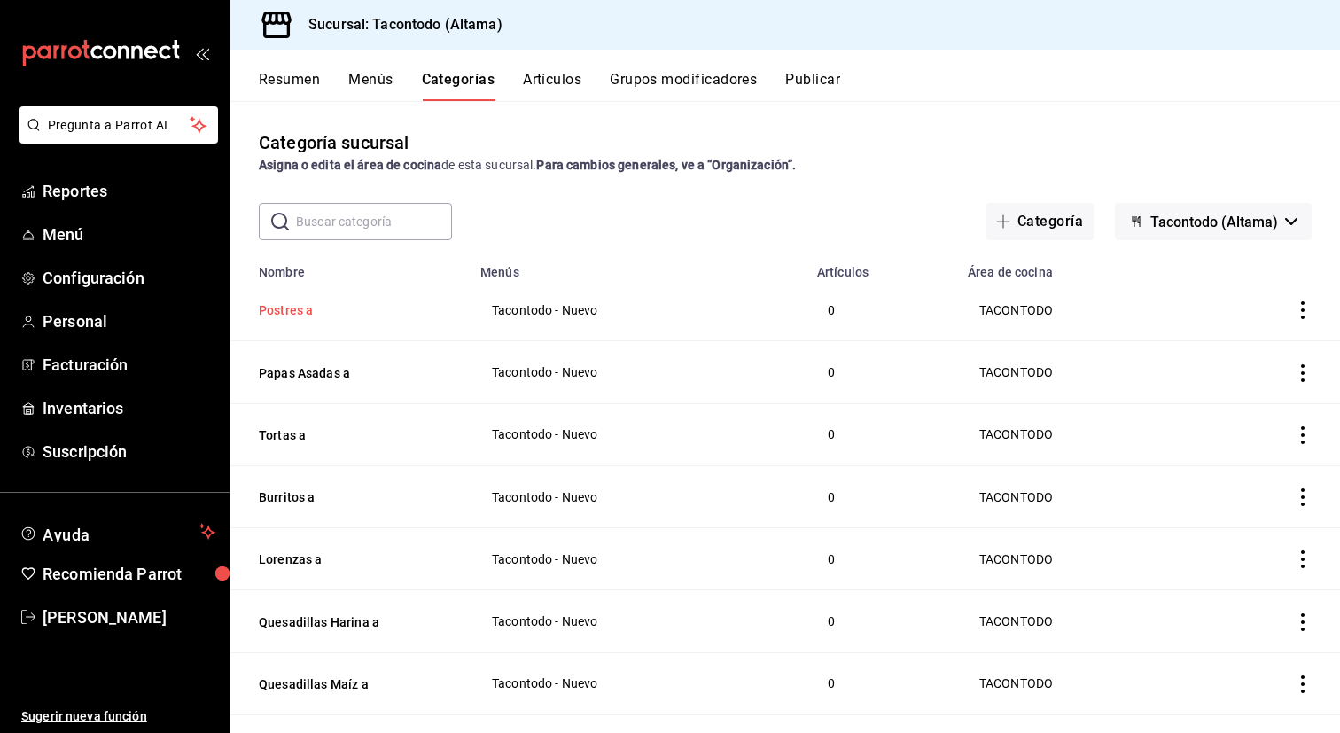
click at [292, 314] on button "Postres a" at bounding box center [347, 310] width 177 height 18
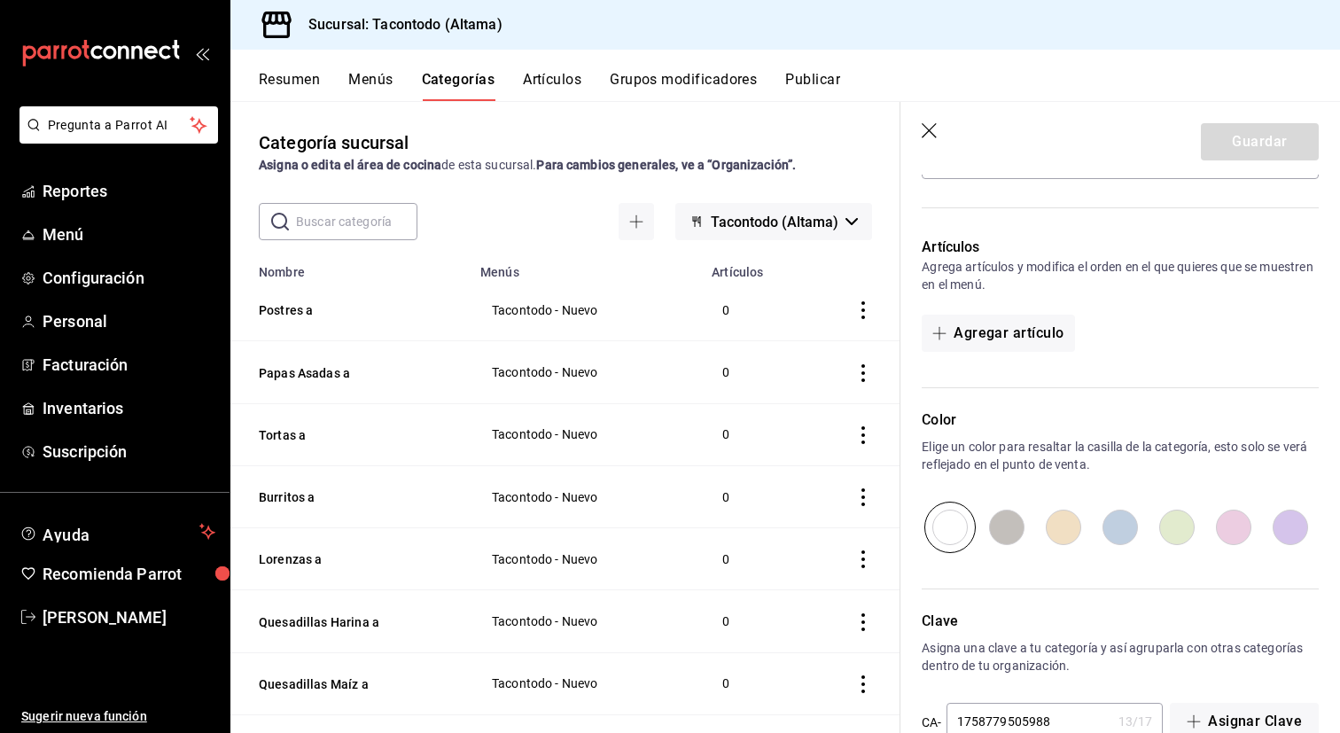
scroll to position [469, 0]
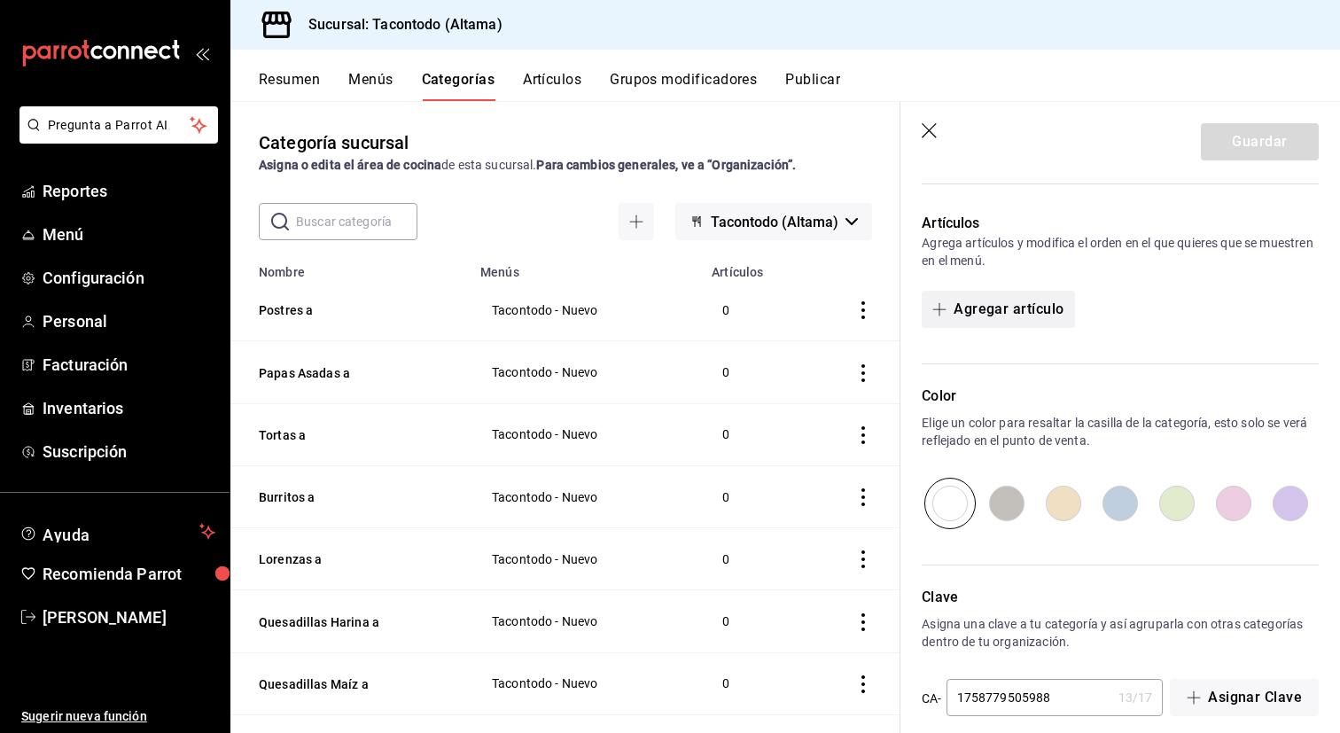
click at [1034, 316] on button "Agregar artículo" at bounding box center [998, 309] width 152 height 37
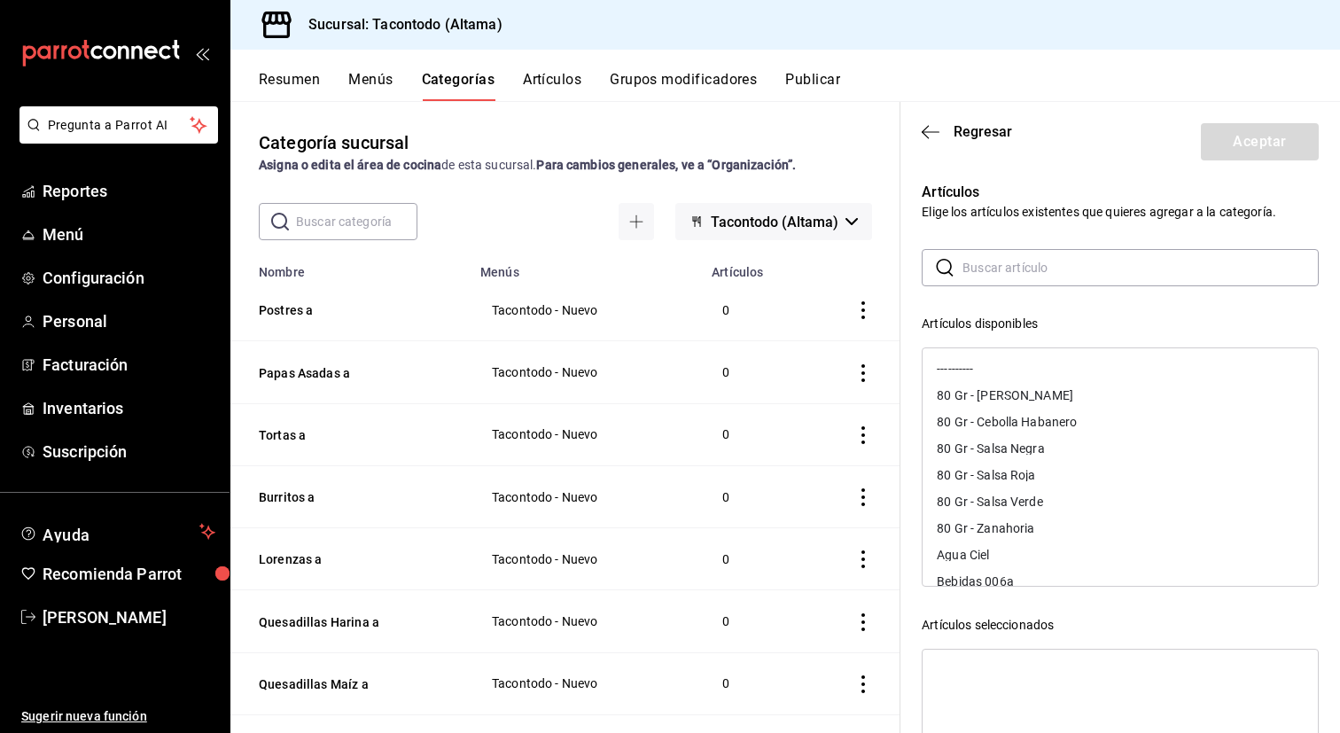
click at [1025, 271] on input "text" at bounding box center [1140, 267] width 356 height 35
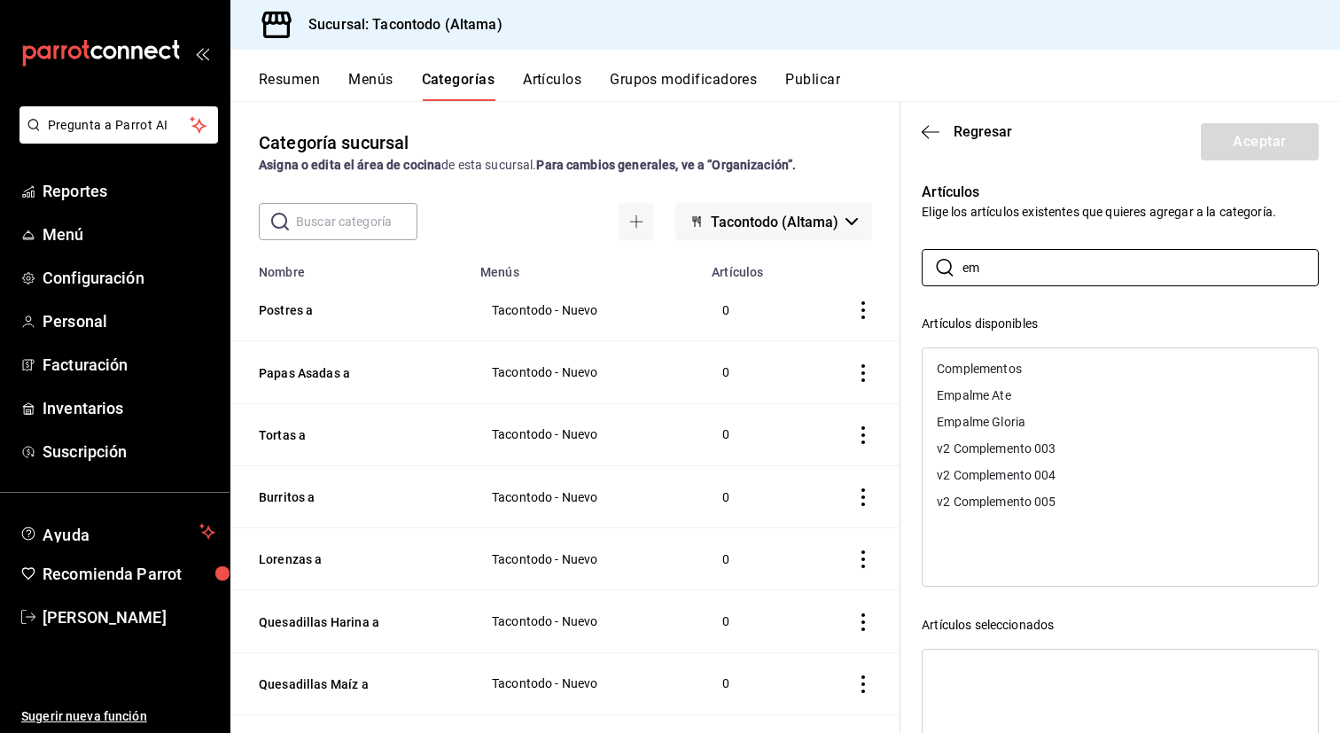
click at [1020, 425] on div "Empalme Gloria" at bounding box center [981, 422] width 89 height 12
click at [1019, 401] on div "Empalme Ate" at bounding box center [1120, 395] width 395 height 27
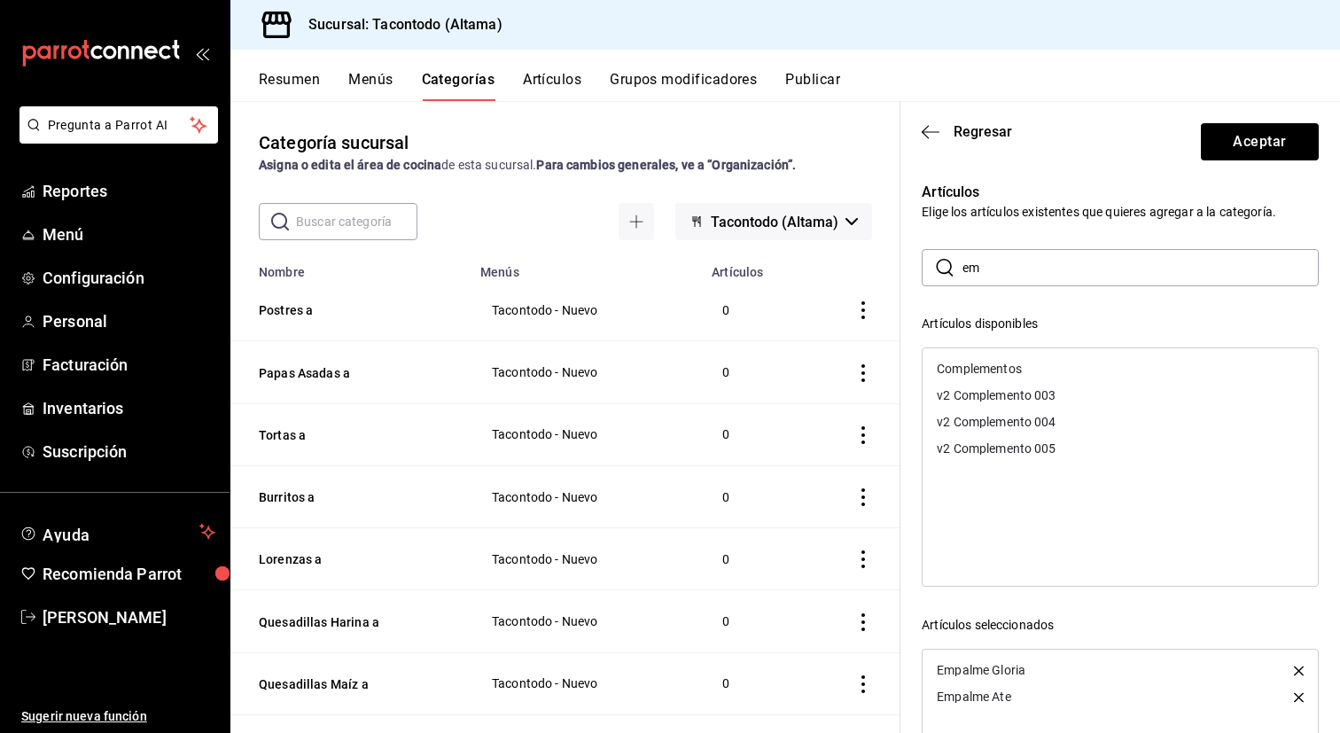
click at [1028, 272] on input "em" at bounding box center [1140, 267] width 356 height 35
type input "postre"
click at [1045, 367] on div "Postre 003a" at bounding box center [1120, 368] width 395 height 27
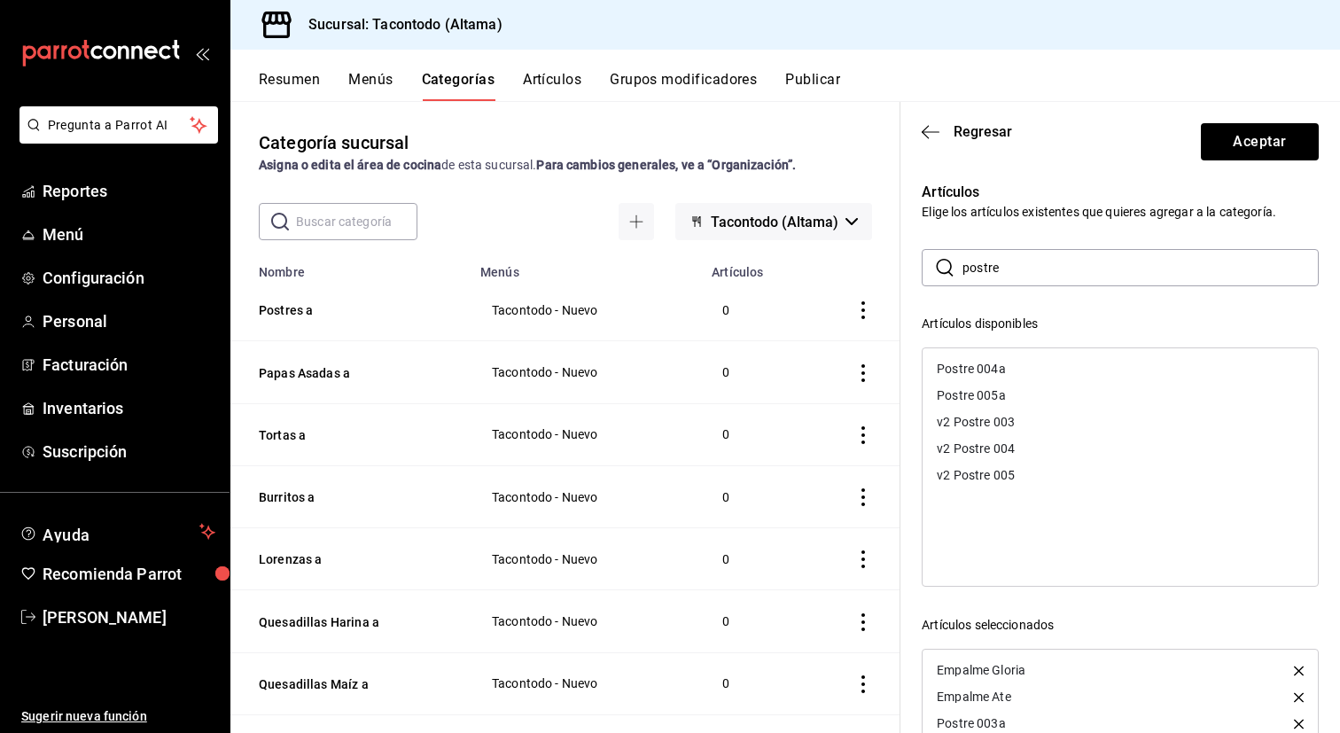
click at [1045, 367] on div "Postre 004a" at bounding box center [1120, 368] width 395 height 27
click at [1045, 367] on div "Postre 005a" at bounding box center [1120, 368] width 395 height 27
click at [1246, 152] on button "Aceptar" at bounding box center [1260, 141] width 118 height 37
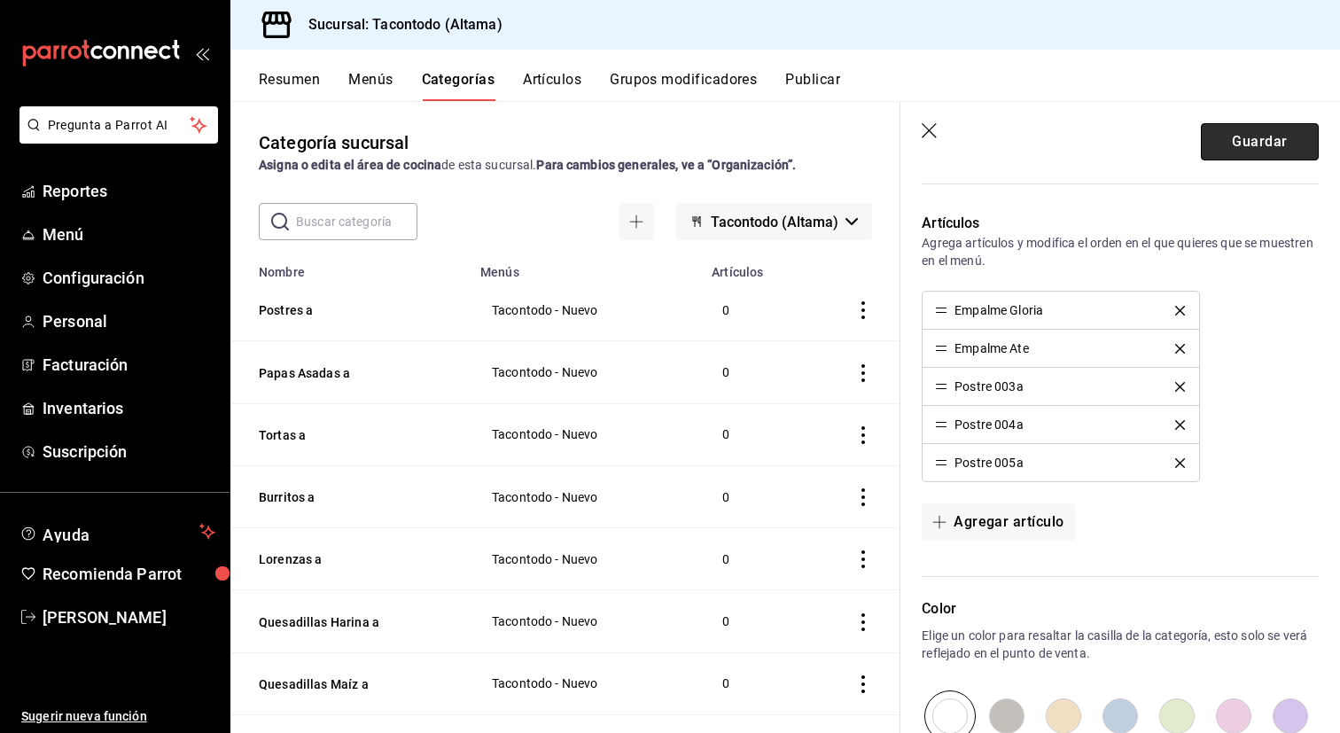
click at [1234, 141] on button "Guardar" at bounding box center [1260, 141] width 118 height 37
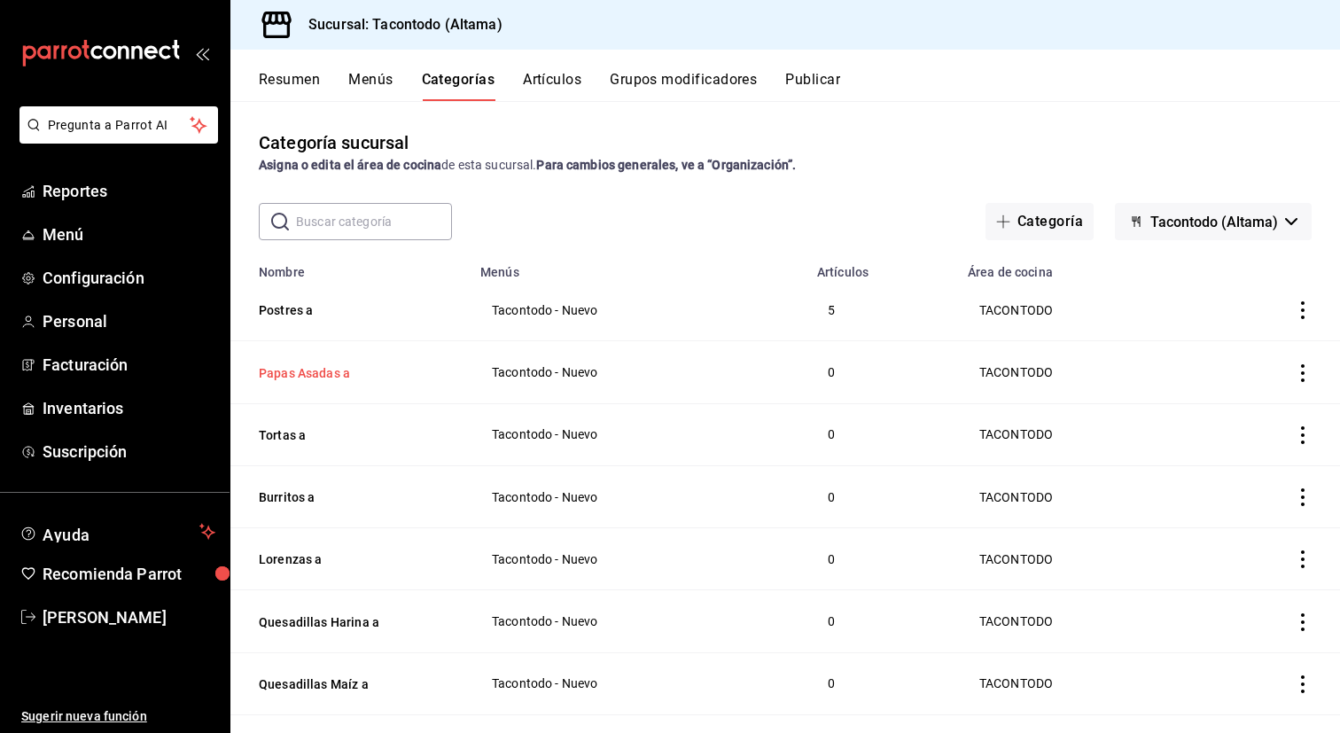
click at [341, 377] on button "Papas Asadas a" at bounding box center [347, 373] width 177 height 18
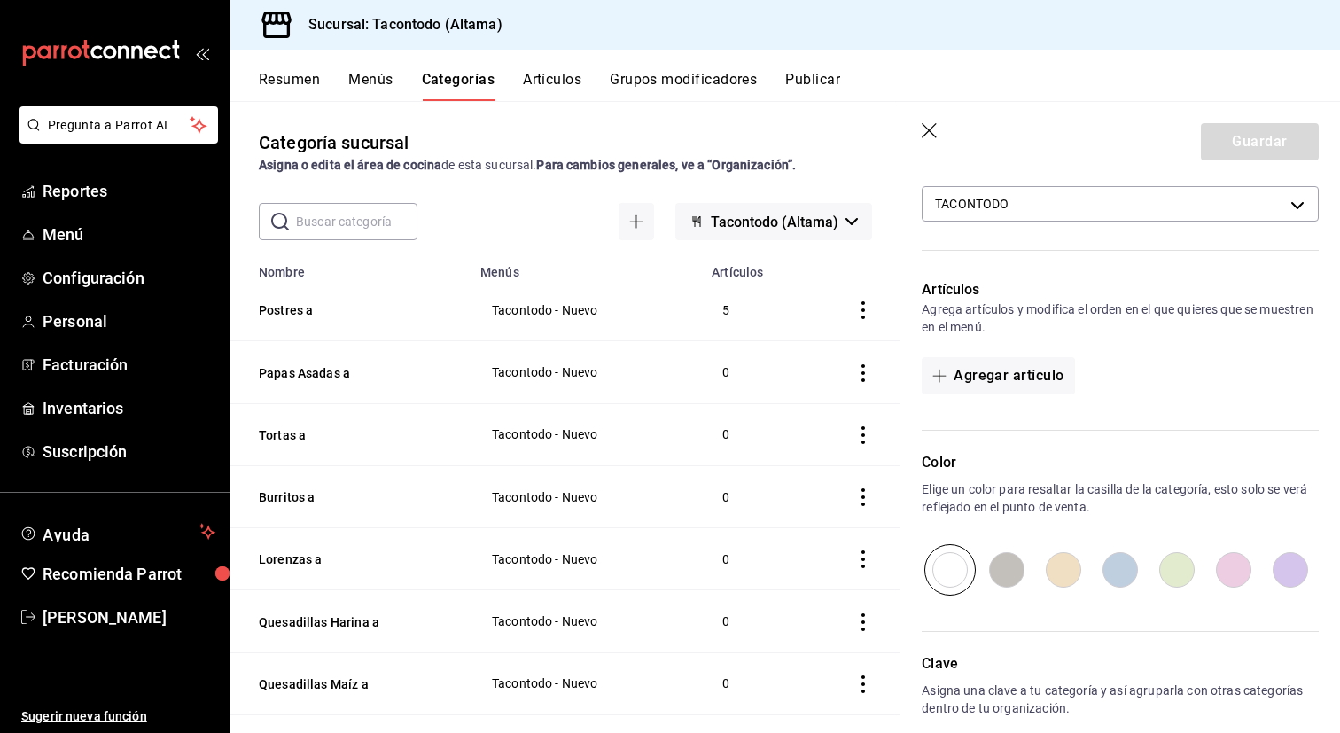
scroll to position [430, 0]
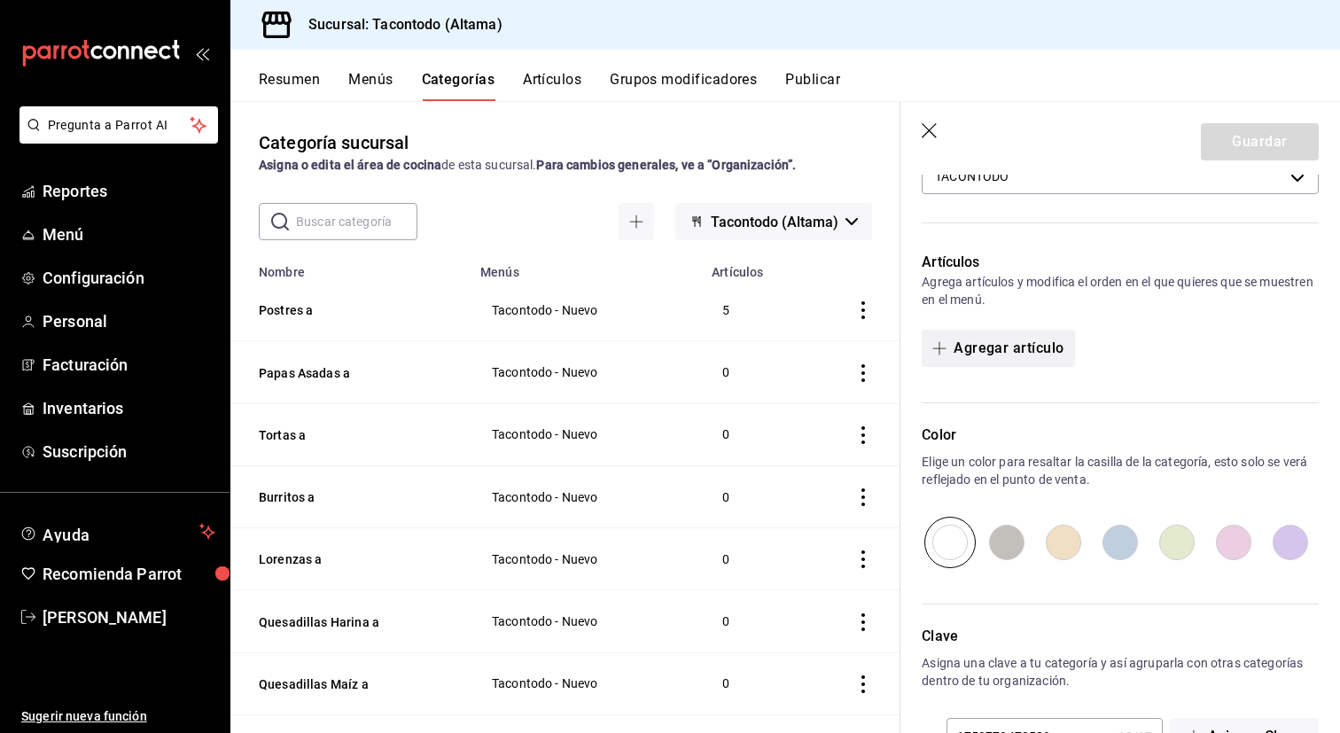
click at [1041, 356] on button "Agregar artículo" at bounding box center [998, 348] width 152 height 37
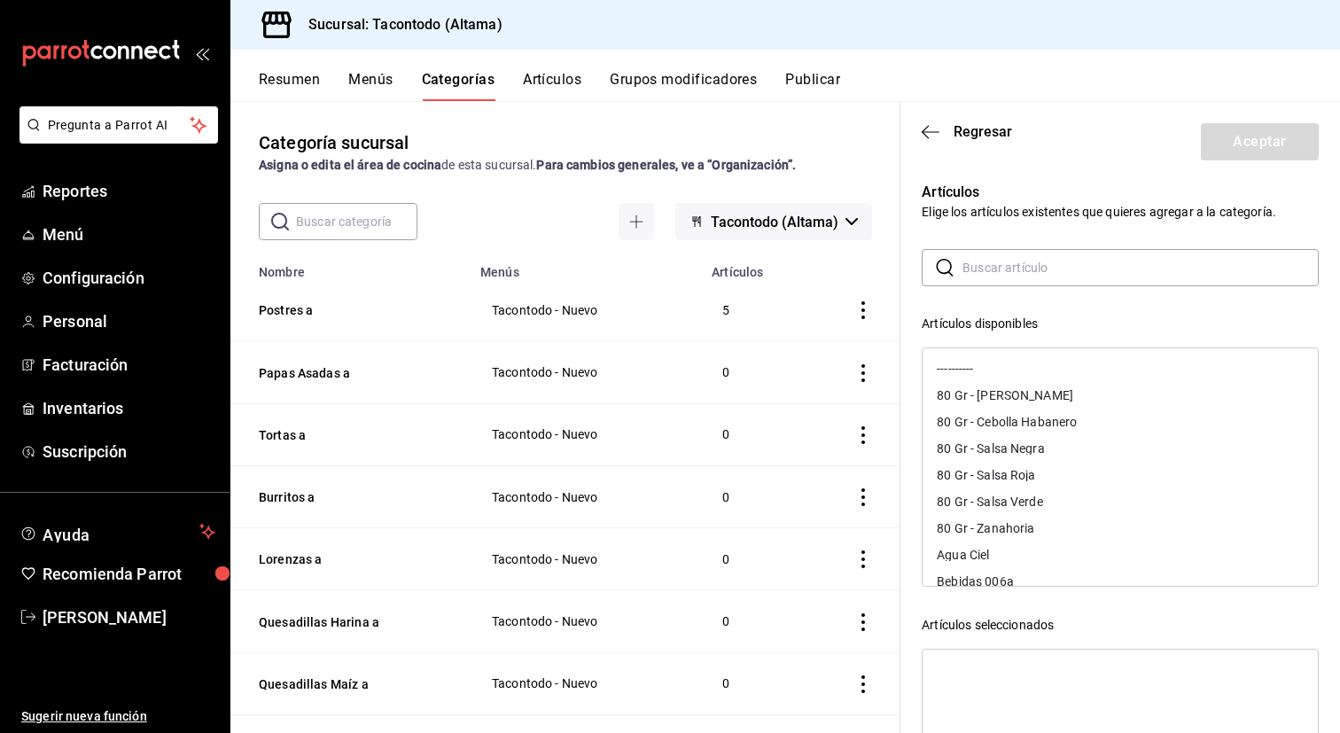
click at [1056, 274] on input "text" at bounding box center [1140, 267] width 356 height 35
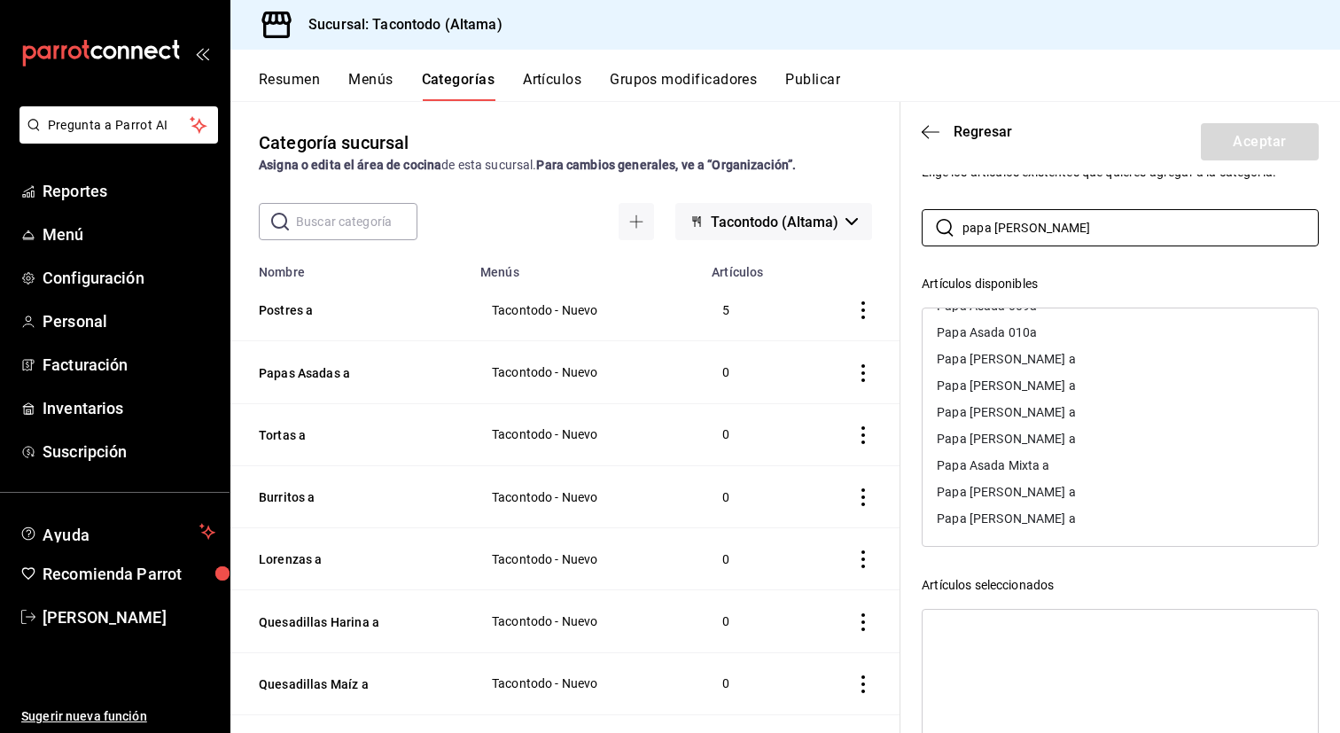
scroll to position [0, 0]
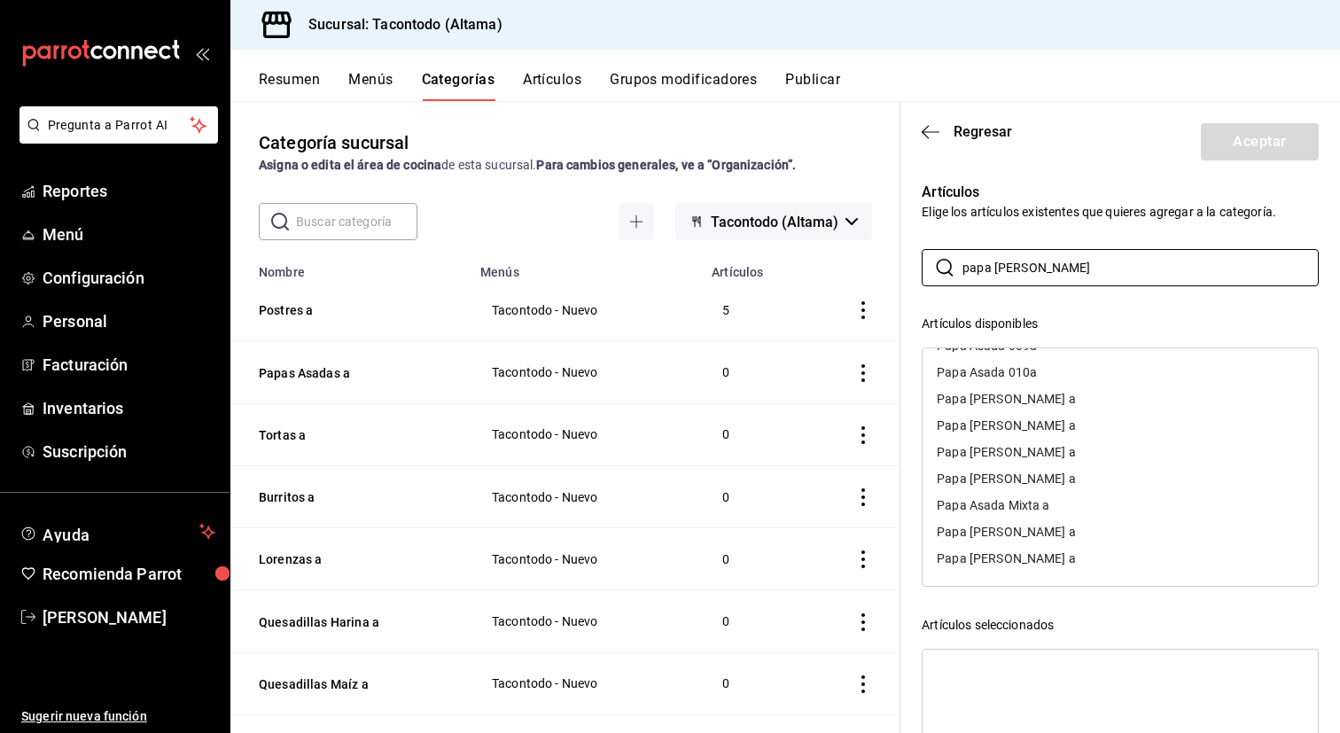
type input "papa [PERSON_NAME]"
click at [1070, 427] on div "Papa [PERSON_NAME] a" at bounding box center [1006, 425] width 139 height 12
click at [1067, 426] on div "Papa [PERSON_NAME] a" at bounding box center [1006, 425] width 139 height 12
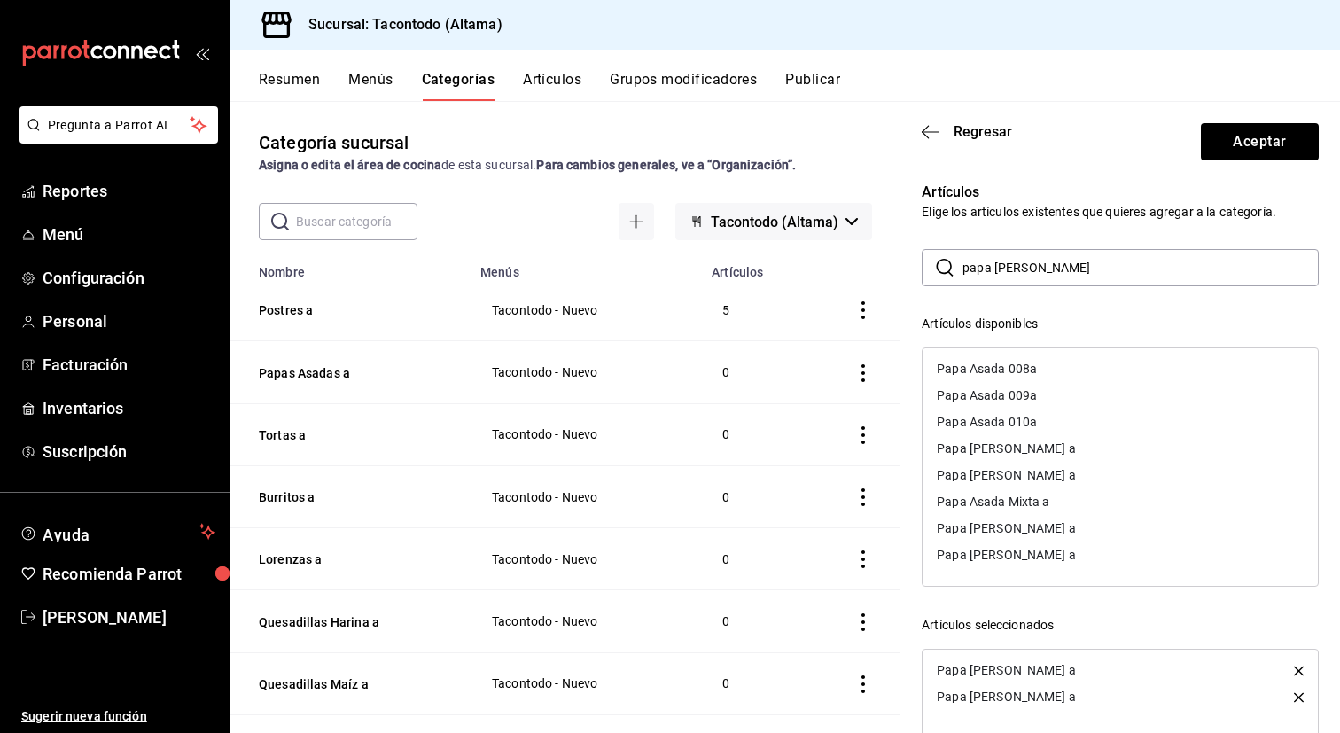
scroll to position [0, 0]
click at [1057, 529] on div "Papa [PERSON_NAME] a" at bounding box center [1120, 528] width 395 height 27
click at [1065, 480] on div "Papa [PERSON_NAME] a" at bounding box center [1006, 475] width 139 height 12
click at [1065, 480] on div "Papa Asada Mixta a" at bounding box center [1120, 475] width 395 height 27
click at [1065, 458] on div "Papa [PERSON_NAME] a" at bounding box center [1120, 448] width 395 height 27
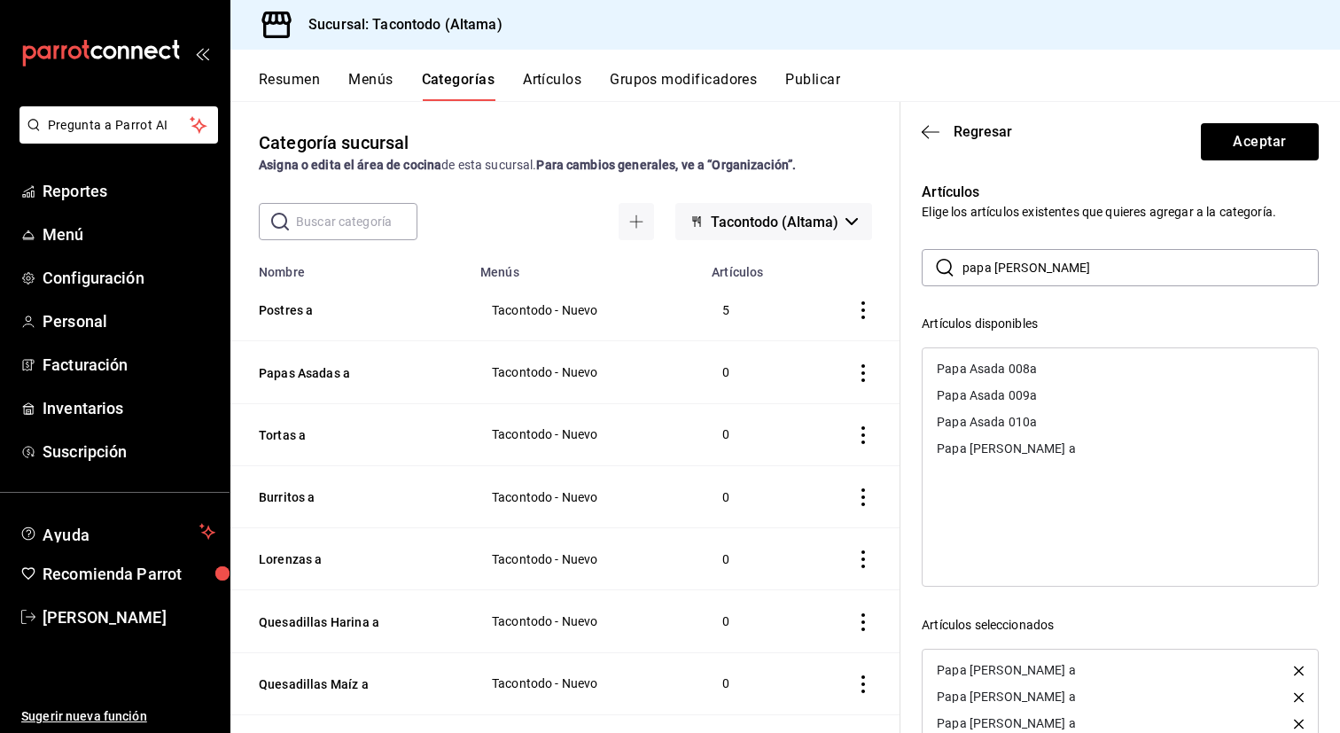
click at [1065, 457] on div "Papa [PERSON_NAME] a" at bounding box center [1120, 448] width 395 height 27
click at [1072, 376] on div "Papa Asada 008a" at bounding box center [1120, 368] width 395 height 27
click at [1072, 376] on div "Papa Asada 009a" at bounding box center [1120, 368] width 395 height 27
click at [1072, 376] on div "Papa Asada 010a" at bounding box center [1120, 368] width 395 height 27
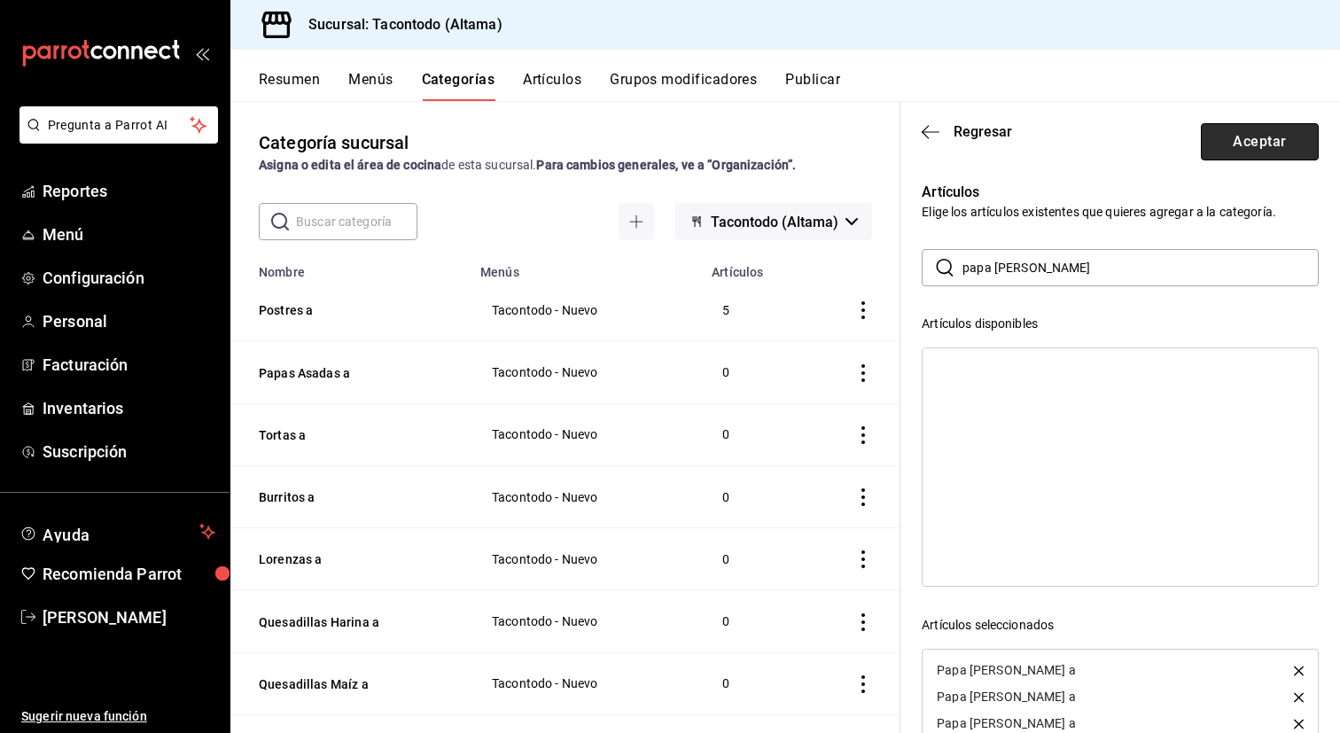
click at [1236, 145] on button "Aceptar" at bounding box center [1260, 141] width 118 height 37
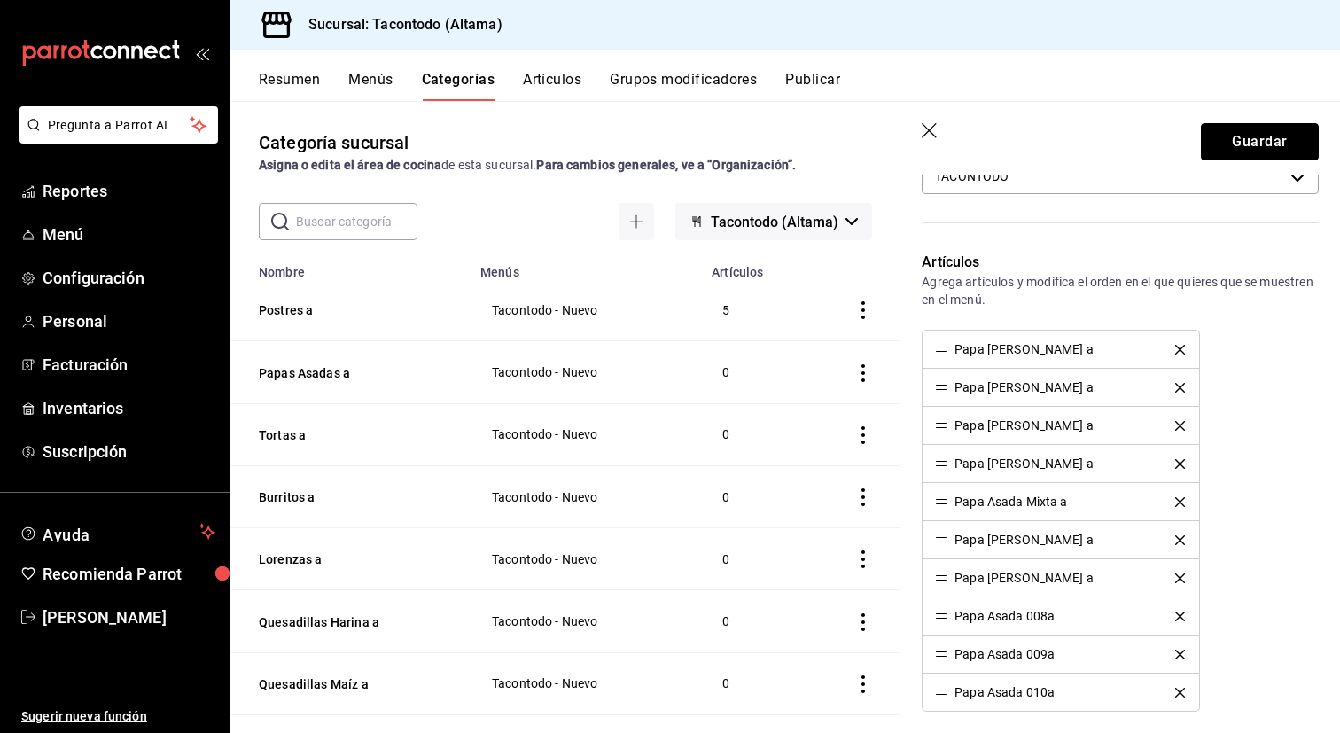
click at [1236, 145] on button "Guardar" at bounding box center [1260, 141] width 118 height 37
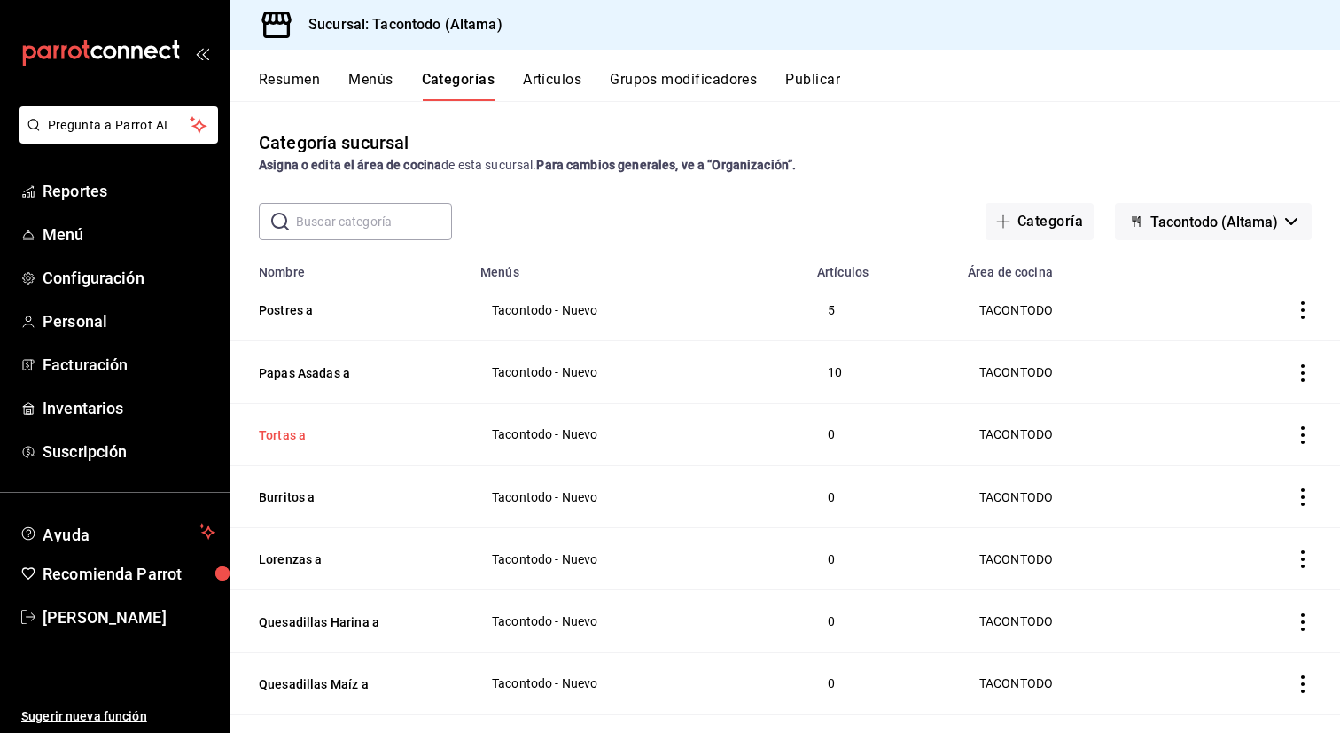
click at [291, 428] on button "Tortas a" at bounding box center [347, 435] width 177 height 18
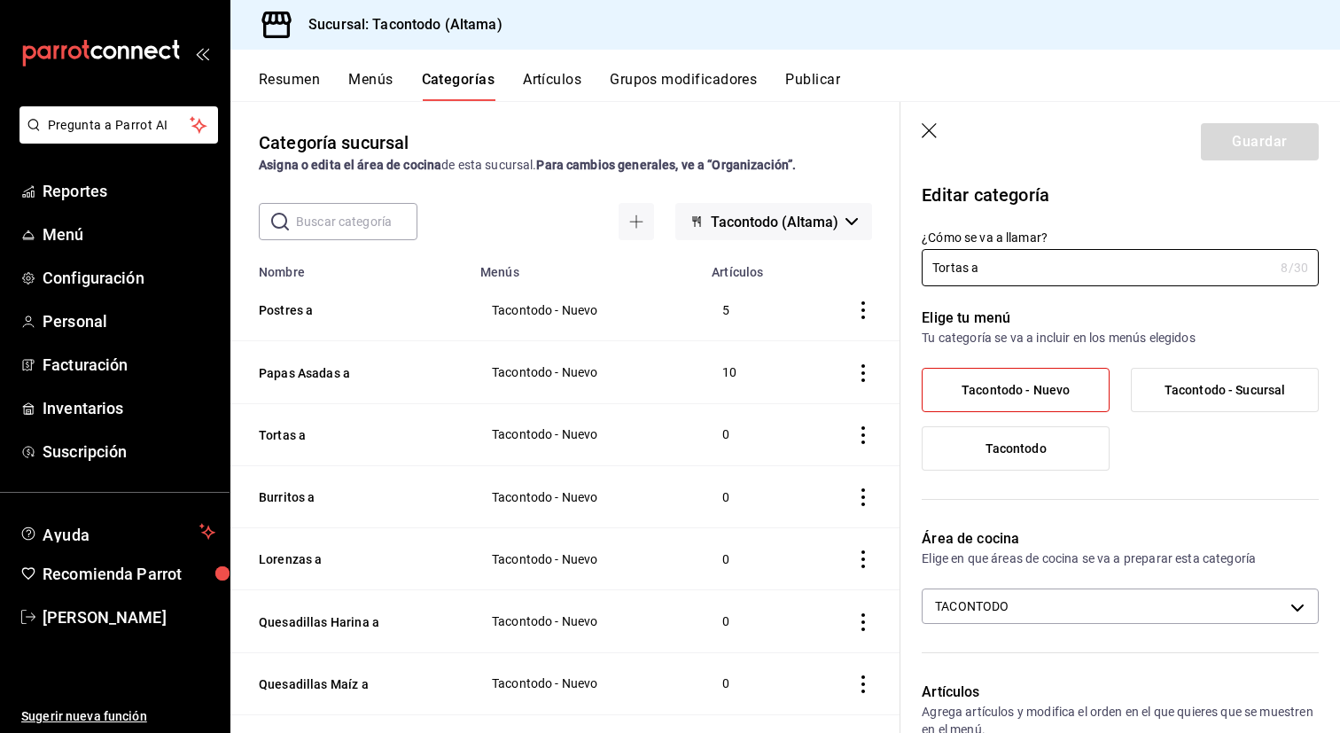
scroll to position [489, 0]
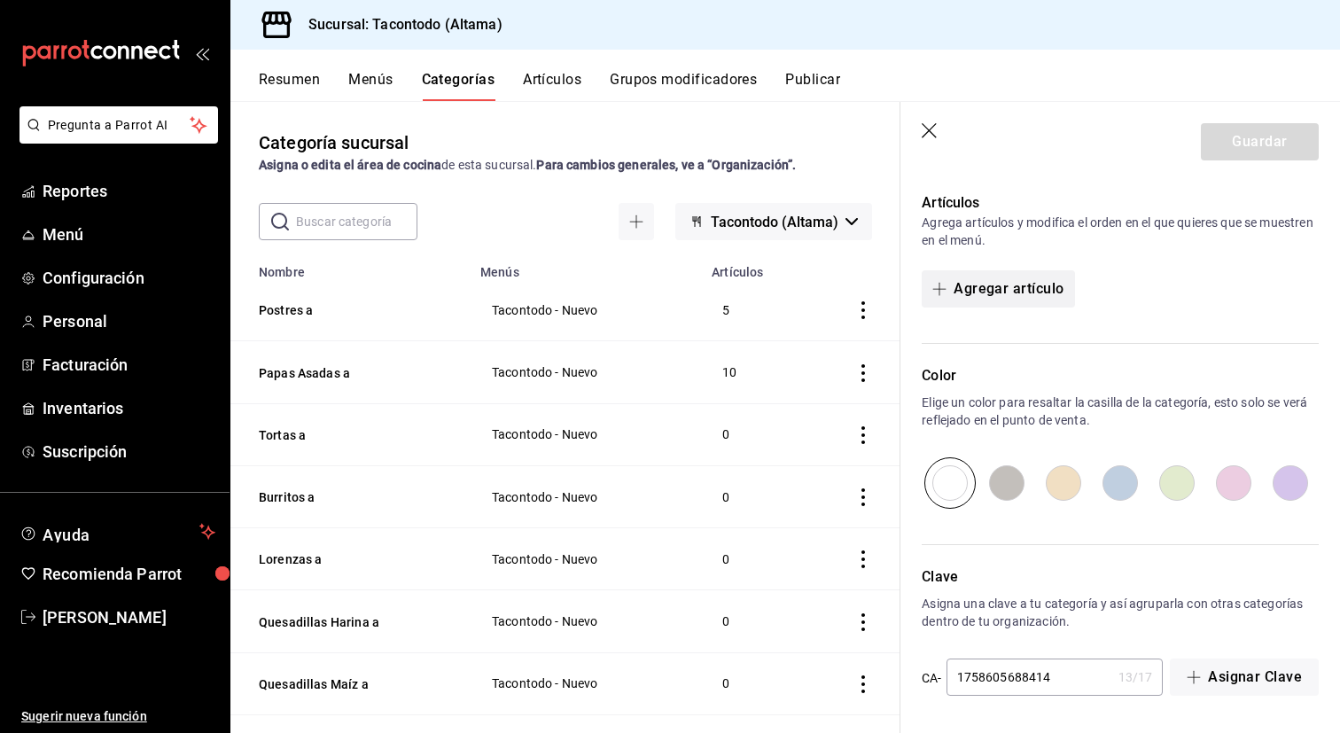
click at [1011, 293] on button "Agregar artículo" at bounding box center [998, 288] width 152 height 37
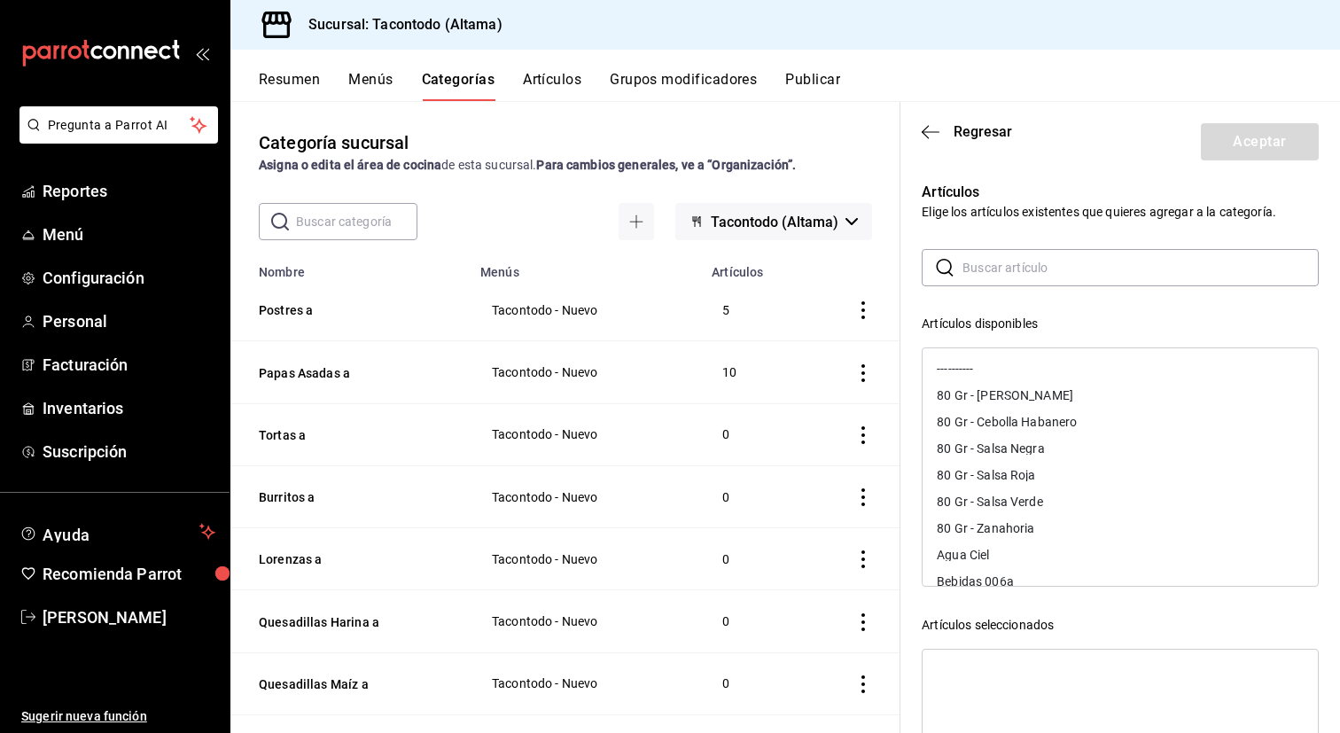
click at [995, 266] on input "text" at bounding box center [1140, 267] width 356 height 35
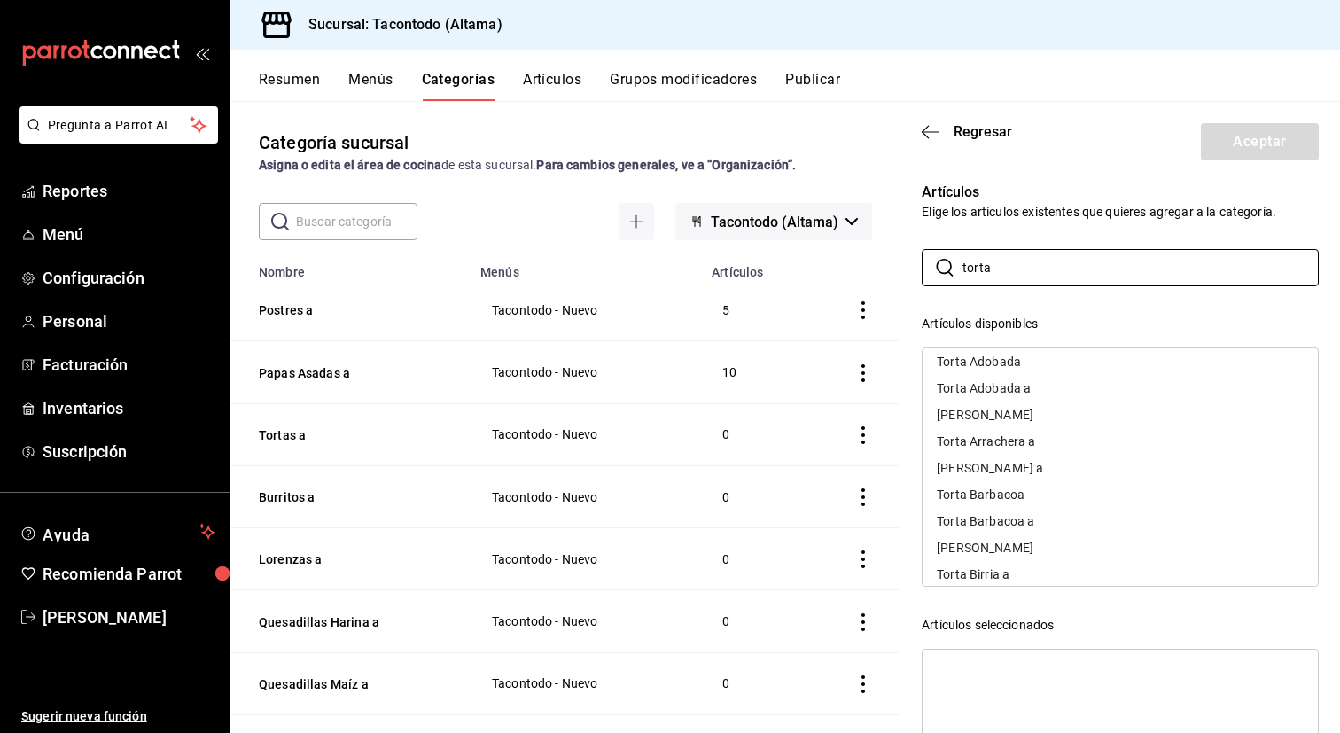
scroll to position [149, 0]
type input "torta"
click at [1017, 436] on div "Torta Arrachera a" at bounding box center [986, 432] width 98 height 12
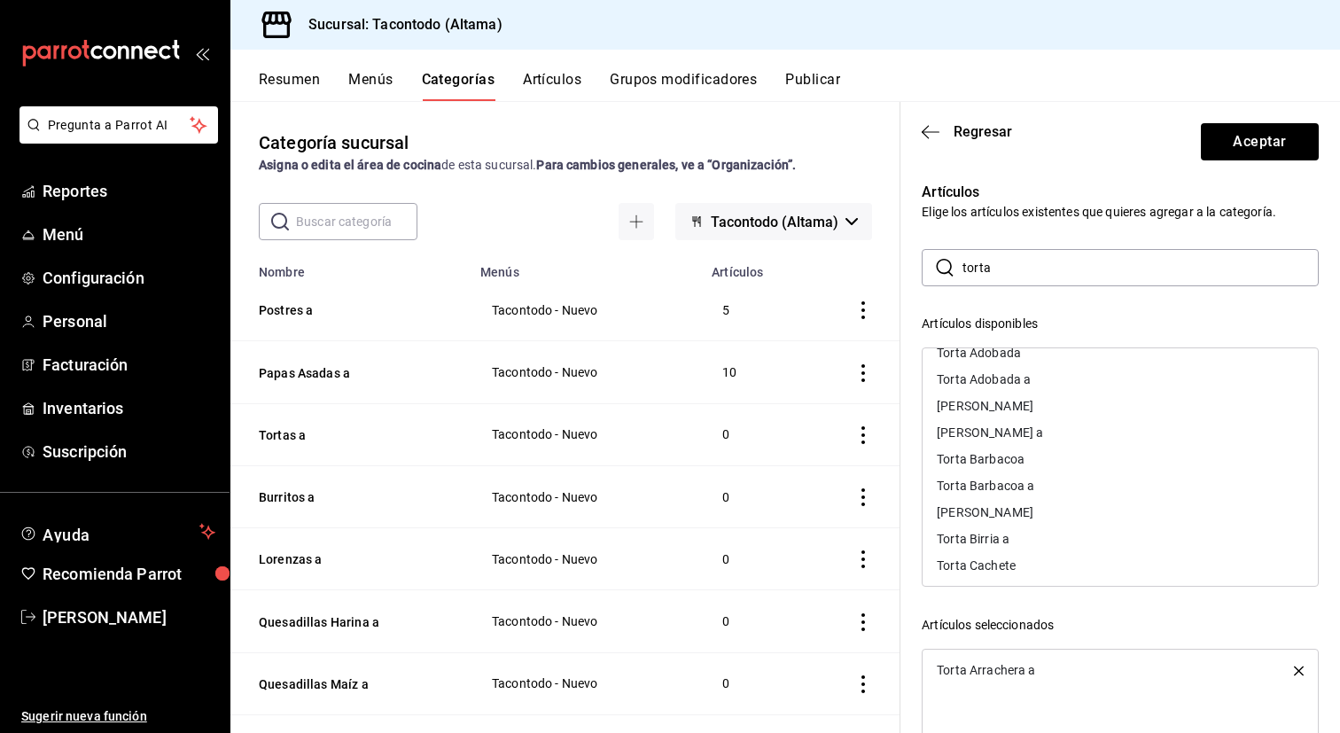
click at [1021, 385] on div "Torta Adobada a" at bounding box center [984, 379] width 94 height 12
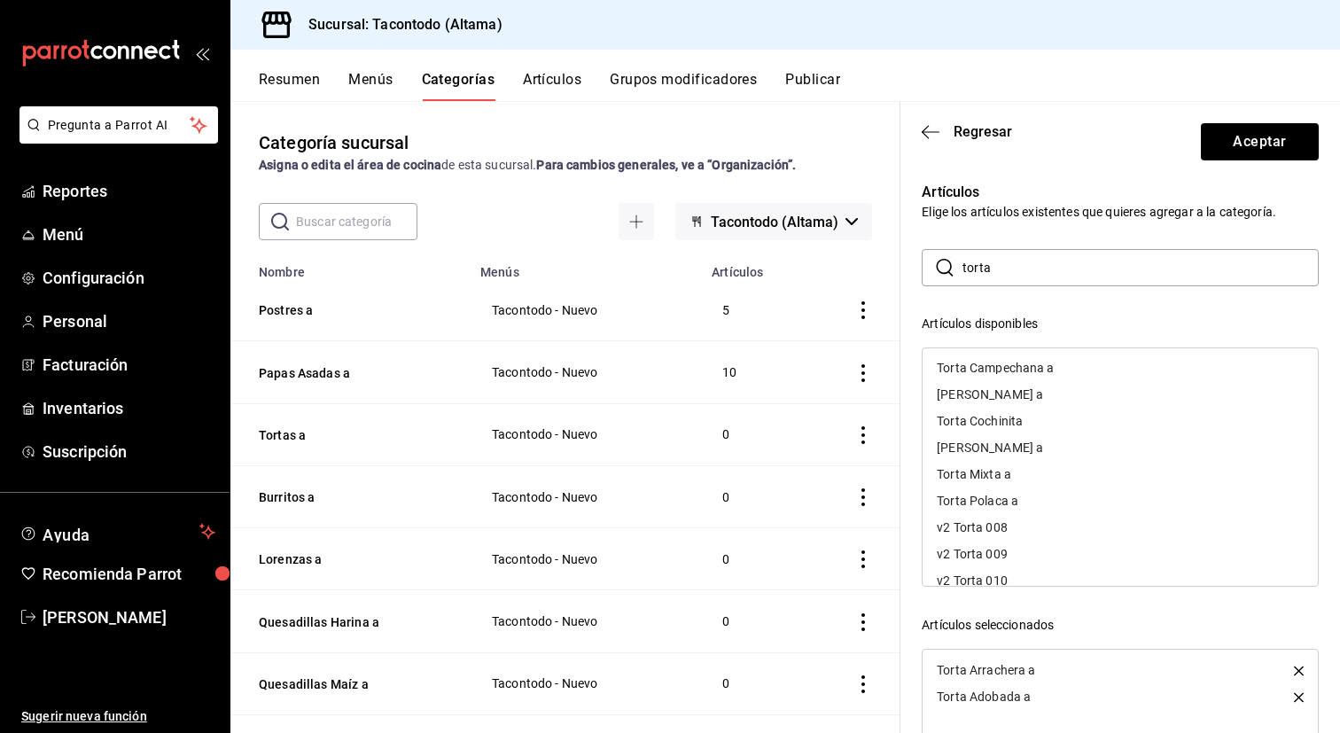
click at [1007, 502] on div "Torta Polaca a" at bounding box center [978, 501] width 82 height 12
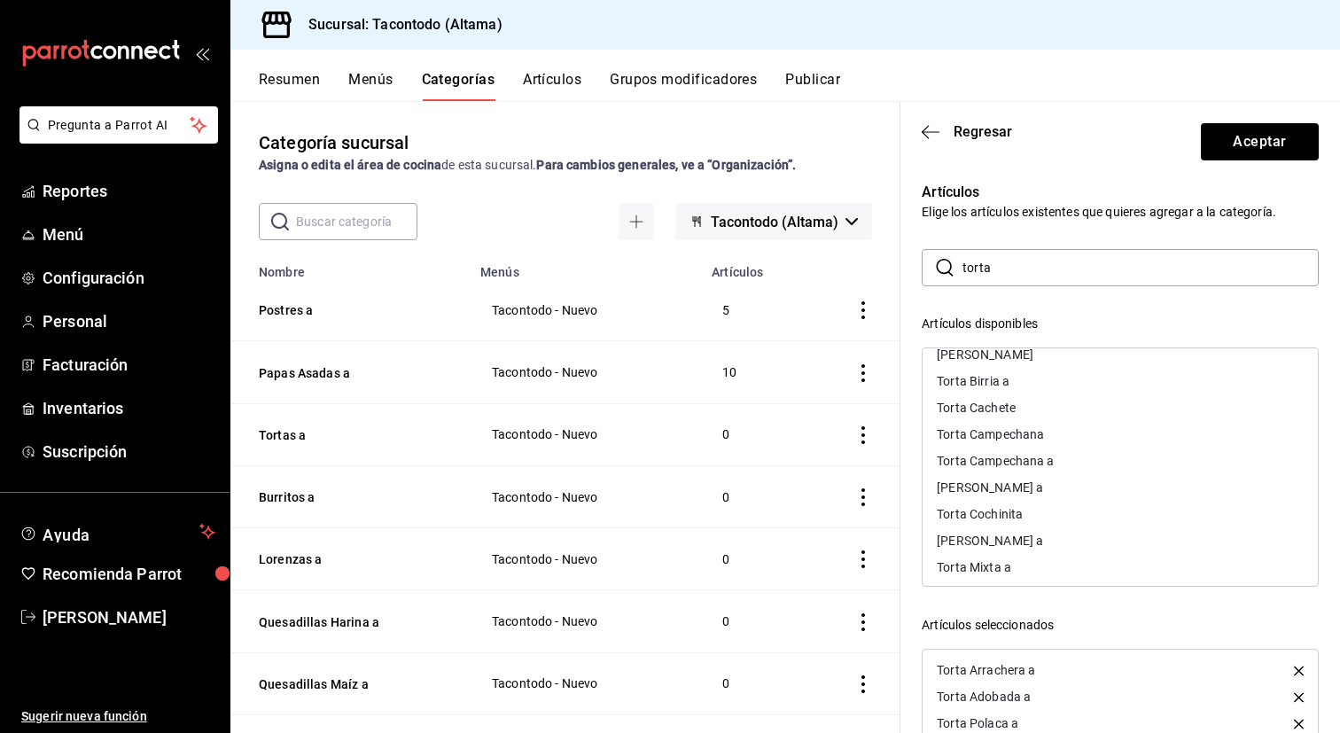
scroll to position [253, 0]
click at [1017, 487] on div "Torta Campechana a" at bounding box center [995, 487] width 117 height 12
click at [983, 484] on div "Torta Mixta a" at bounding box center [974, 488] width 74 height 12
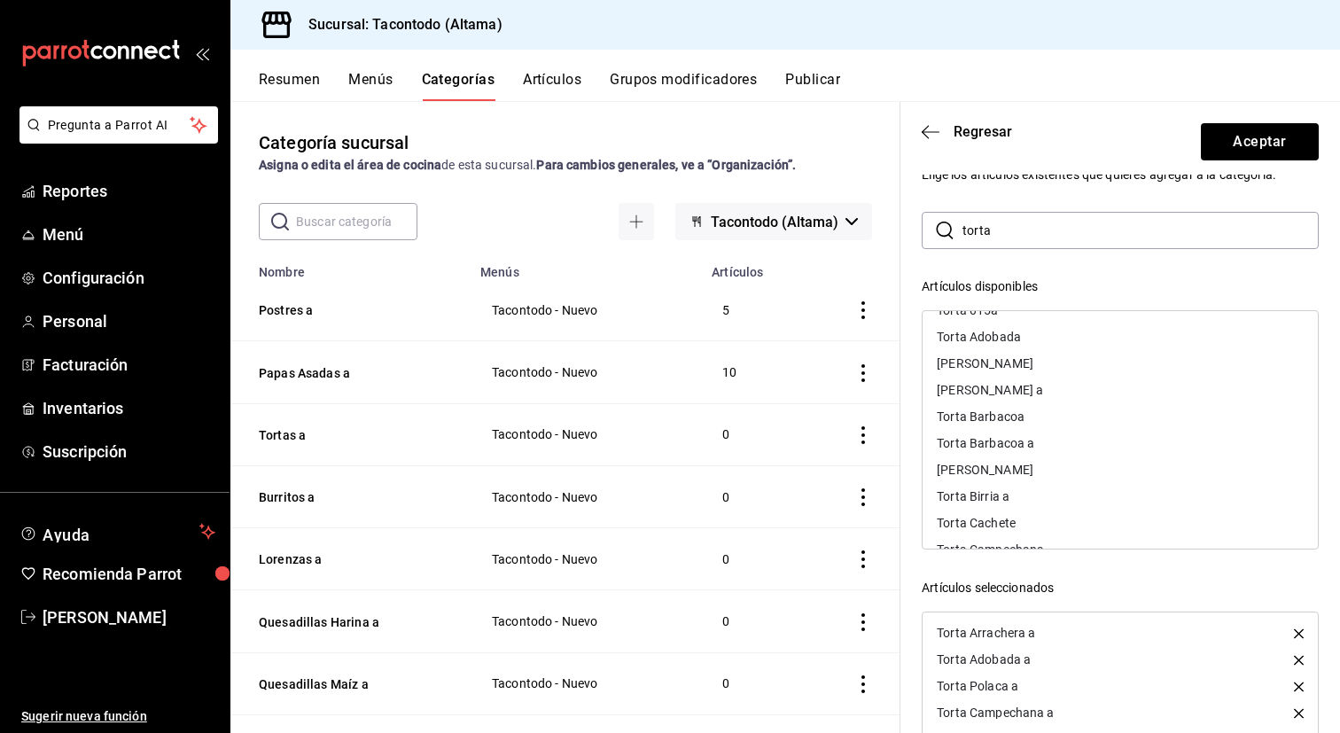
scroll to position [116, 0]
click at [1023, 503] on div "Torta Birria a" at bounding box center [1120, 508] width 395 height 27
click at [1029, 456] on div "Torta Barbacoa a" at bounding box center [985, 454] width 97 height 12
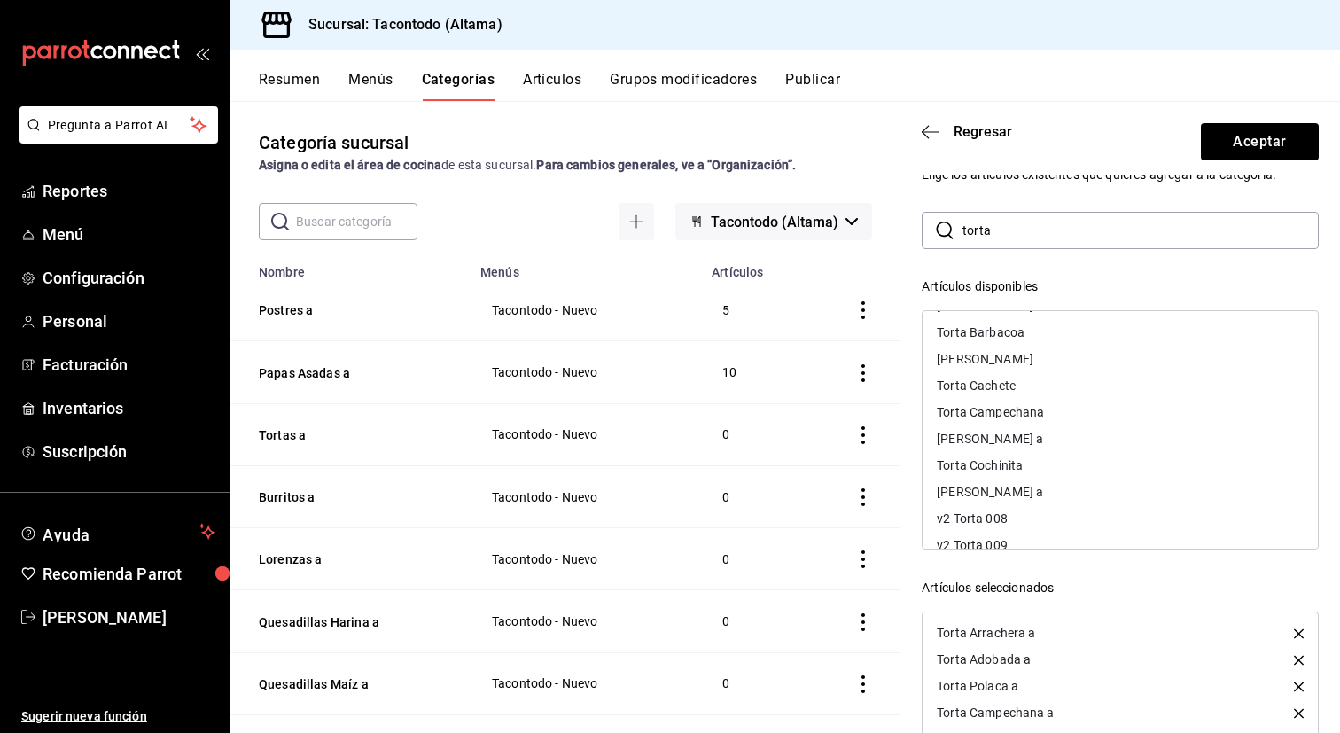
click at [1023, 447] on div "[PERSON_NAME] a" at bounding box center [1120, 438] width 395 height 27
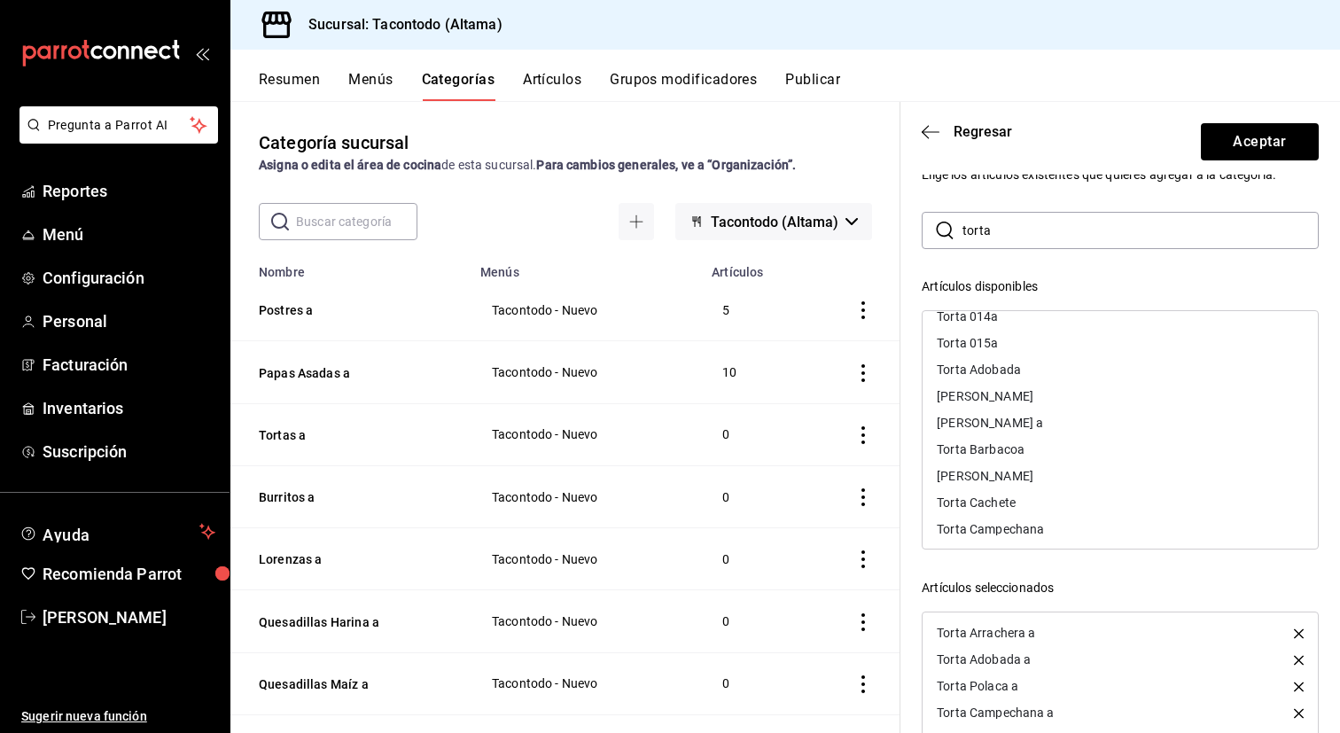
scroll to position [81, 0]
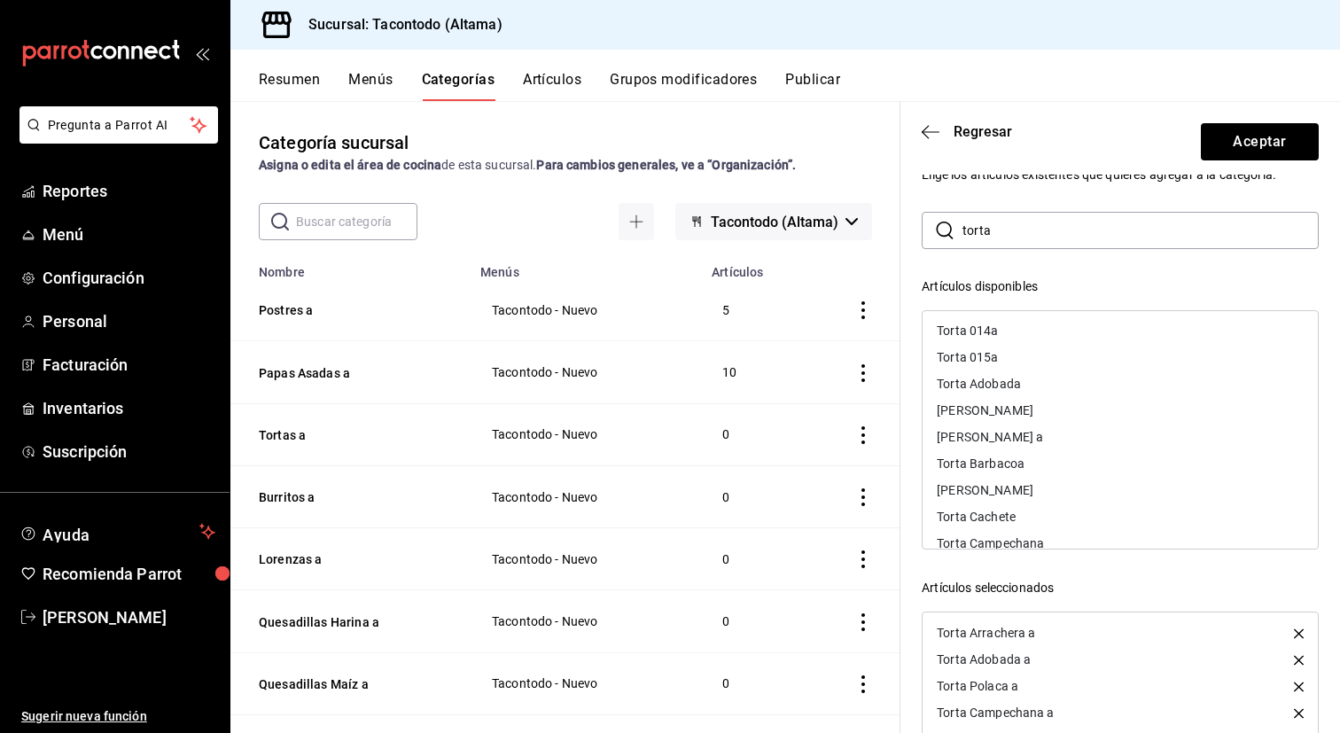
click at [1012, 440] on div "[PERSON_NAME] a" at bounding box center [990, 437] width 106 height 12
click at [1012, 440] on div "[PERSON_NAME] a" at bounding box center [990, 441] width 106 height 12
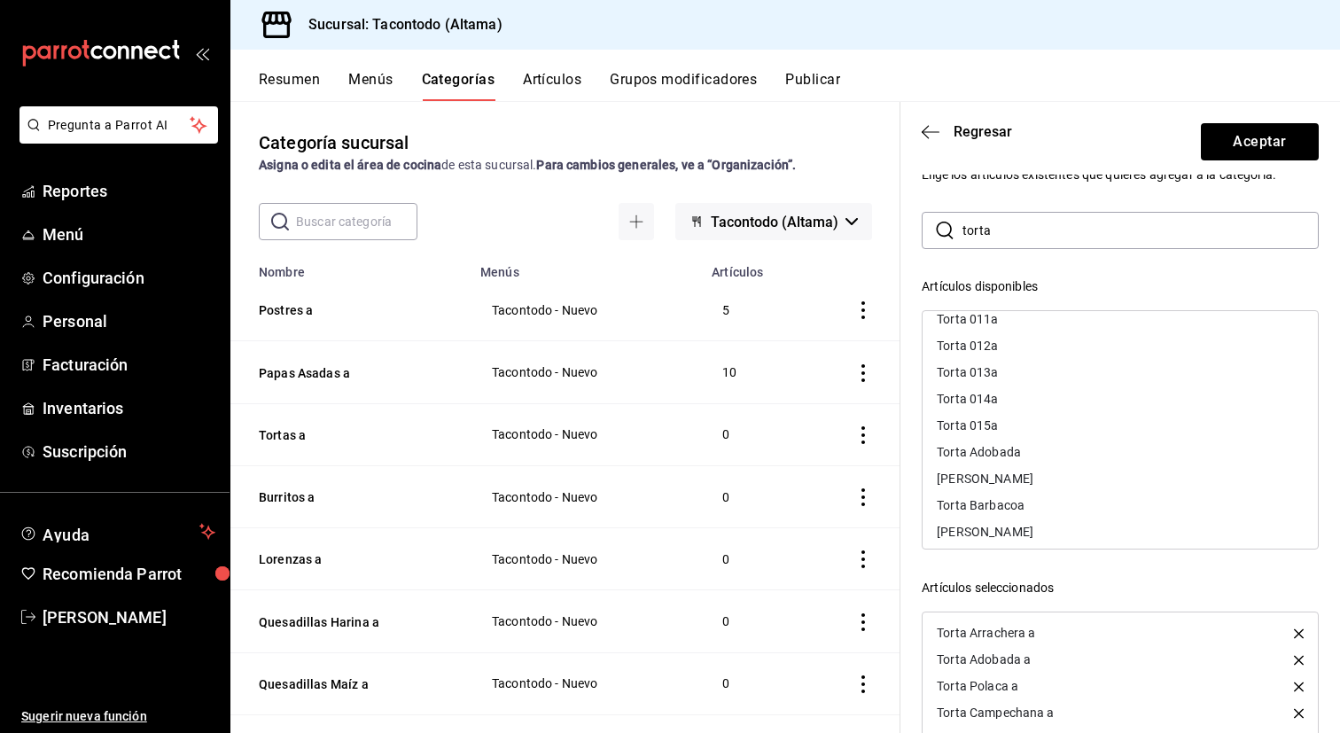
scroll to position [0, 0]
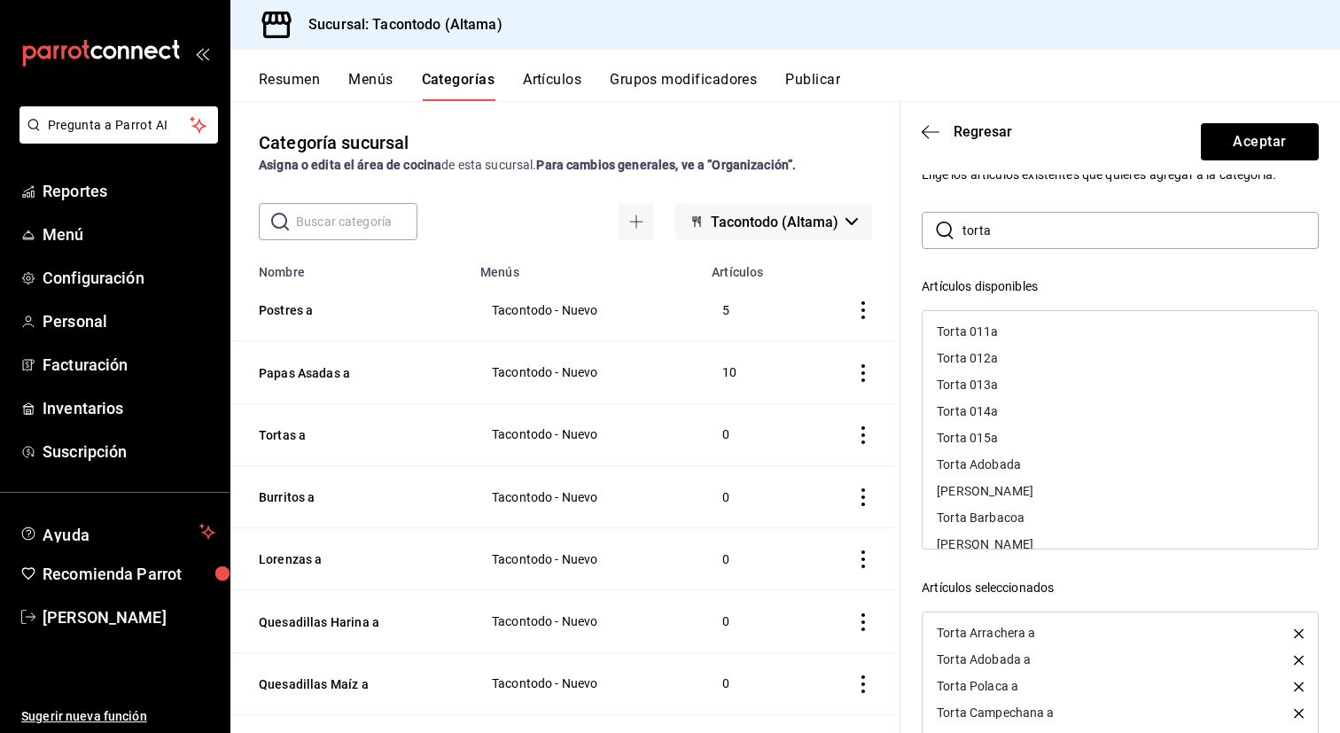
click at [1026, 342] on div "Torta 011a" at bounding box center [1120, 331] width 395 height 27
click at [1026, 342] on div "Torta 012a" at bounding box center [1120, 331] width 395 height 27
click at [1026, 342] on div "Torta 013a" at bounding box center [1120, 331] width 395 height 27
click at [1026, 342] on div "Torta 014a" at bounding box center [1120, 331] width 395 height 27
click at [1026, 342] on div "Torta 015a" at bounding box center [1120, 331] width 395 height 27
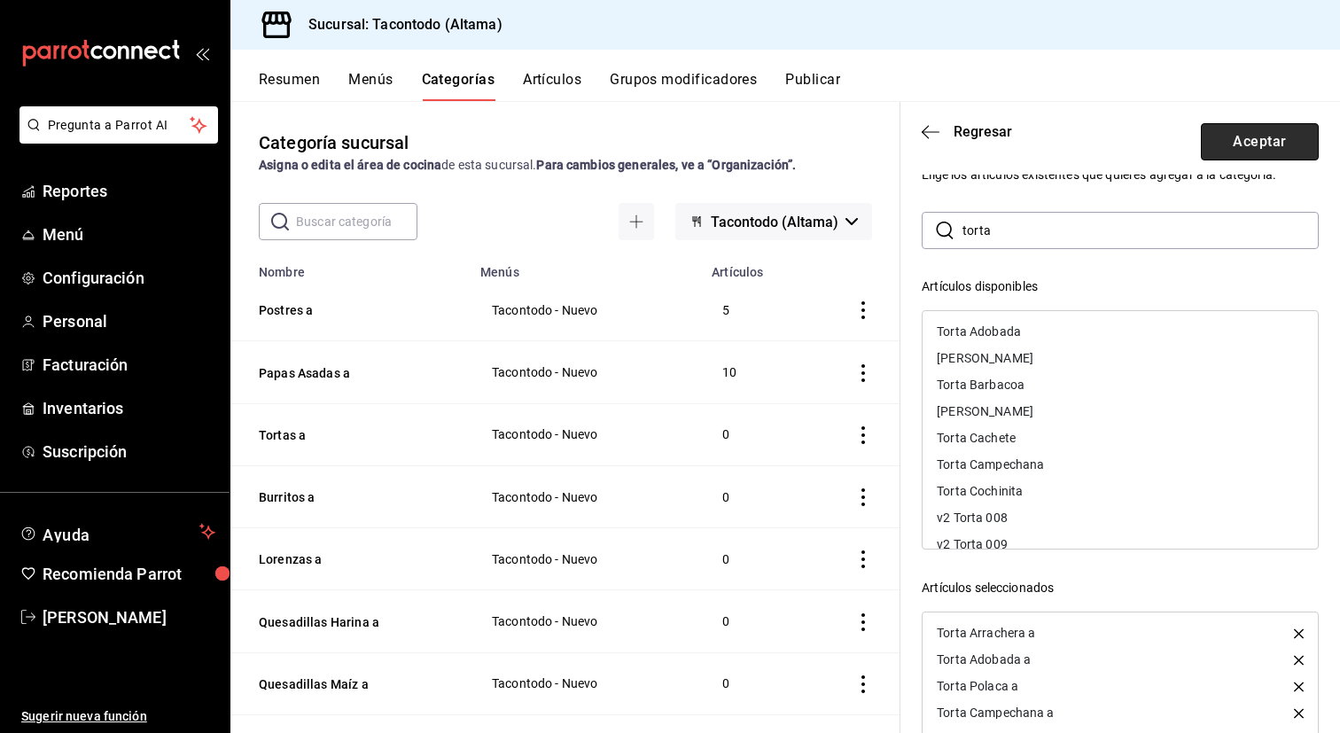
click at [1269, 140] on button "Aceptar" at bounding box center [1260, 141] width 118 height 37
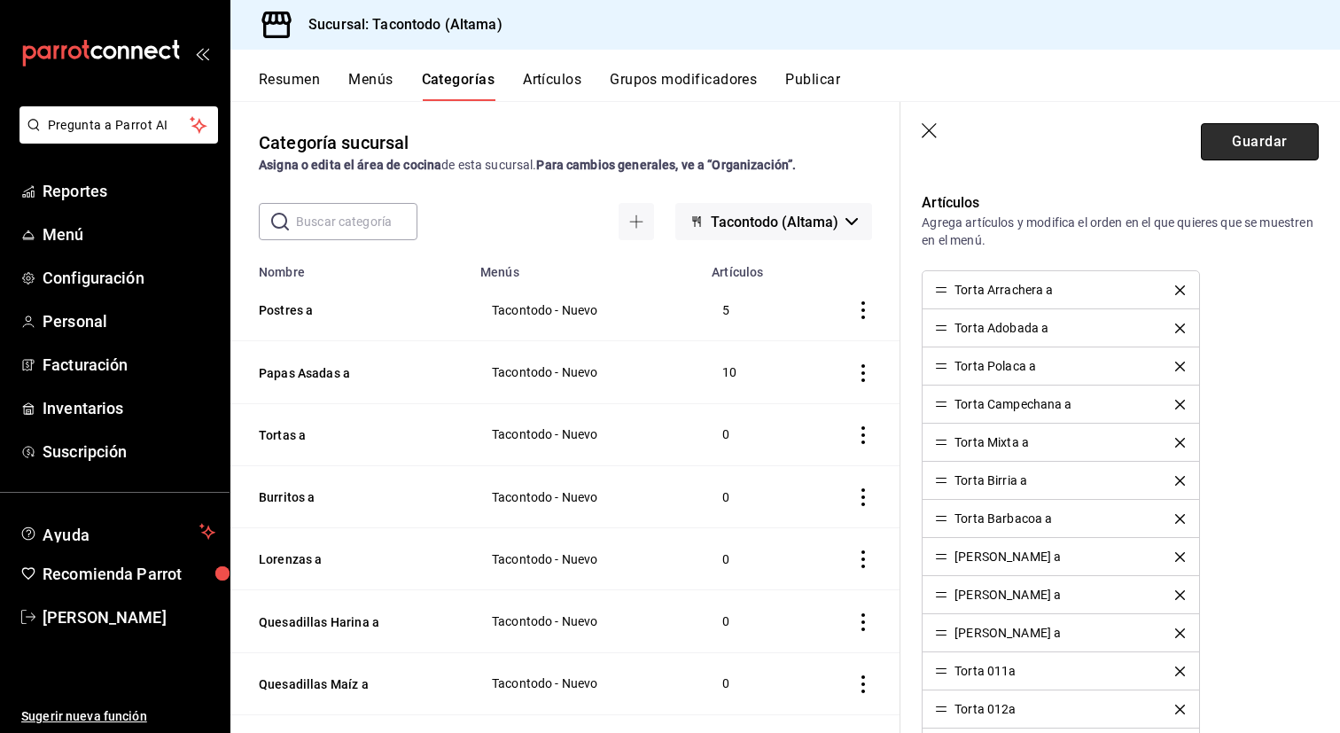
click at [1250, 145] on button "Guardar" at bounding box center [1260, 141] width 118 height 37
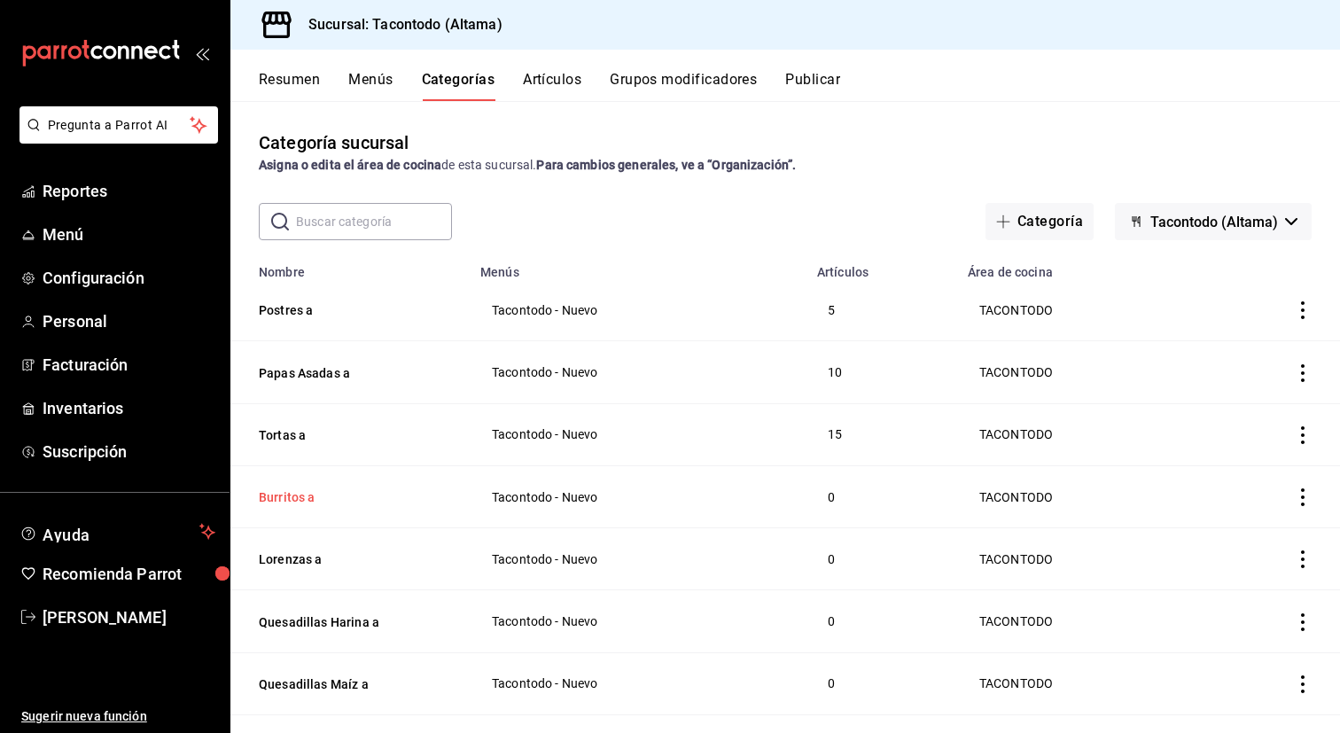
click at [308, 498] on button "Burritos a" at bounding box center [347, 497] width 177 height 18
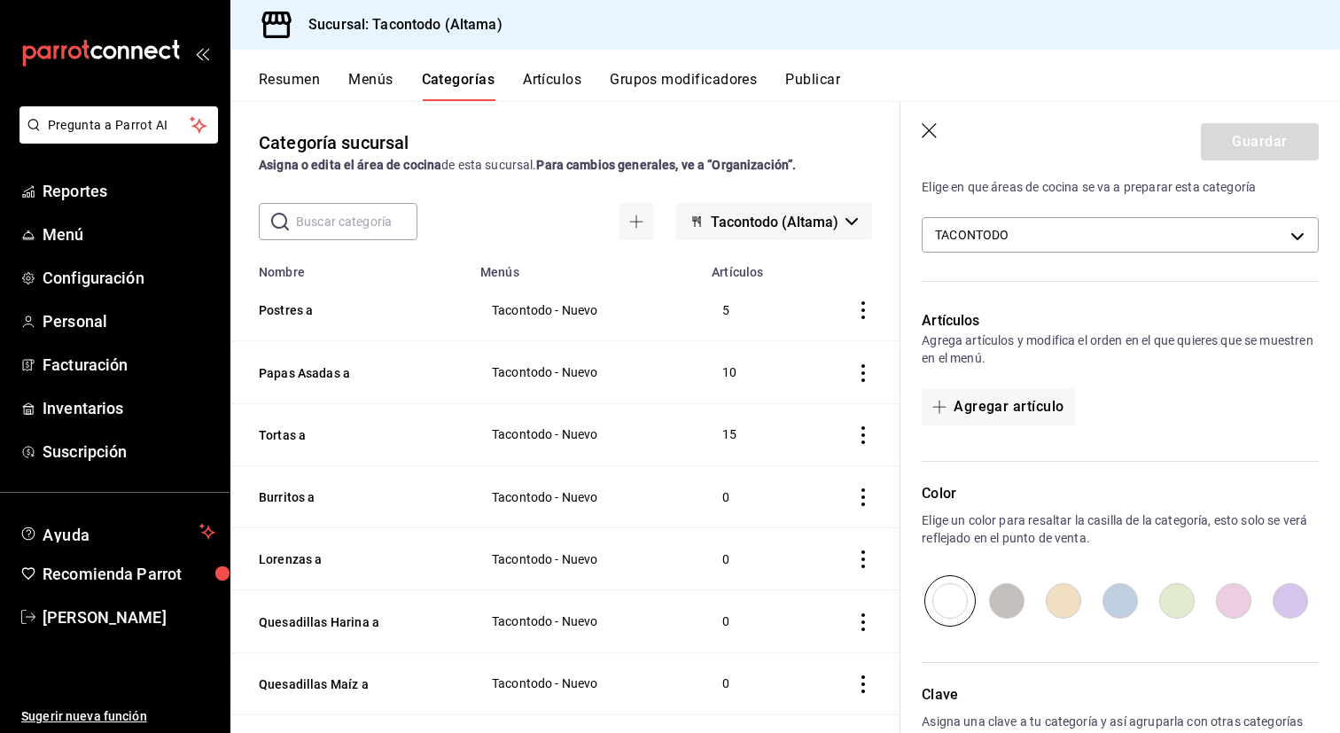
scroll to position [407, 0]
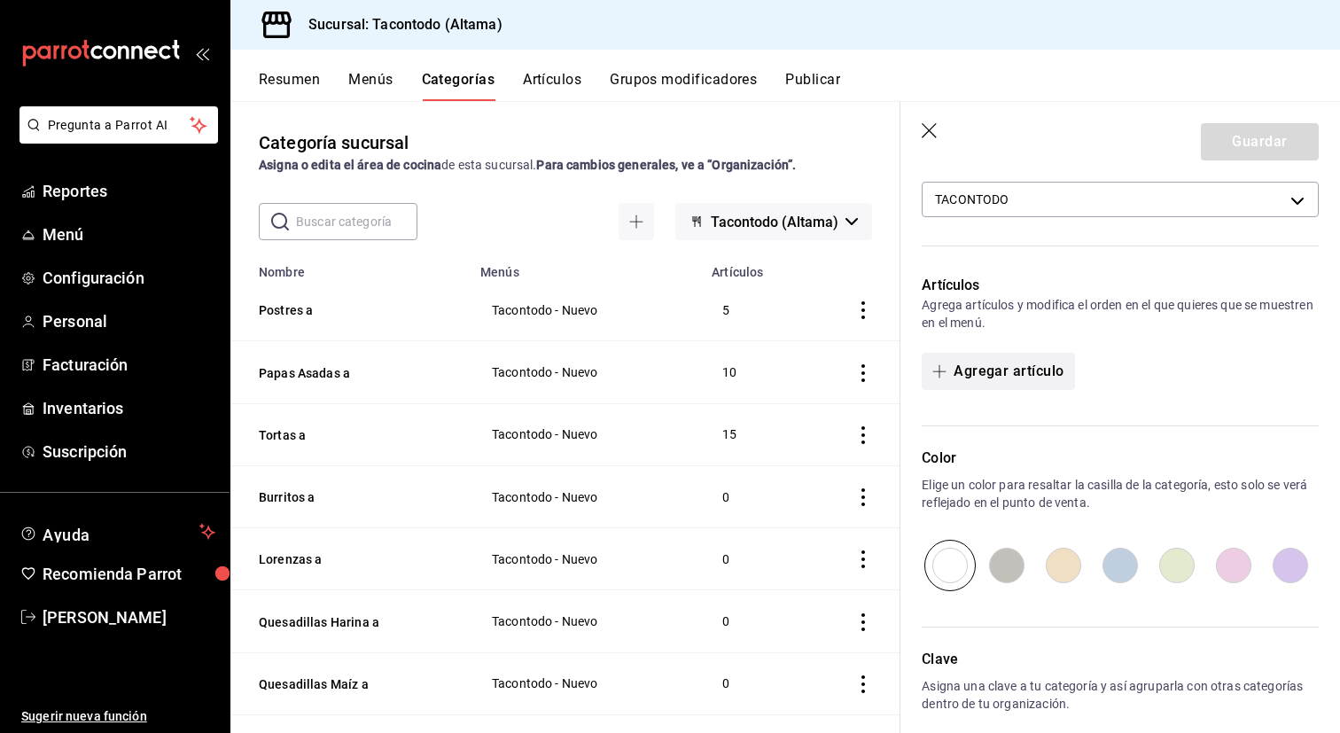
click at [997, 368] on button "Agregar artículo" at bounding box center [998, 371] width 152 height 37
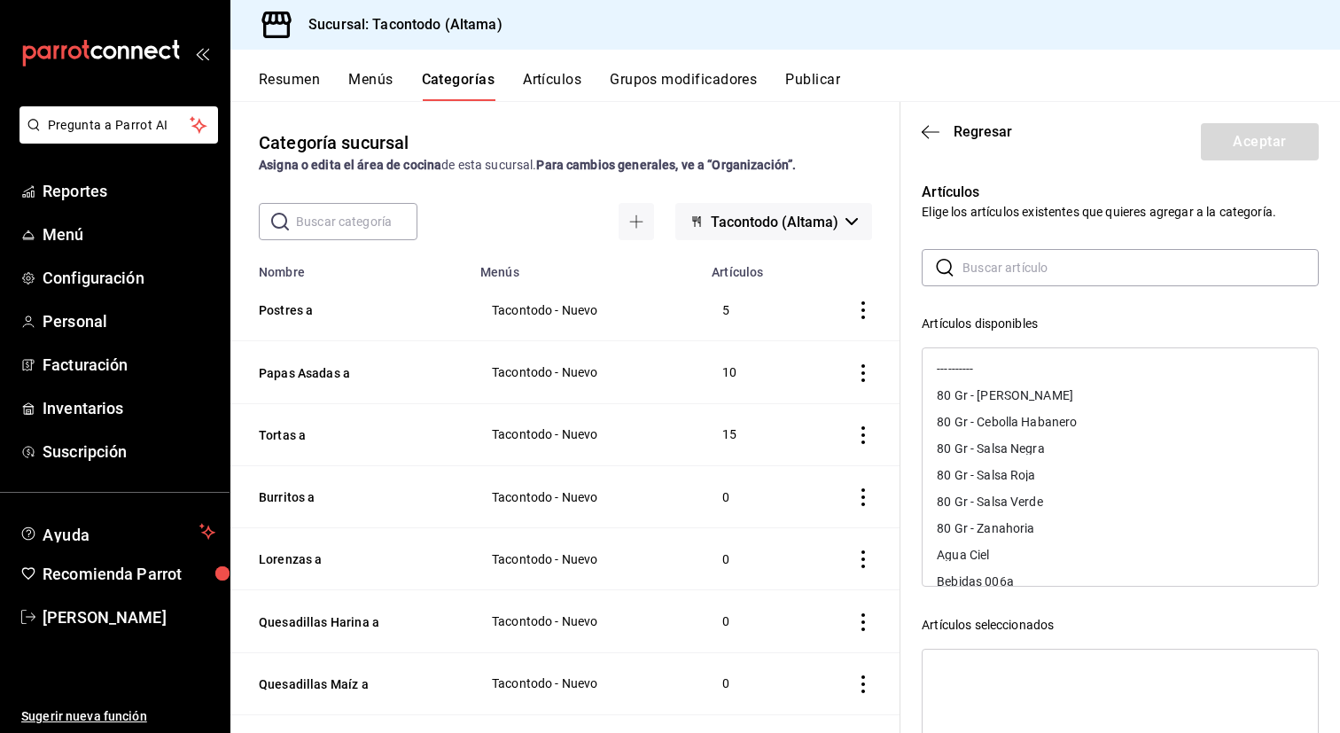
click at [1022, 279] on input "text" at bounding box center [1140, 267] width 356 height 35
type input "burrito"
click at [1057, 495] on div "Burrito Arrachera a" at bounding box center [1120, 499] width 395 height 27
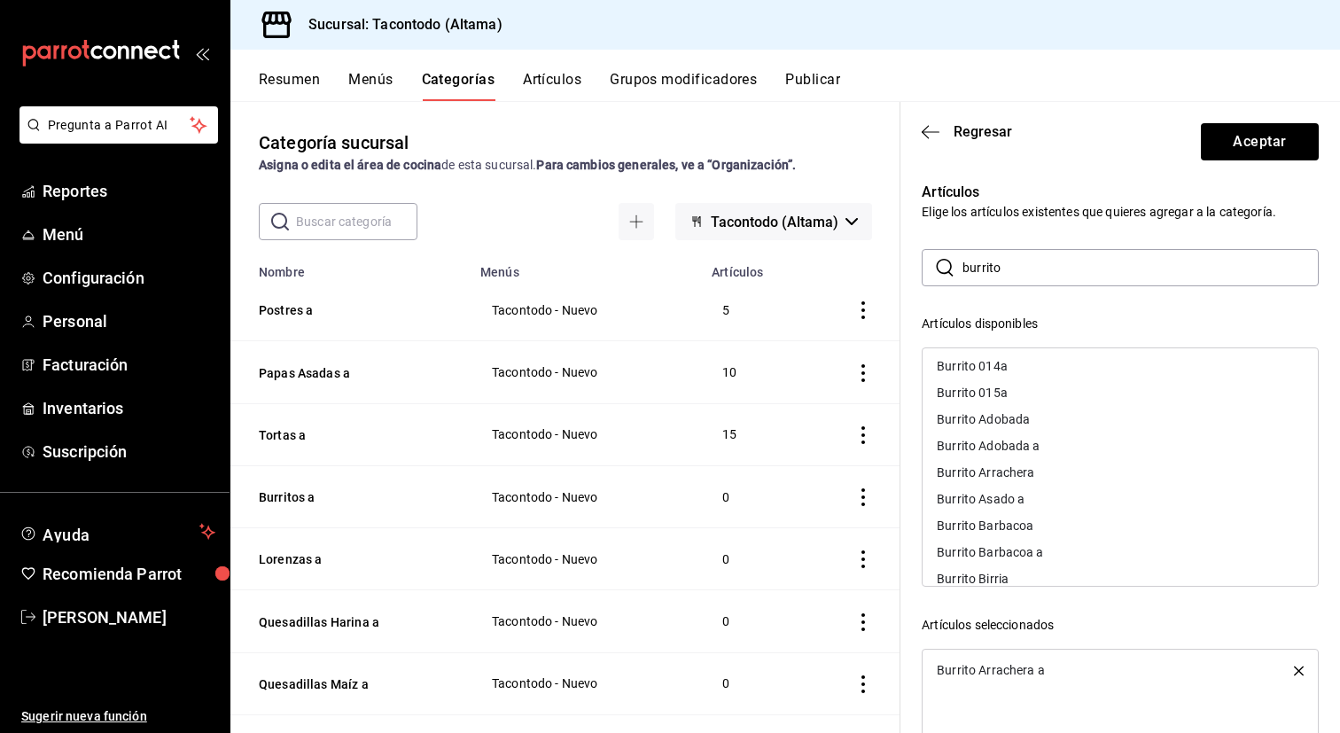
click at [1050, 450] on div "Burrito Adobada a" at bounding box center [1120, 446] width 395 height 27
click at [1034, 478] on div "Burrito Polaca a" at bounding box center [1120, 478] width 395 height 27
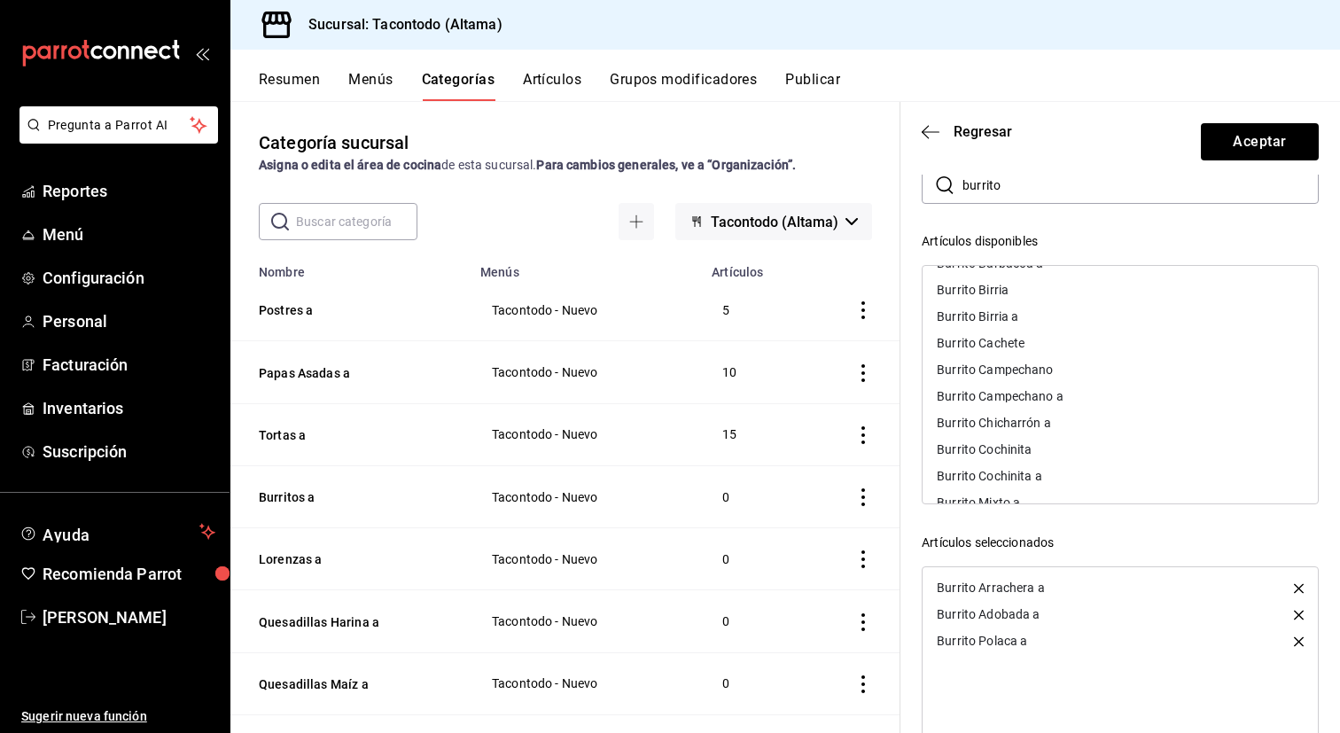
scroll to position [104, 0]
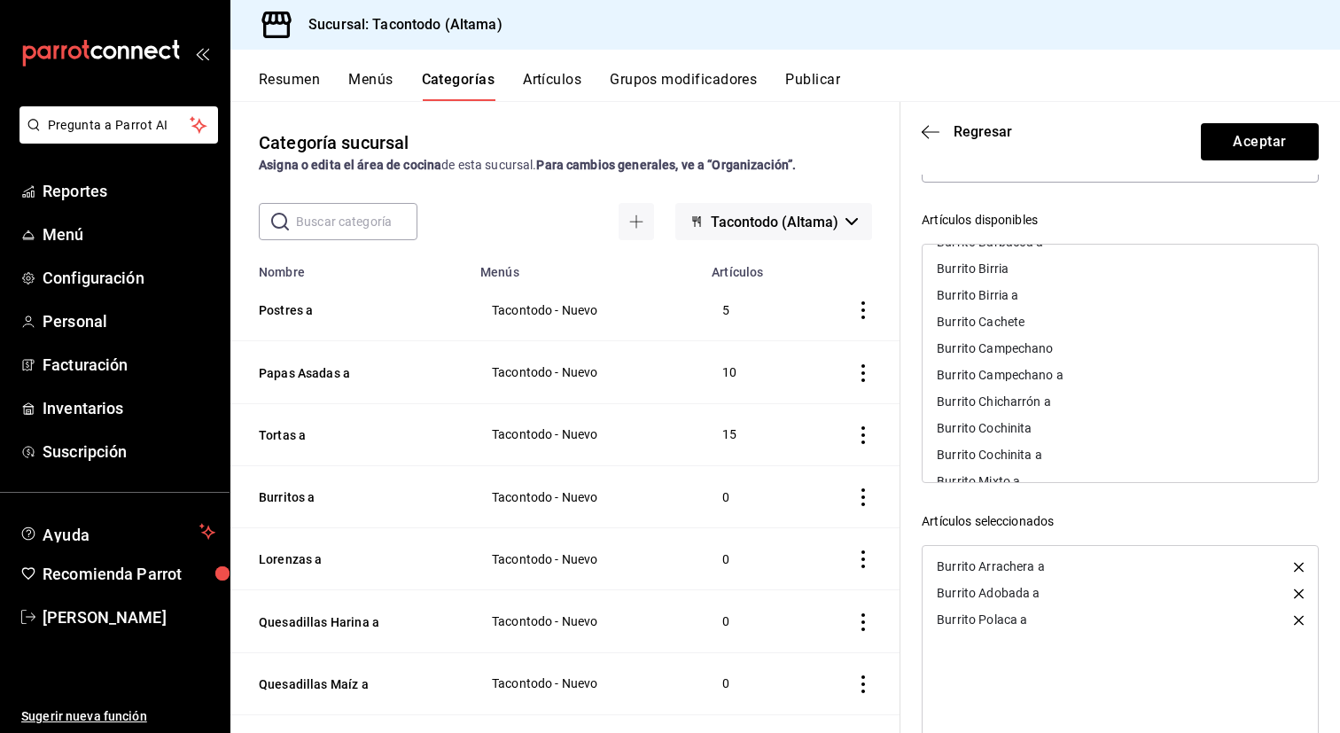
click at [1035, 375] on div "Burrito Campechano a" at bounding box center [1000, 375] width 127 height 12
click at [1021, 420] on div "Burrito Mixto a" at bounding box center [1120, 428] width 395 height 27
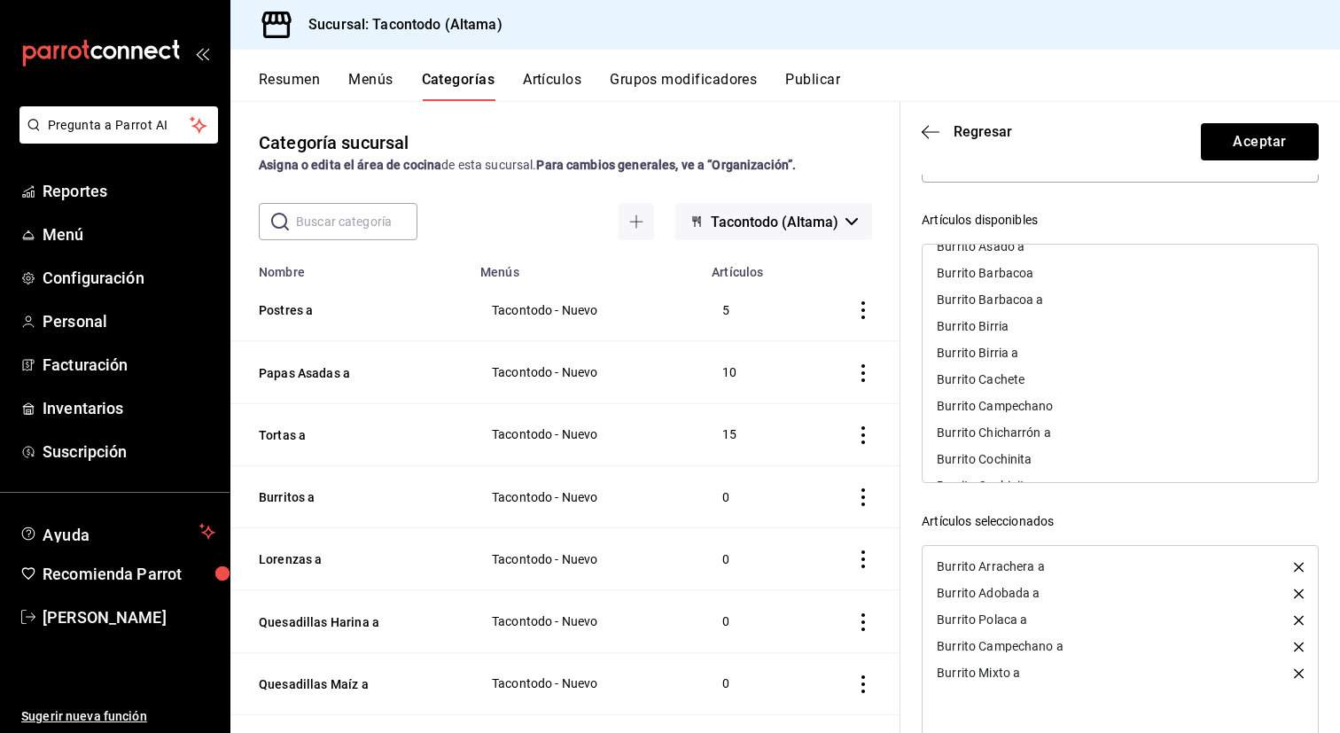
scroll to position [199, 0]
click at [1035, 360] on div "Burrito Birria a" at bounding box center [1120, 359] width 395 height 27
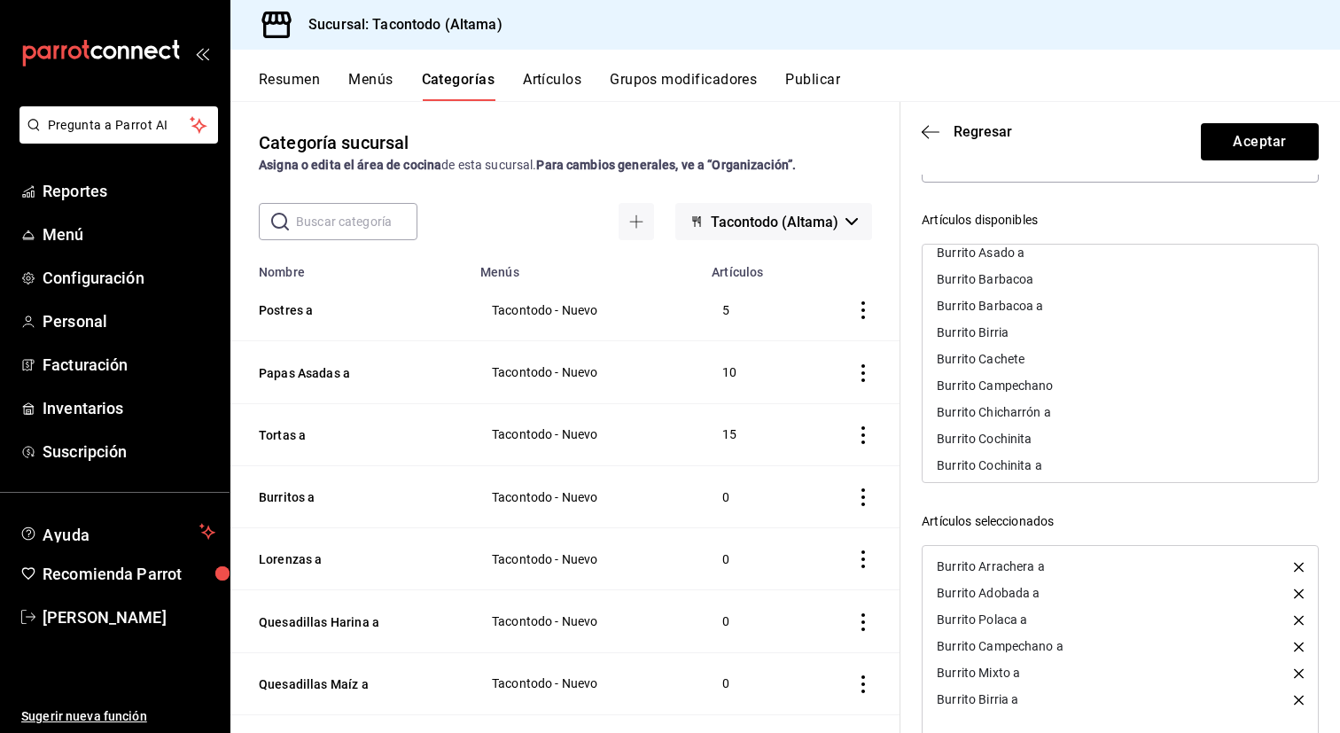
click at [1035, 313] on div "Burrito Barbacoa a" at bounding box center [1120, 305] width 395 height 27
click at [1029, 386] on div "Burrito Chicharrón a" at bounding box center [994, 385] width 114 height 12
click at [1022, 261] on div "Burrito Asado a" at bounding box center [1120, 252] width 395 height 27
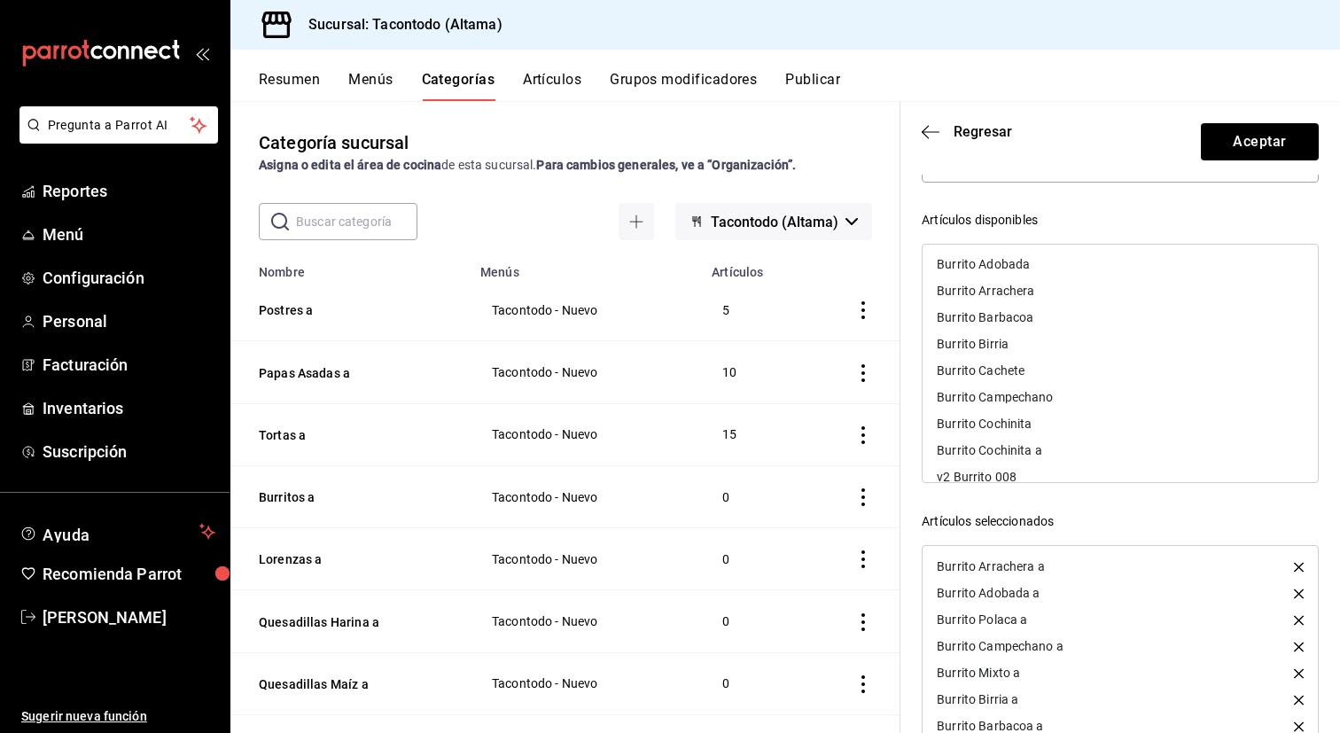
scroll to position [132, 0]
click at [1113, 448] on div "Burrito Cochinita a" at bounding box center [1120, 452] width 395 height 27
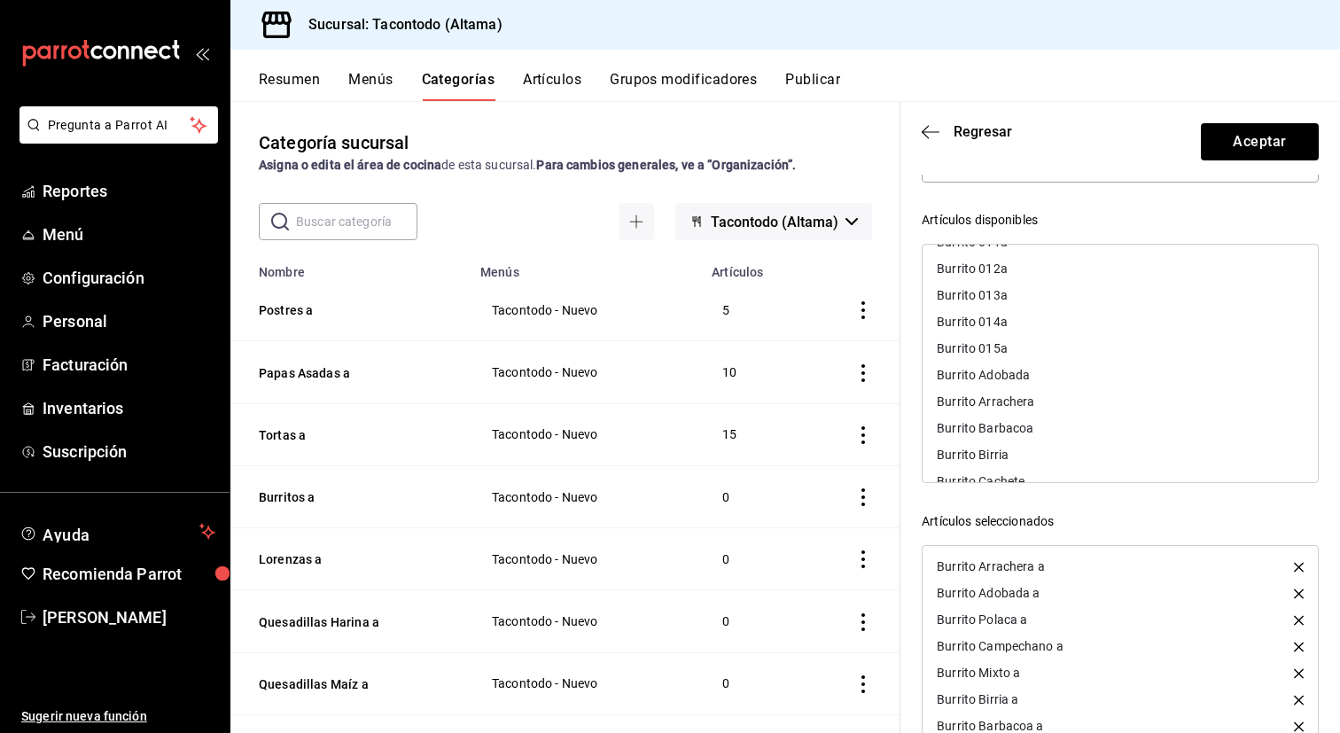
scroll to position [0, 0]
click at [1064, 261] on div "Burrito 011a" at bounding box center [1120, 265] width 395 height 27
click at [1064, 261] on div "Burrito 012a" at bounding box center [1120, 265] width 395 height 27
click at [1064, 261] on div "Burrito 013a" at bounding box center [1120, 265] width 395 height 27
click at [1064, 261] on div "Burrito 014a" at bounding box center [1120, 265] width 395 height 27
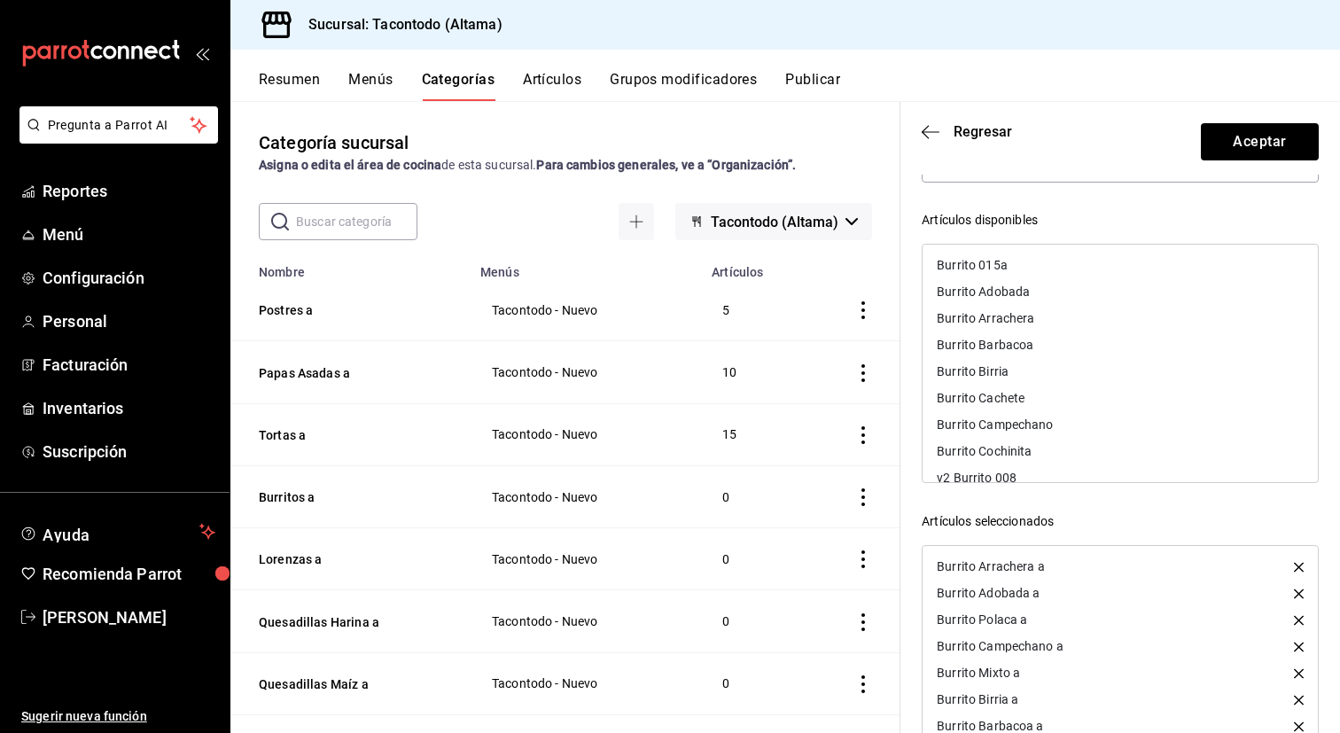
click at [1064, 261] on div "Burrito 015a" at bounding box center [1120, 265] width 395 height 27
click at [1256, 139] on button "Aceptar" at bounding box center [1260, 141] width 118 height 37
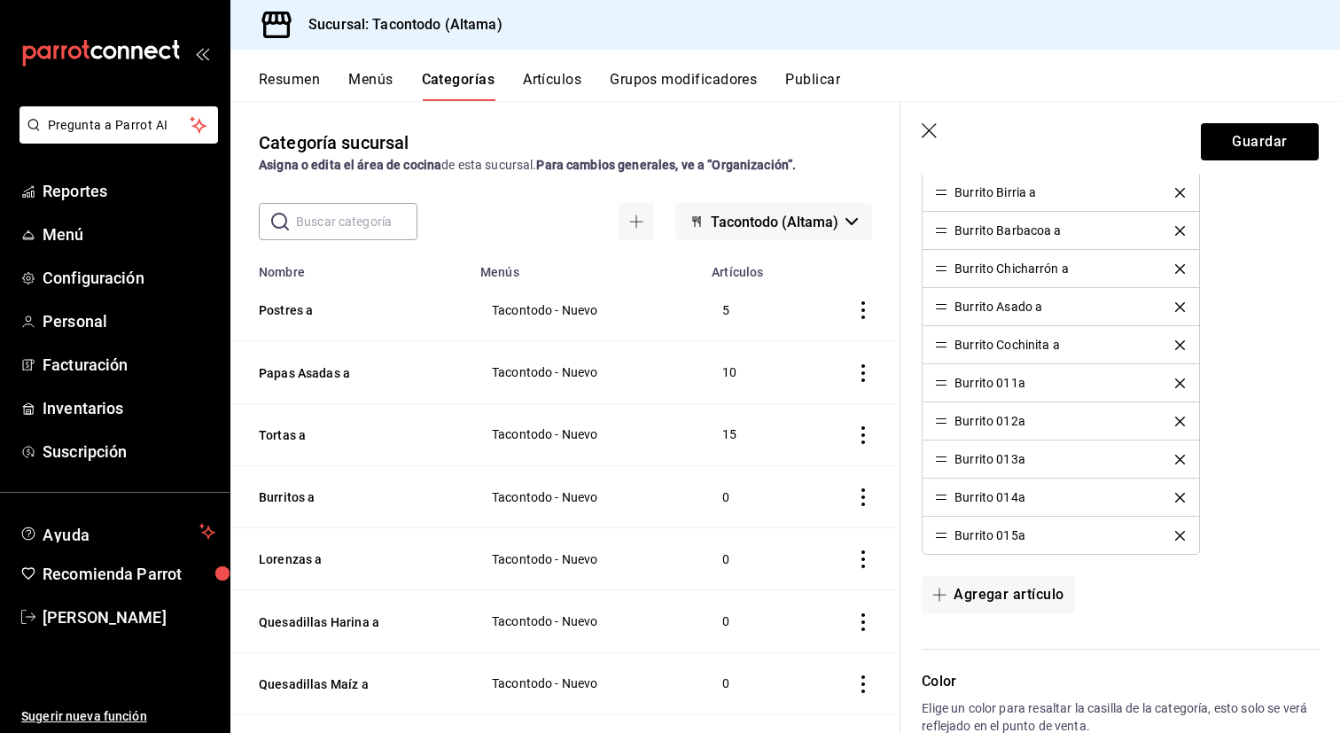
scroll to position [783, 0]
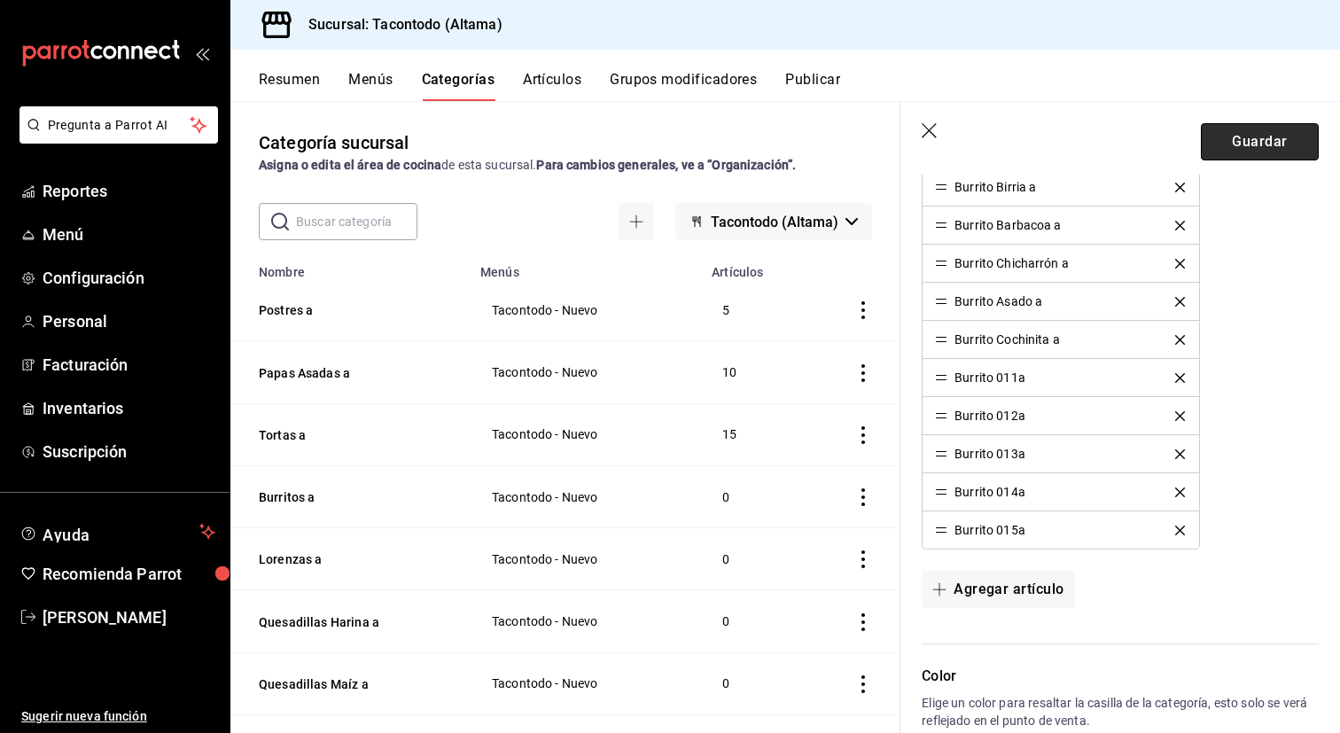
click at [1251, 150] on button "Guardar" at bounding box center [1260, 141] width 118 height 37
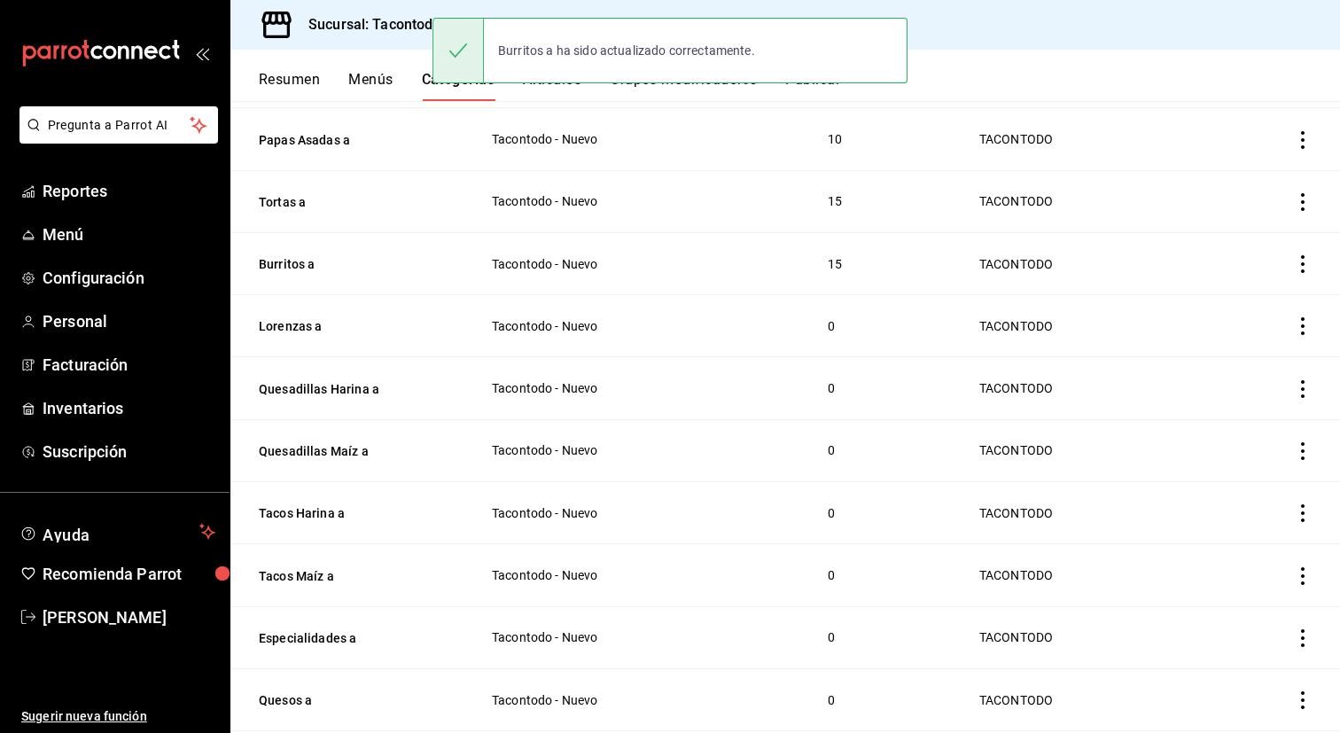
scroll to position [240, 0]
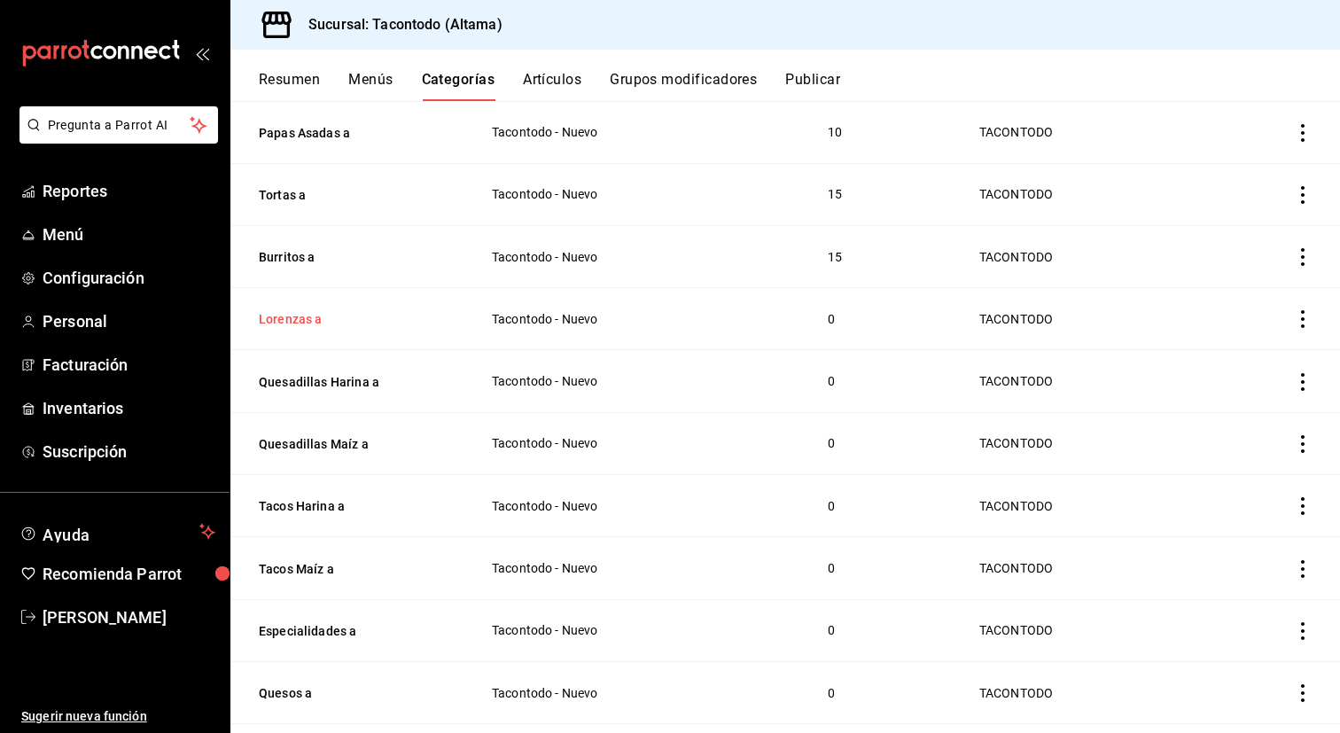
click at [316, 314] on button "Lorenzas a" at bounding box center [347, 319] width 177 height 18
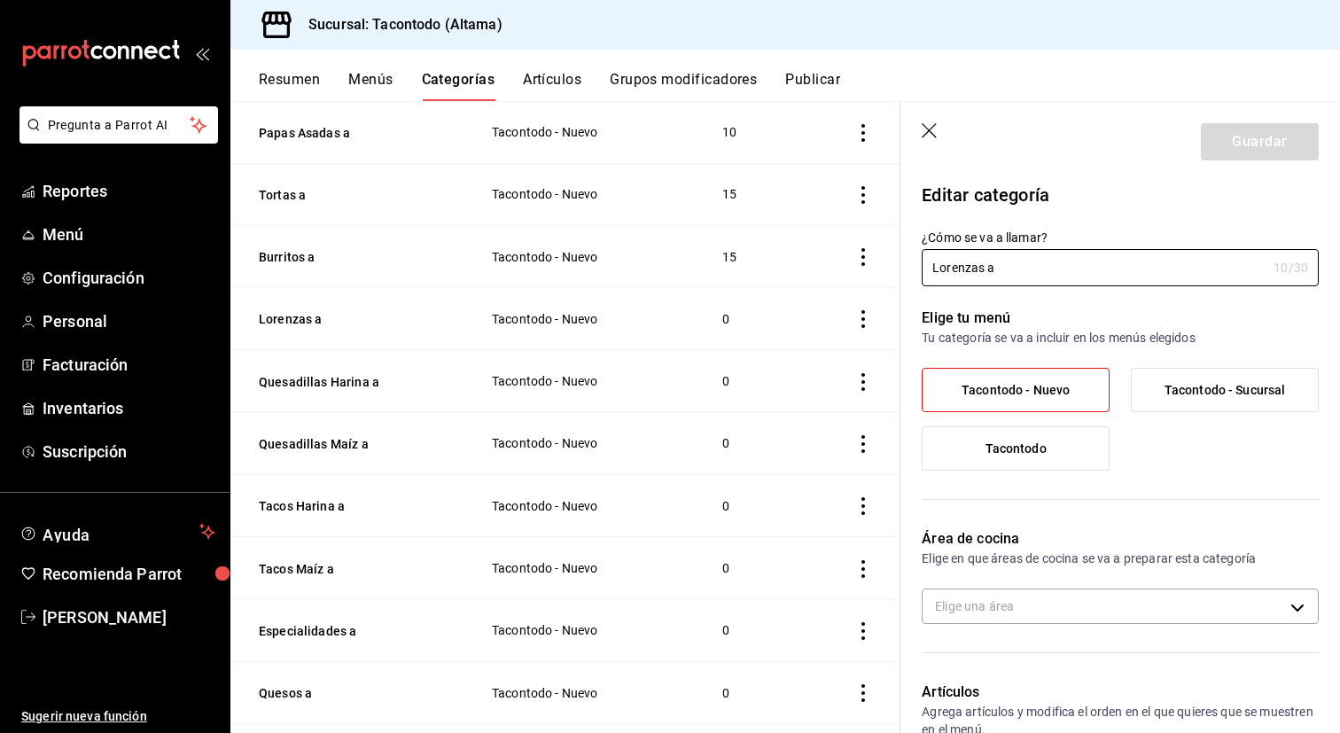
type input "f2d47fc5-286b-482c-91d1-f6277f6f141a"
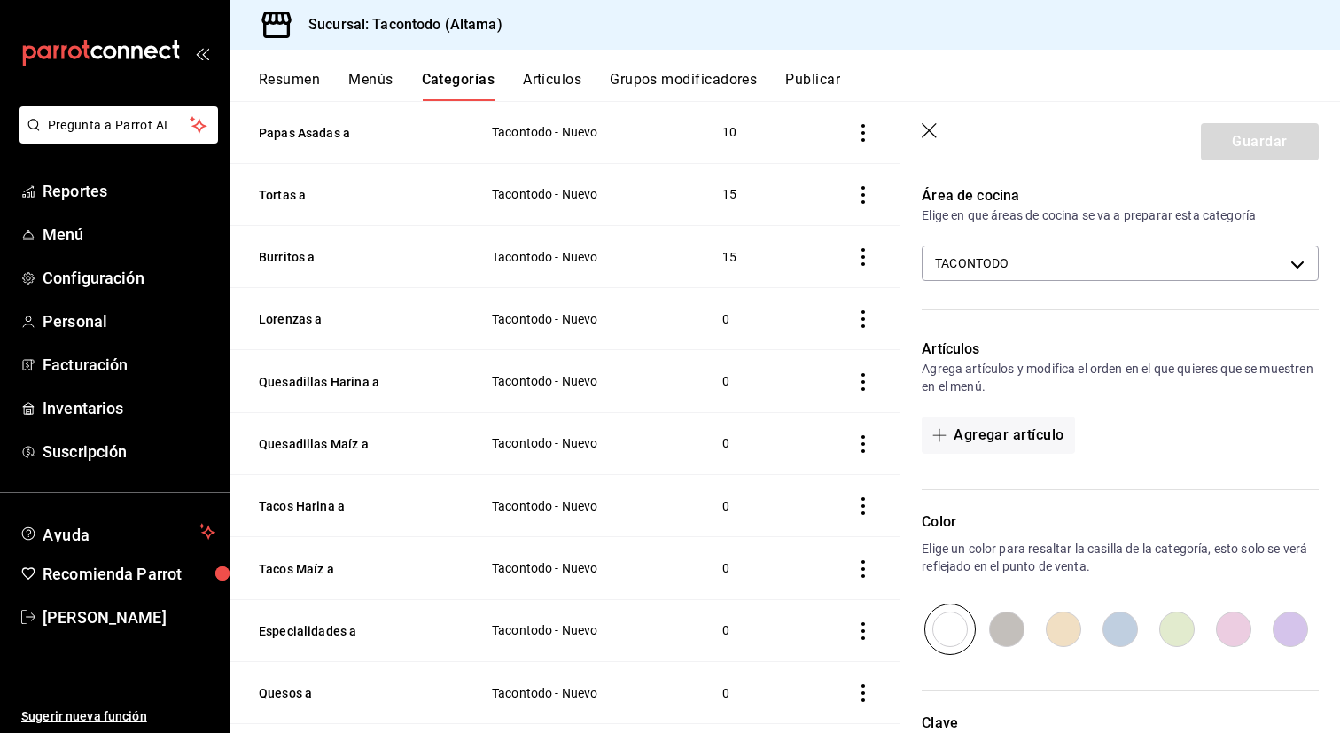
scroll to position [372, 0]
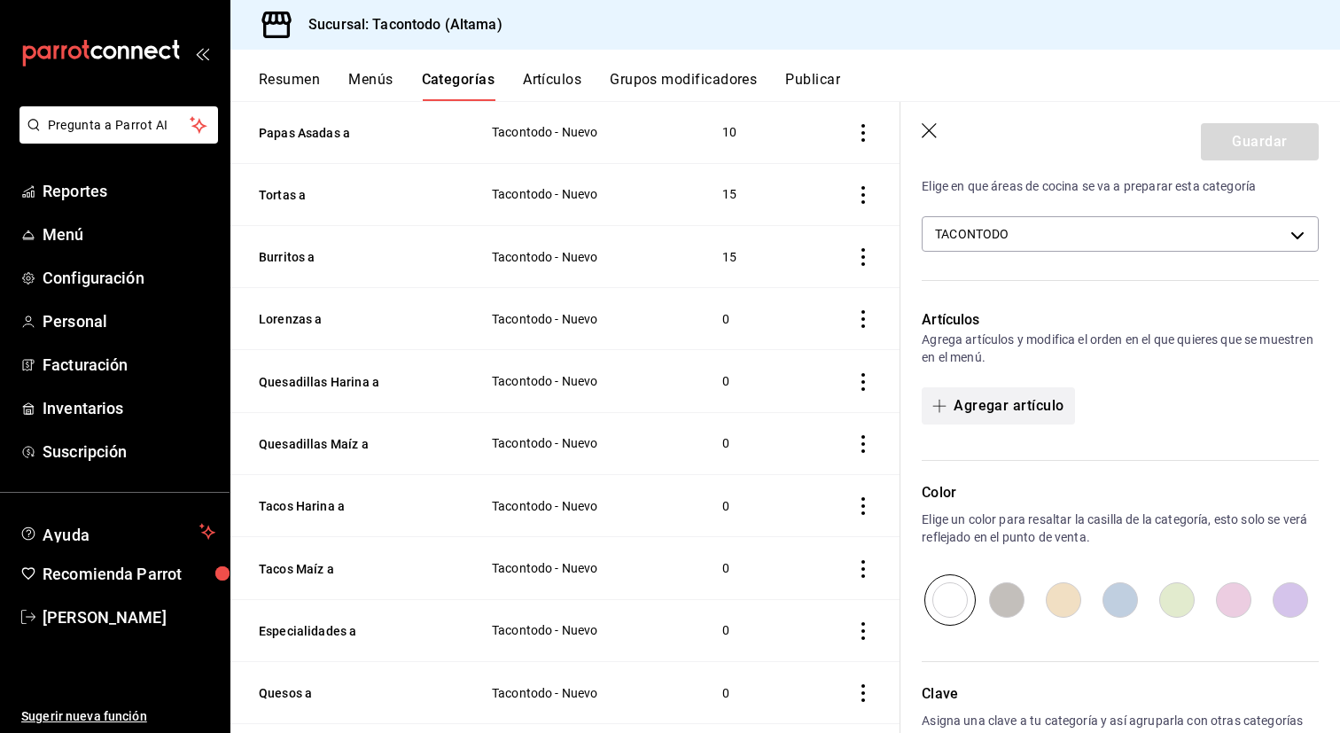
click at [1000, 401] on button "Agregar artículo" at bounding box center [998, 405] width 152 height 37
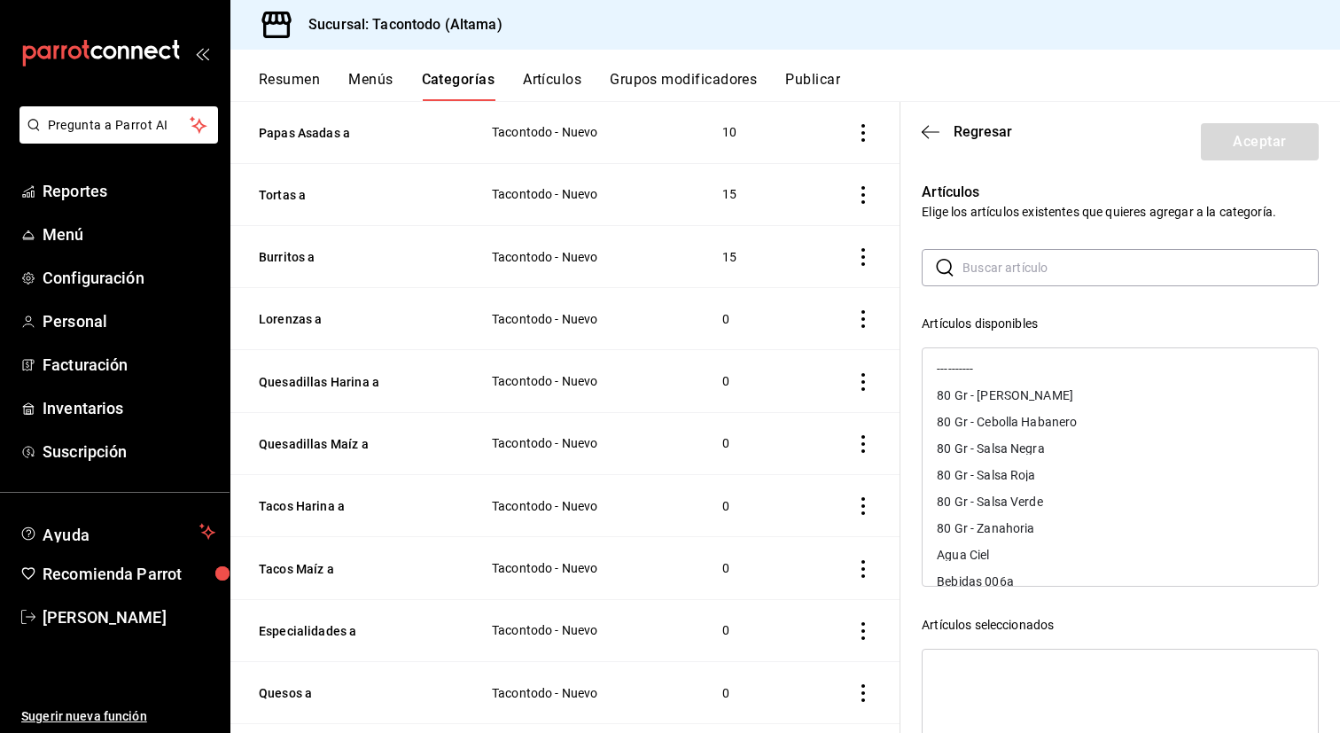
click at [1016, 284] on input "text" at bounding box center [1140, 267] width 356 height 35
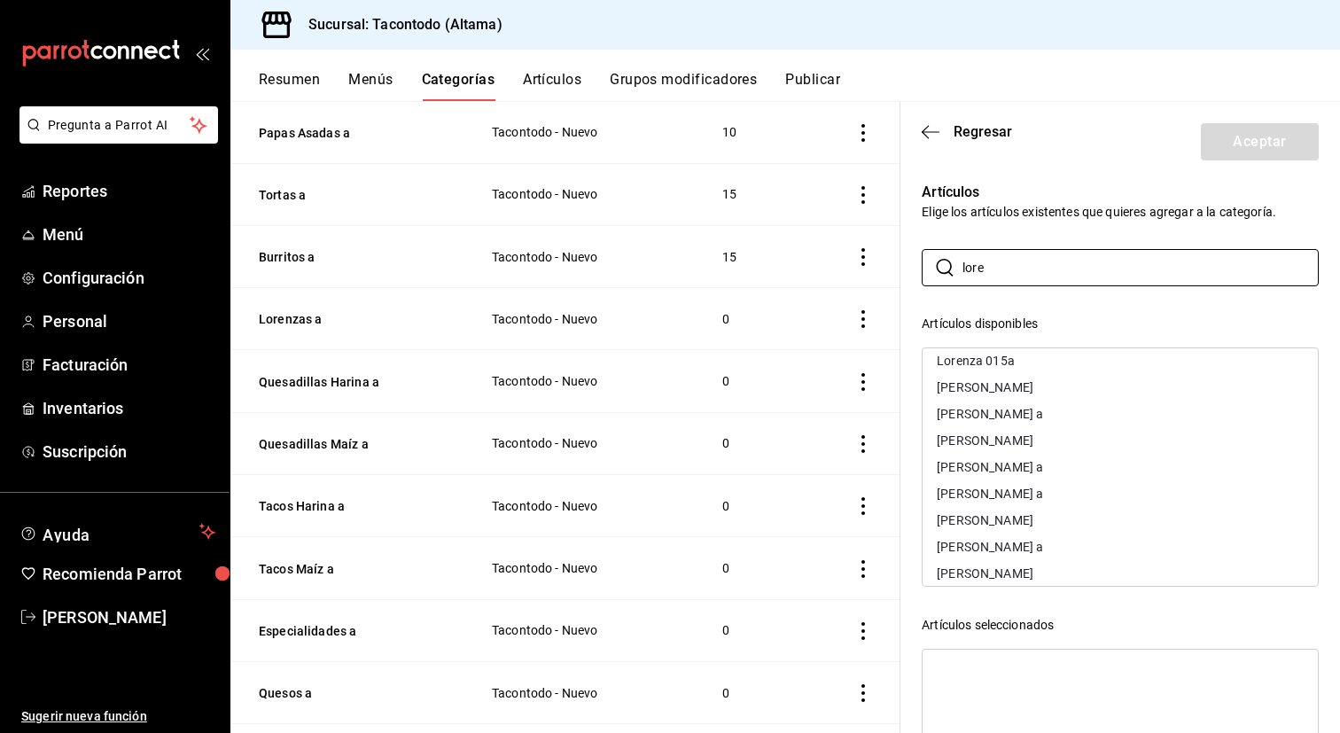
scroll to position [119, 0]
type input "lore"
click at [1122, 464] on div "[PERSON_NAME] a" at bounding box center [1120, 462] width 395 height 27
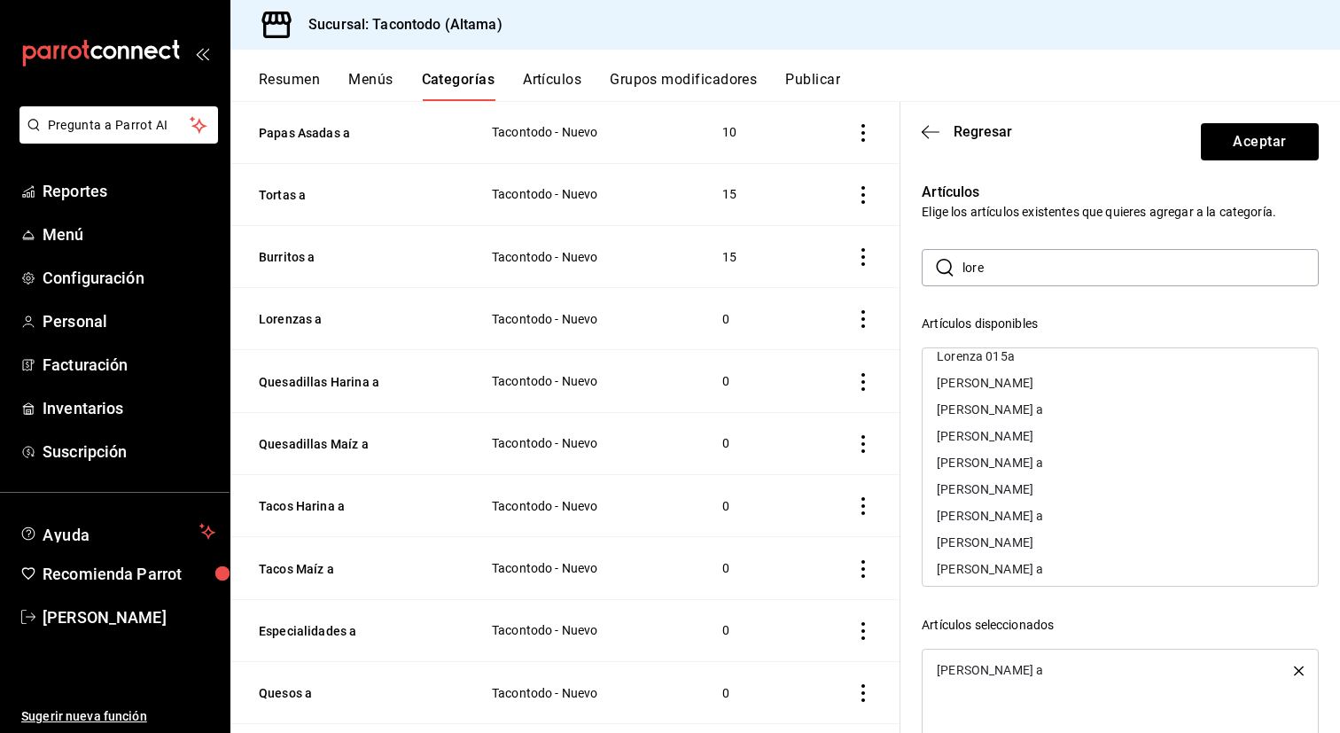
click at [1076, 413] on div "[PERSON_NAME] a" at bounding box center [1120, 409] width 395 height 27
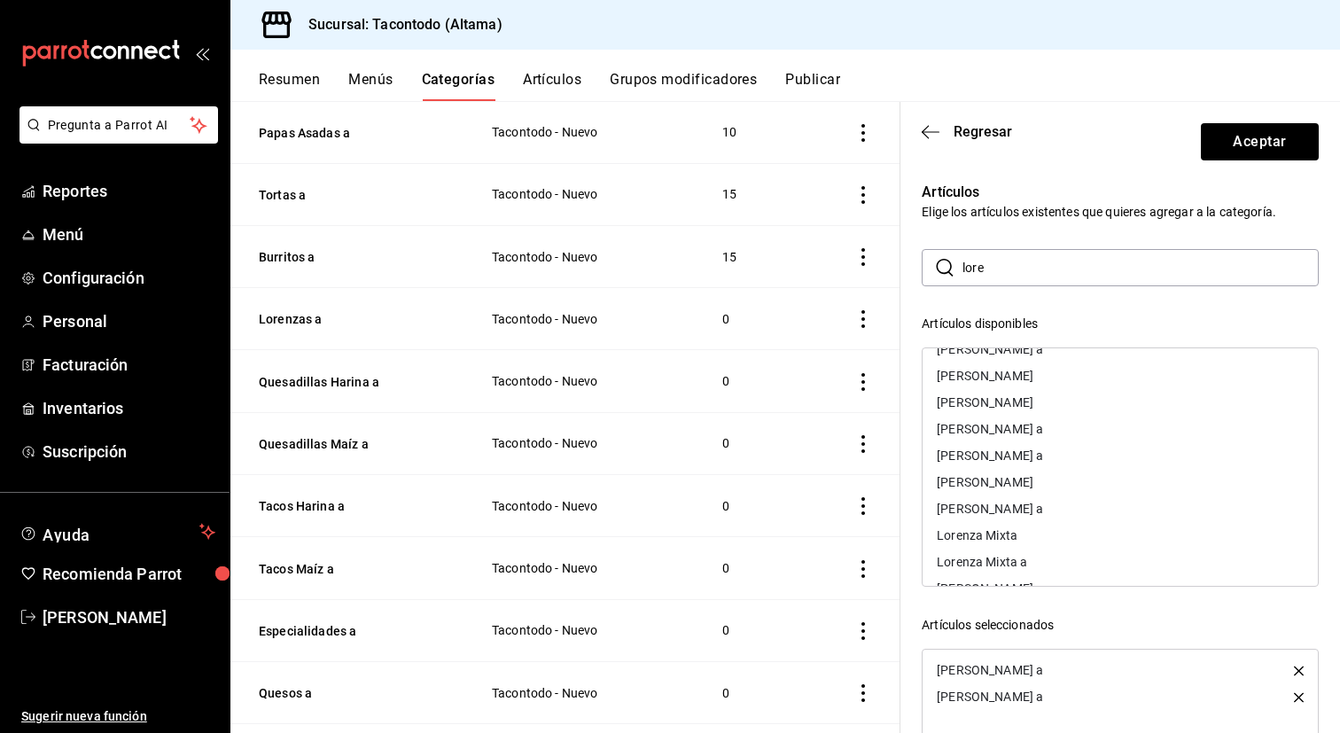
scroll to position [395, 0]
click at [1052, 531] on div "[PERSON_NAME] a" at bounding box center [1120, 531] width 395 height 27
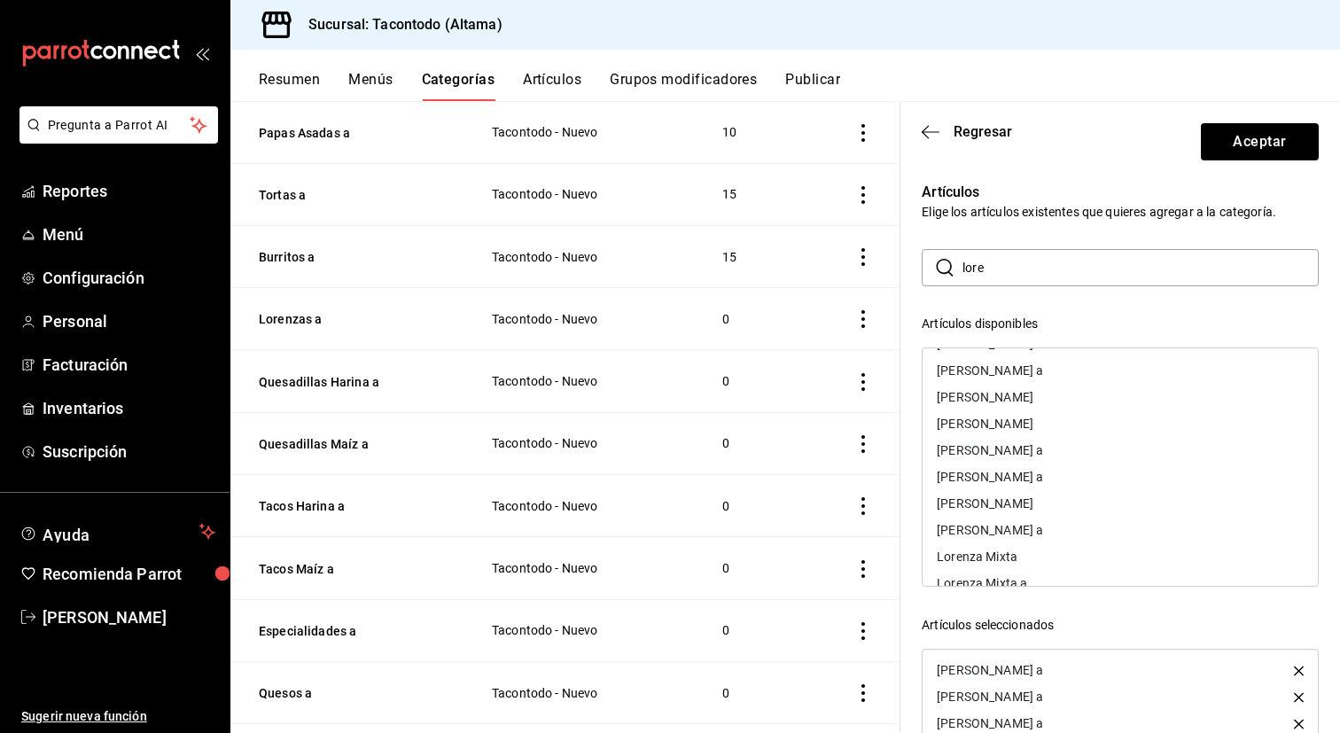
scroll to position [288, 0]
click at [1071, 455] on div "[PERSON_NAME] a" at bounding box center [1120, 453] width 395 height 27
click at [1053, 555] on div "Lorenza Mixta a" at bounding box center [1120, 559] width 395 height 27
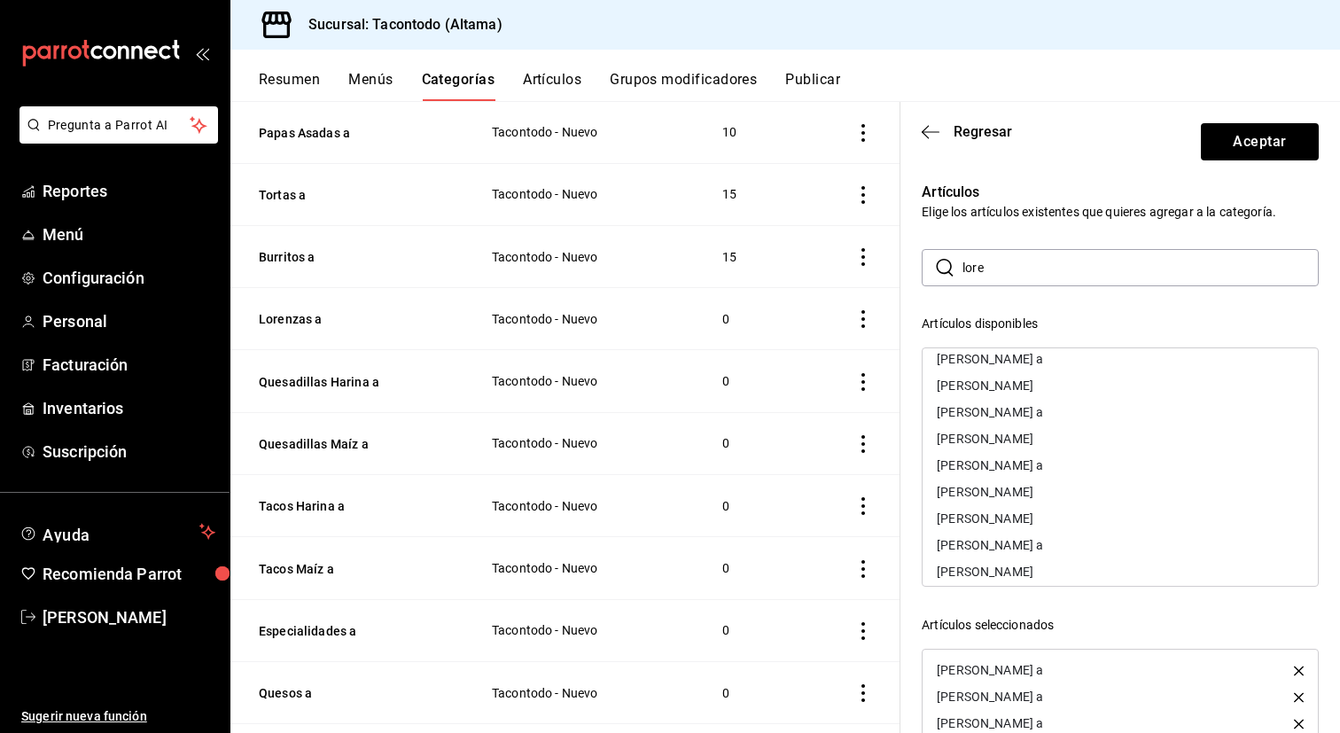
scroll to position [189, 0]
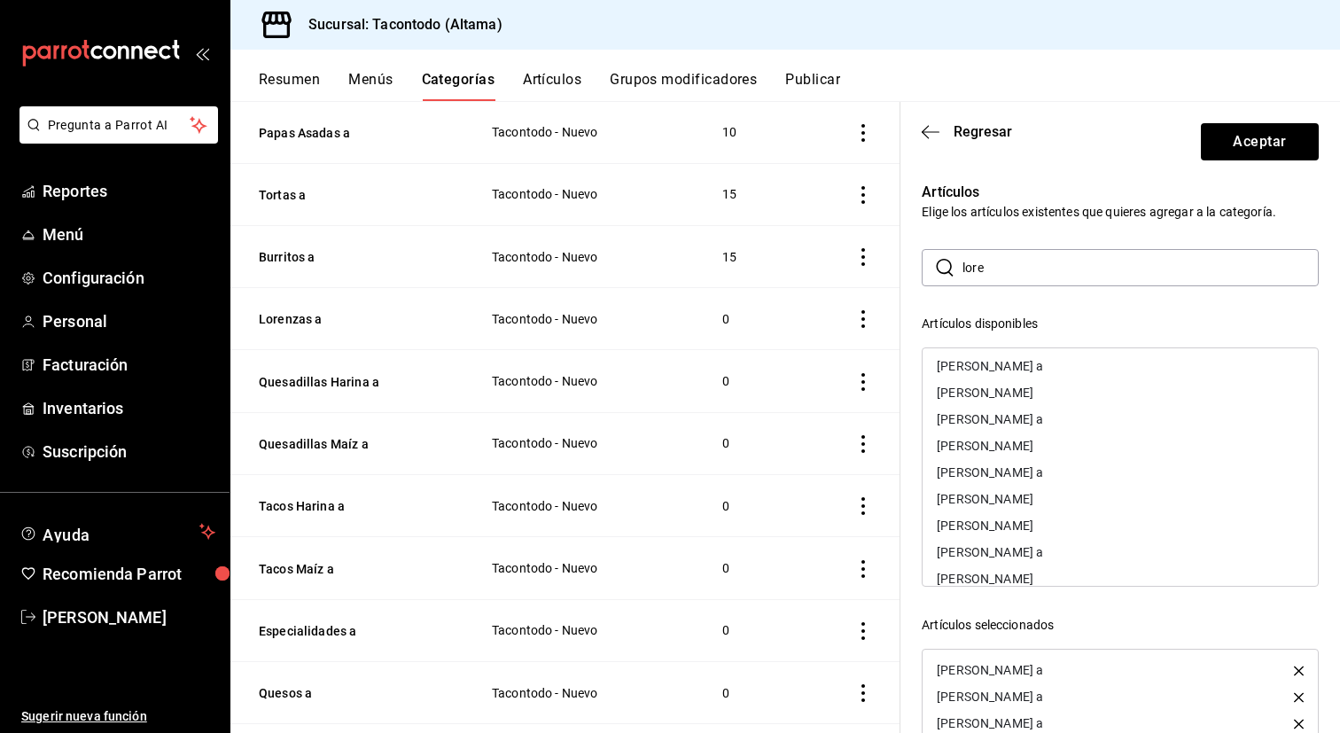
click at [1062, 476] on div "[PERSON_NAME] a" at bounding box center [1120, 472] width 395 height 27
click at [1068, 425] on div "[PERSON_NAME] a" at bounding box center [1120, 419] width 395 height 27
click at [1058, 497] on div "[PERSON_NAME] a" at bounding box center [1120, 499] width 395 height 27
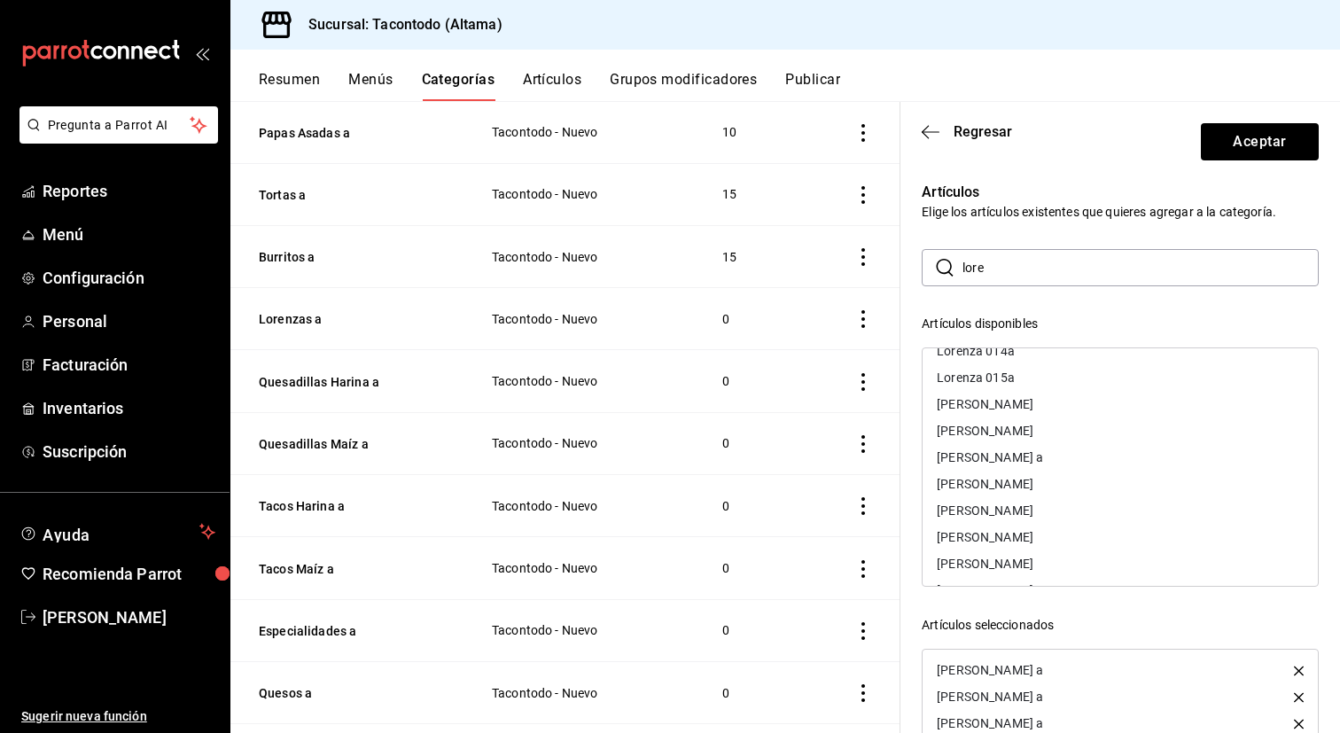
click at [1045, 455] on div "[PERSON_NAME] a" at bounding box center [1120, 457] width 395 height 27
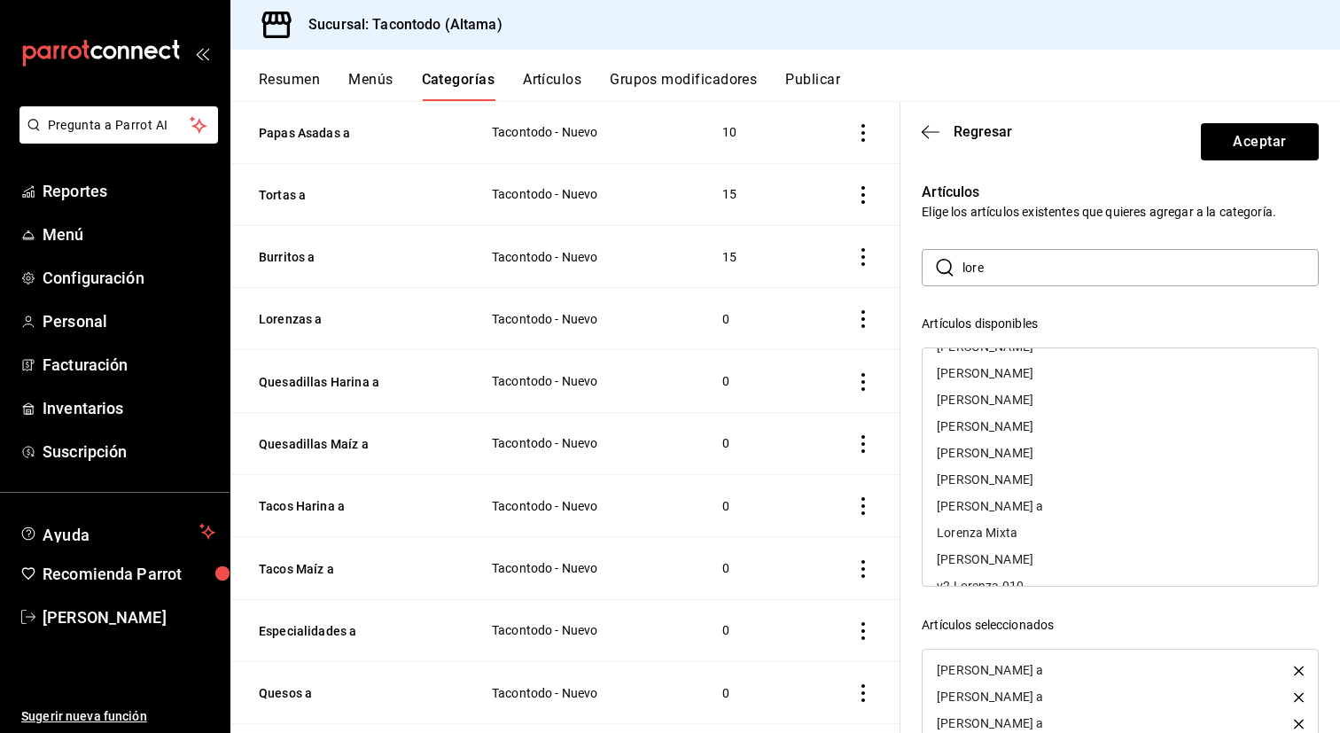
scroll to position [209, 0]
click at [1043, 481] on div "[PERSON_NAME] a" at bounding box center [990, 478] width 106 height 12
click at [1071, 373] on div "Lorenza 011a" at bounding box center [1120, 368] width 395 height 27
click at [1071, 373] on div "Lorenza 012a" at bounding box center [1120, 368] width 395 height 27
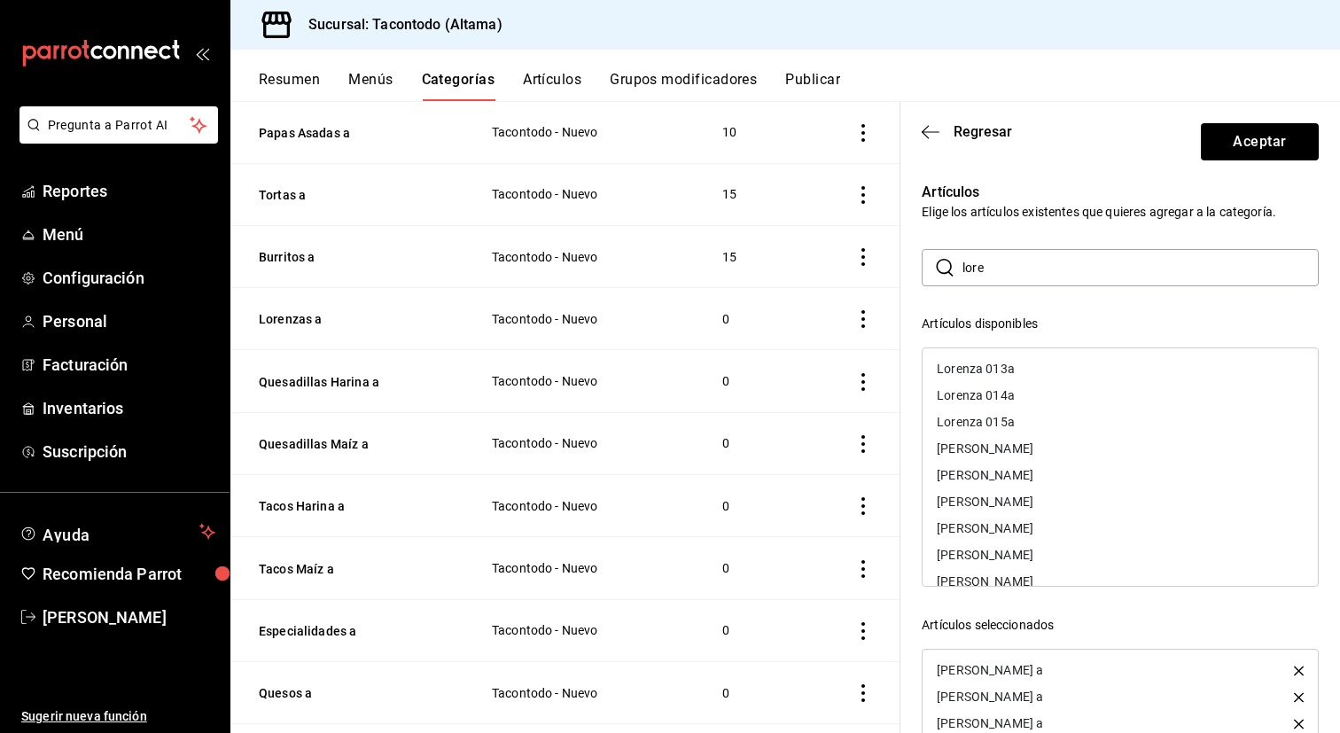
click at [1071, 373] on div "Lorenza 013a" at bounding box center [1120, 368] width 395 height 27
click at [1071, 373] on div "Lorenza 014a" at bounding box center [1120, 368] width 395 height 27
click at [1071, 373] on div "Lorenza 015a" at bounding box center [1120, 368] width 395 height 27
click at [1227, 141] on button "Aceptar" at bounding box center [1260, 141] width 118 height 37
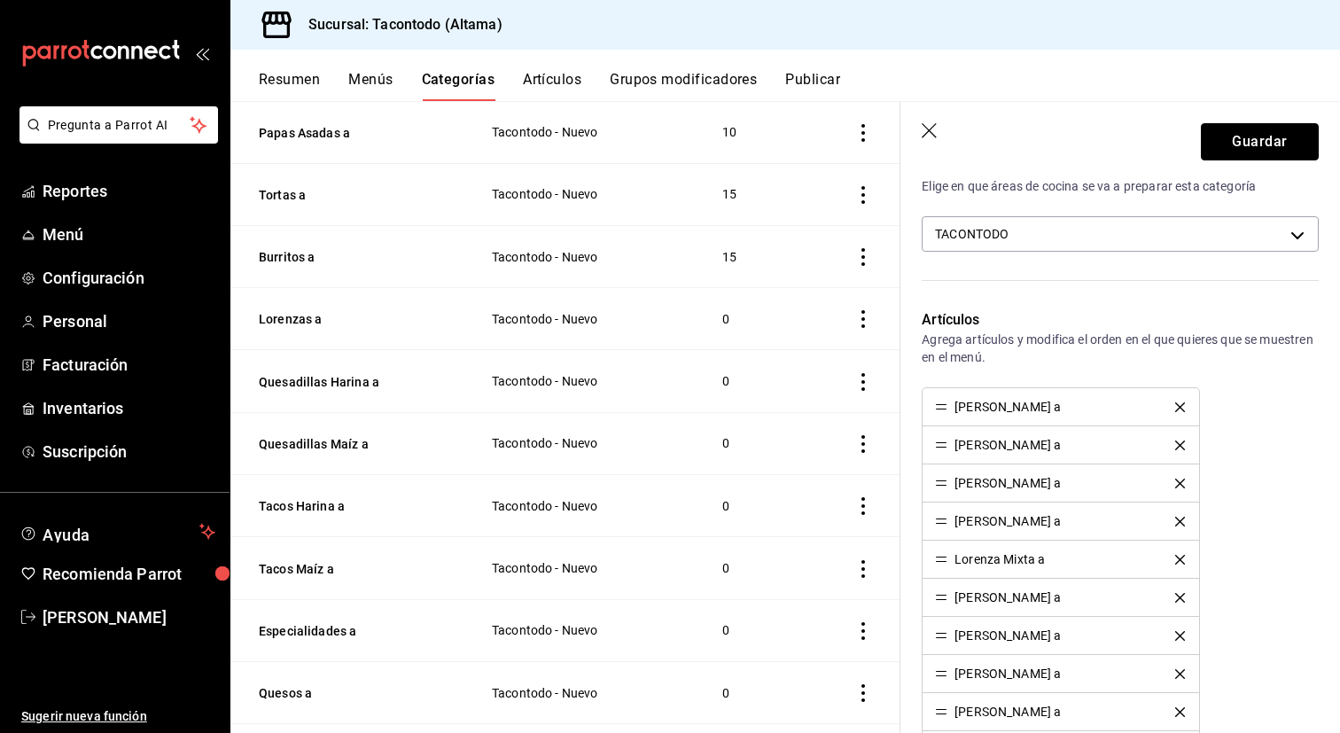
click at [1227, 141] on button "Guardar" at bounding box center [1260, 141] width 118 height 37
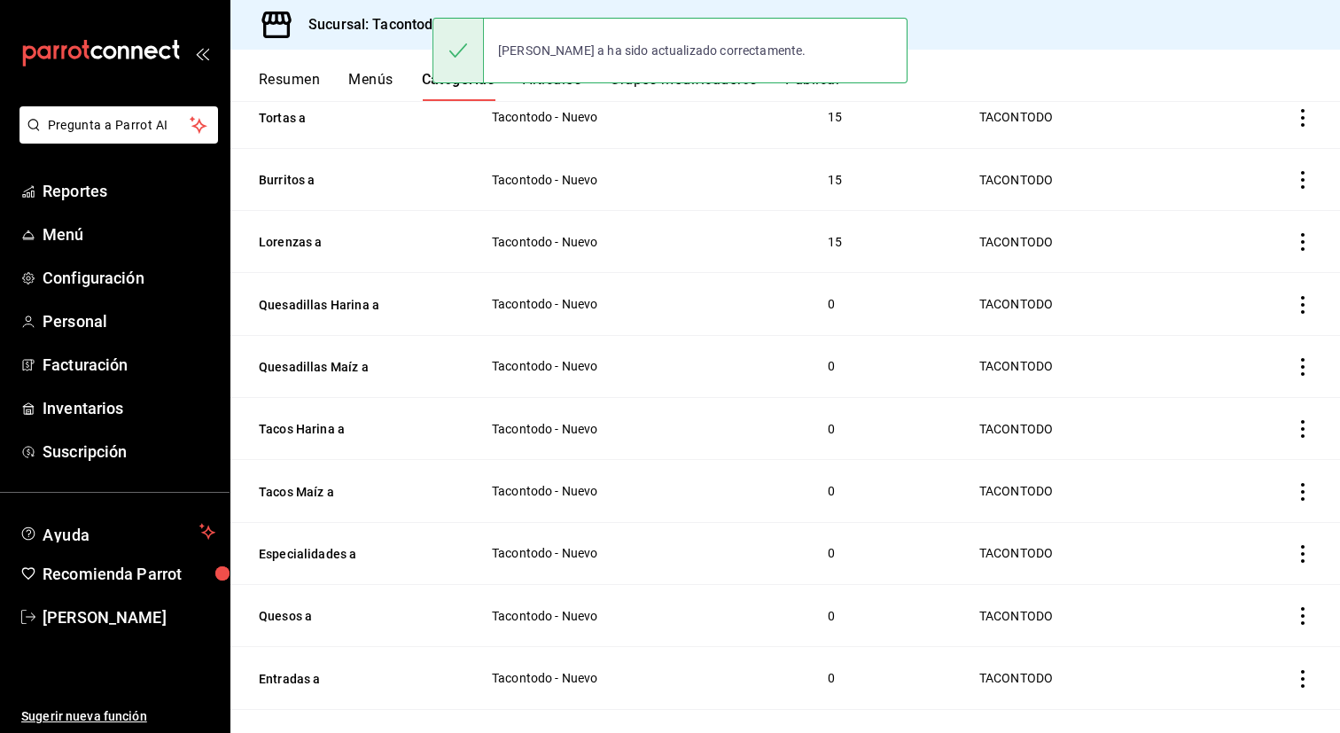
scroll to position [340, 0]
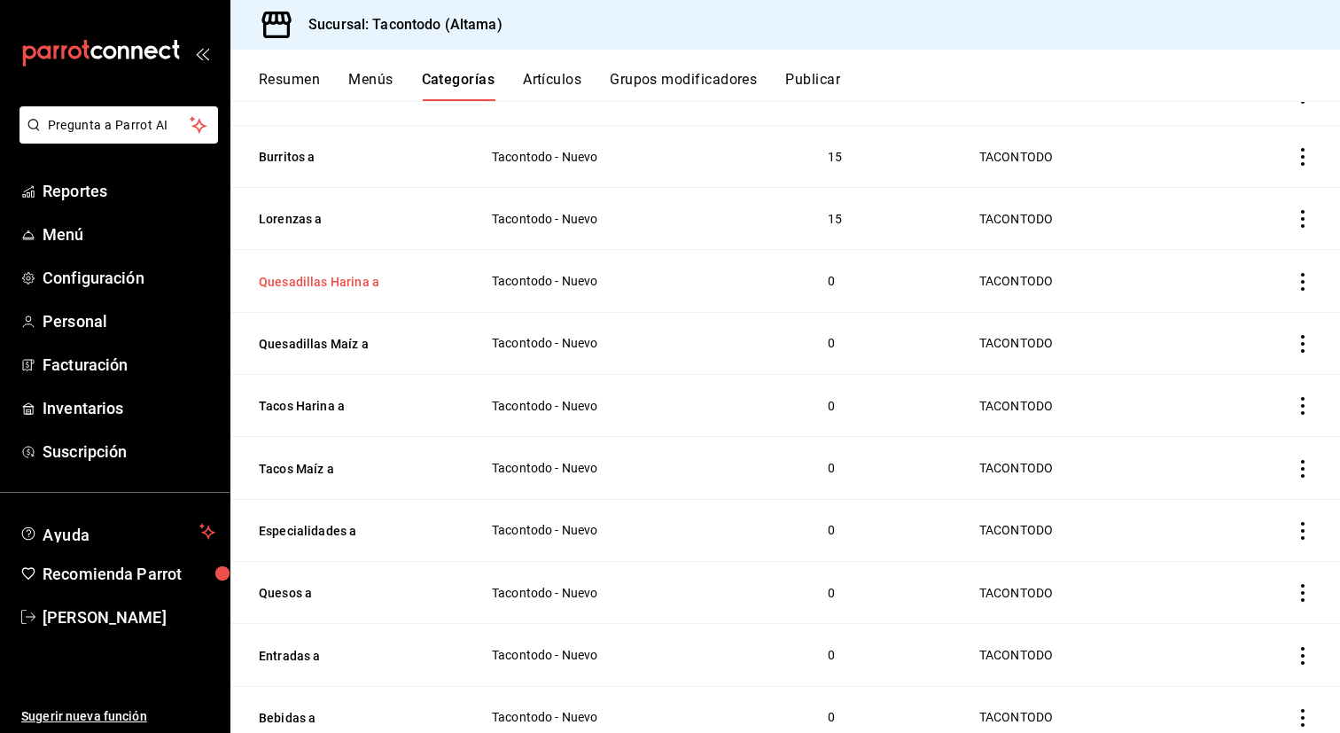
click at [363, 283] on button "Quesadillas Harina a" at bounding box center [347, 282] width 177 height 18
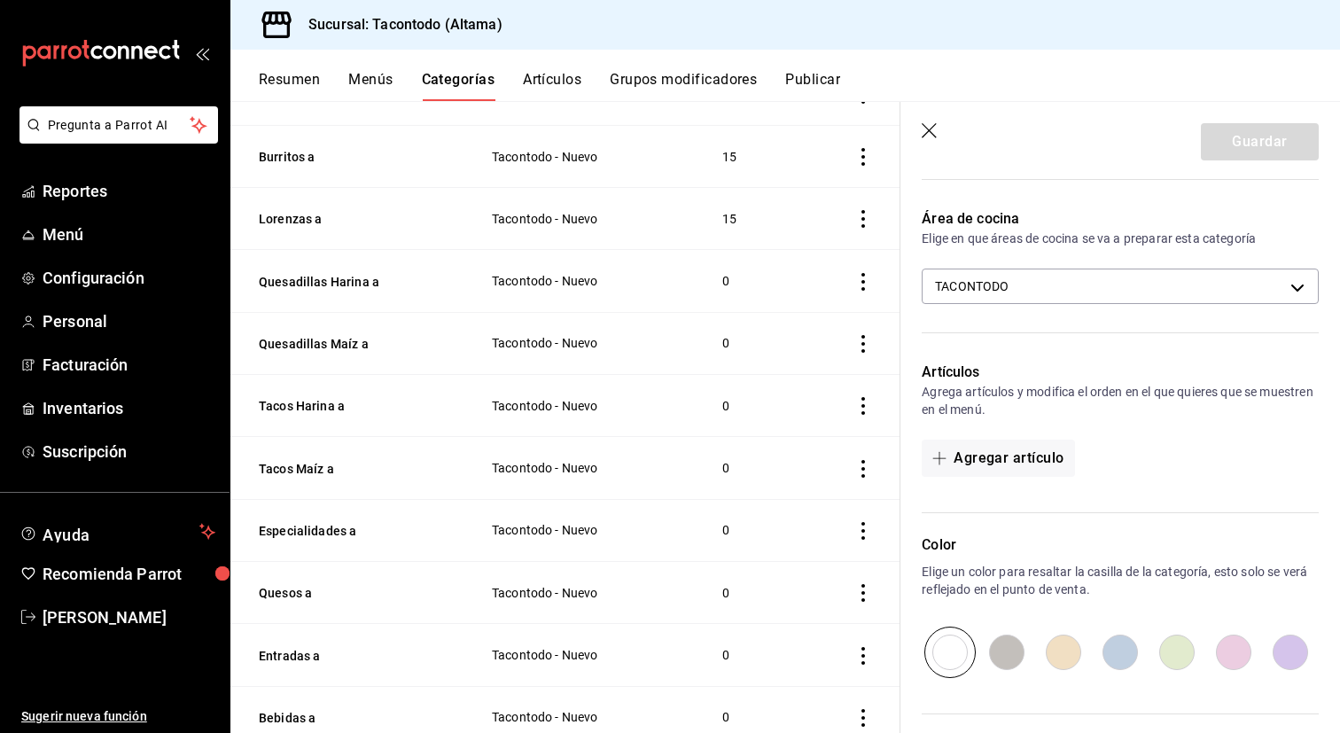
scroll to position [358, 0]
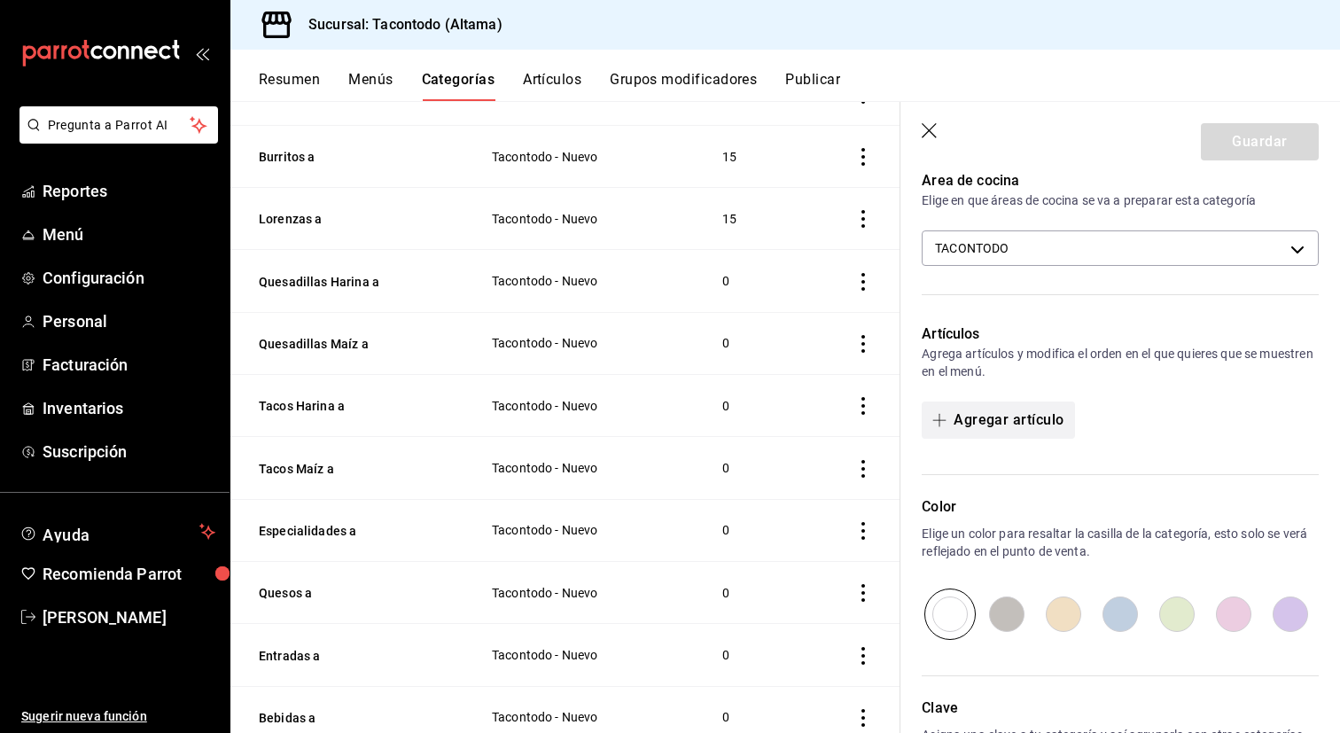
click at [1010, 421] on button "Agregar artículo" at bounding box center [998, 419] width 152 height 37
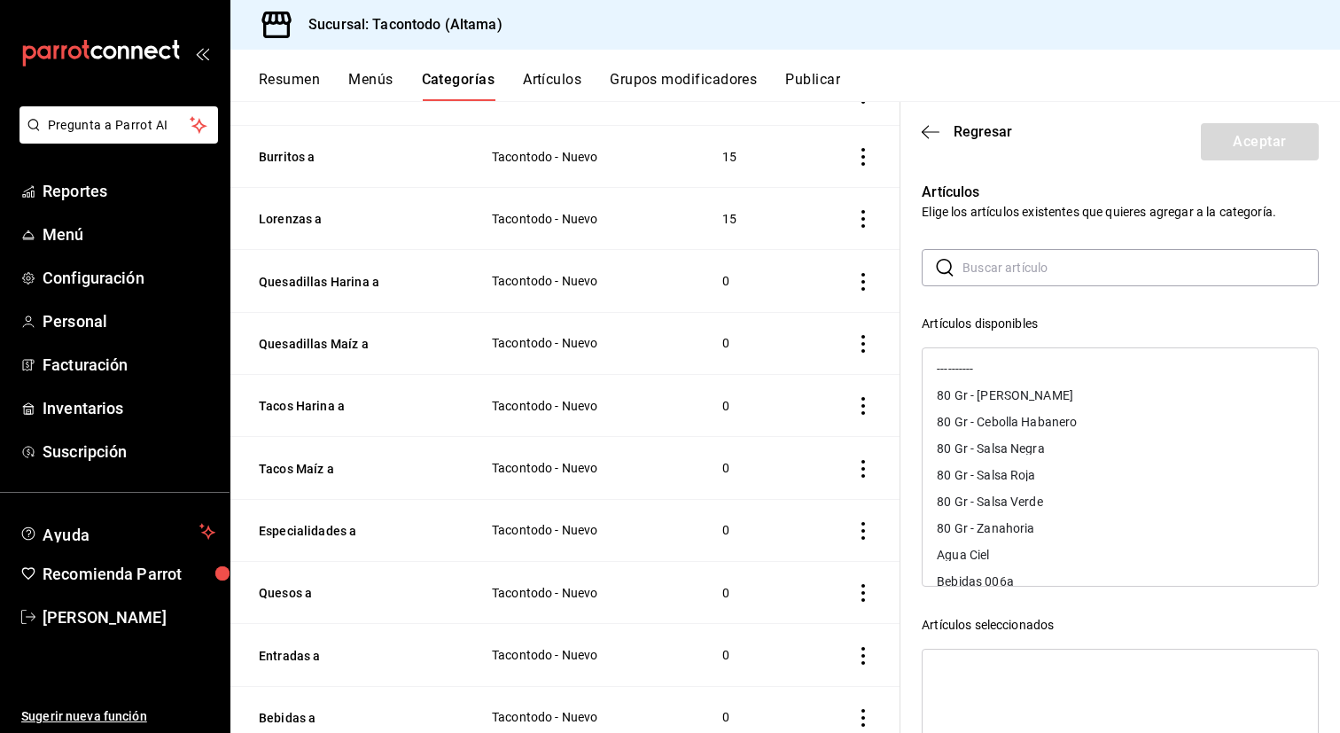
click at [997, 282] on input "text" at bounding box center [1140, 267] width 356 height 35
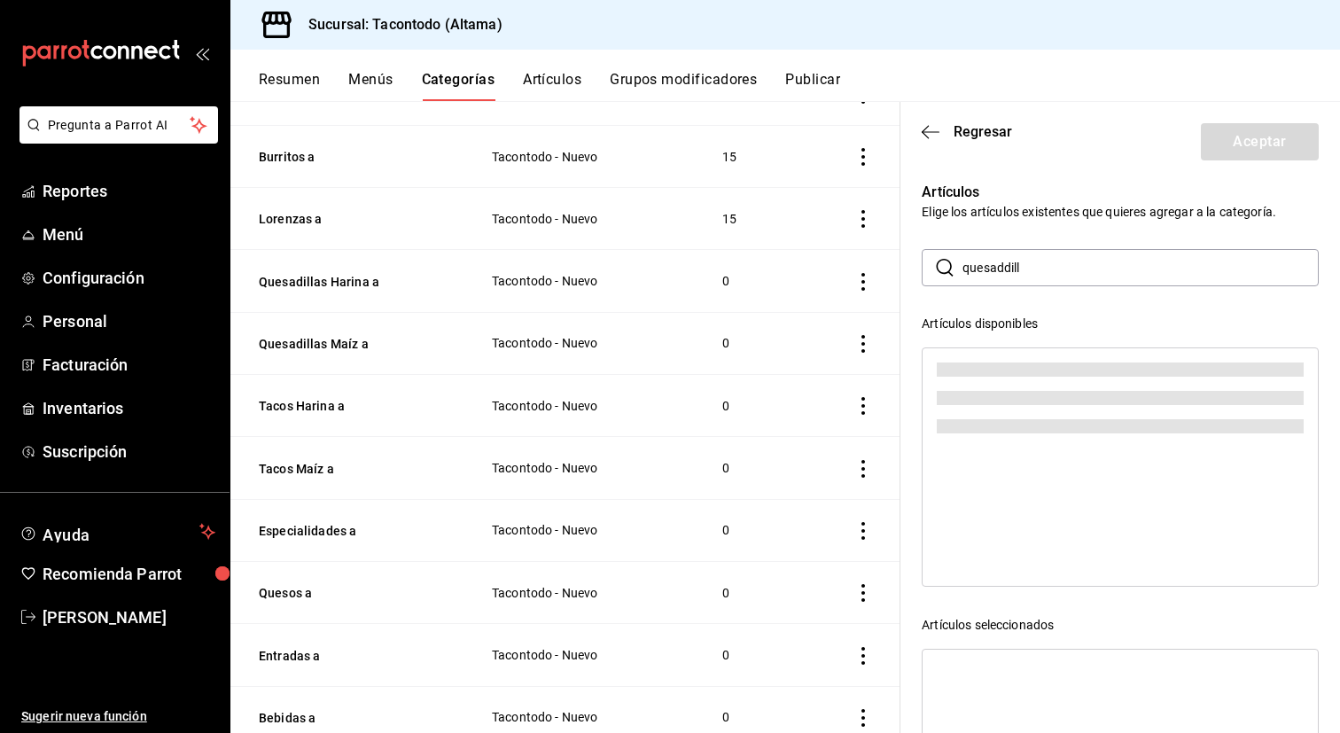
type input "quesaddilla"
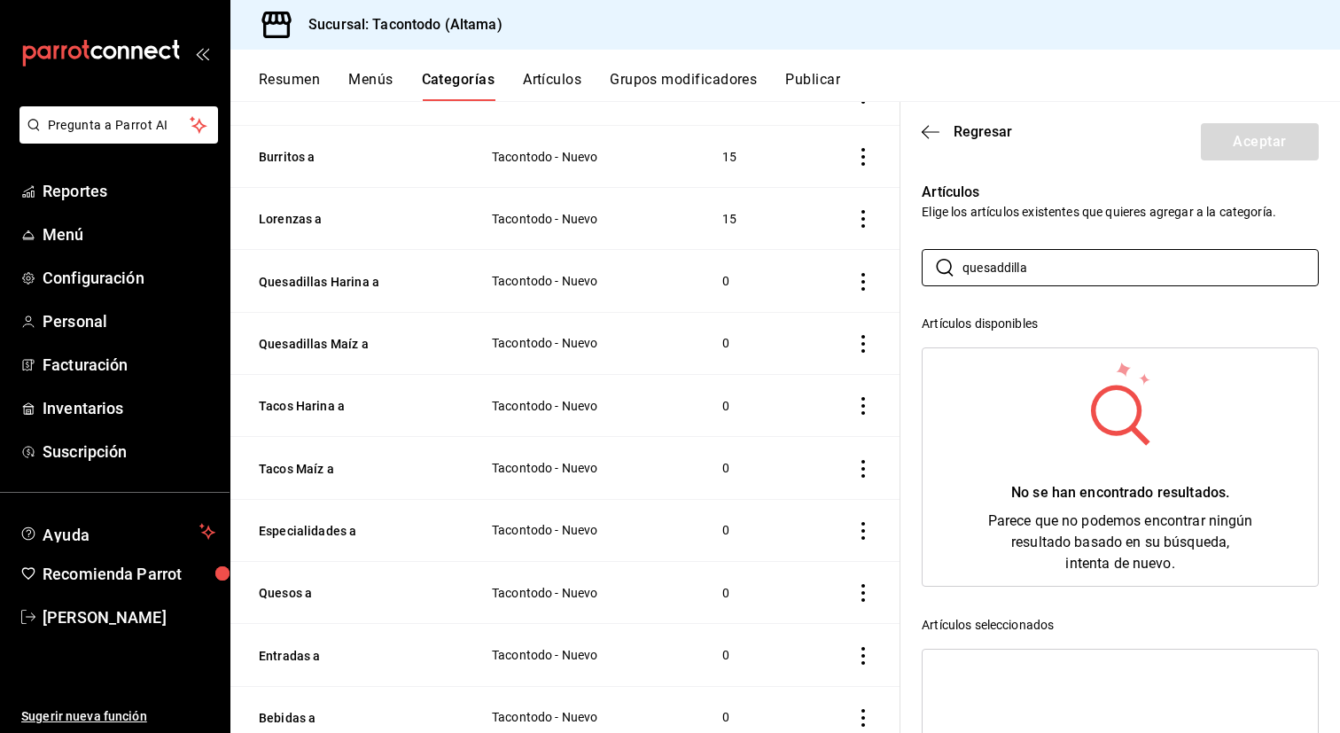
drag, startPoint x: 997, startPoint y: 282, endPoint x: 1111, endPoint y: 166, distance: 162.9
click at [1111, 166] on section "Regresar Aceptar Artículos Elige los artículos existentes que quieres agregar a…" at bounding box center [1120, 417] width 440 height 631
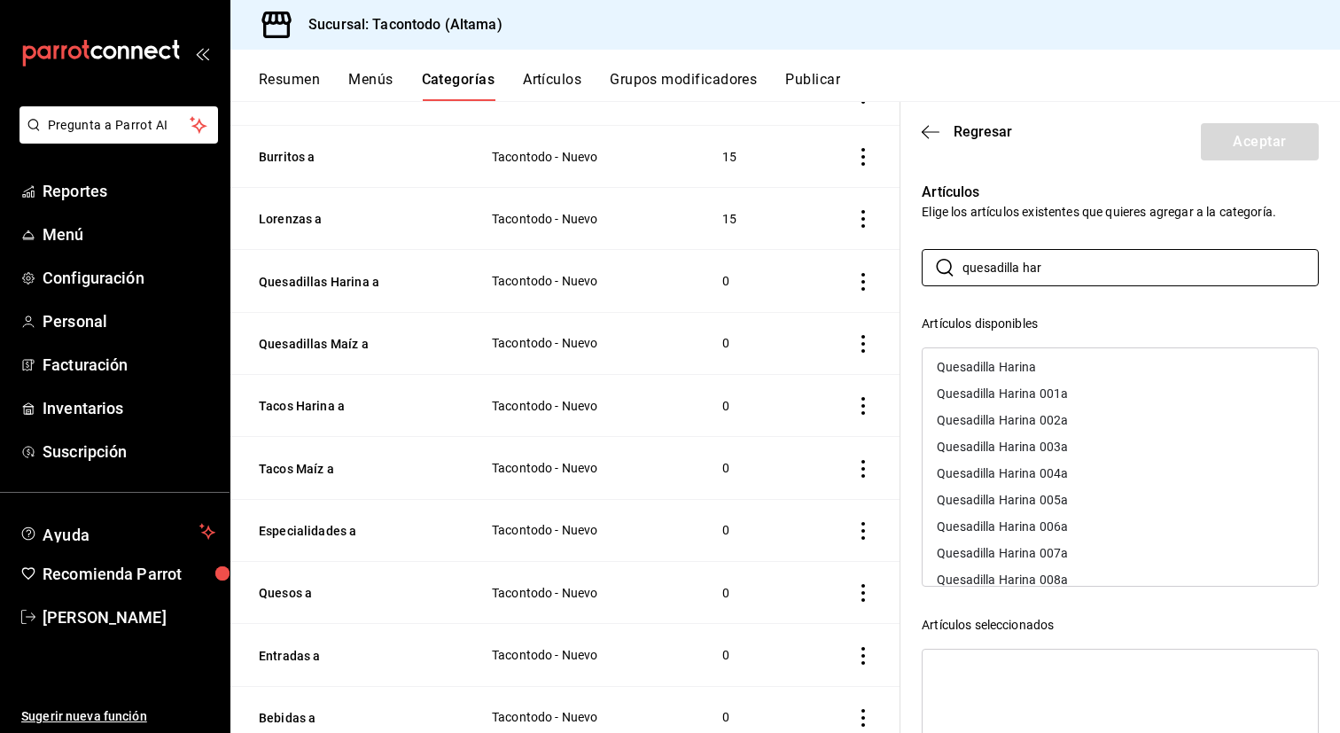
scroll to position [1, 0]
type input "quesadilla har"
click at [1077, 397] on div "Quesadilla Harina 001a" at bounding box center [1120, 394] width 395 height 27
click at [1077, 397] on div "Quesadilla Harina 002a" at bounding box center [1120, 394] width 395 height 27
click at [1077, 397] on div "Quesadilla Harina 003a" at bounding box center [1120, 394] width 395 height 27
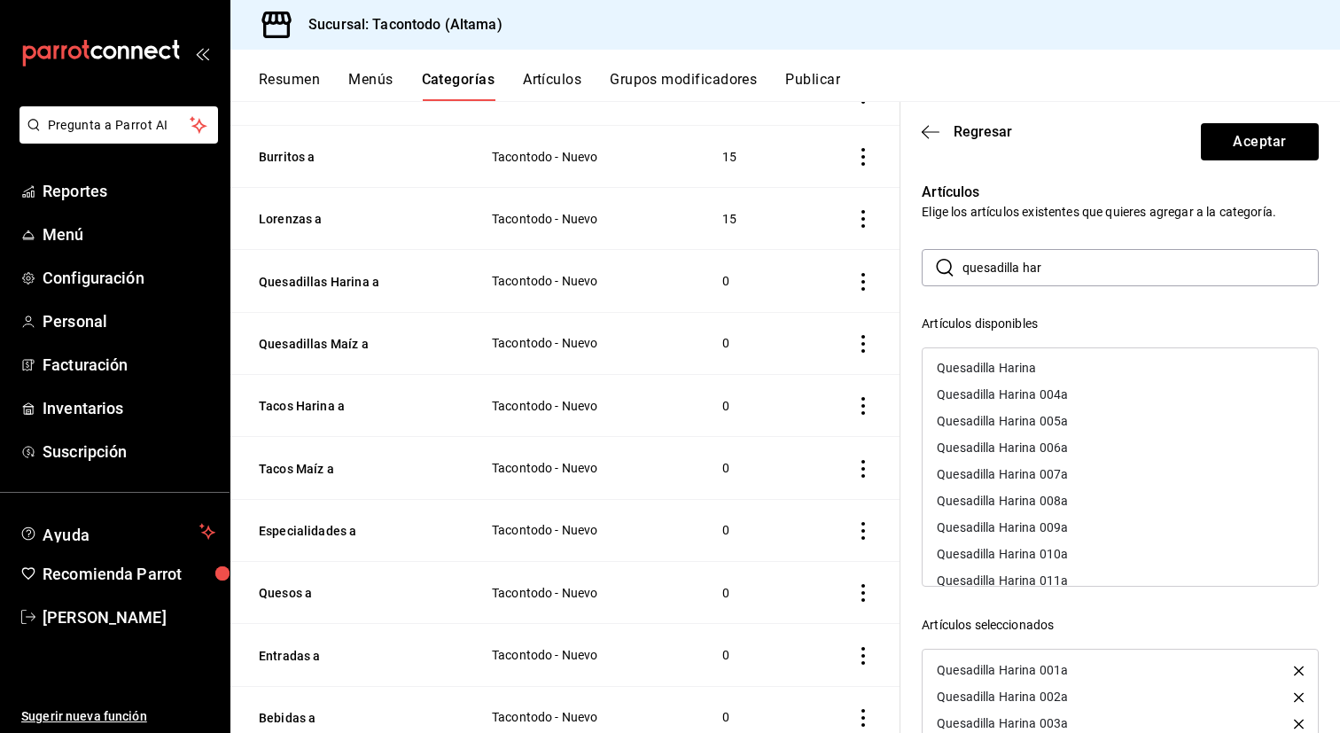
click at [1077, 397] on div "Quesadilla Harina 004a" at bounding box center [1120, 394] width 395 height 27
click at [1077, 397] on div "Quesadilla Harina 005a" at bounding box center [1120, 394] width 395 height 27
click at [1077, 397] on div "Quesadilla Harina 006a" at bounding box center [1120, 394] width 395 height 27
click at [1077, 397] on div "Quesadilla Harina 007a" at bounding box center [1120, 394] width 395 height 27
click at [1077, 397] on div "Quesadilla Harina 008a" at bounding box center [1120, 394] width 395 height 27
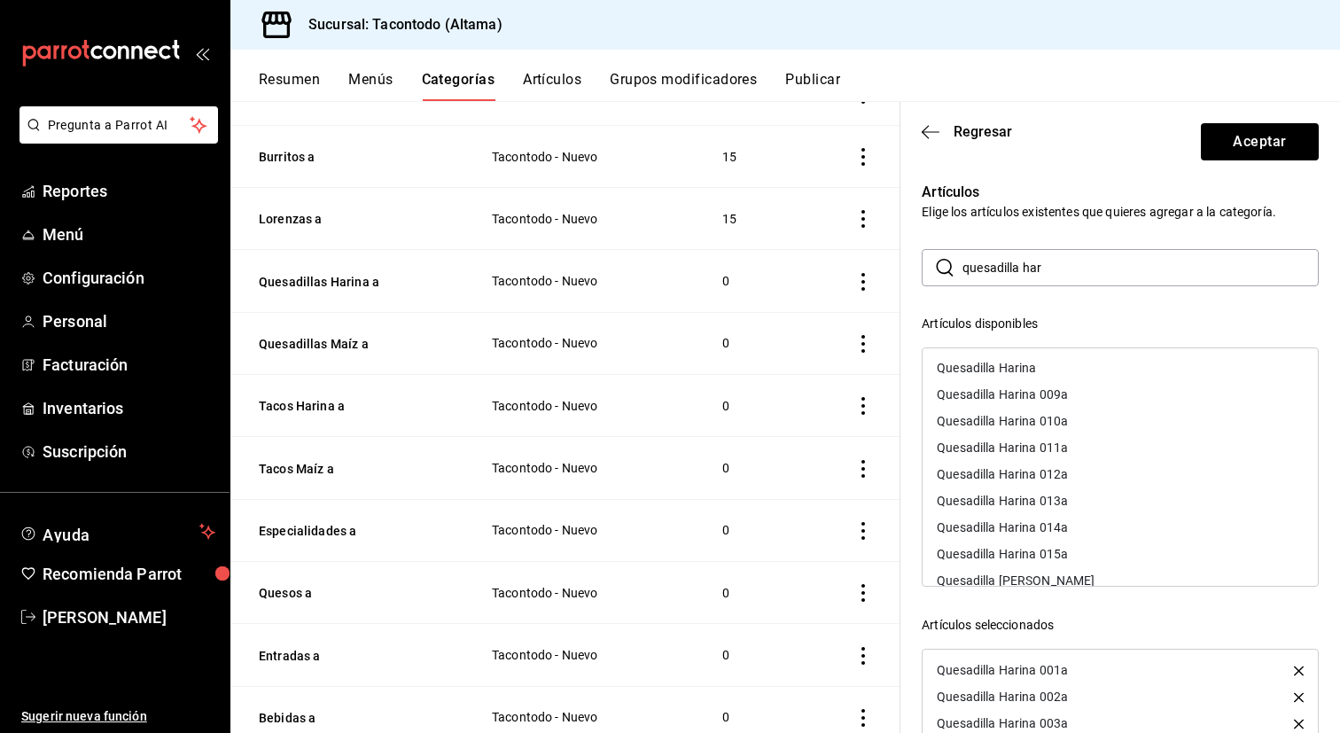
click at [1077, 397] on div "Quesadilla Harina 009a" at bounding box center [1120, 394] width 395 height 27
click at [1077, 397] on div "Quesadilla Harina 010a" at bounding box center [1120, 394] width 395 height 27
click at [1077, 408] on div "Quesadilla Harina 011a" at bounding box center [1120, 421] width 395 height 27
click at [1077, 397] on div "Quesadilla Harina 012a" at bounding box center [1120, 394] width 395 height 27
click at [1077, 397] on div "Quesadilla Harina 013a" at bounding box center [1120, 394] width 395 height 27
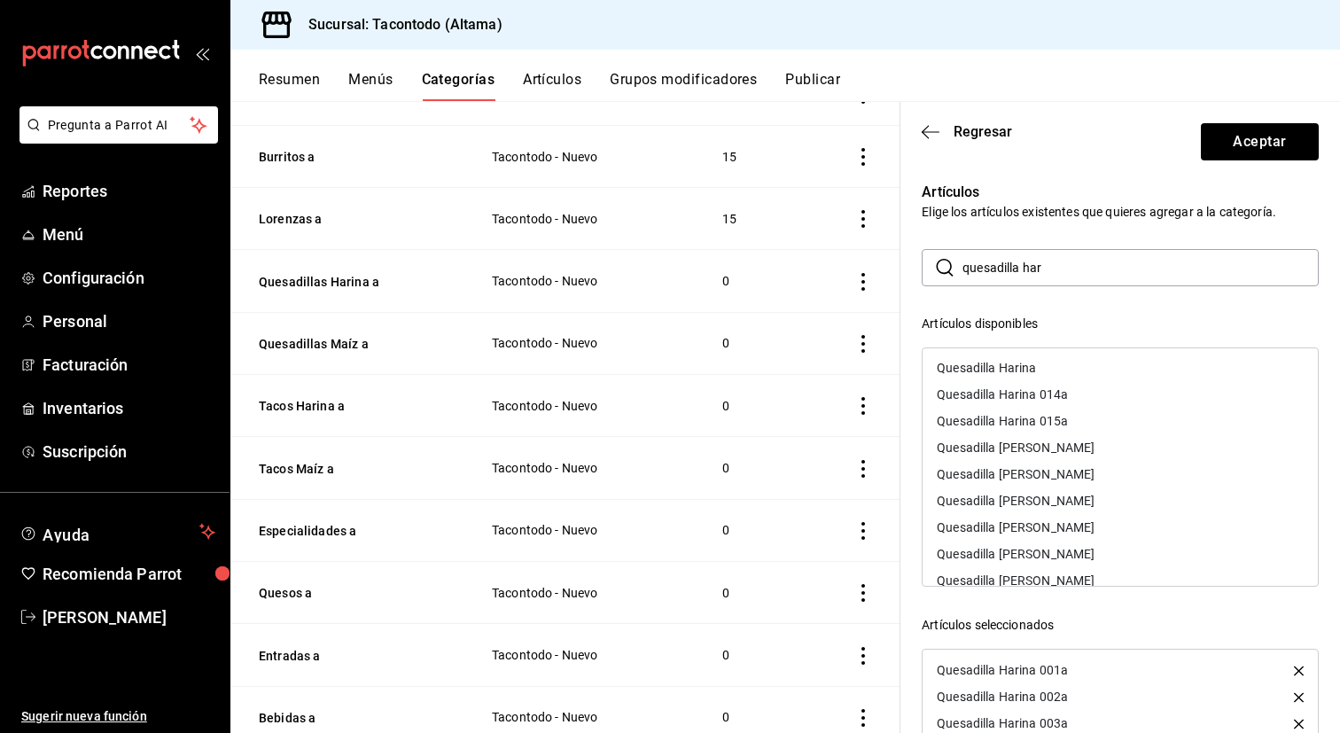
click at [1077, 397] on div "Quesadilla Harina 014a" at bounding box center [1120, 394] width 395 height 27
click at [1077, 397] on div "Quesadilla Harina 015a" at bounding box center [1120, 394] width 395 height 27
click at [1253, 150] on button "Aceptar" at bounding box center [1260, 141] width 118 height 37
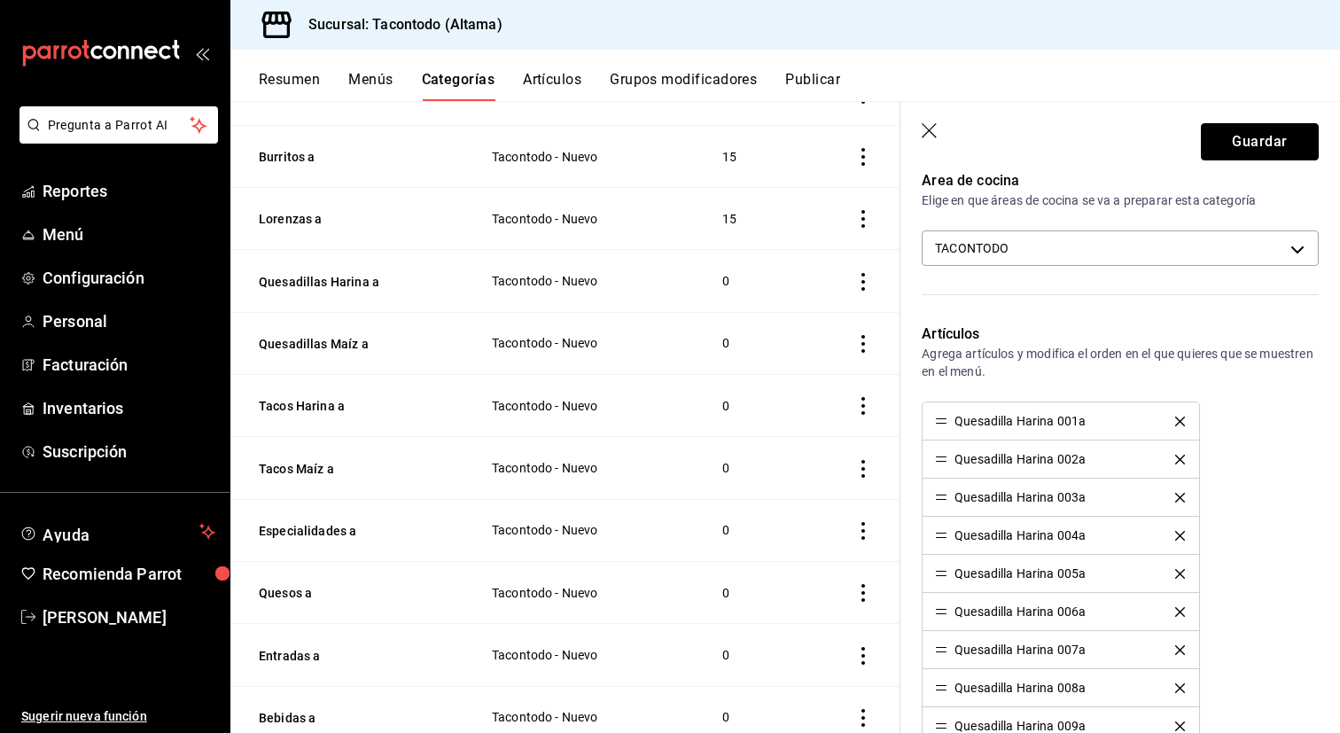
click at [1253, 150] on button "Guardar" at bounding box center [1260, 141] width 118 height 37
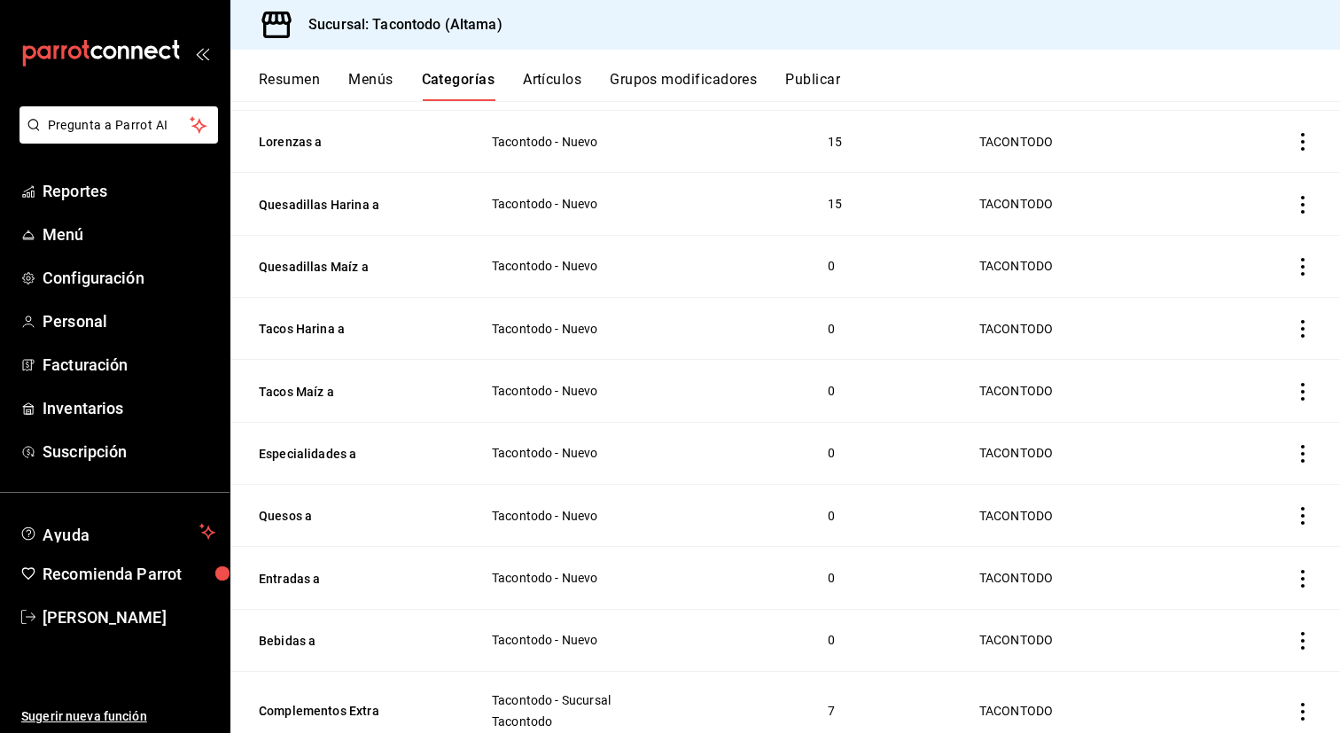
scroll to position [404, 0]
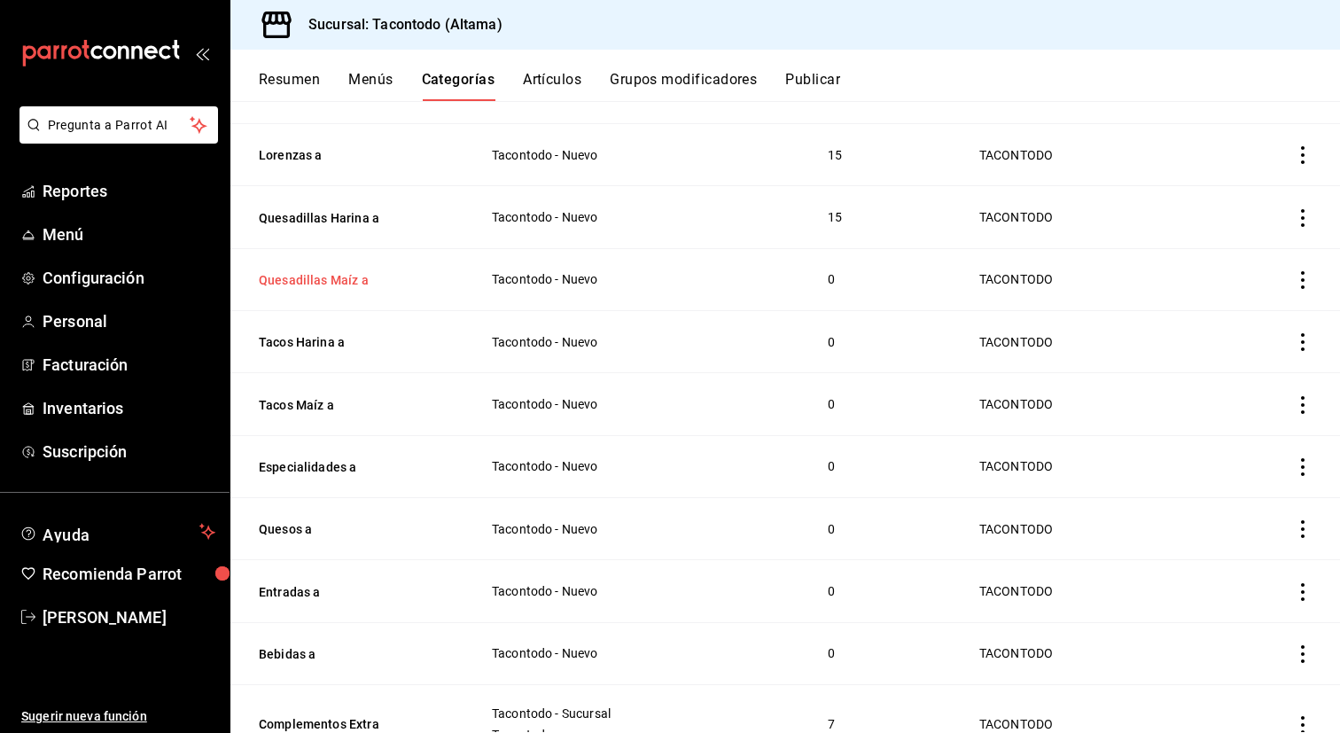
click at [320, 280] on button "Quesadillas Maíz a" at bounding box center [347, 280] width 177 height 18
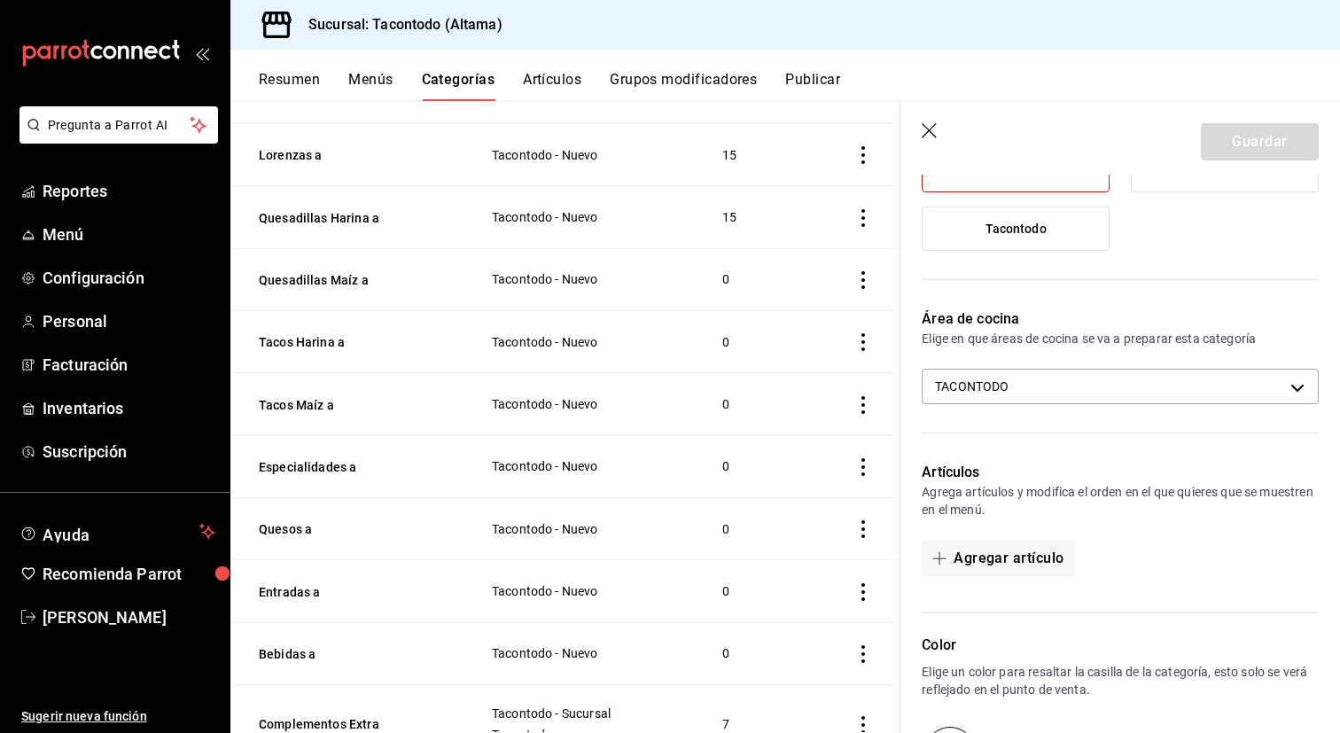
scroll to position [226, 0]
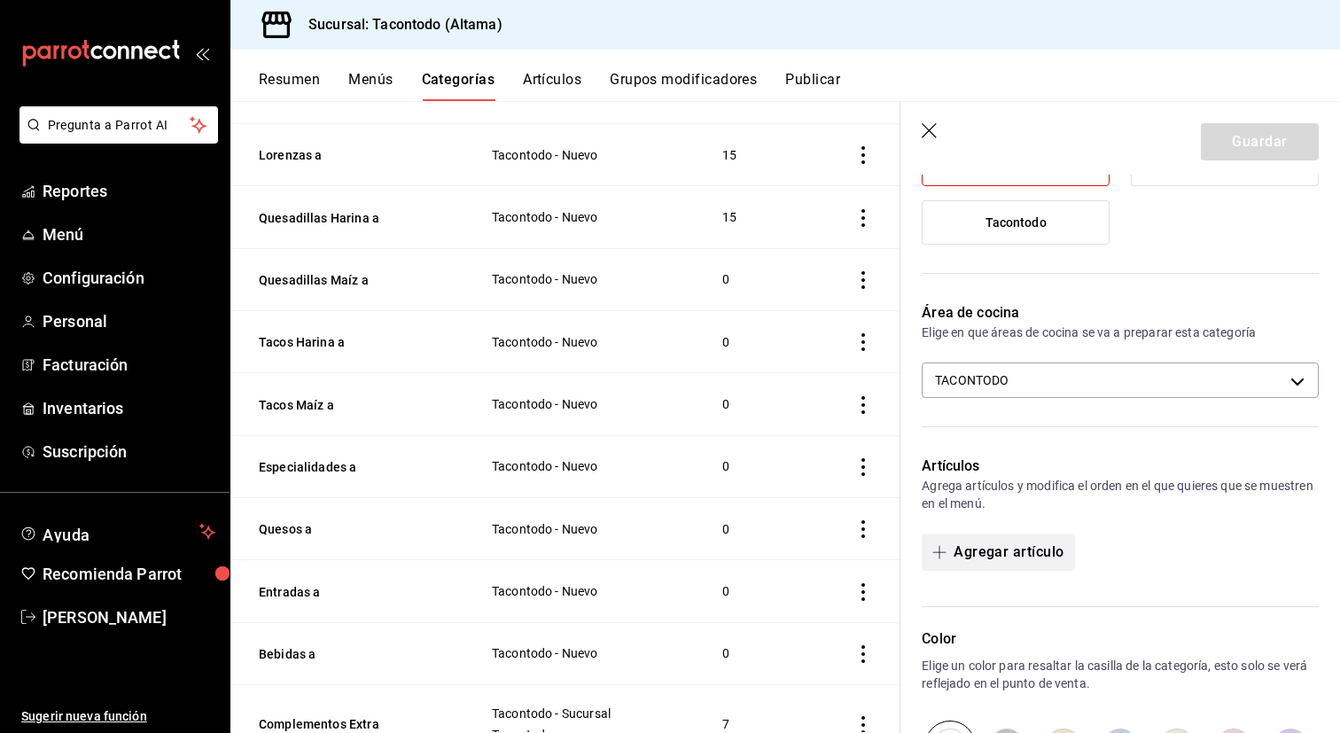
click at [1021, 559] on button "Agregar artículo" at bounding box center [998, 552] width 152 height 37
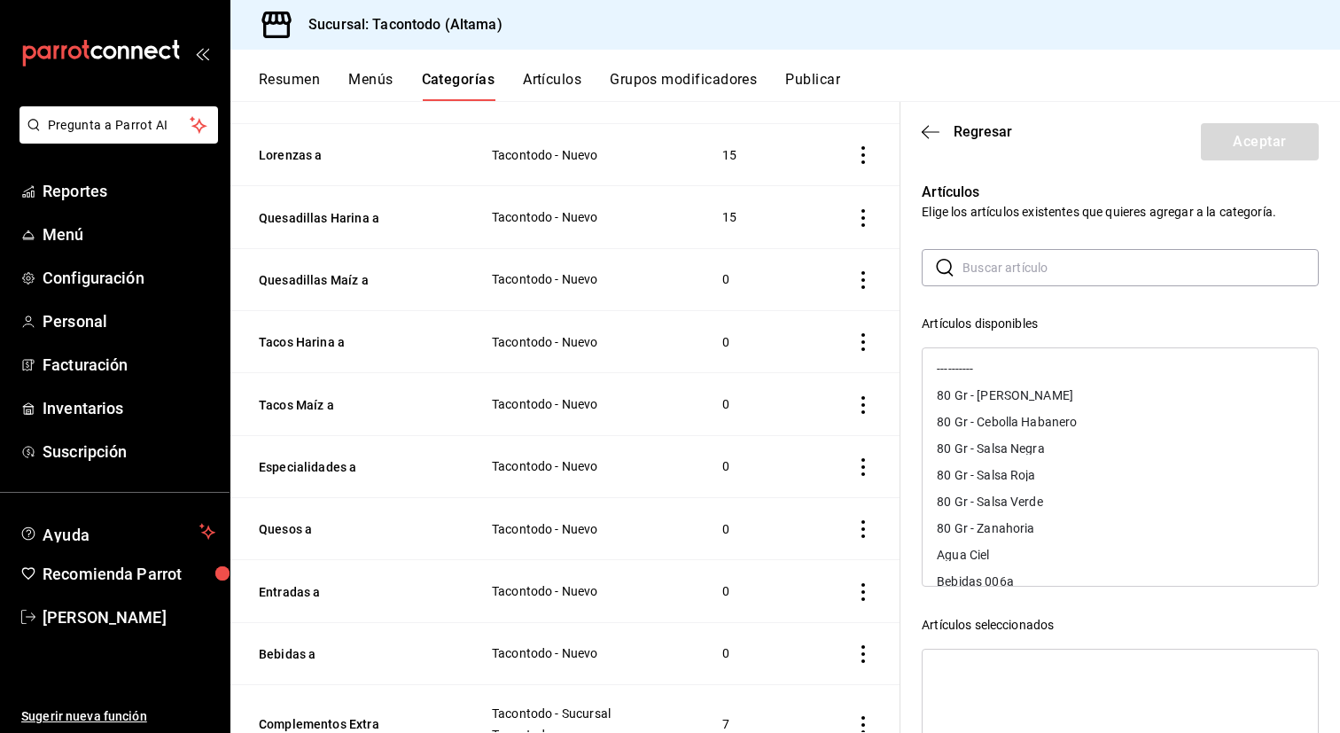
click at [1035, 264] on input "text" at bounding box center [1140, 267] width 356 height 35
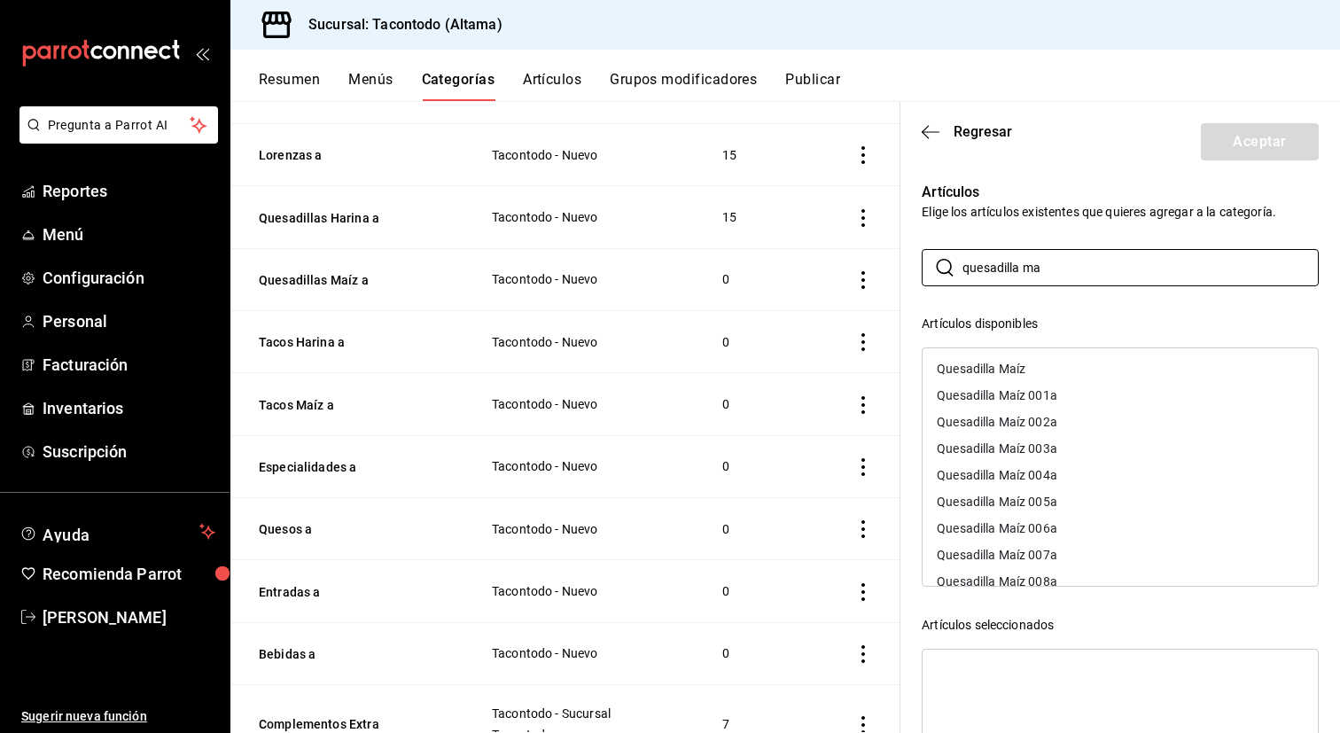
type input "quesadilla ma"
click at [1079, 390] on div "Quesadilla Maíz 001a" at bounding box center [1120, 395] width 395 height 27
click at [1079, 390] on div "Quesadilla Maíz 002a" at bounding box center [1120, 395] width 395 height 27
click at [1079, 390] on div "Quesadilla Maíz 003a" at bounding box center [1120, 395] width 395 height 27
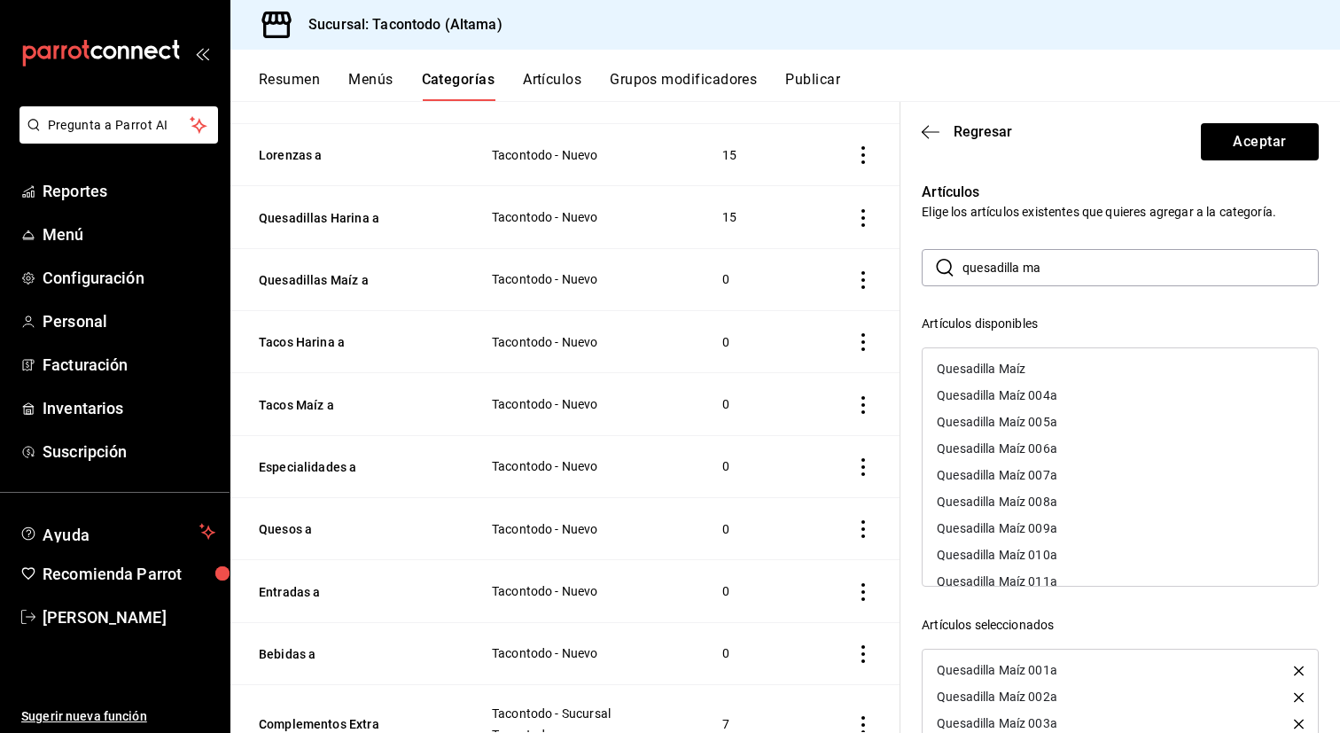
click at [1079, 390] on div "Quesadilla Maíz 004a" at bounding box center [1120, 395] width 395 height 27
click at [1079, 390] on div "Quesadilla Maíz 005a" at bounding box center [1120, 395] width 395 height 27
click at [1079, 390] on div "Quesadilla Maíz 006a" at bounding box center [1120, 395] width 395 height 27
click at [1079, 390] on div "Quesadilla Maíz 007a" at bounding box center [1120, 395] width 395 height 27
click at [1079, 390] on div "Quesadilla Maíz 008a" at bounding box center [1120, 395] width 395 height 27
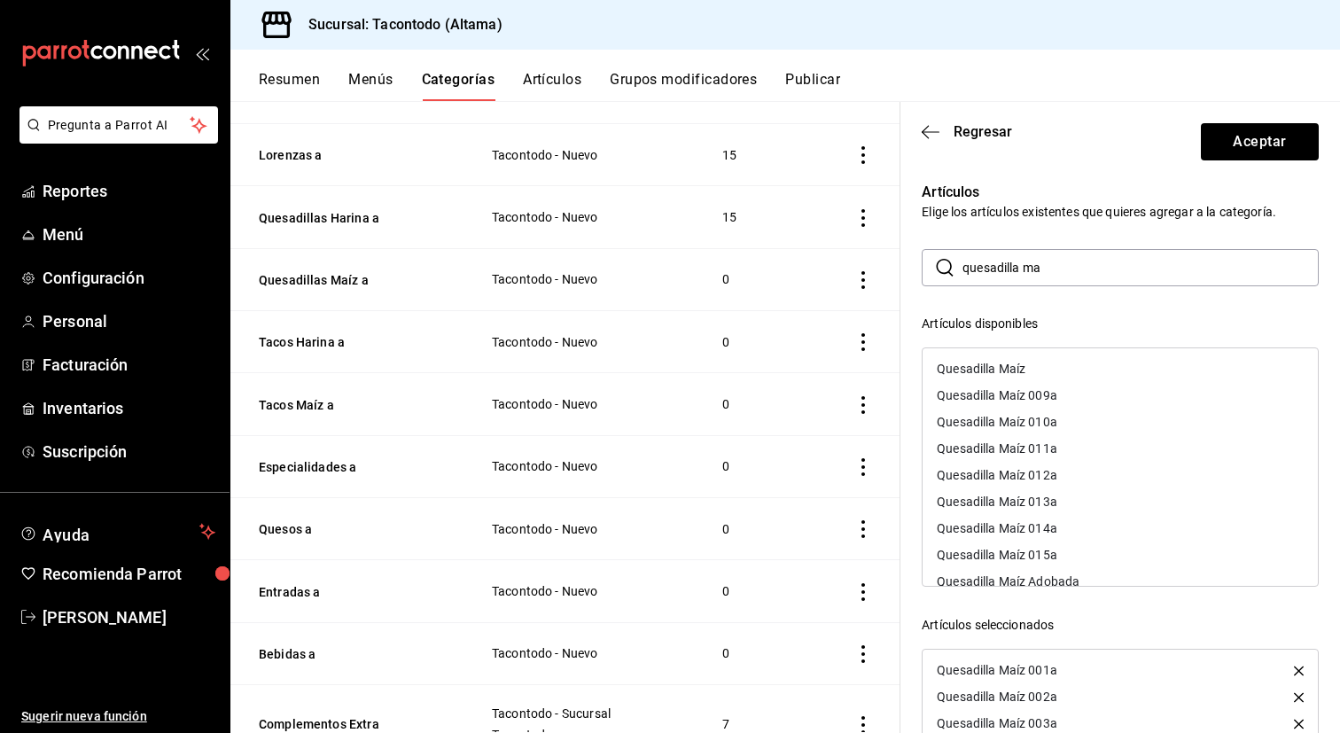
click at [1079, 390] on div "Quesadilla Maíz 009a" at bounding box center [1120, 395] width 395 height 27
click at [1079, 390] on div "Quesadilla Maíz 010a" at bounding box center [1120, 395] width 395 height 27
click at [1079, 390] on div "Quesadilla Maíz 011a" at bounding box center [1120, 395] width 395 height 27
click at [1079, 390] on div "Quesadilla Maíz 012a" at bounding box center [1120, 395] width 395 height 27
click at [1079, 409] on div "Quesadilla Maíz 013a" at bounding box center [1120, 422] width 395 height 27
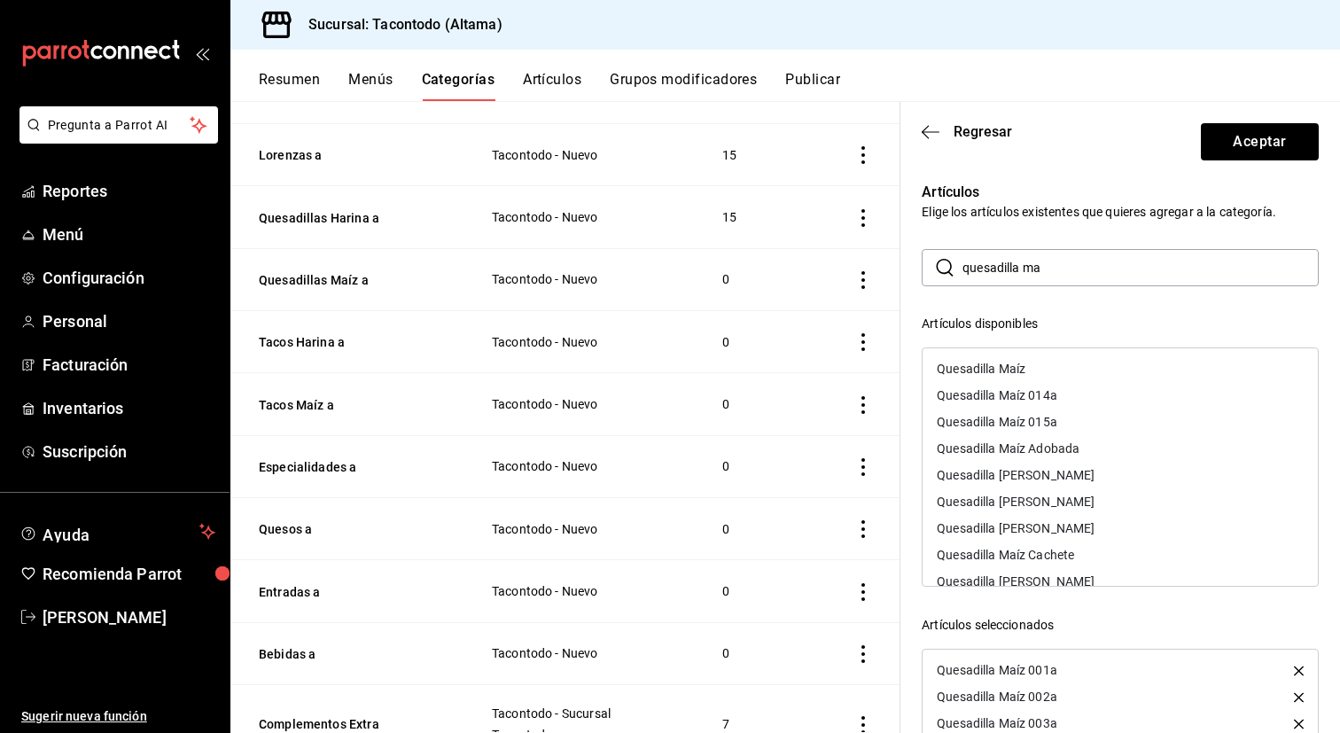
click at [1079, 390] on div "Quesadilla Maíz 014a" at bounding box center [1120, 395] width 395 height 27
click at [1079, 390] on div "Quesadilla Maíz 015a" at bounding box center [1120, 395] width 395 height 27
click at [1235, 139] on button "Aceptar" at bounding box center [1260, 141] width 118 height 37
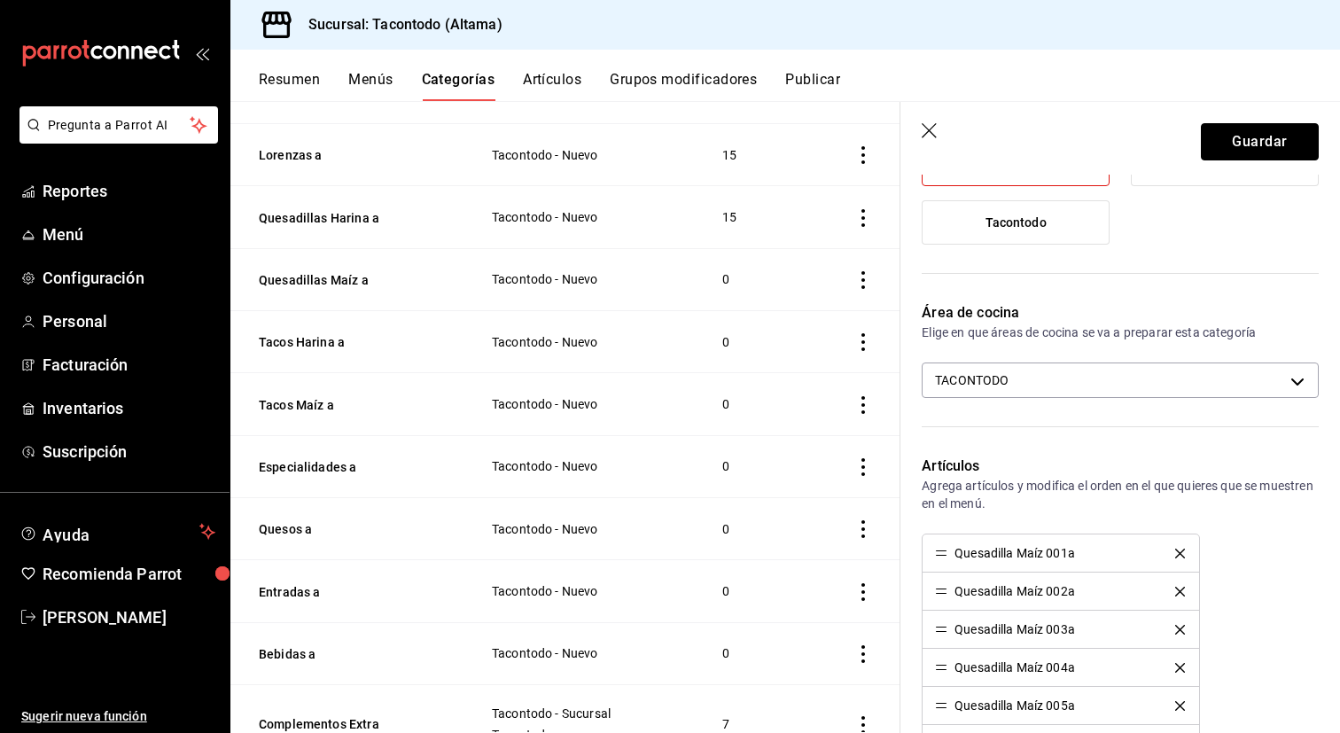
click at [1235, 139] on button "Guardar" at bounding box center [1260, 141] width 118 height 37
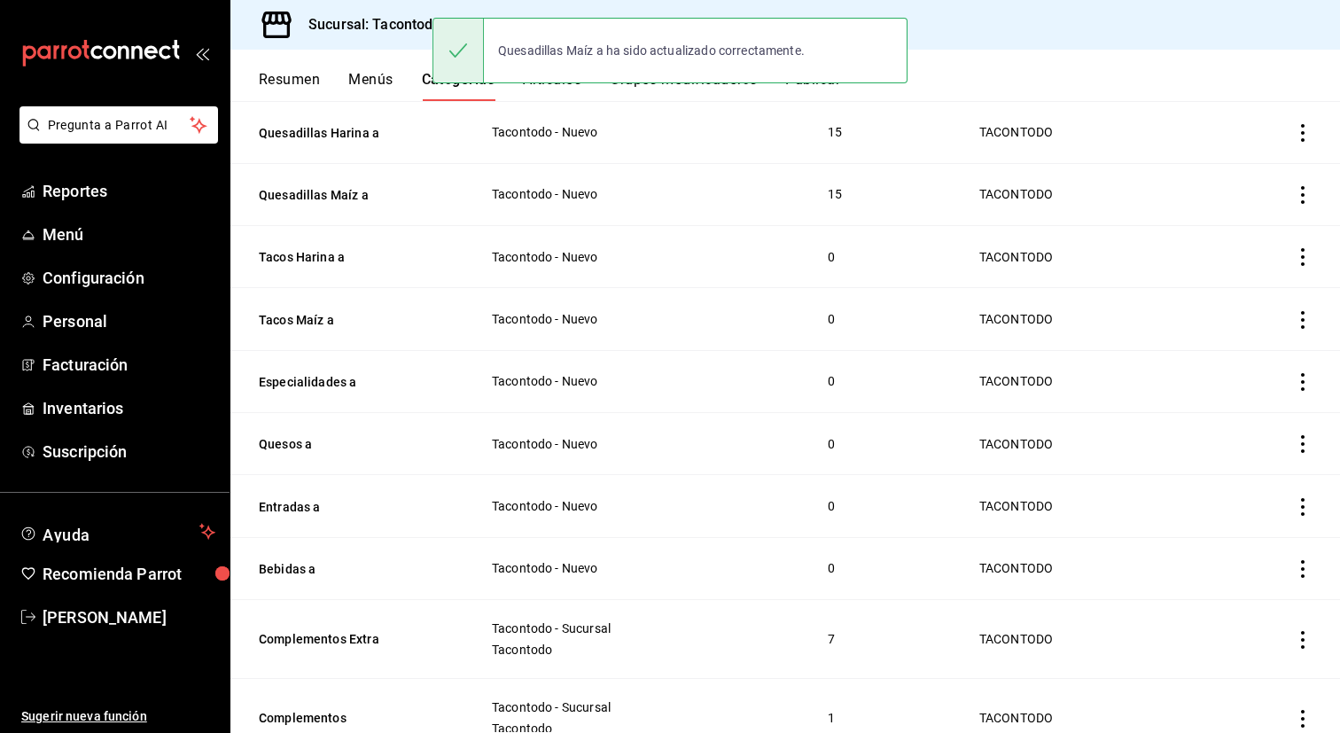
scroll to position [500, 0]
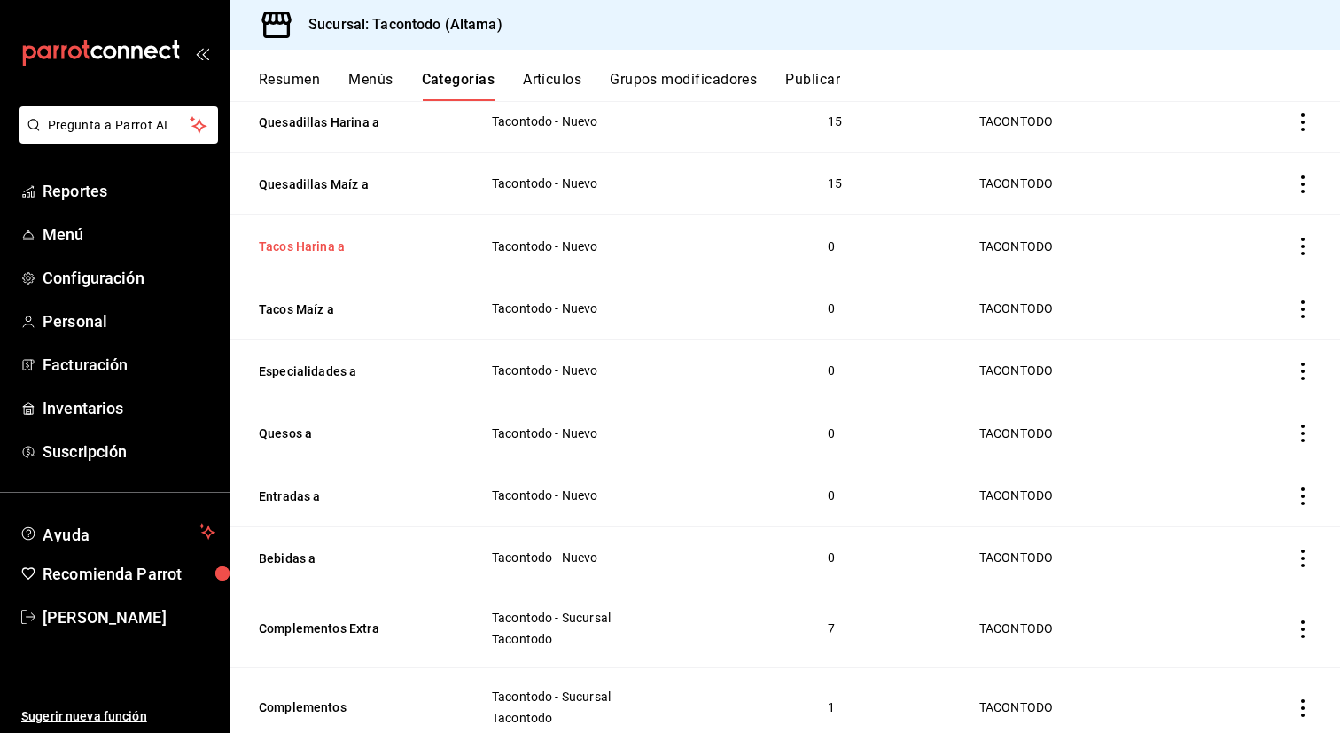
click at [299, 246] on button "Tacos Harina a" at bounding box center [347, 247] width 177 height 18
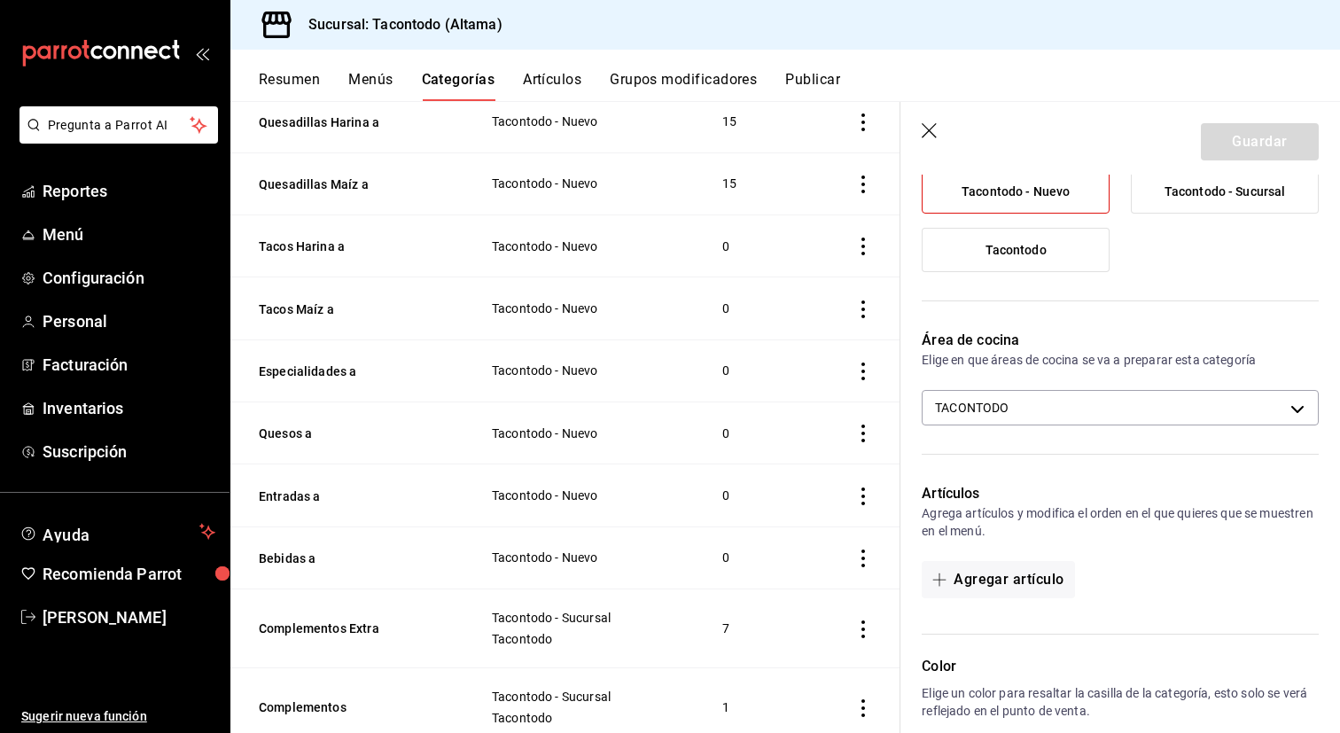
scroll to position [199, 0]
click at [998, 572] on button "Agregar artículo" at bounding box center [998, 578] width 152 height 37
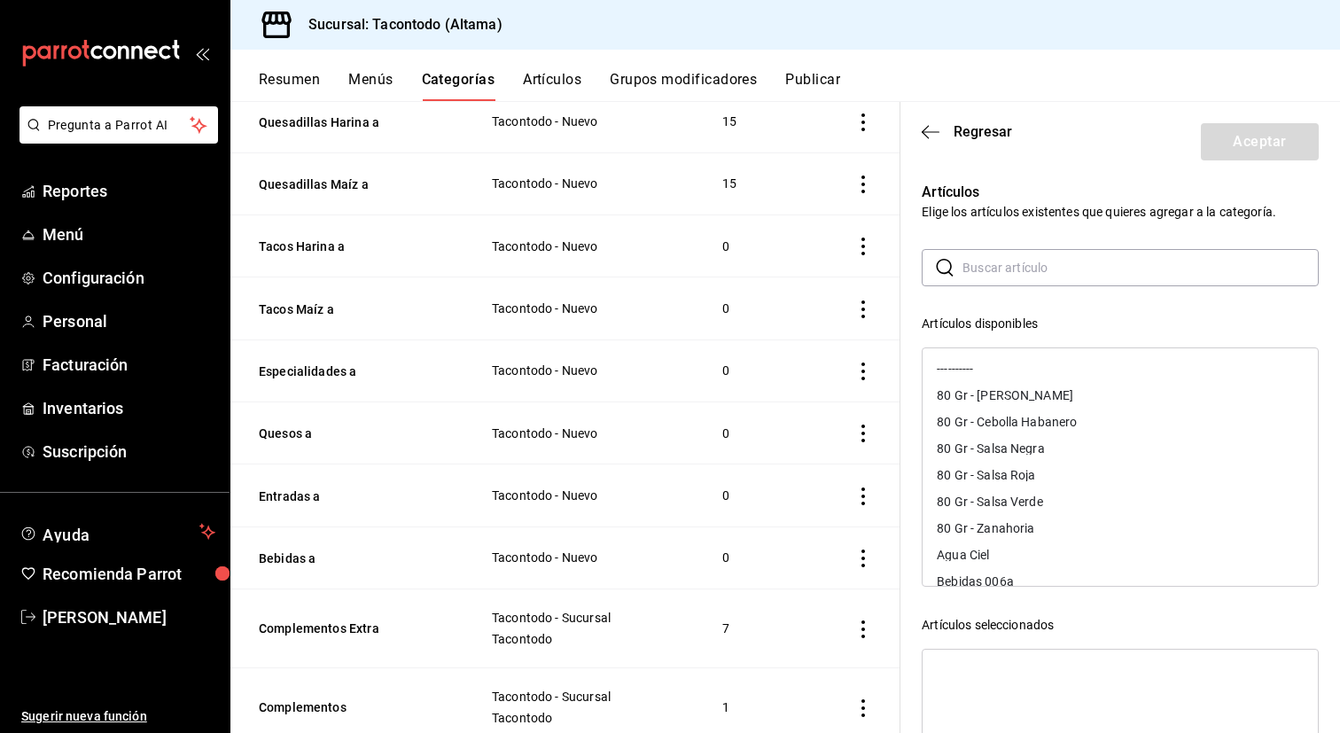
click at [1034, 272] on input "text" at bounding box center [1140, 267] width 356 height 35
type input "taco ha"
click at [1061, 369] on div "Taco Harina 001a" at bounding box center [1120, 368] width 395 height 27
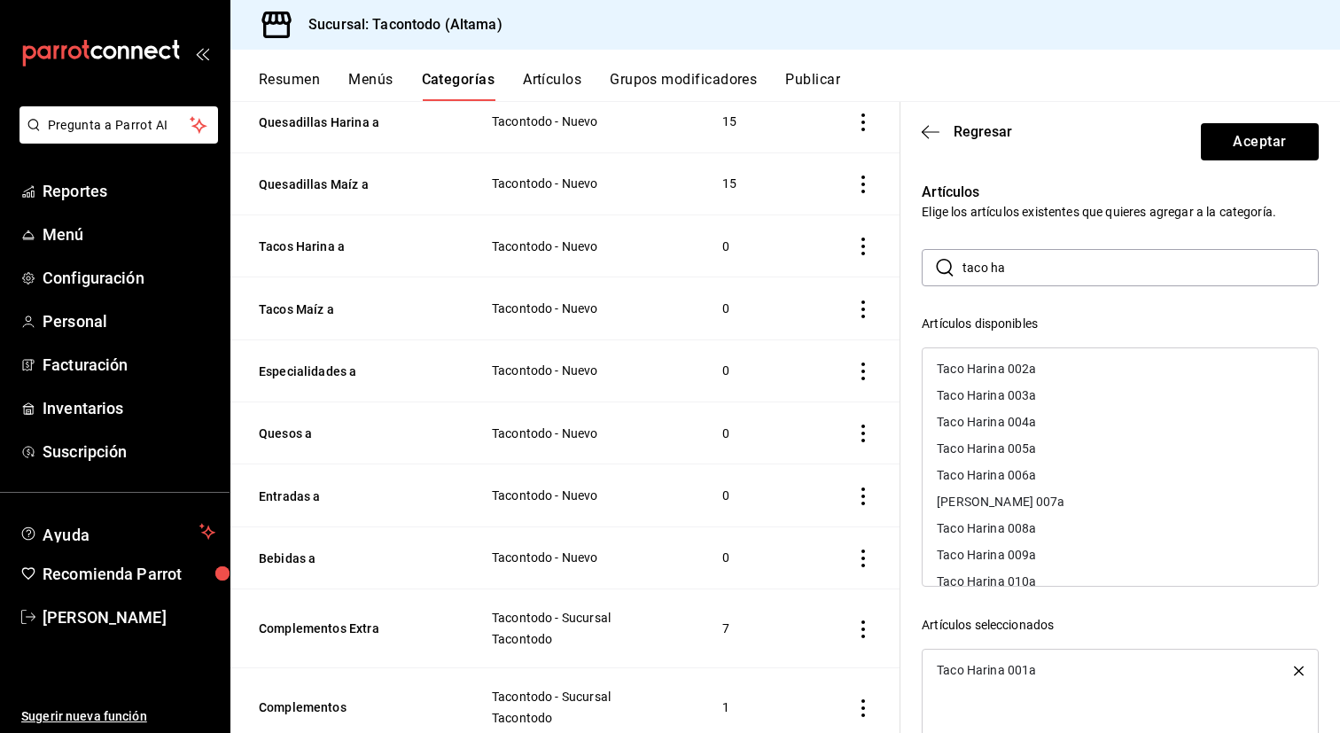
click at [1061, 369] on div "Taco Harina 002a" at bounding box center [1120, 368] width 395 height 27
click at [1061, 369] on div "Taco Harina 003a" at bounding box center [1120, 368] width 395 height 27
click at [1061, 369] on div "Taco Harina 004a" at bounding box center [1120, 368] width 395 height 27
click at [1061, 382] on div "Taco Harina 005a" at bounding box center [1120, 395] width 395 height 27
click at [1061, 369] on div "Taco Harina 006a" at bounding box center [1120, 368] width 395 height 27
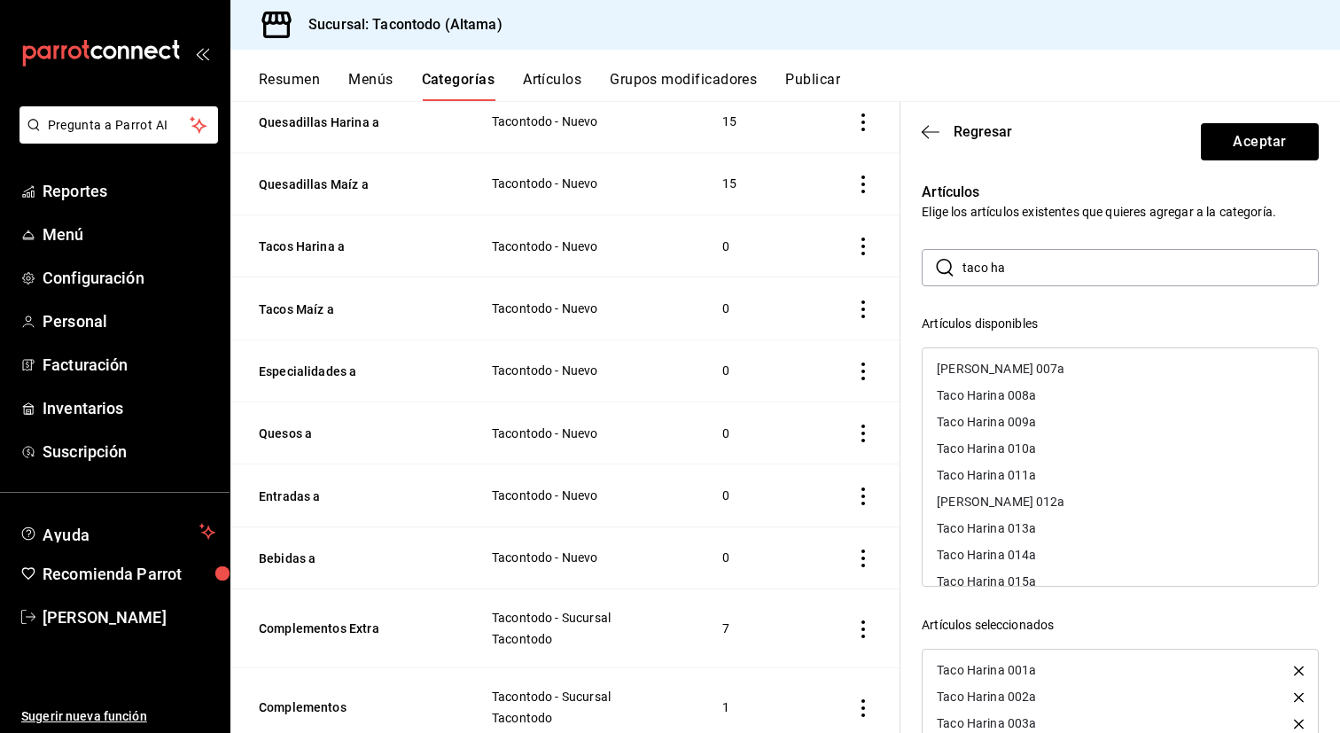
click at [1061, 369] on div "[PERSON_NAME] 007a" at bounding box center [1120, 368] width 395 height 27
click at [1061, 369] on div "Taco Harina 008a" at bounding box center [1120, 368] width 395 height 27
click at [1061, 369] on div "Taco Harina 009a" at bounding box center [1120, 368] width 395 height 27
click at [1061, 369] on div "Taco Harina 010a" at bounding box center [1120, 368] width 395 height 27
click at [1061, 369] on div "Taco Harina 011a" at bounding box center [1120, 368] width 395 height 27
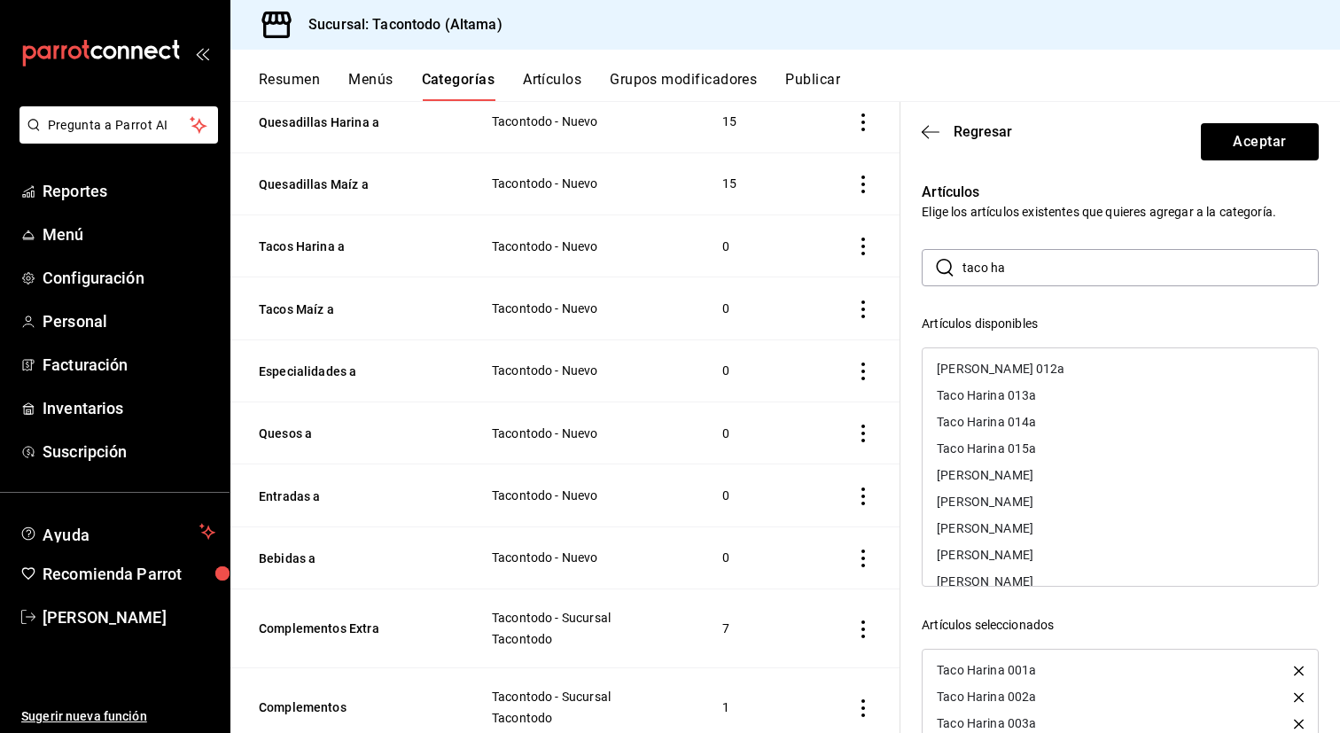
click at [1061, 369] on div "[PERSON_NAME] 012a" at bounding box center [1120, 368] width 395 height 27
click at [1061, 369] on div "Taco Harina 013a" at bounding box center [1120, 368] width 395 height 27
click at [1061, 382] on div "Taco Harina 014a" at bounding box center [1120, 395] width 395 height 27
click at [1061, 369] on div "Taco Harina 015a" at bounding box center [1120, 368] width 395 height 27
click at [1242, 156] on button "Aceptar" at bounding box center [1260, 141] width 118 height 37
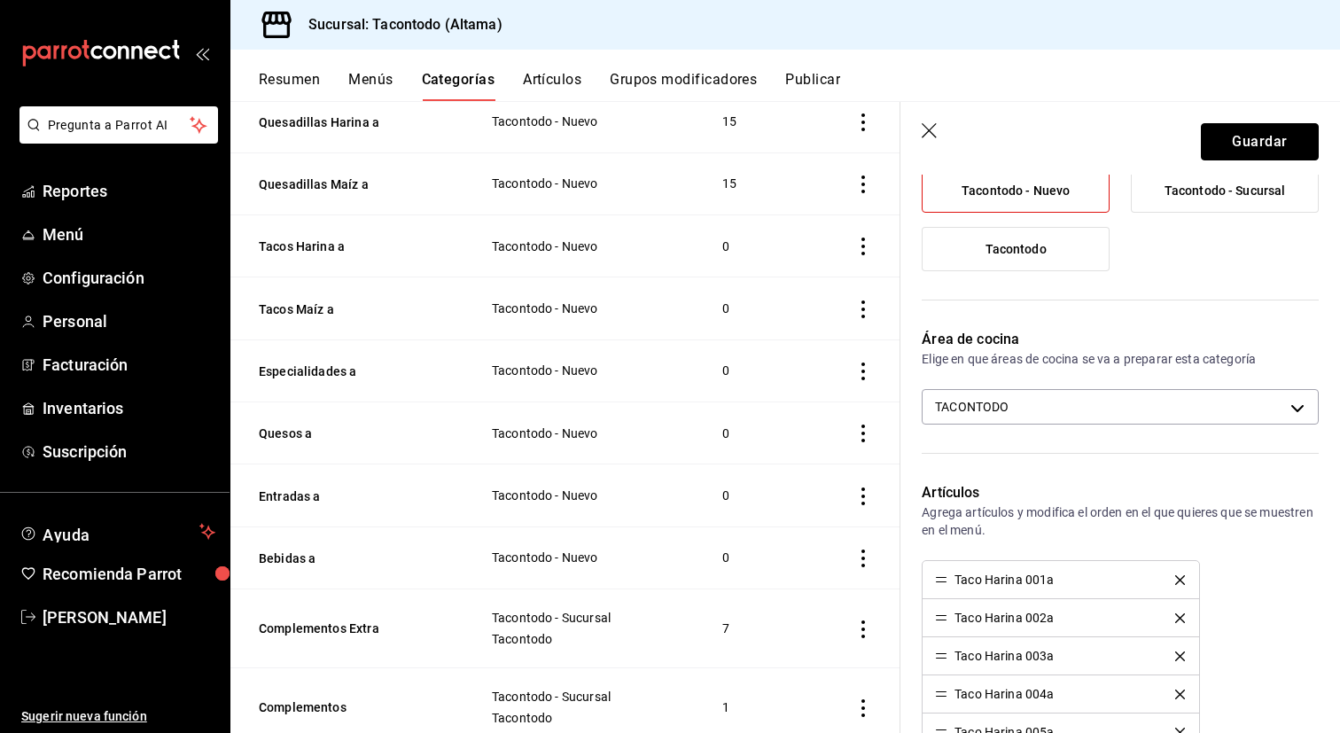
click at [1242, 156] on button "Guardar" at bounding box center [1260, 141] width 118 height 37
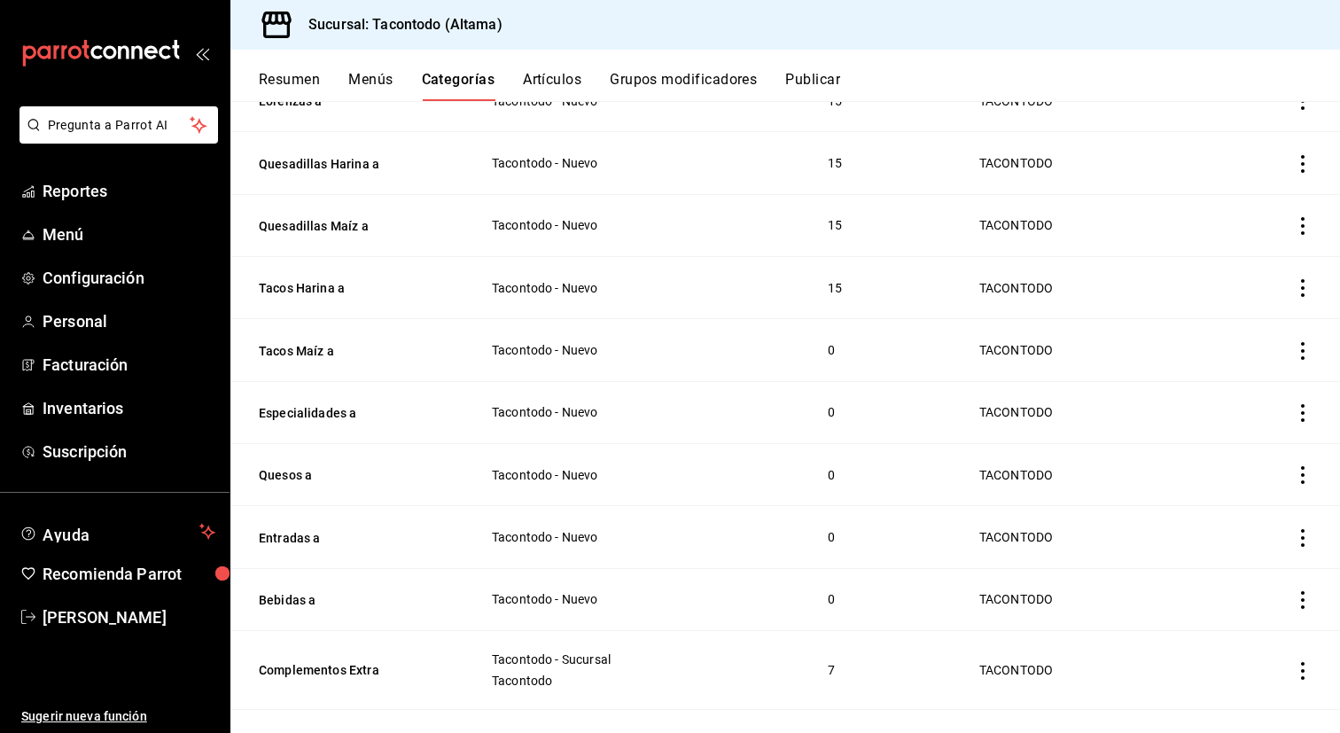
scroll to position [459, 0]
click at [324, 346] on button "Tacos Maíz a" at bounding box center [347, 350] width 177 height 18
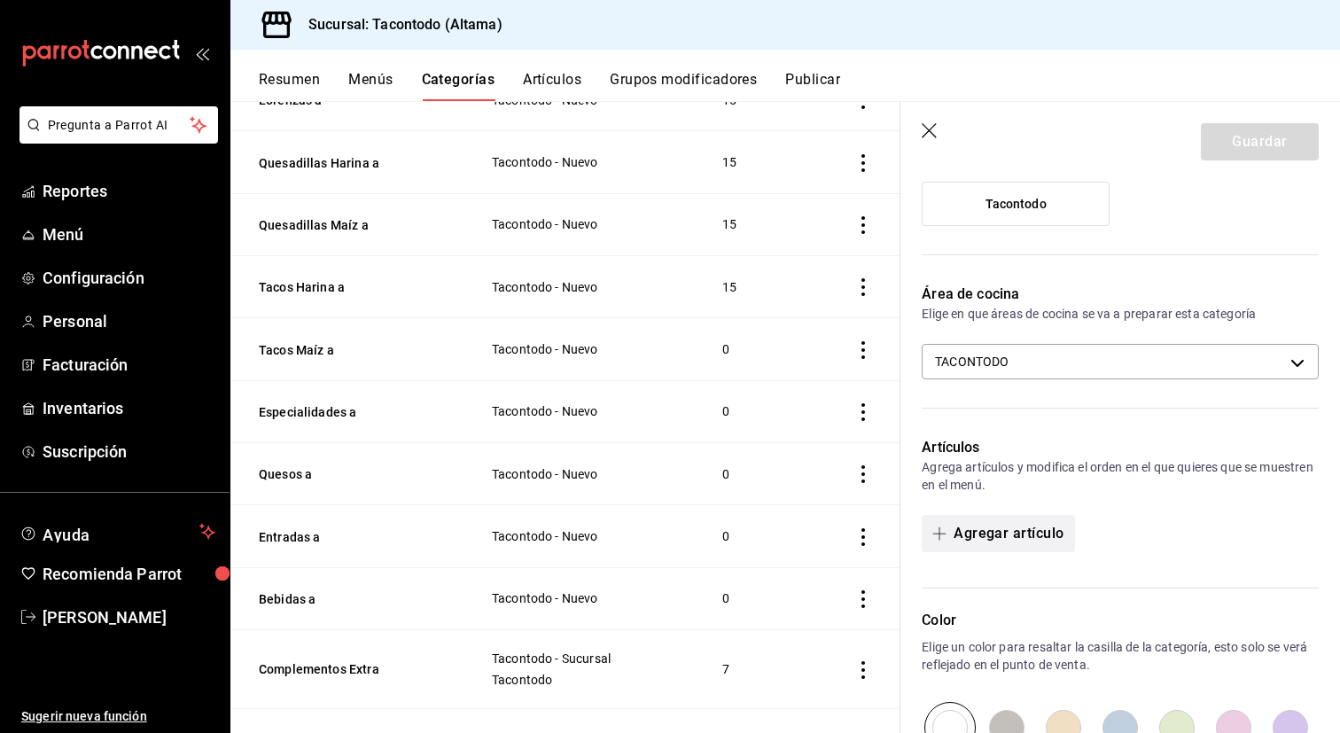
scroll to position [283, 0]
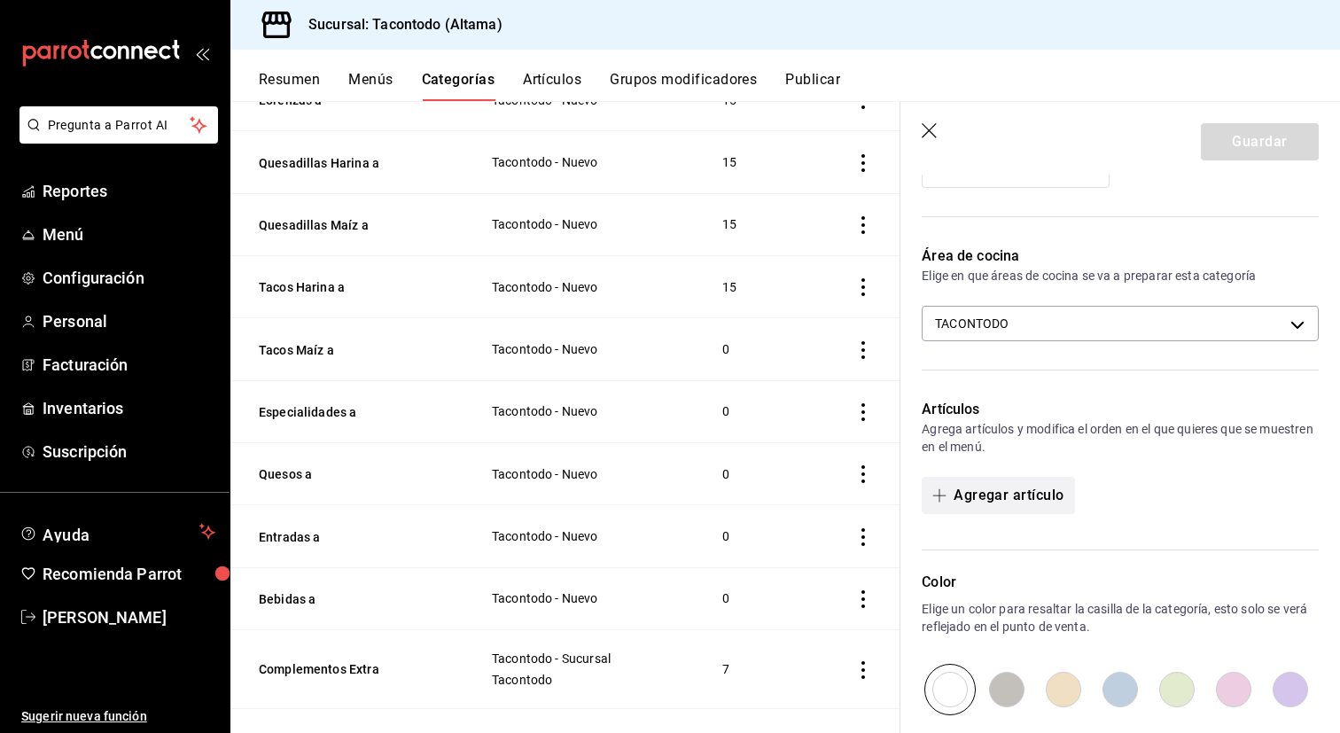
click at [1035, 492] on button "Agregar artículo" at bounding box center [998, 495] width 152 height 37
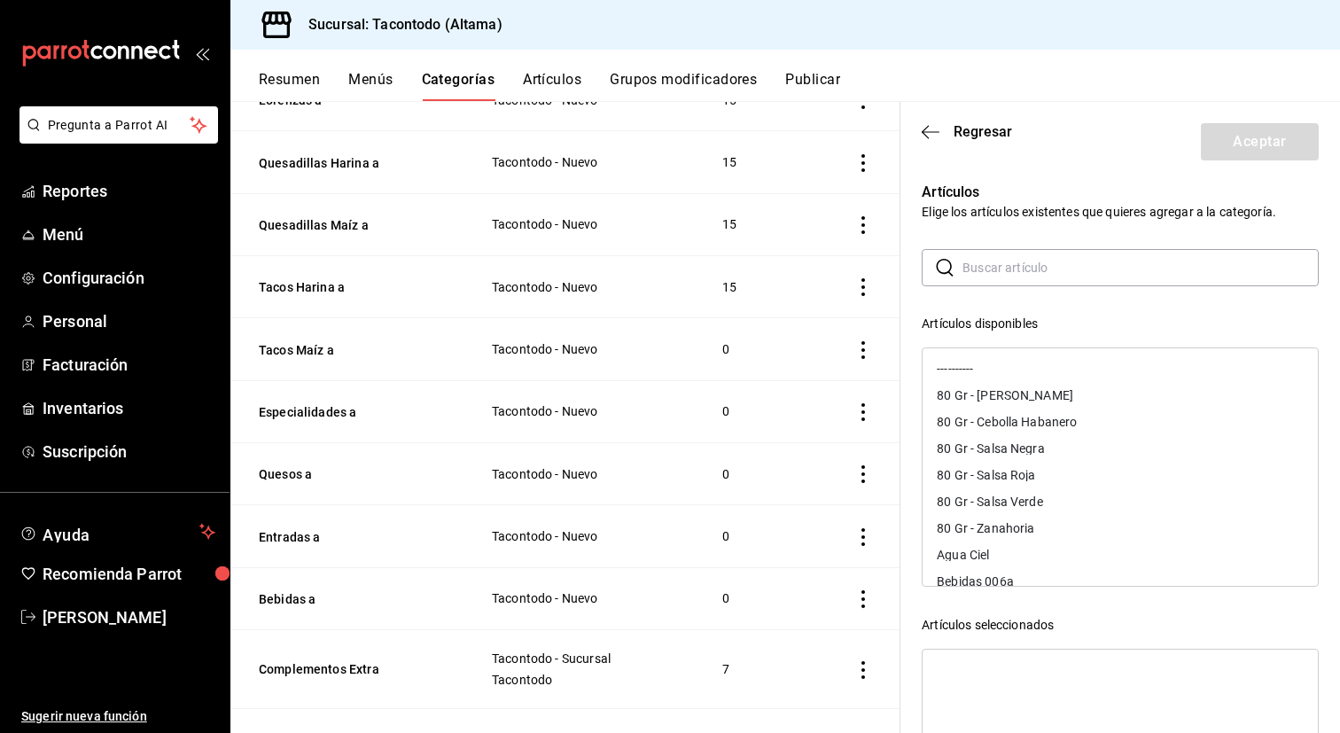
click at [1035, 277] on input "text" at bounding box center [1140, 267] width 356 height 35
type input "taco ma"
click at [1045, 363] on div "Taco Maíz 001a" at bounding box center [1120, 368] width 395 height 27
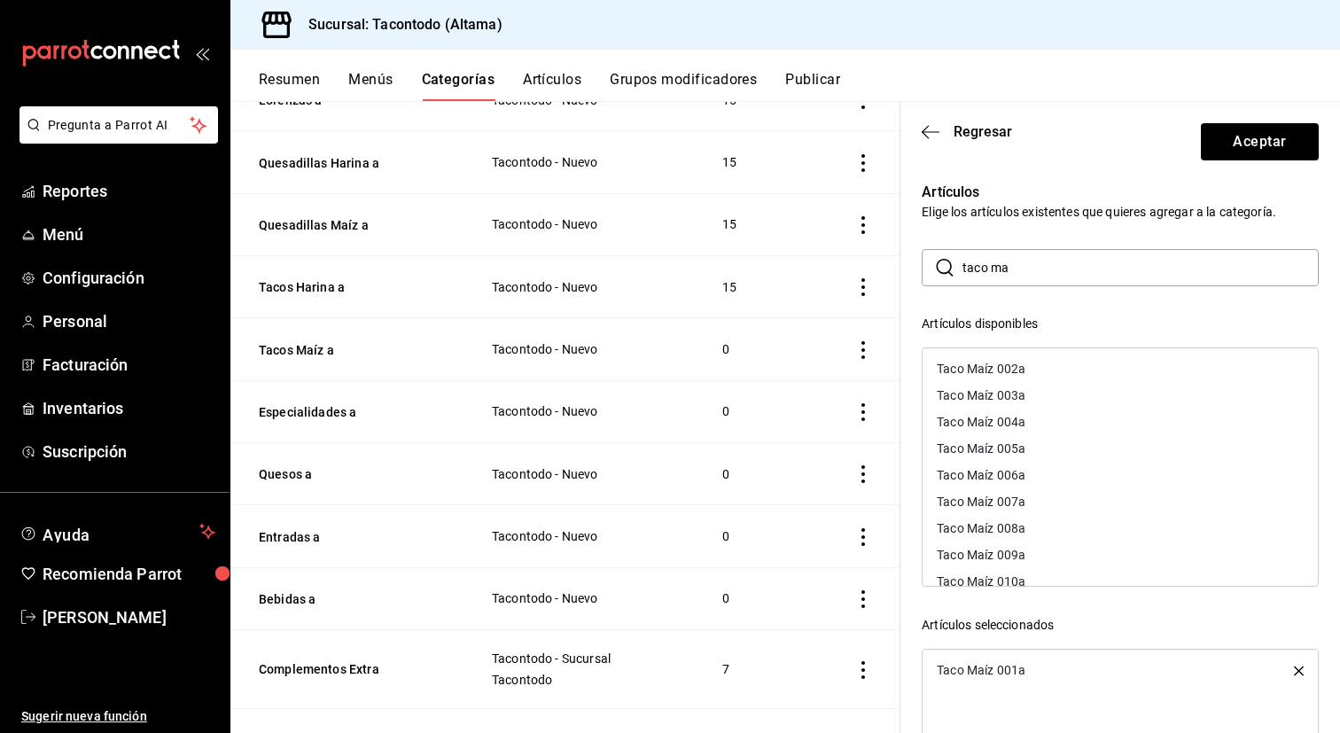
click at [1045, 363] on div "Taco Maíz 002a" at bounding box center [1120, 368] width 395 height 27
click at [1045, 363] on div "Taco Maíz 003a" at bounding box center [1120, 368] width 395 height 27
click at [1045, 363] on div "Taco Maíz 004a" at bounding box center [1120, 368] width 395 height 27
click at [1045, 382] on div "Taco Maíz 005a" at bounding box center [1120, 395] width 395 height 27
click at [1045, 363] on div "Taco Maíz 006a" at bounding box center [1120, 368] width 395 height 27
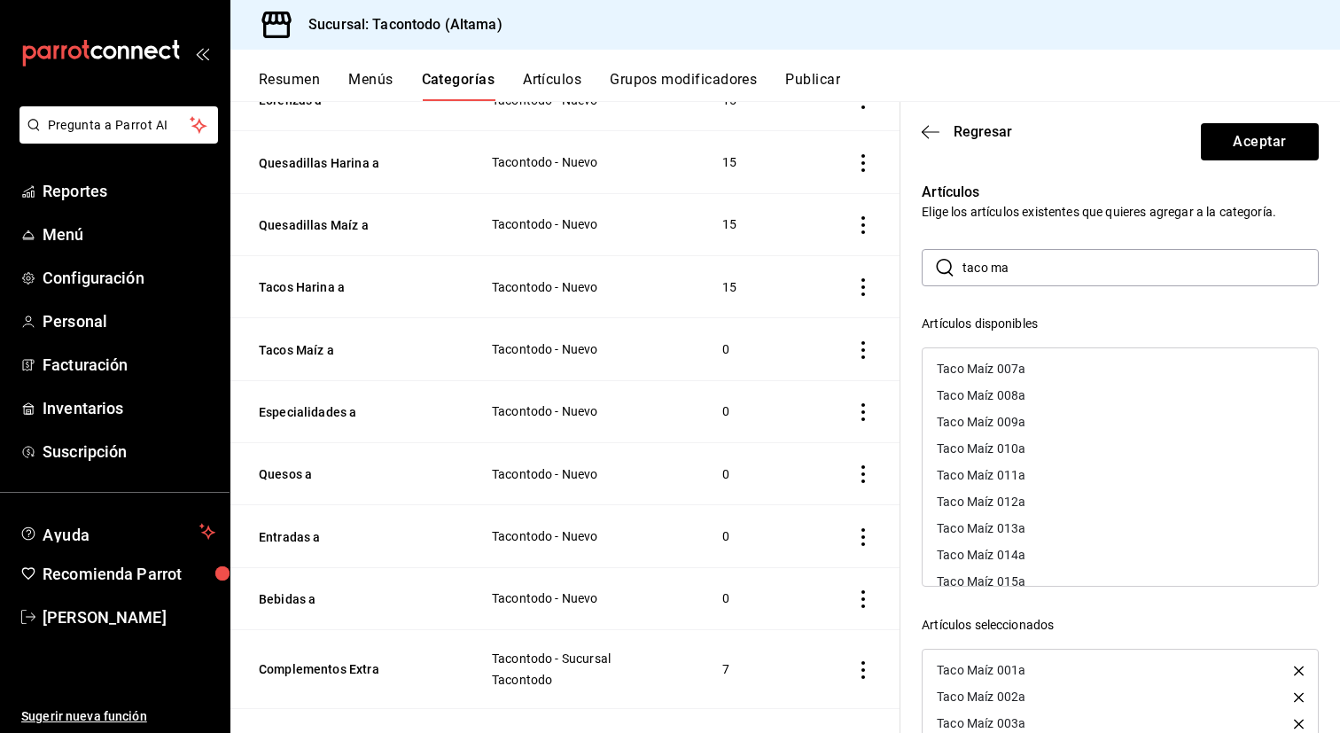
click at [1045, 363] on div "Taco Maíz 007a" at bounding box center [1120, 368] width 395 height 27
click at [1045, 363] on div "Taco Maíz 008a" at bounding box center [1120, 368] width 395 height 27
click at [1045, 382] on div "Taco Maíz 009a" at bounding box center [1120, 395] width 395 height 27
click at [1045, 363] on div "Taco Maíz 010a" at bounding box center [1120, 368] width 395 height 27
click at [1045, 363] on div "Taco Maíz 011a" at bounding box center [1120, 368] width 395 height 27
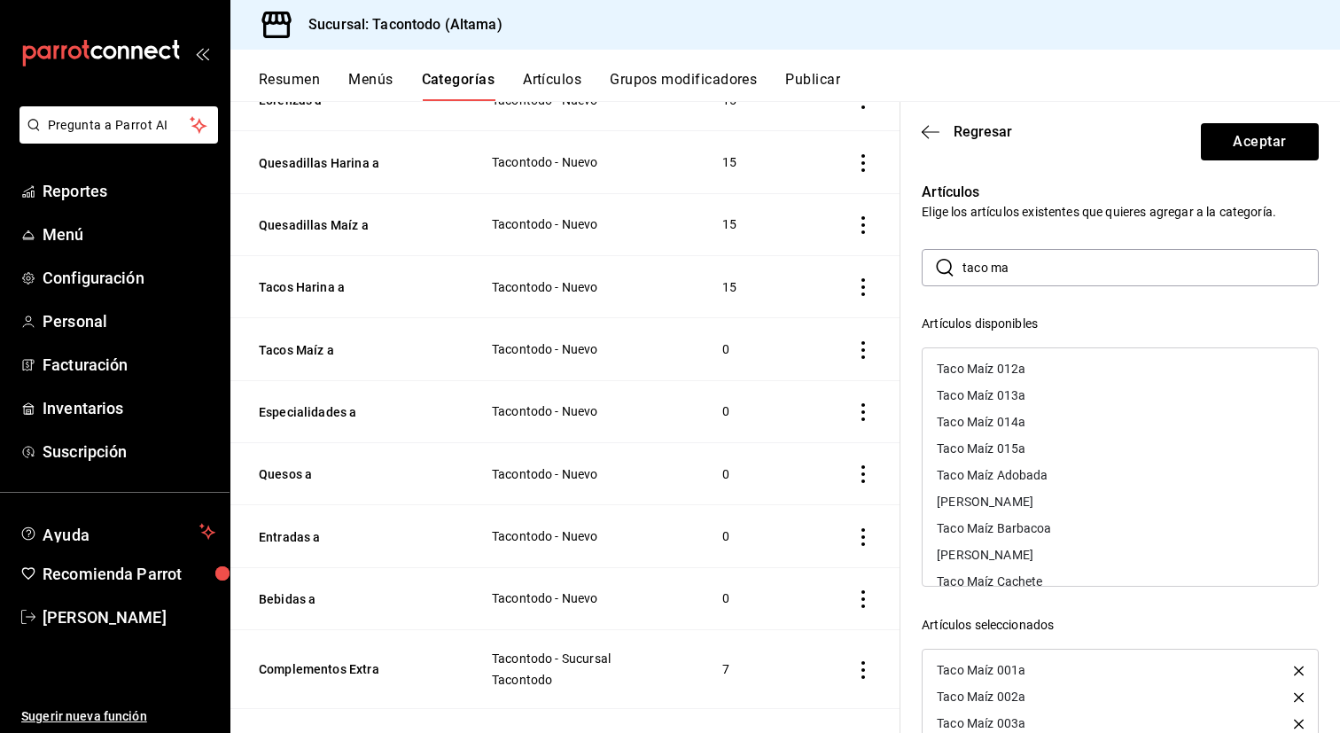
click at [1045, 363] on div "Taco Maíz 012a" at bounding box center [1120, 368] width 395 height 27
click at [1045, 363] on div "Taco Maíz 013a" at bounding box center [1120, 368] width 395 height 27
click at [1045, 363] on div "Taco Maíz 014a" at bounding box center [1120, 368] width 395 height 27
click at [1045, 363] on div "Taco Maíz 015a" at bounding box center [1120, 368] width 395 height 27
click at [1284, 131] on button "Aceptar" at bounding box center [1260, 141] width 118 height 37
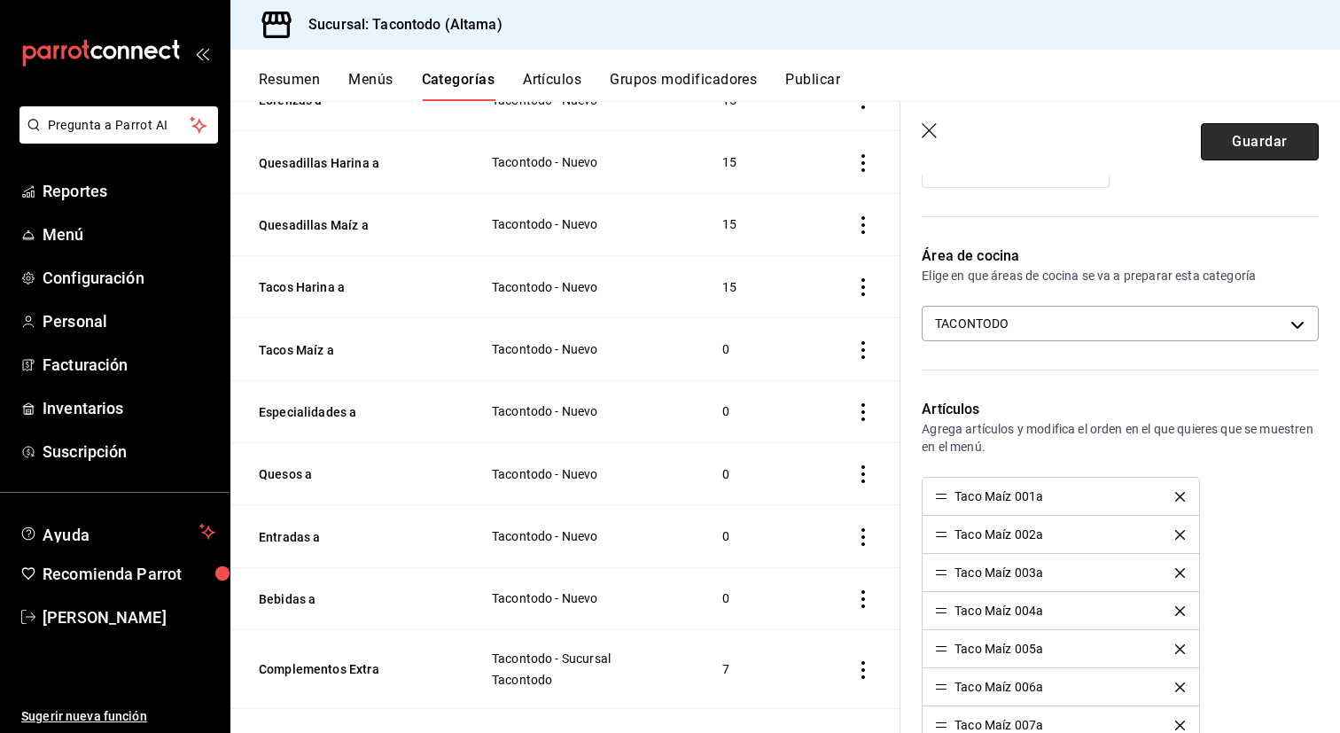
click at [1270, 136] on button "Guardar" at bounding box center [1260, 141] width 118 height 37
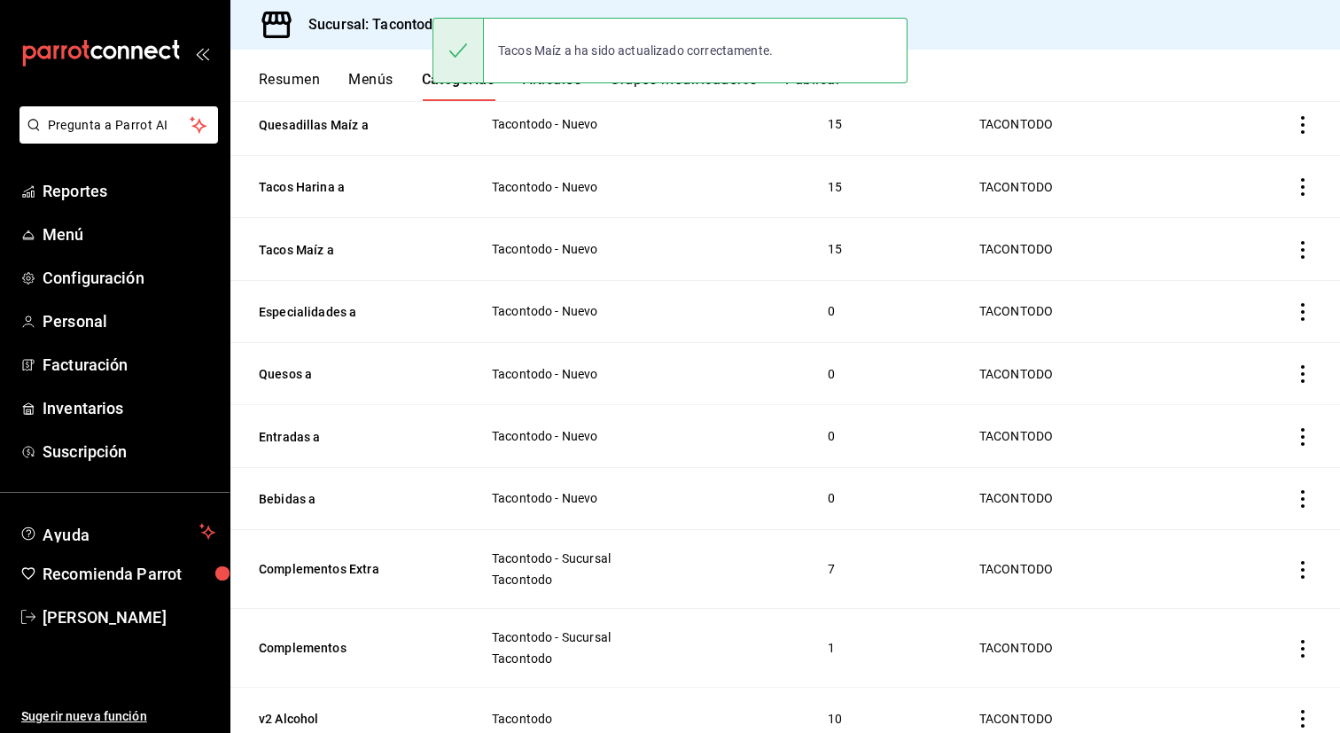
scroll to position [552, 0]
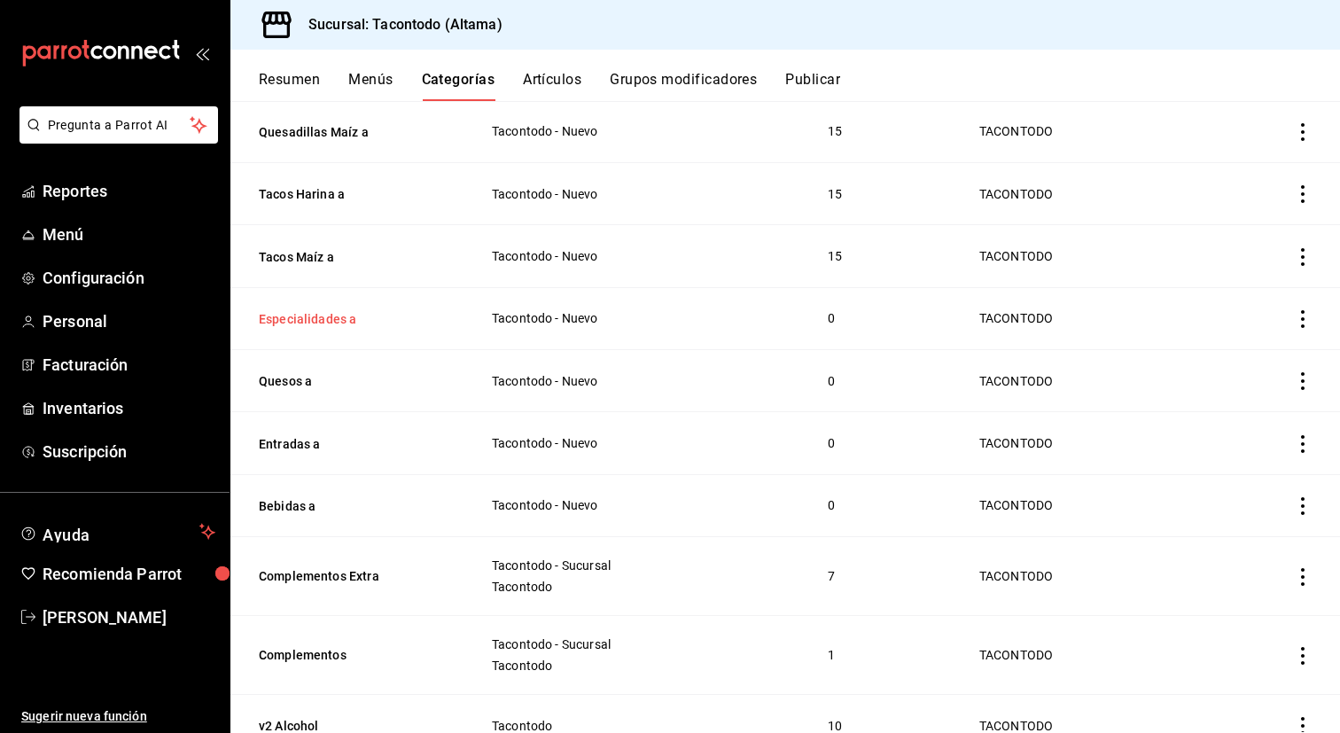
click at [322, 317] on button "Especialidades a" at bounding box center [347, 319] width 177 height 18
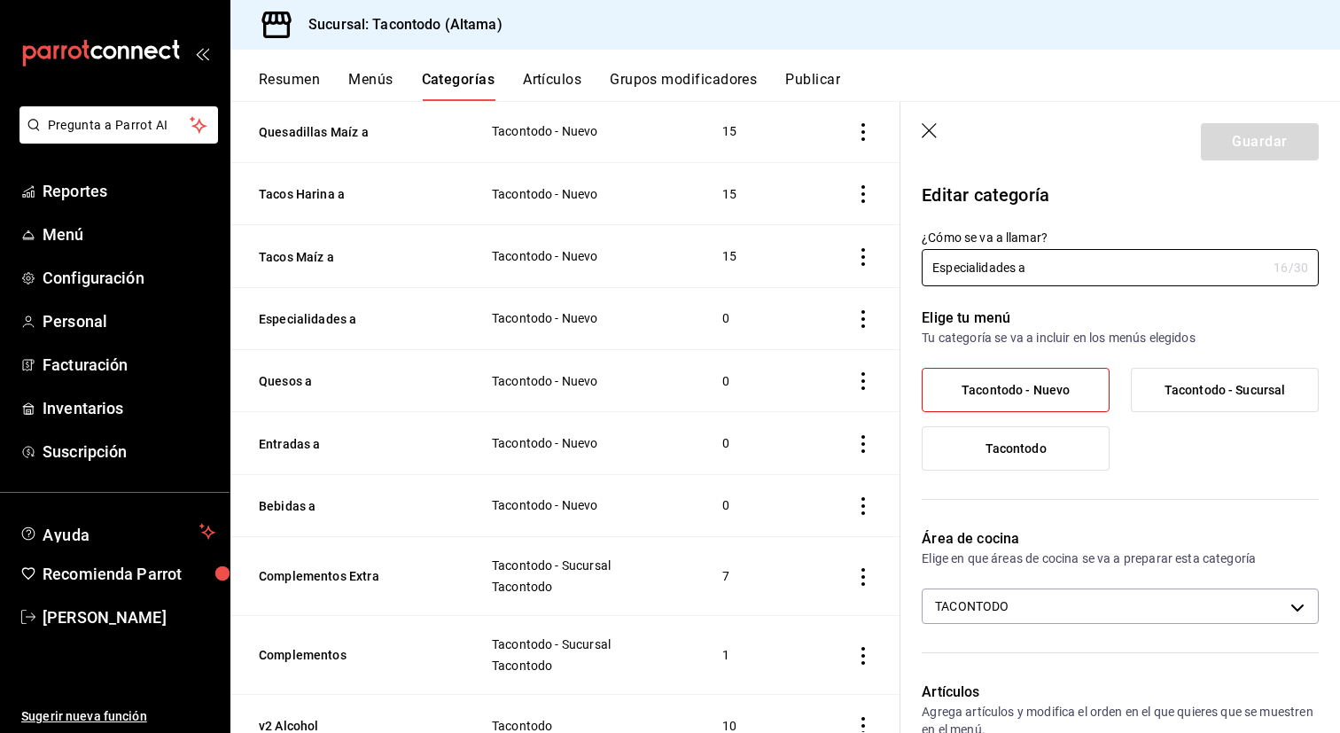
click at [1059, 328] on p "Elige tu menú" at bounding box center [1120, 318] width 397 height 21
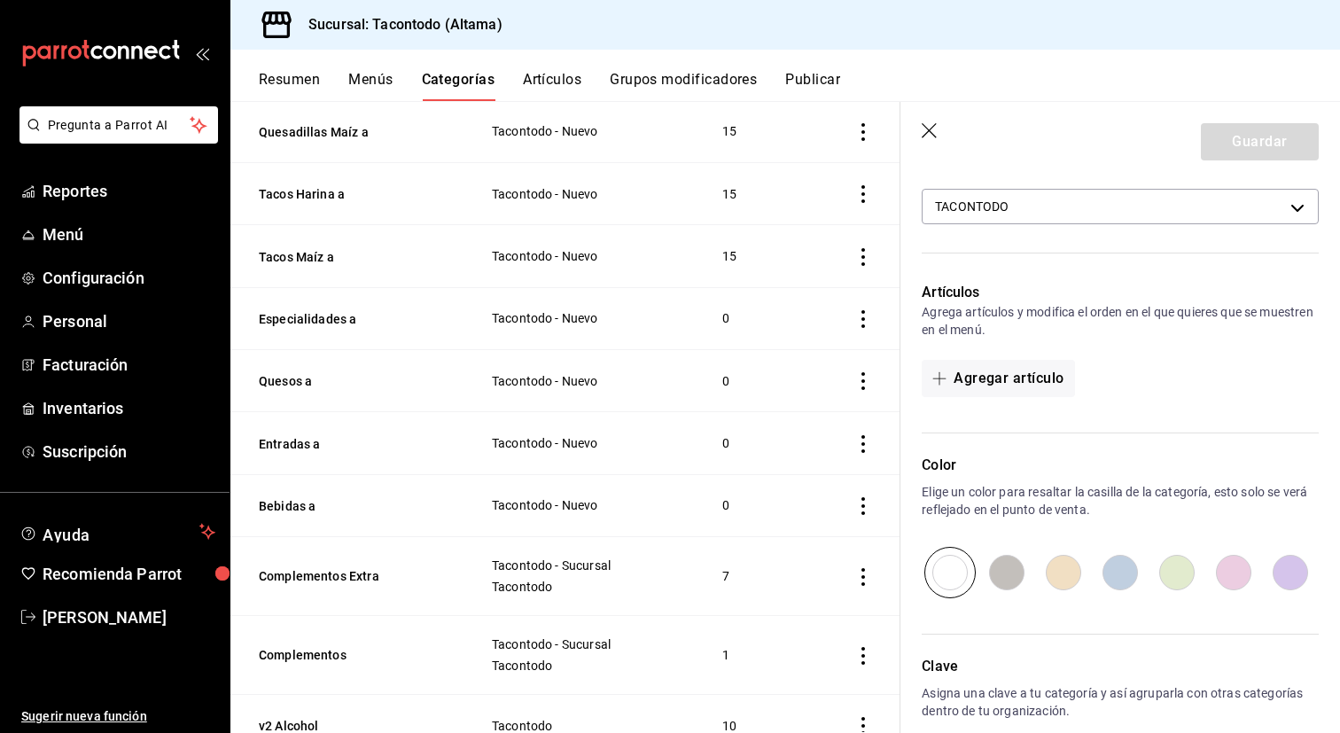
scroll to position [436, 0]
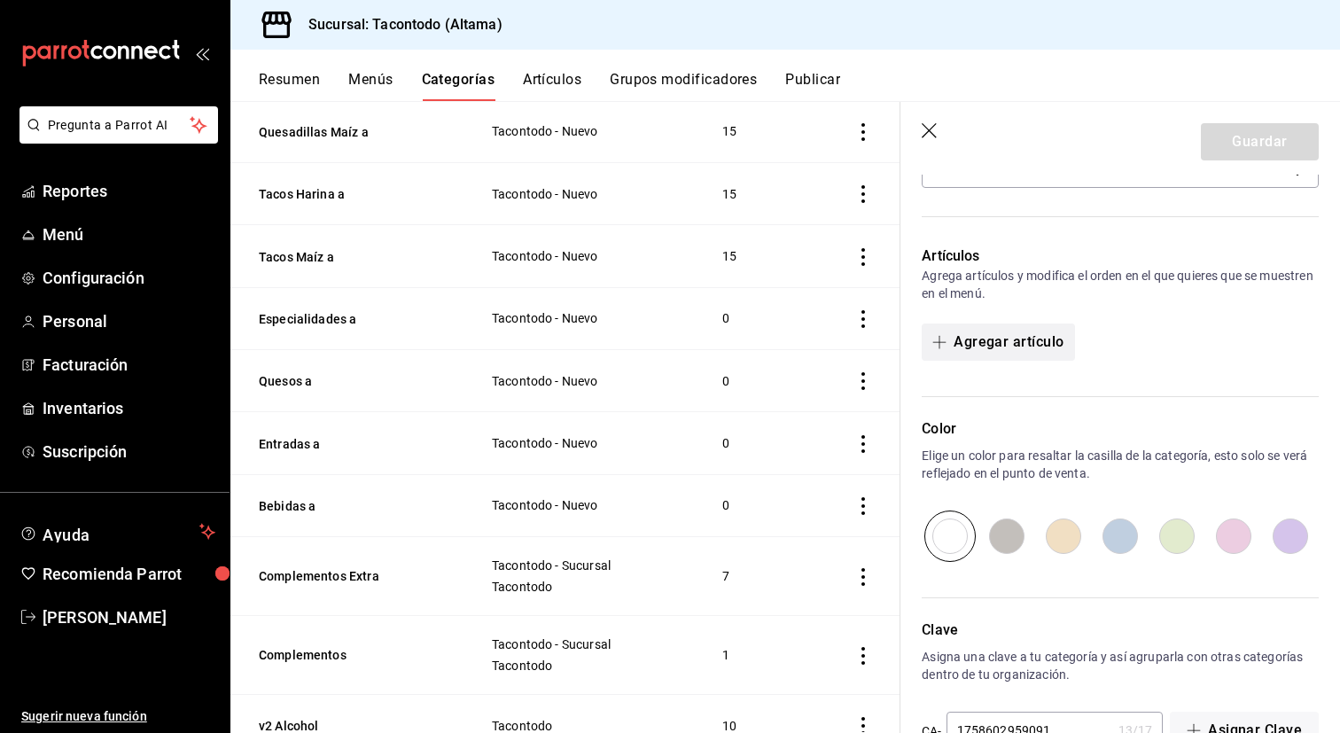
click at [1047, 345] on button "Agregar artículo" at bounding box center [998, 341] width 152 height 37
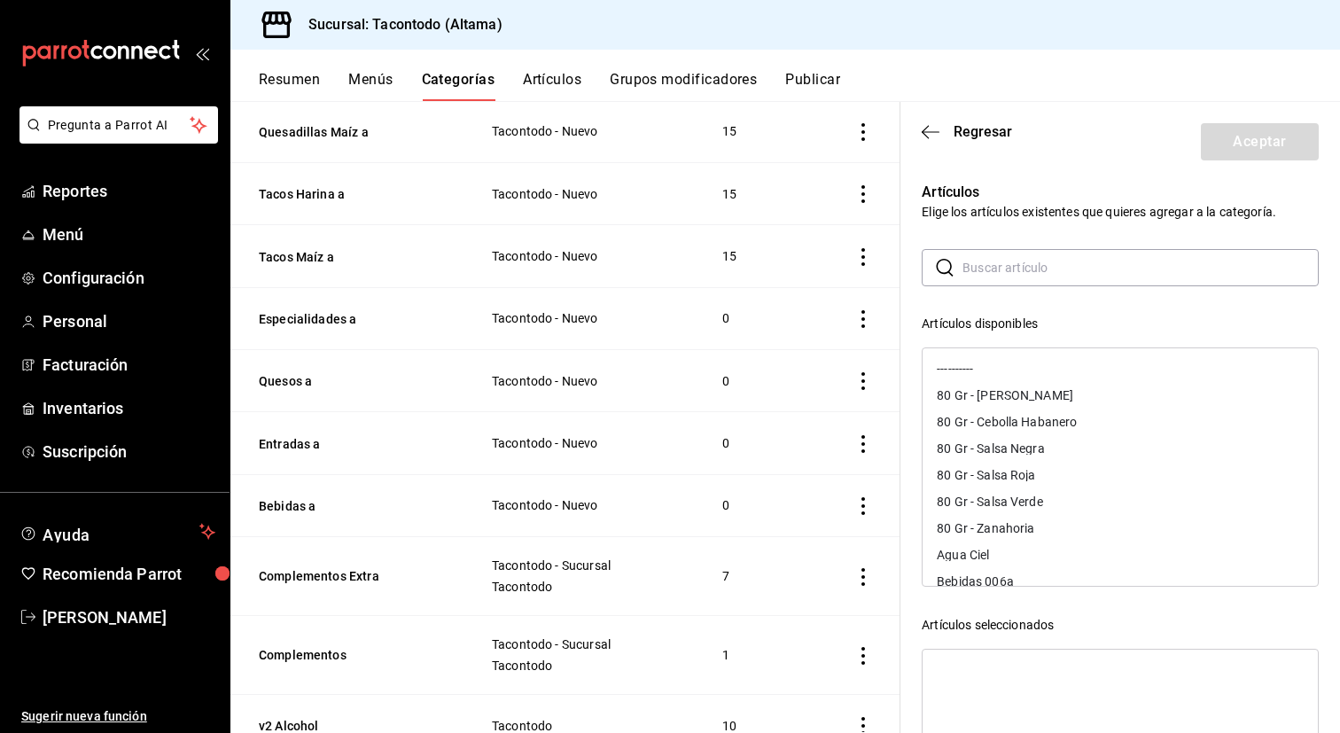
click at [1036, 262] on input "text" at bounding box center [1140, 267] width 356 height 35
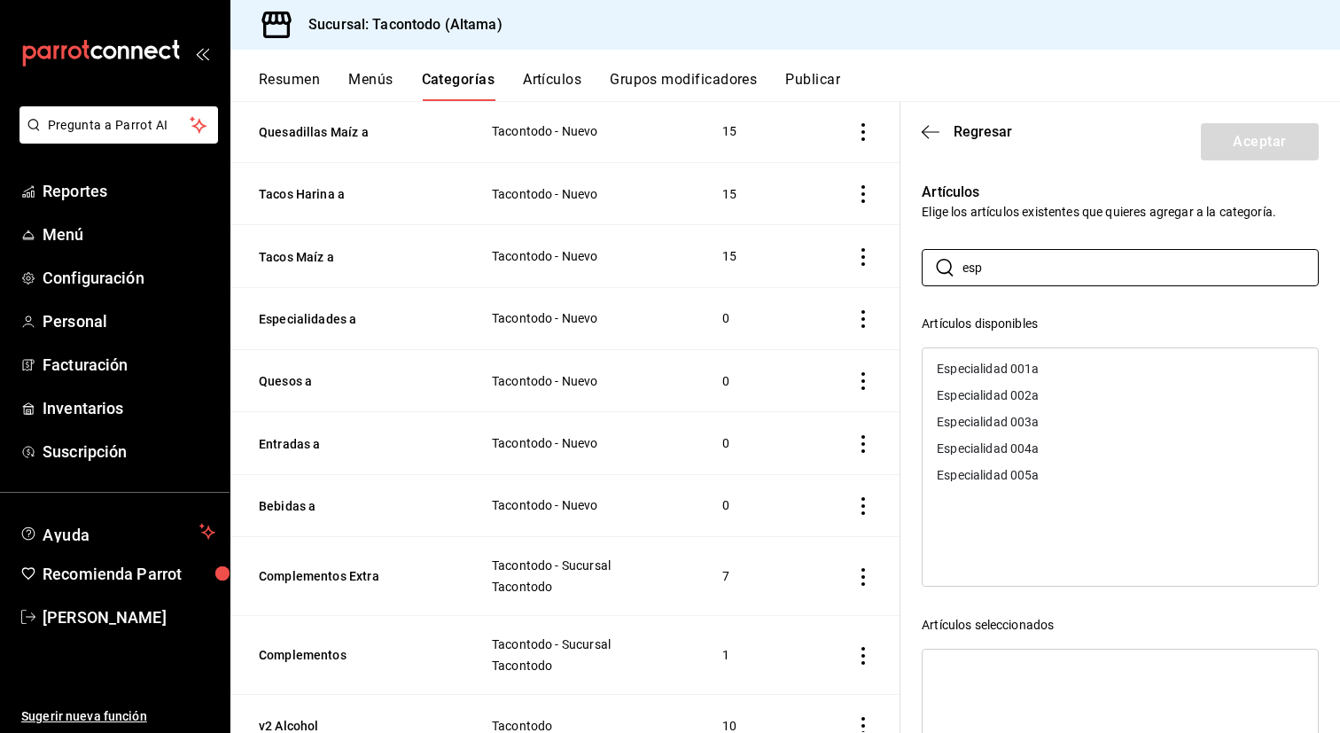
type input "esp"
click at [1081, 372] on div "Especialidad 001a" at bounding box center [1120, 368] width 395 height 27
click at [1081, 372] on div "Especialidad 002a" at bounding box center [1120, 368] width 395 height 27
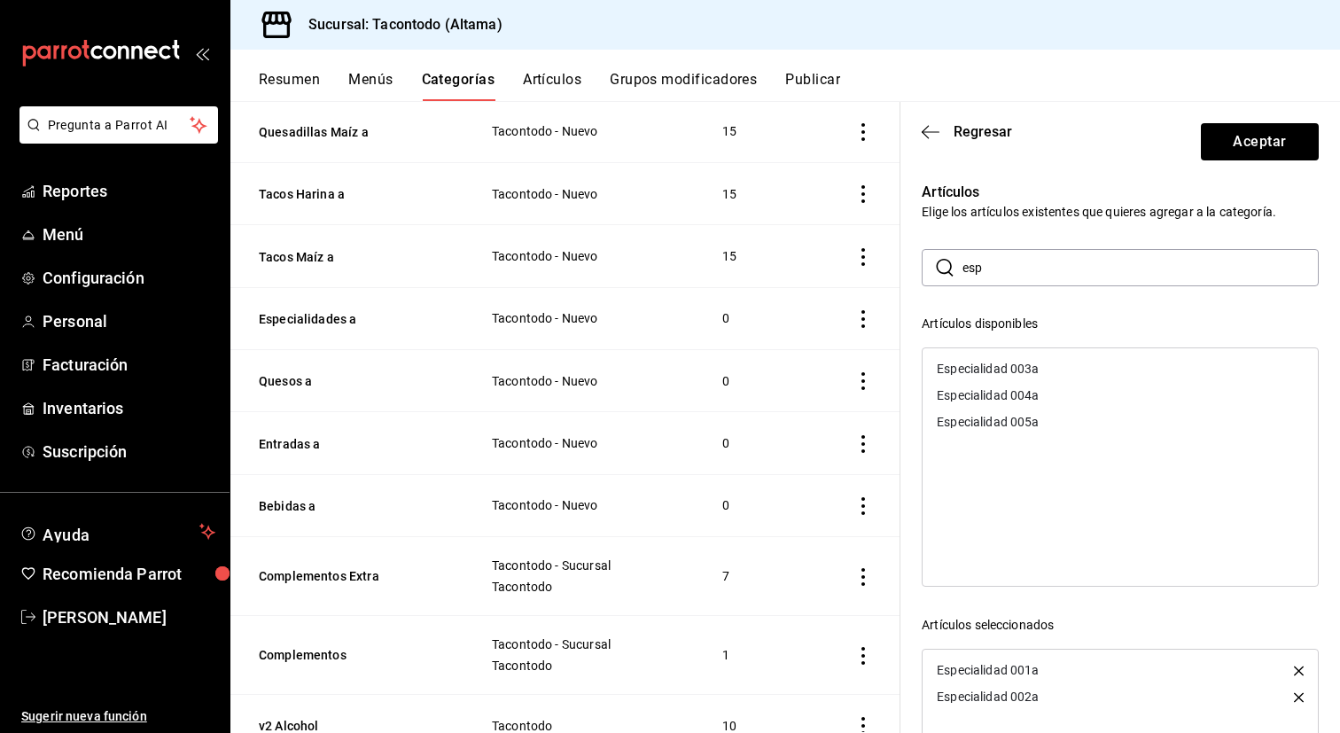
click at [1081, 372] on div "Especialidad 003a" at bounding box center [1120, 368] width 395 height 27
click at [1081, 372] on div "Especialidad 004a" at bounding box center [1120, 368] width 395 height 27
click at [1081, 372] on div "Especialidad 005a" at bounding box center [1120, 368] width 395 height 27
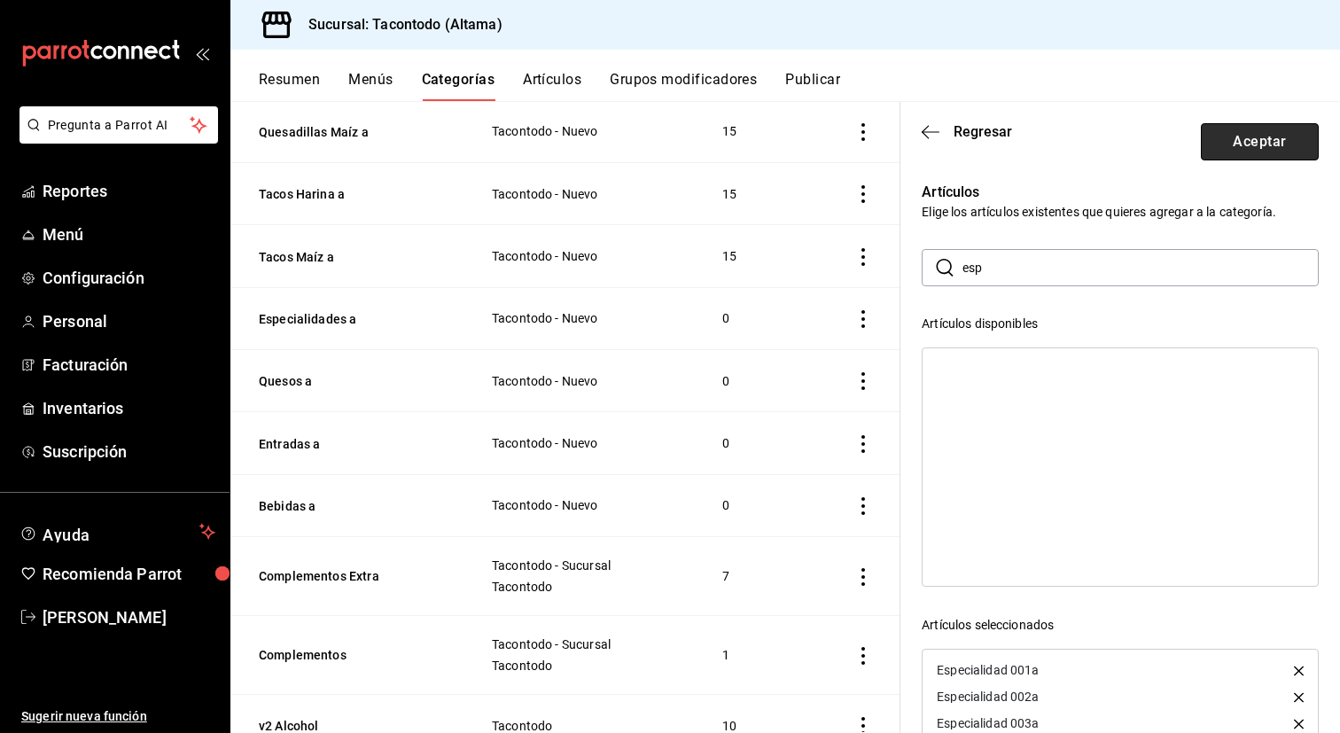
click at [1227, 134] on button "Aceptar" at bounding box center [1260, 141] width 118 height 37
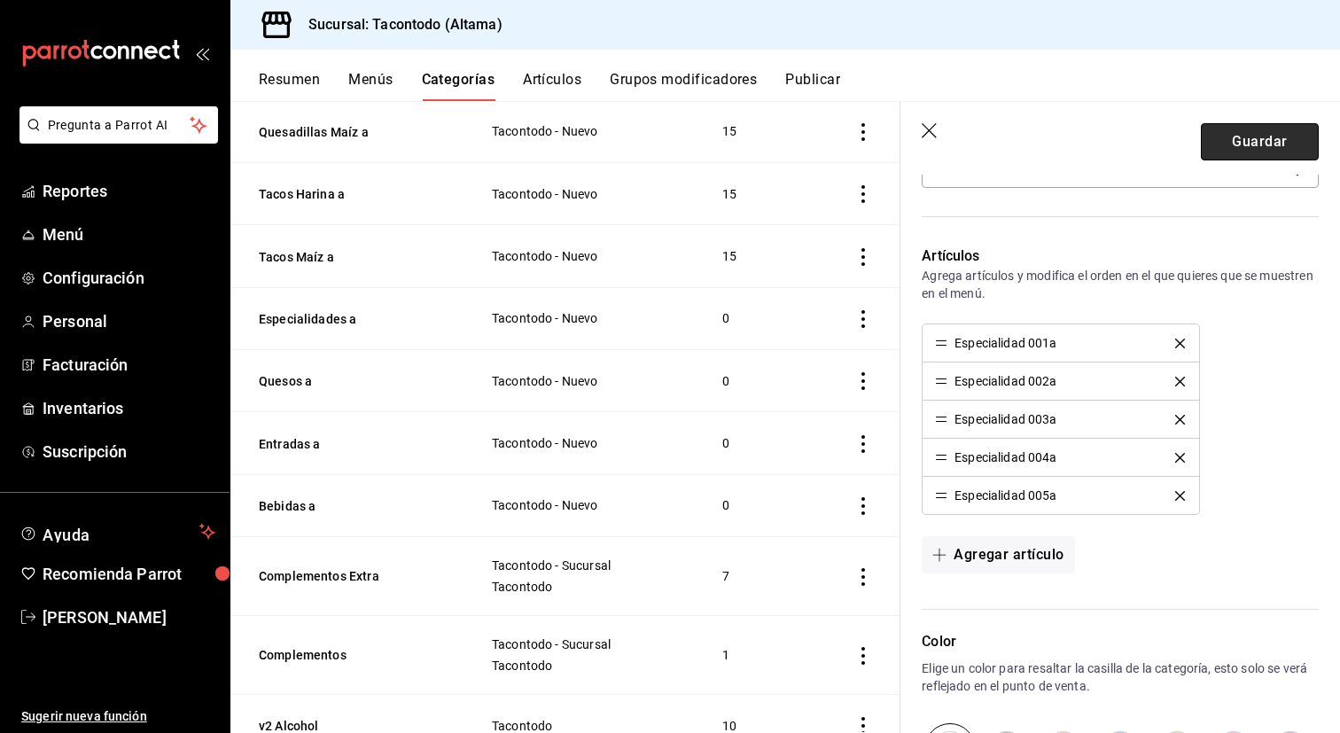
click at [1247, 141] on button "Guardar" at bounding box center [1260, 141] width 118 height 37
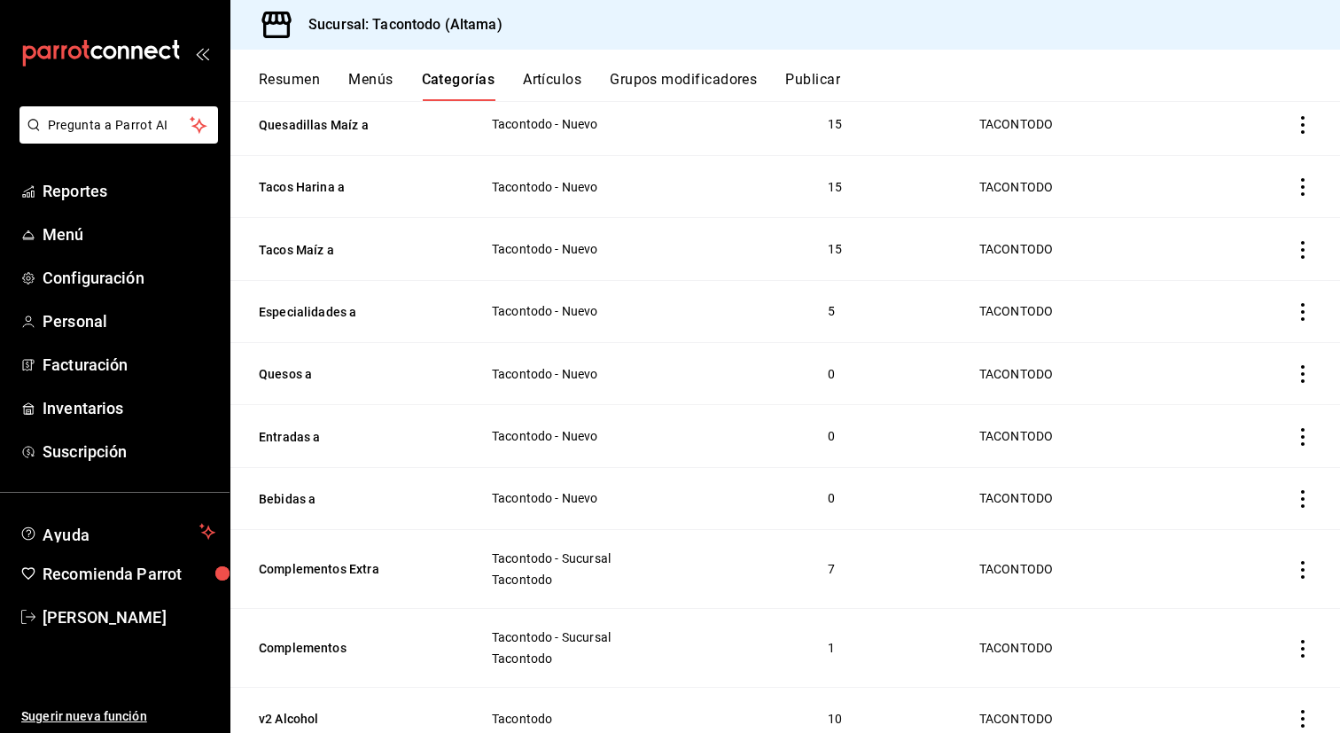
scroll to position [572, 0]
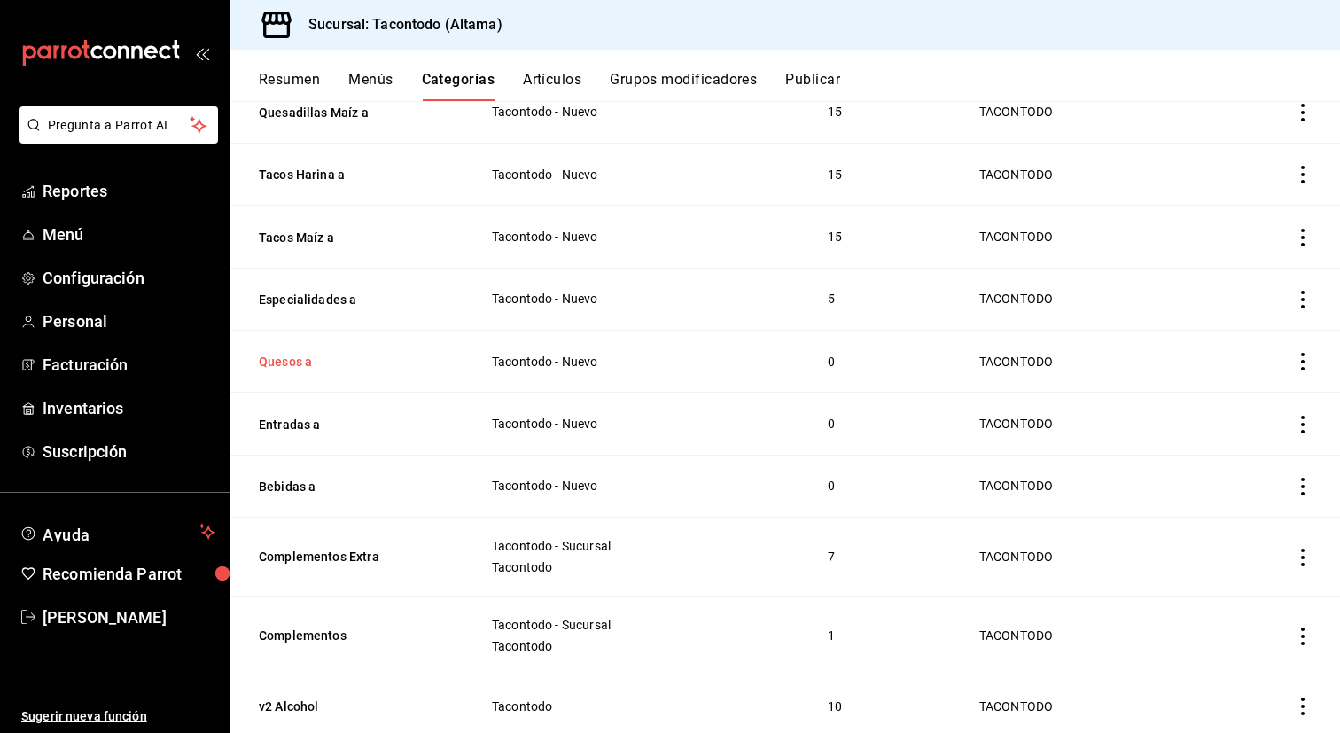
click at [298, 361] on button "Quesos a" at bounding box center [347, 362] width 177 height 18
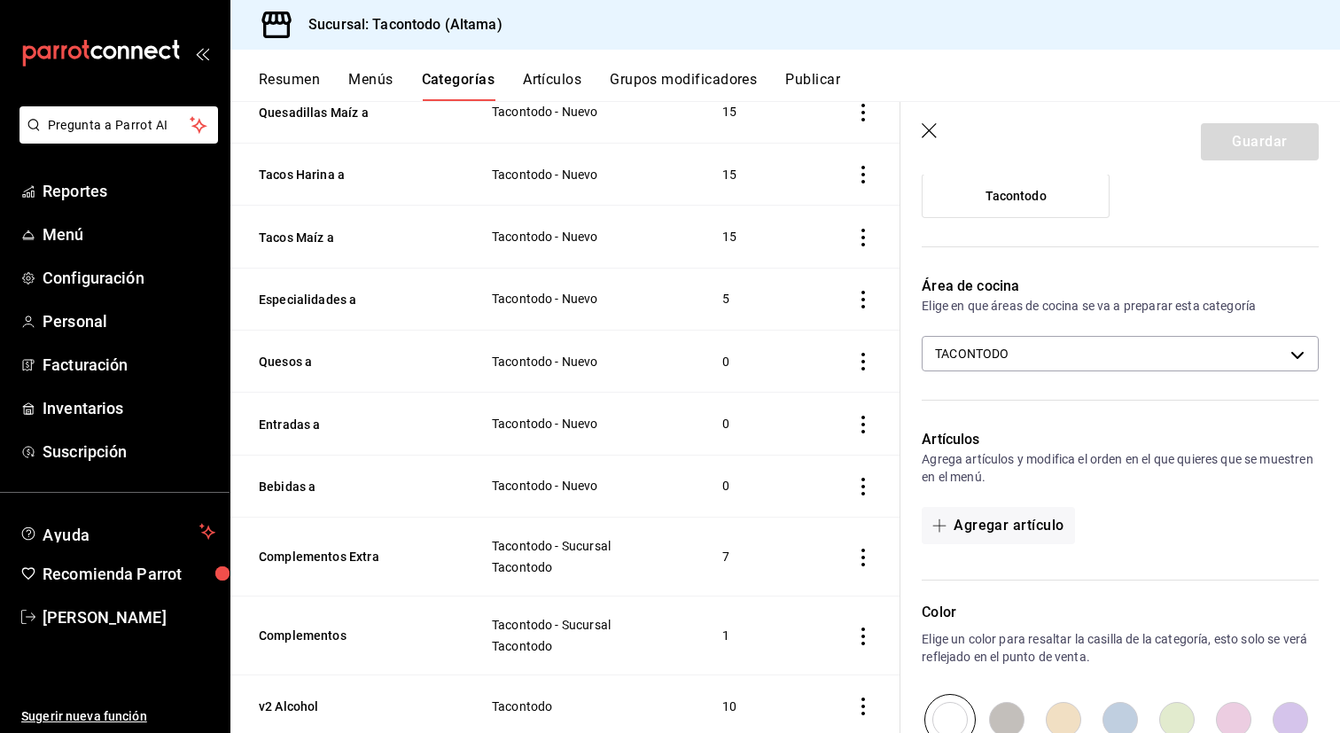
scroll to position [336, 0]
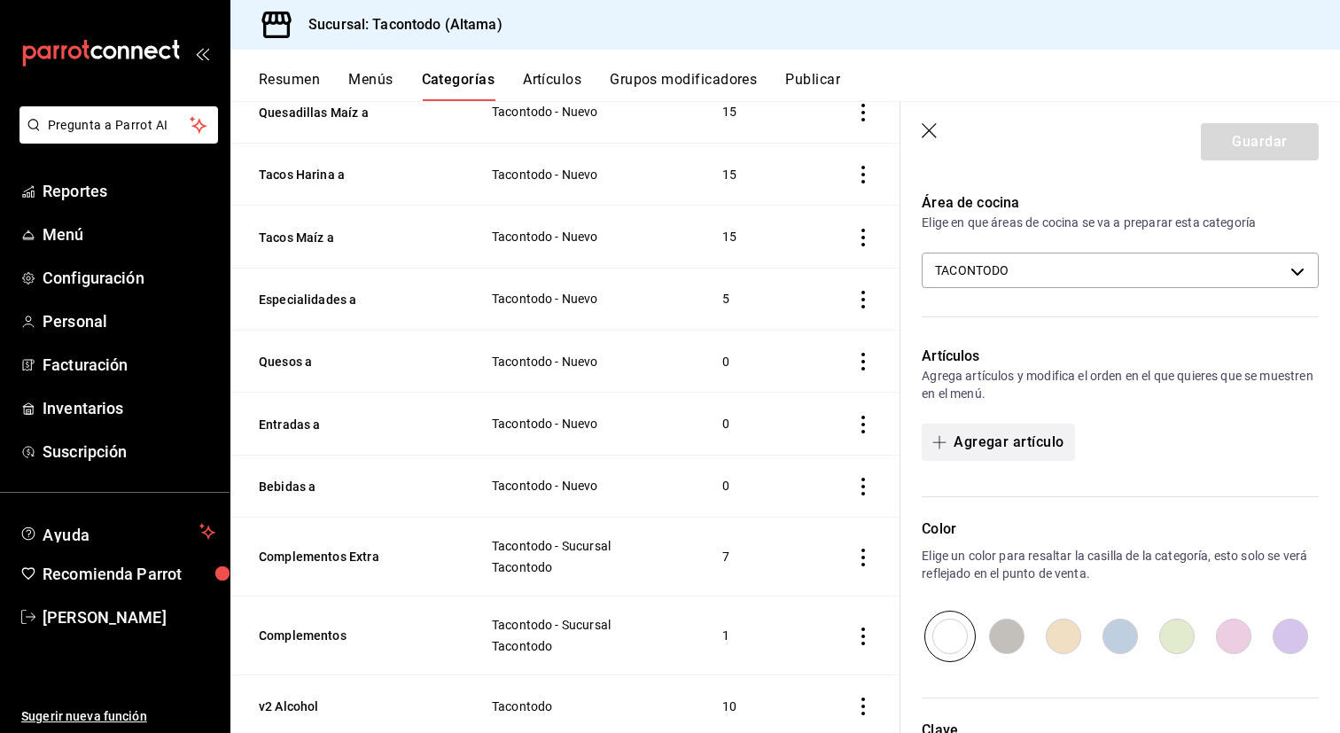
click at [1015, 426] on button "Agregar artículo" at bounding box center [998, 442] width 152 height 37
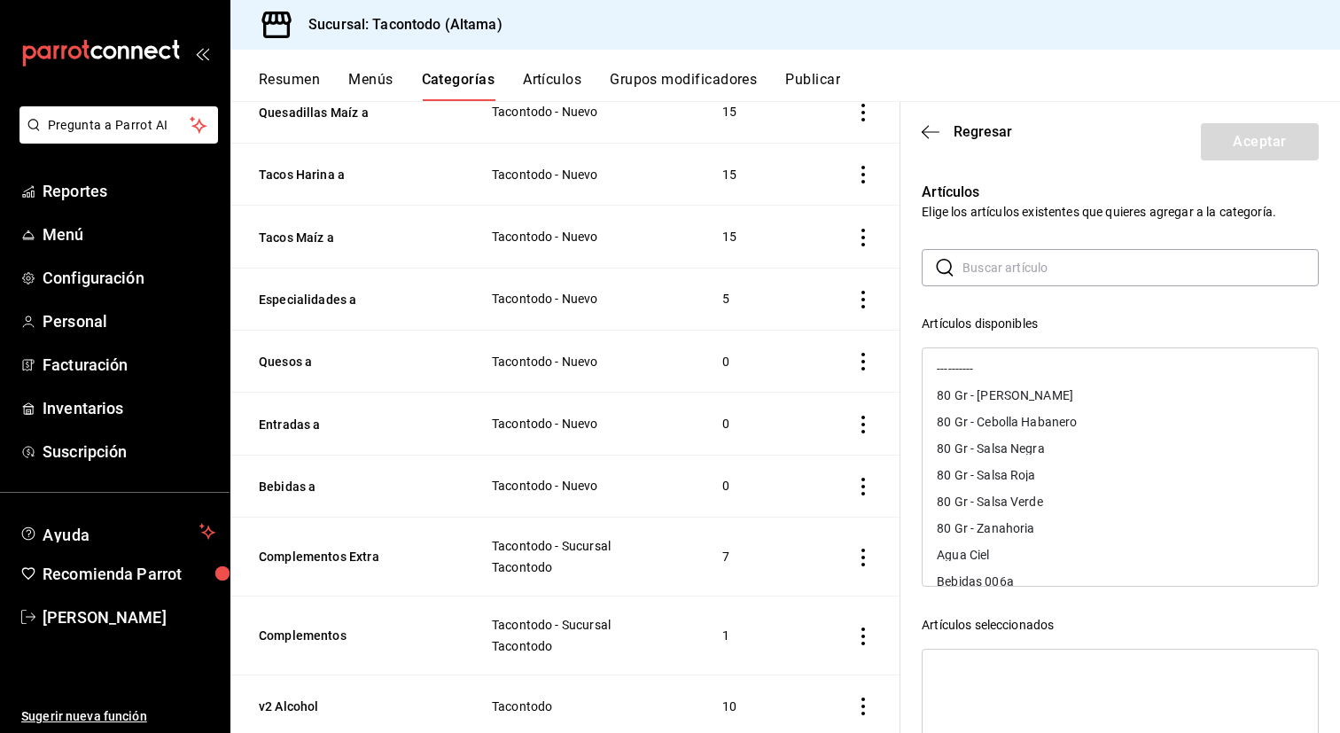
click at [1056, 272] on input "text" at bounding box center [1140, 267] width 356 height 35
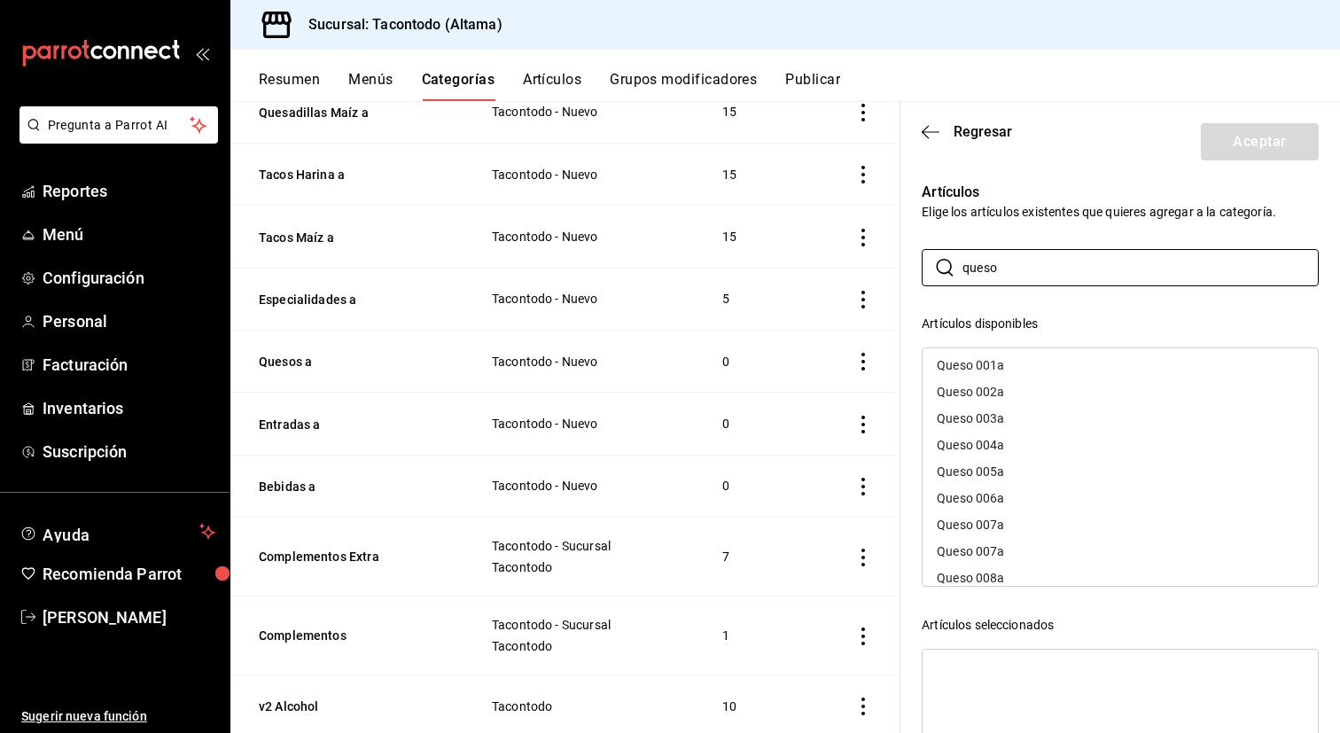
scroll to position [0, 0]
type input "queso"
click at [1095, 396] on div "Queso 001a" at bounding box center [1120, 395] width 395 height 27
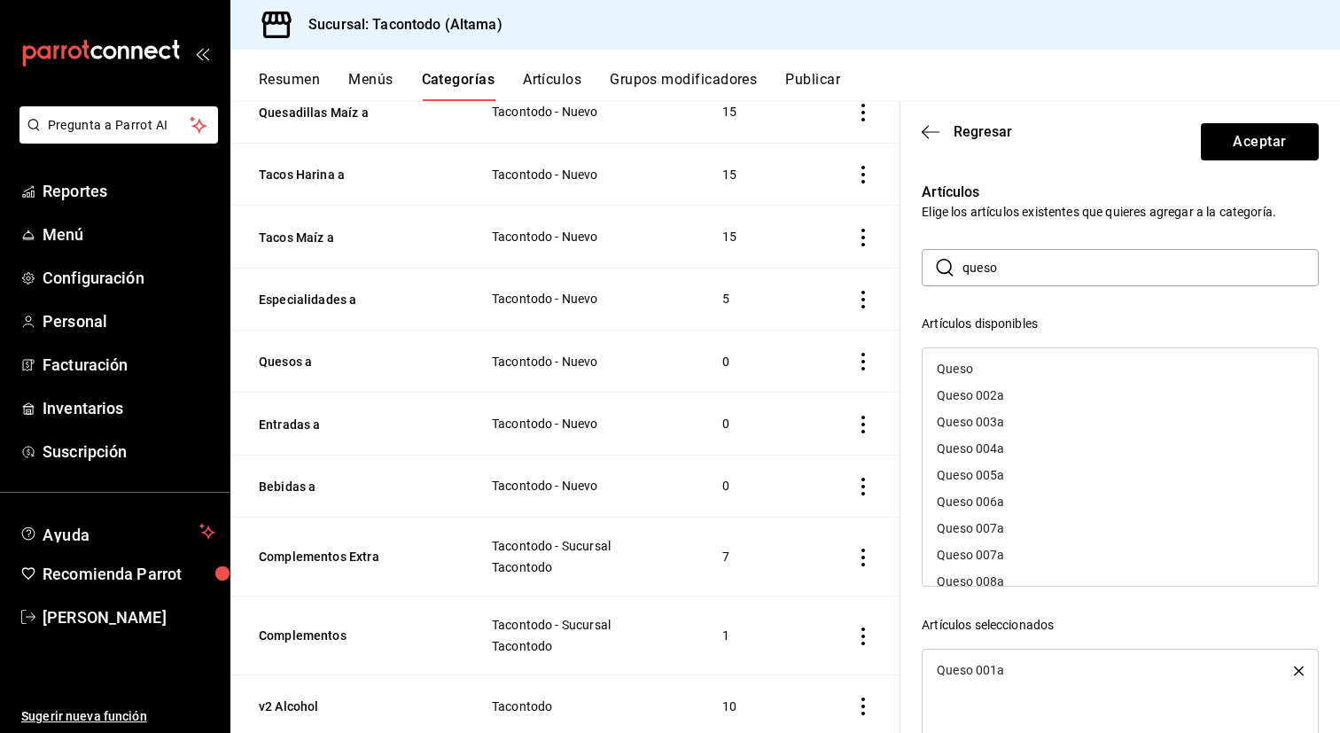
click at [1095, 396] on div "Queso 002a" at bounding box center [1120, 395] width 395 height 27
click at [1095, 396] on div "Queso 003a" at bounding box center [1120, 395] width 395 height 27
click at [1095, 409] on div "Queso 004a" at bounding box center [1120, 422] width 395 height 27
click at [1095, 396] on div "Queso 005a" at bounding box center [1120, 395] width 395 height 27
click at [1095, 396] on div "Queso 006a" at bounding box center [1120, 395] width 395 height 27
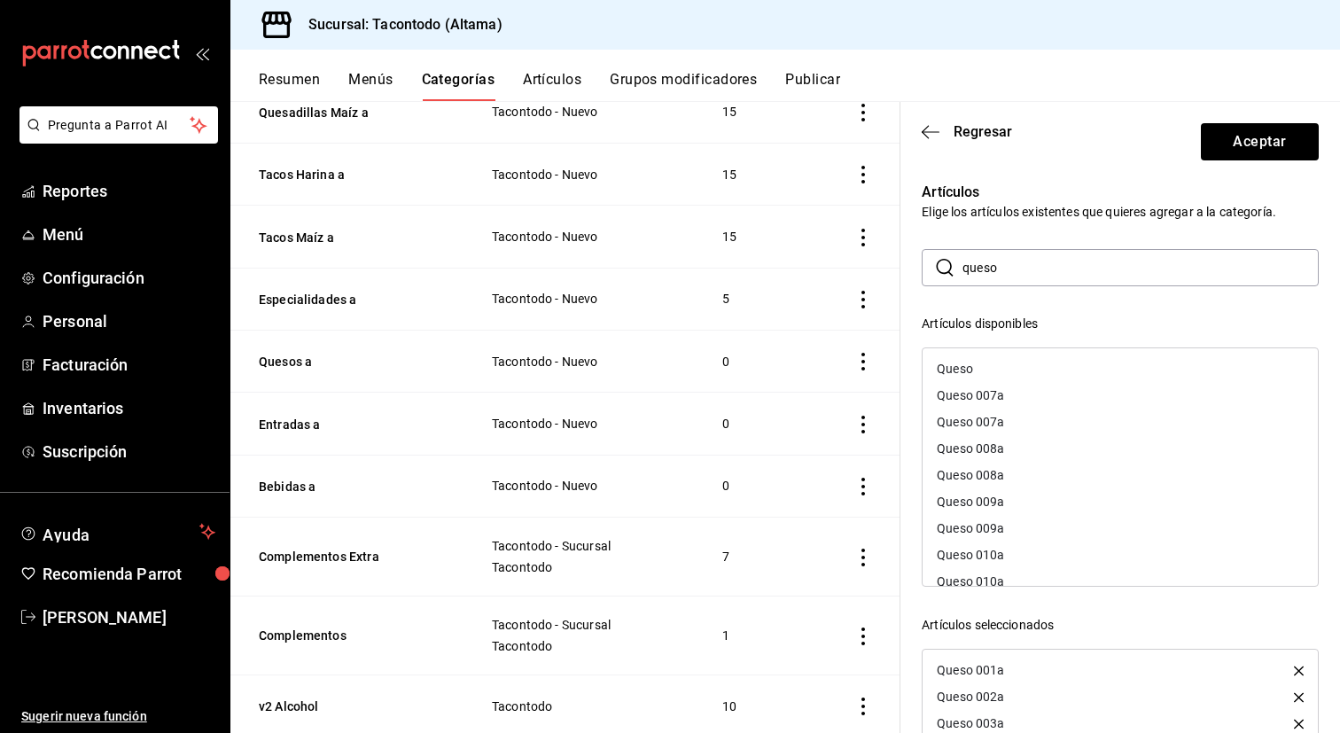
click at [1095, 396] on div "Queso 007a" at bounding box center [1120, 395] width 395 height 27
click at [1095, 409] on div "Queso 008a" at bounding box center [1120, 422] width 395 height 27
click at [1095, 396] on div "Queso 008a" at bounding box center [1120, 395] width 395 height 27
click at [1095, 396] on div "Queso 009a" at bounding box center [1120, 395] width 395 height 27
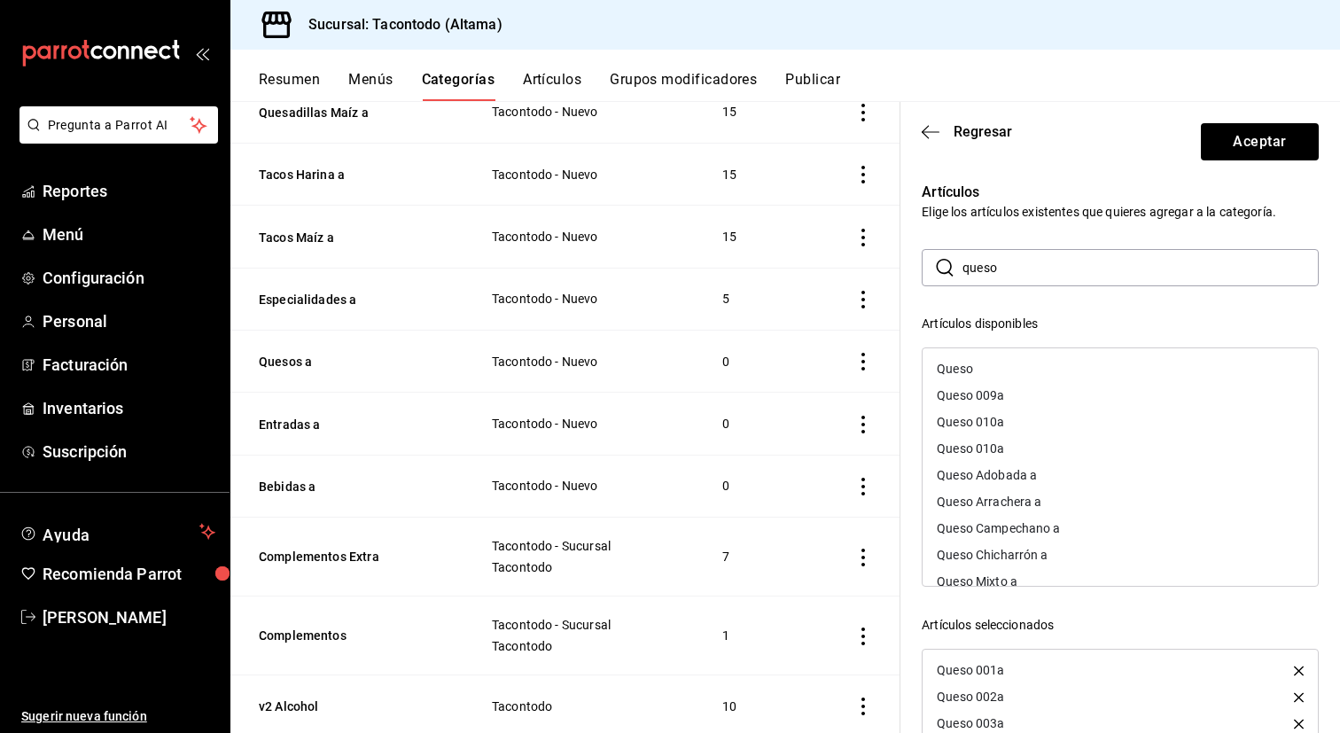
click at [1095, 396] on div "Queso 009a" at bounding box center [1120, 395] width 395 height 27
click at [1095, 396] on div "Queso 010a" at bounding box center [1120, 395] width 395 height 27
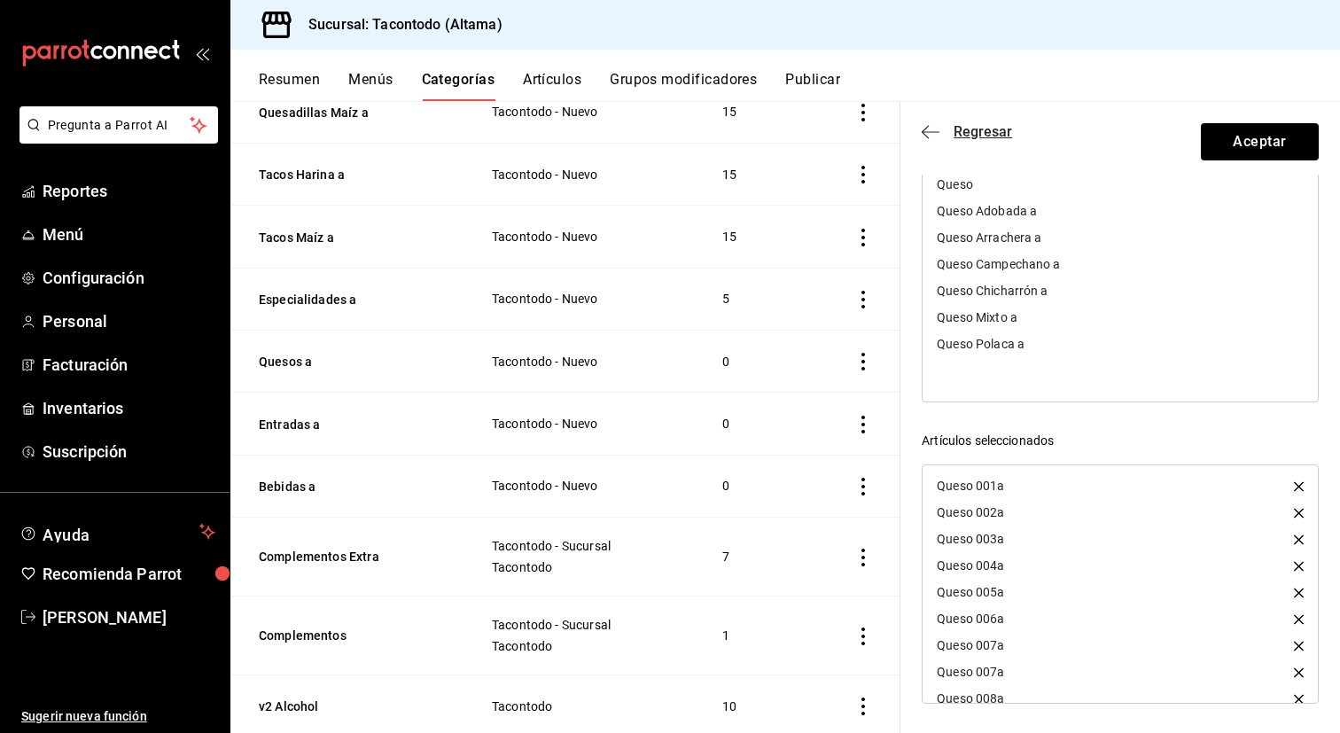
click at [942, 132] on span "Regresar" at bounding box center [967, 131] width 90 height 17
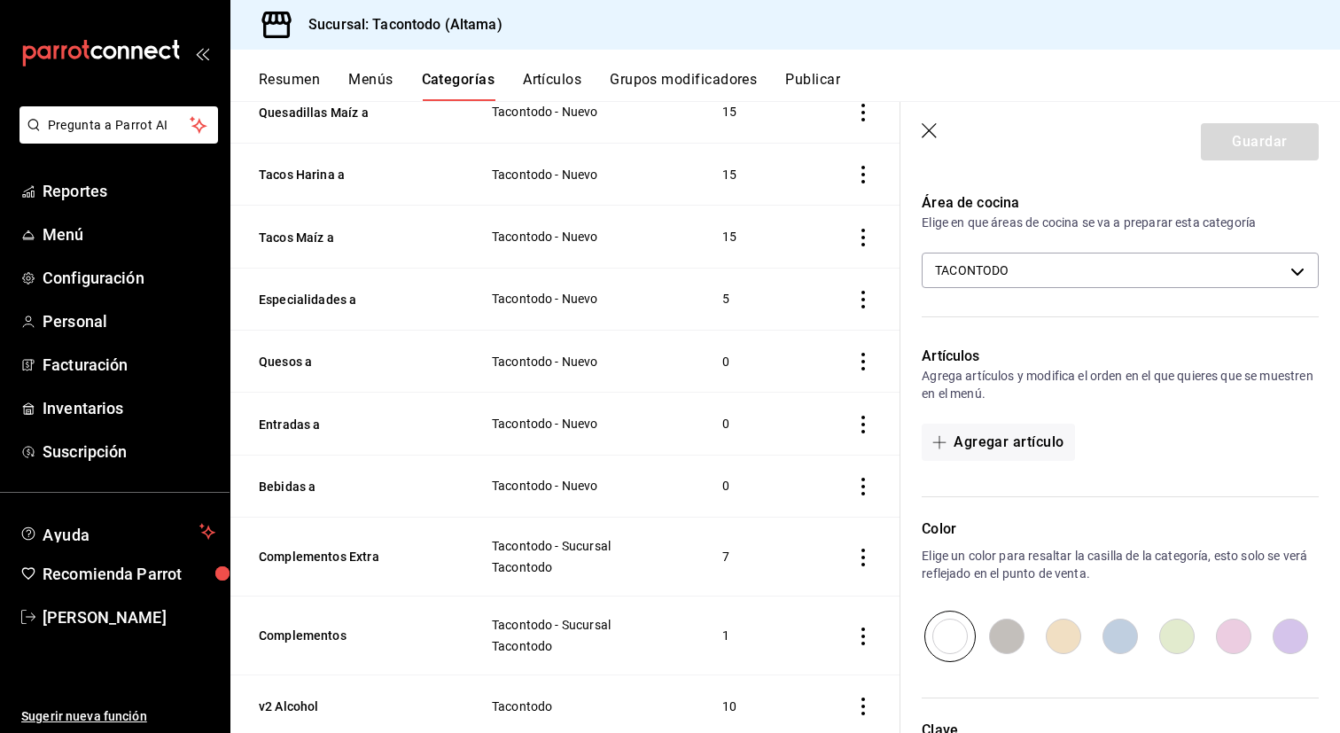
click at [569, 81] on button "Artículos" at bounding box center [552, 86] width 58 height 30
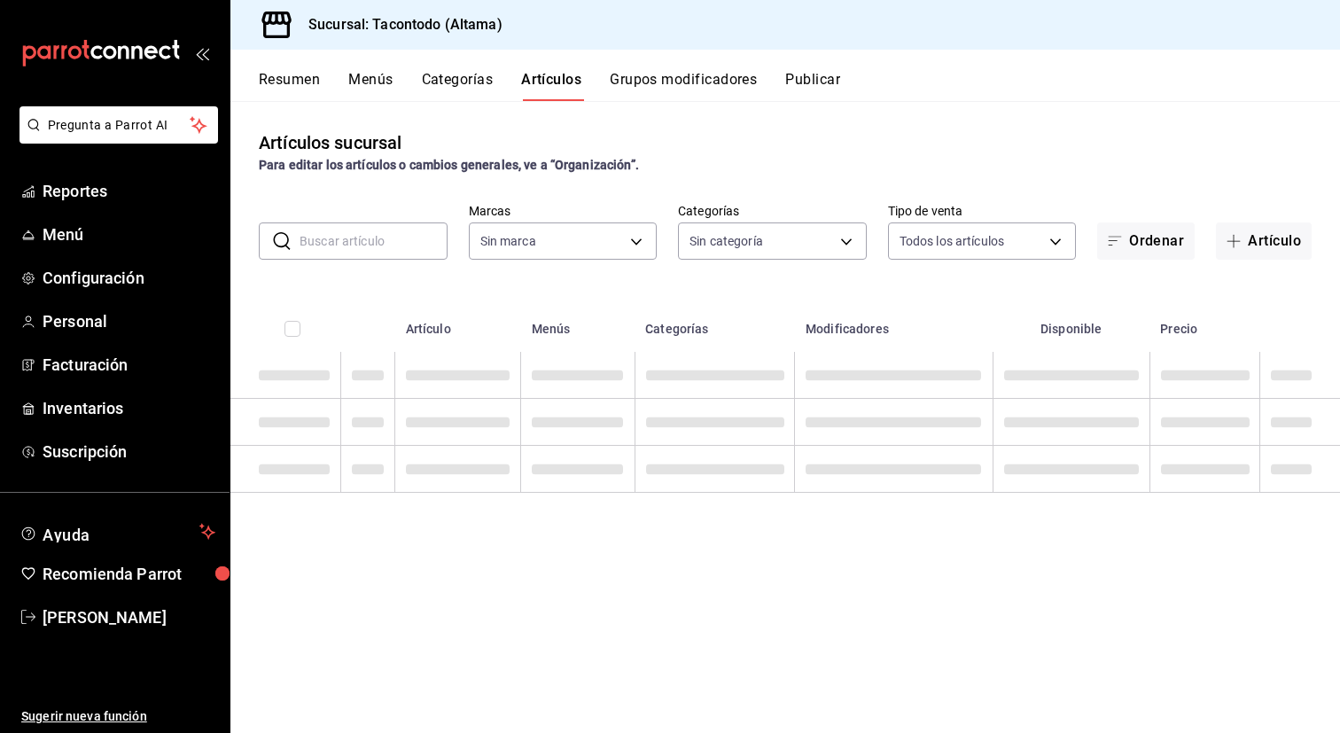
type input "56f755ab-7396-4f10-bb3c-049bffdbebb5"
type input "ea7f118b-53d1-4281-a9de-b1bc2d85afad,d6f6d3a0-bfff-472c-8696-873cdd87f005,46ab6…"
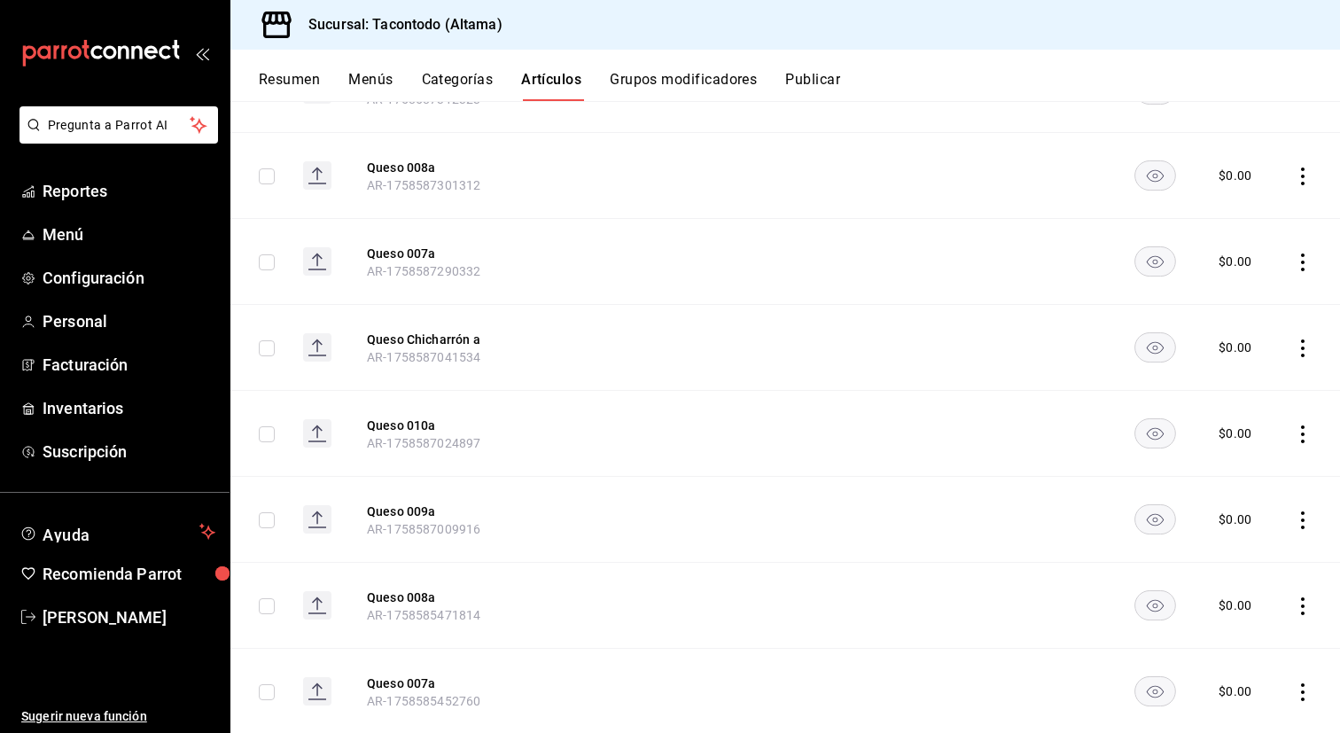
scroll to position [11159, 0]
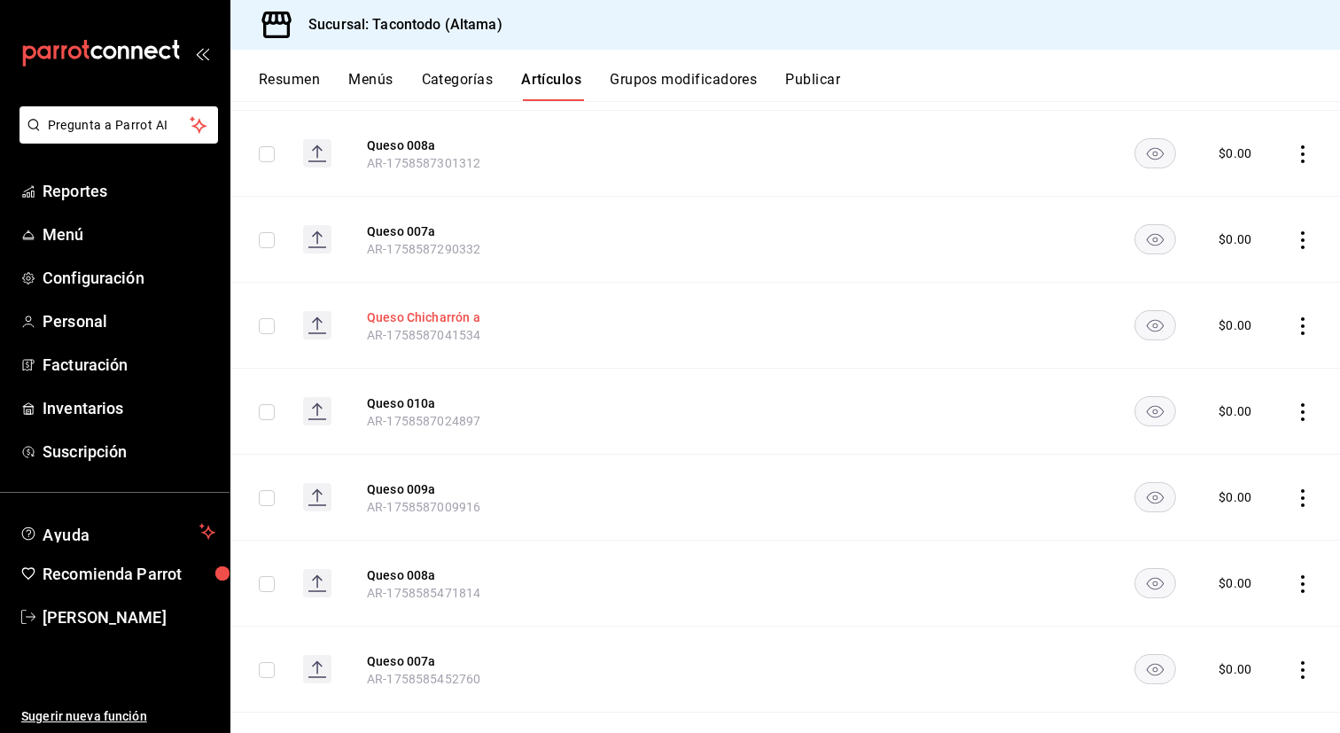
click at [457, 326] on button "Queso Chicharrón a" at bounding box center [438, 317] width 142 height 18
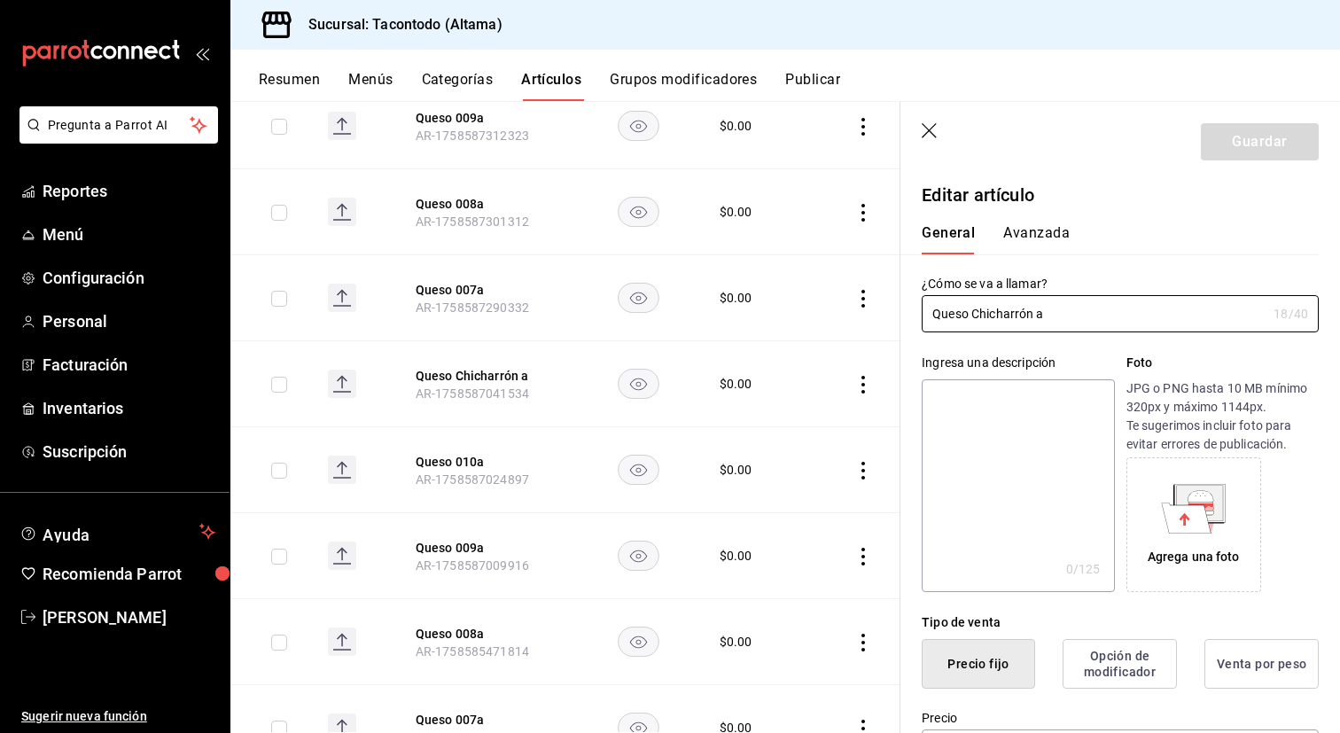
type input "$0.00"
click at [464, 299] on button "Queso 007a" at bounding box center [487, 290] width 142 height 18
type input "$0.00"
click at [1047, 310] on input "Queso 007a" at bounding box center [1094, 313] width 345 height 35
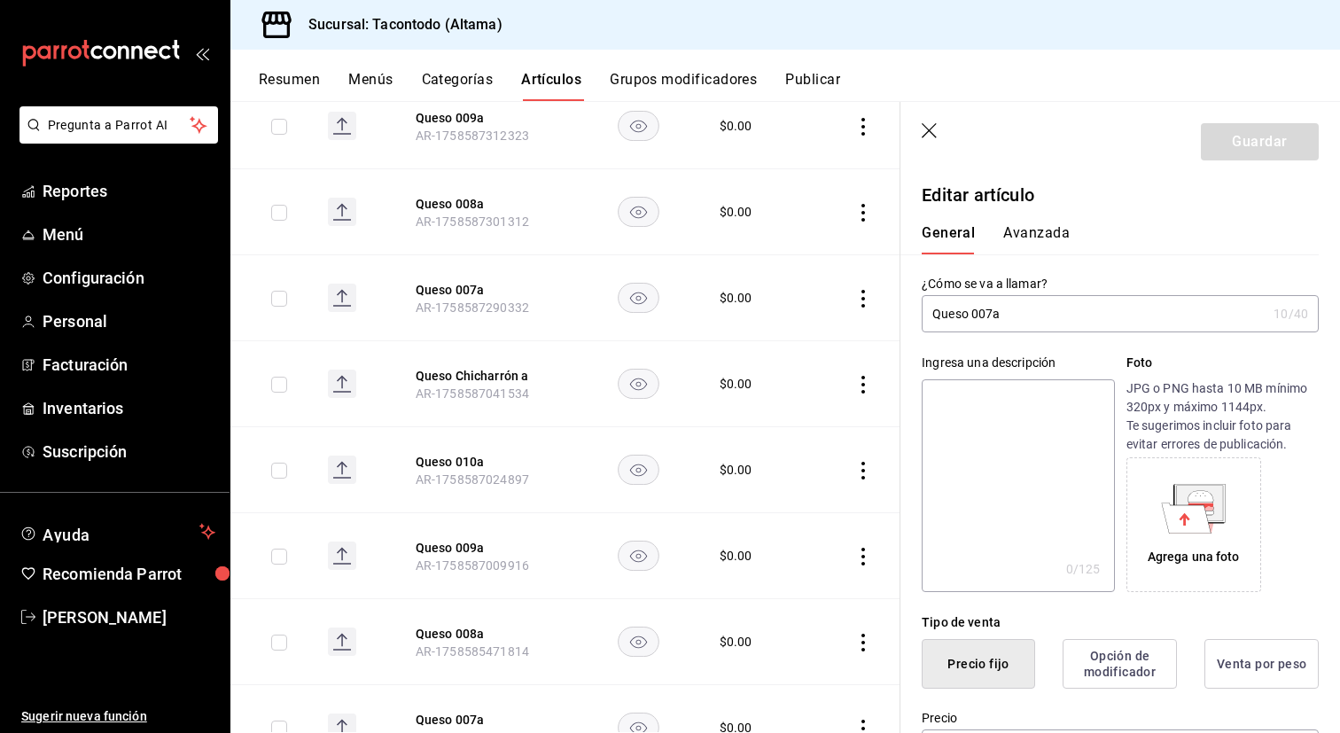
click at [1047, 310] on input "Queso 007a" at bounding box center [1094, 313] width 345 height 35
click at [496, 385] on button "Queso Chicharrón a" at bounding box center [487, 376] width 142 height 18
click at [1025, 324] on input "Queso Chicharrón a" at bounding box center [1094, 313] width 345 height 35
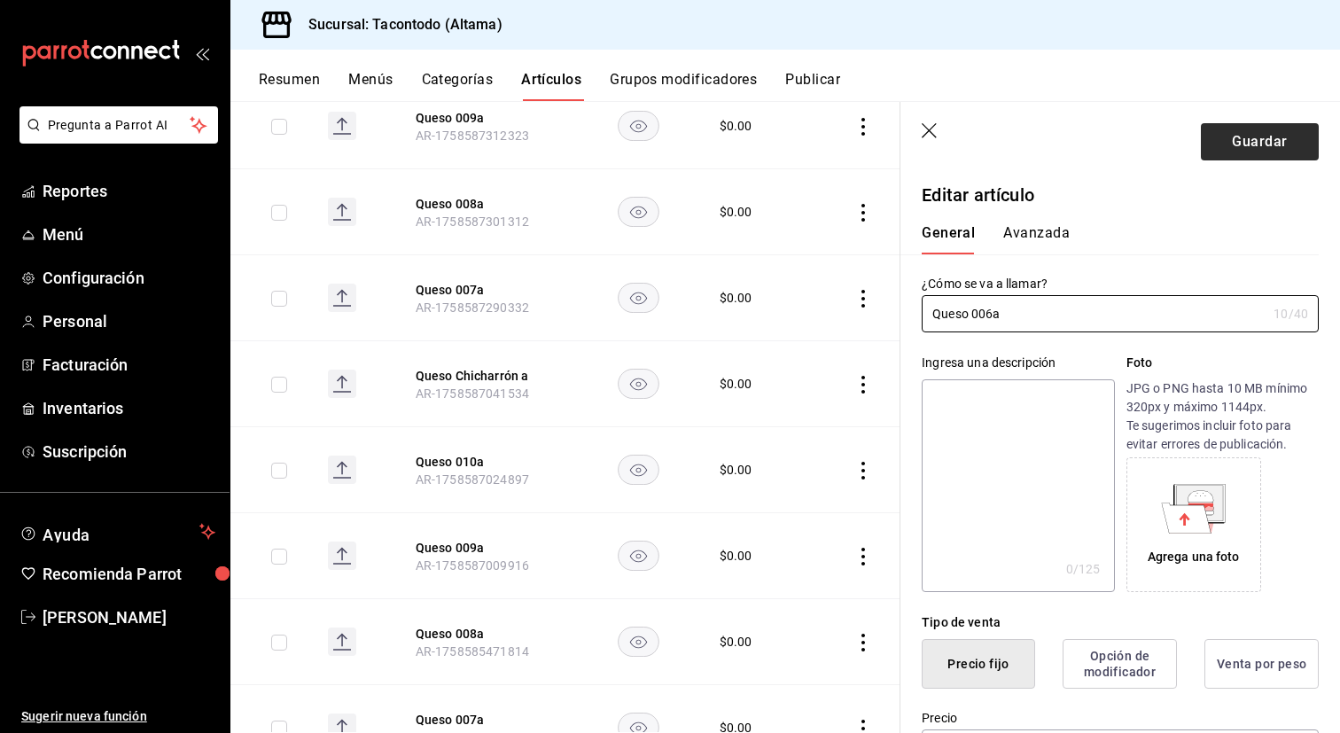
type input "Queso 006a"
click at [1266, 135] on button "Guardar" at bounding box center [1260, 141] width 118 height 37
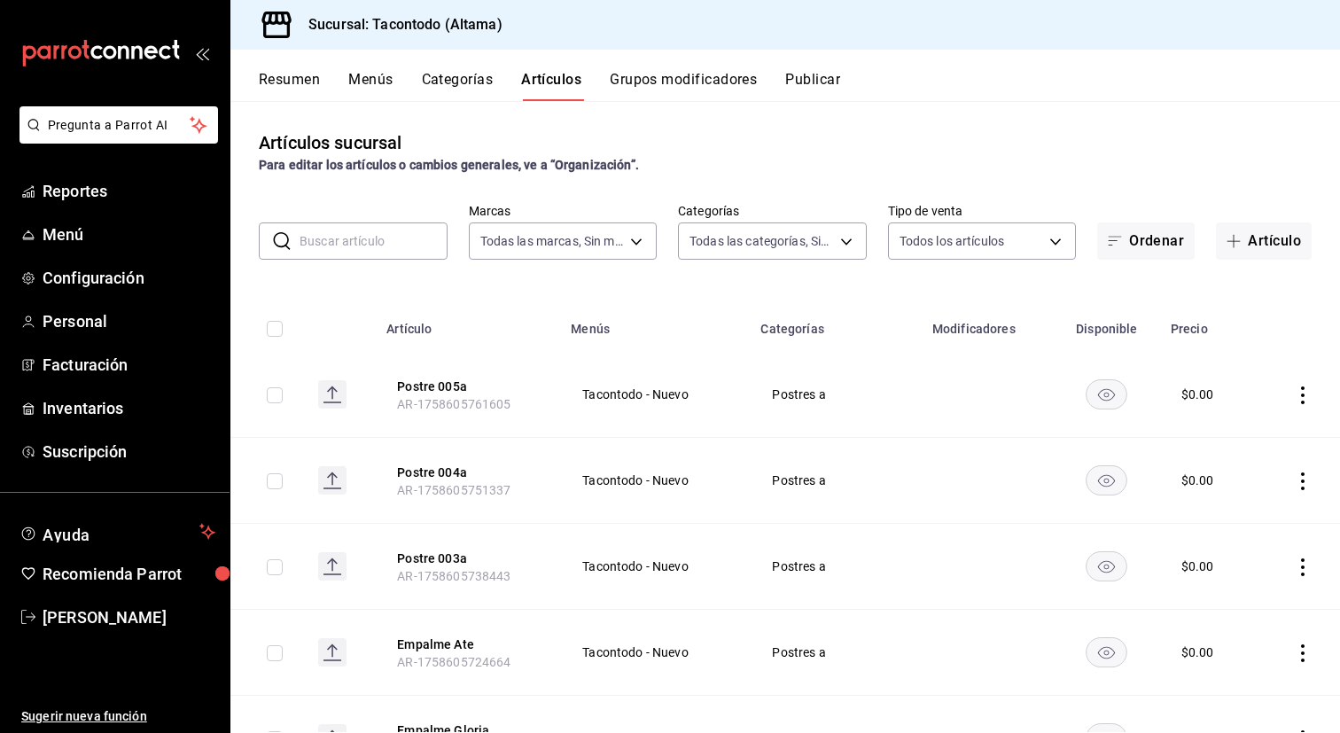
click at [384, 251] on input "text" at bounding box center [374, 240] width 148 height 35
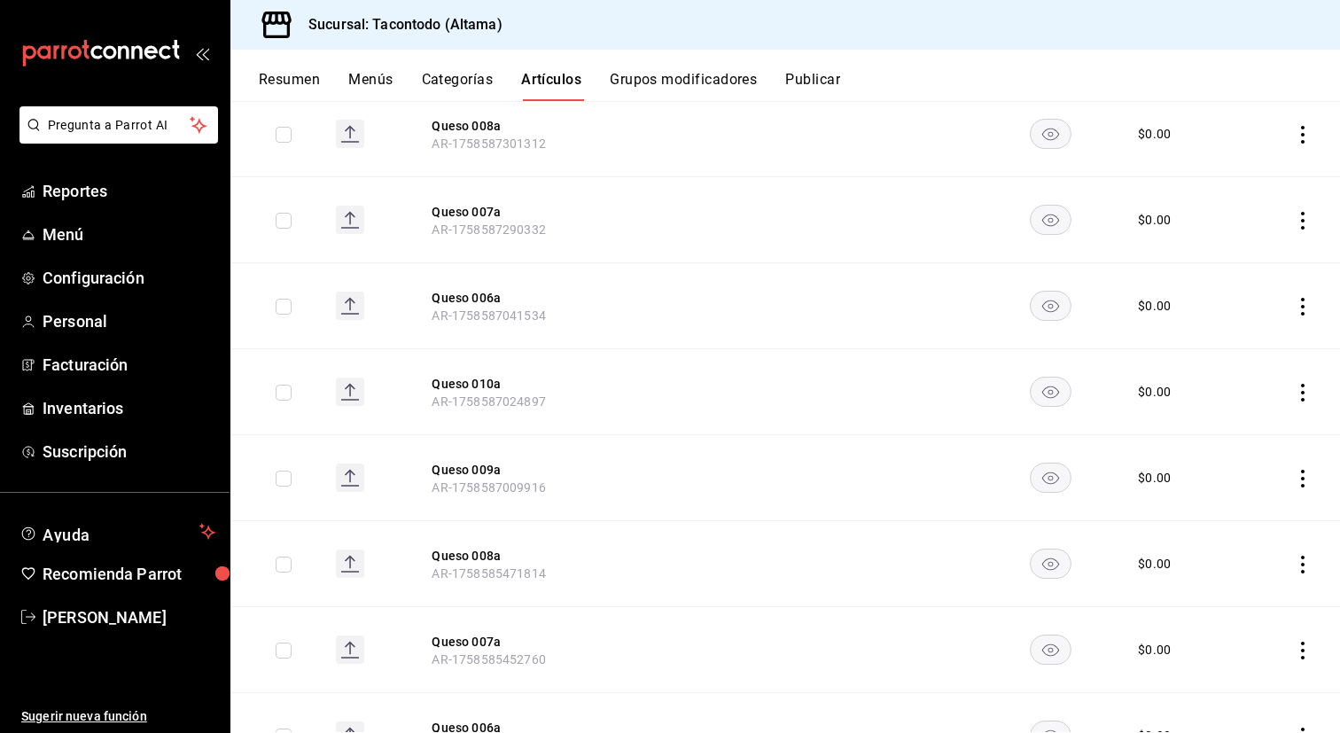
scroll to position [444, 0]
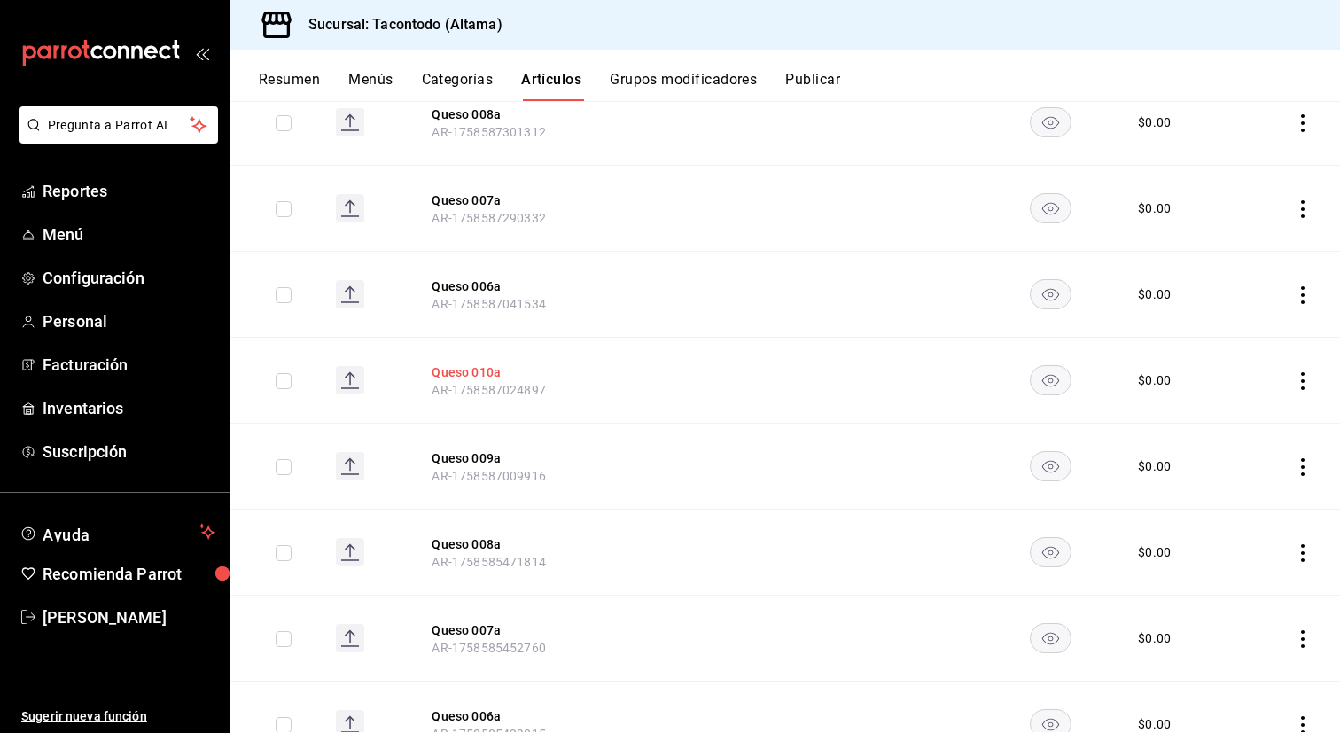
type input "queso"
click at [489, 375] on button "Queso 010a" at bounding box center [503, 372] width 142 height 18
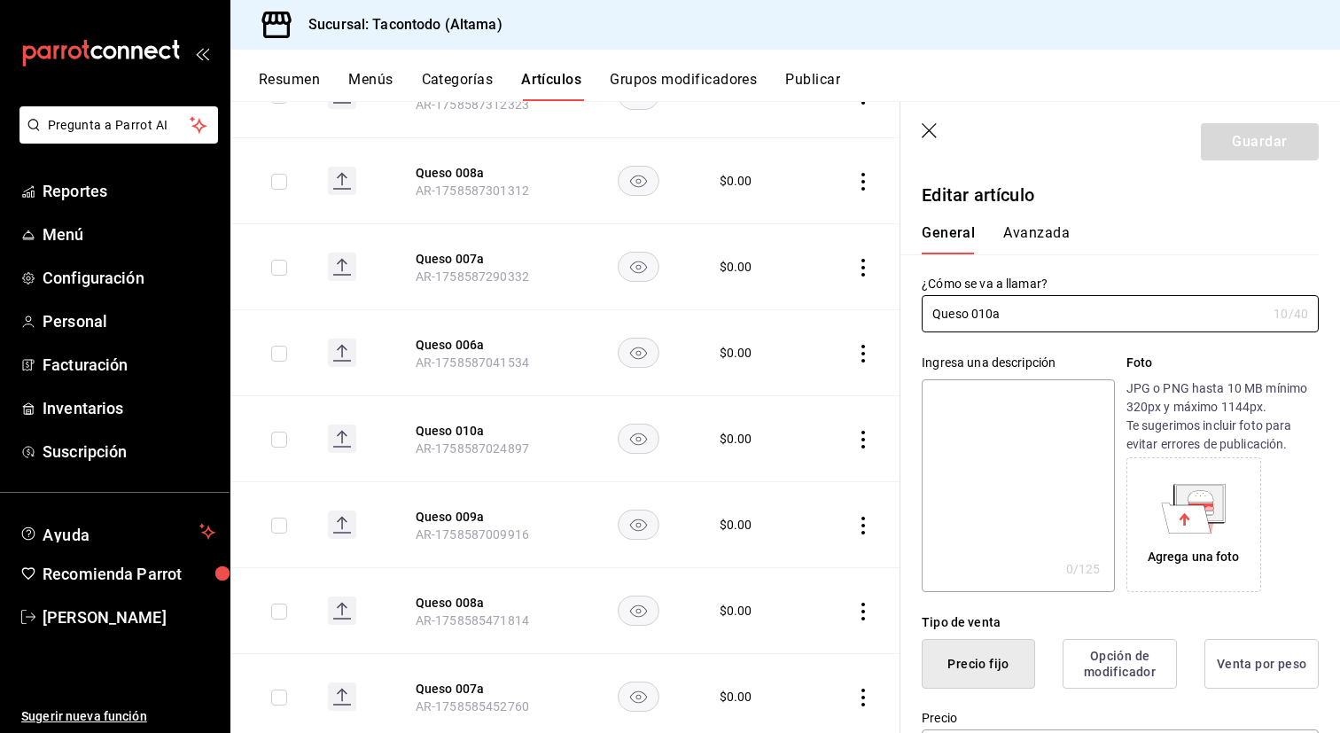
type input "$0.00"
type input "Queso 005a"
click at [1244, 132] on button "Guardar" at bounding box center [1260, 141] width 118 height 37
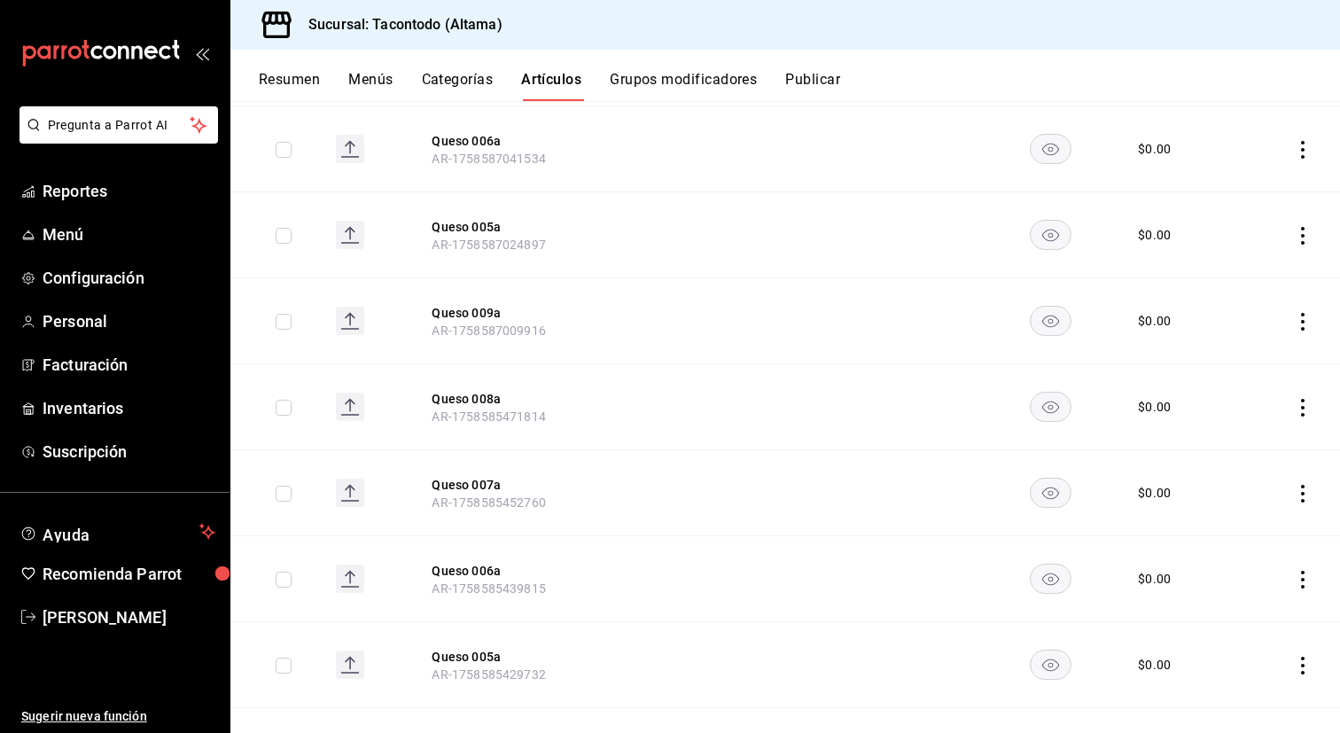
scroll to position [591, 0]
click at [488, 309] on button "Queso 009a" at bounding box center [503, 311] width 142 height 18
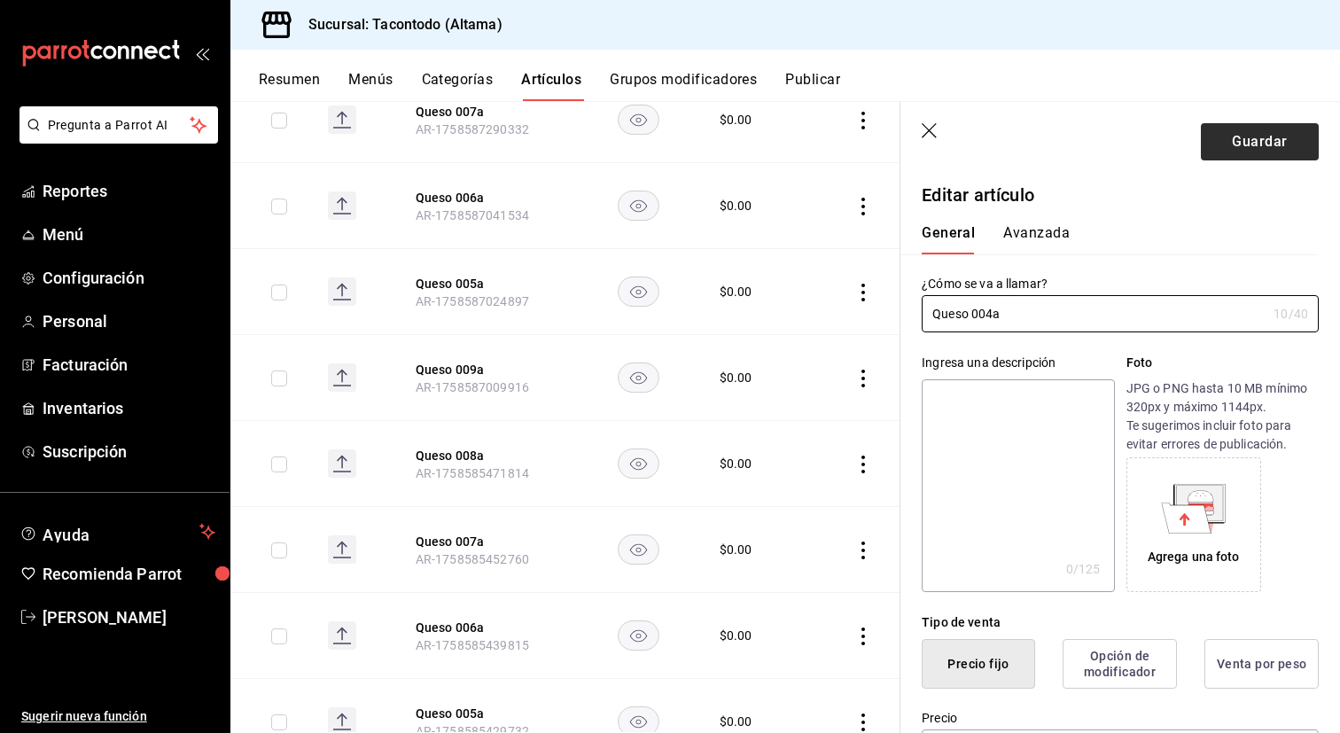
type input "Queso 004a"
click at [1275, 134] on button "Guardar" at bounding box center [1260, 141] width 118 height 37
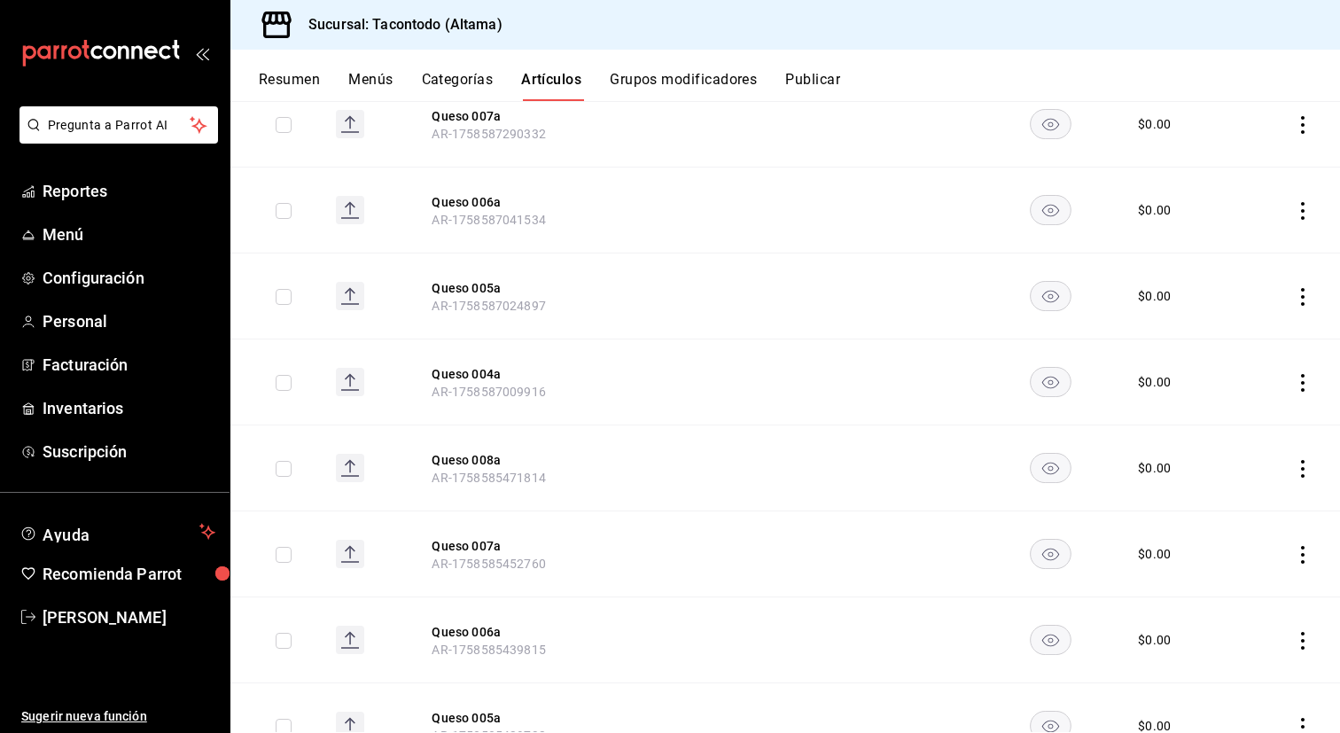
scroll to position [557, 0]
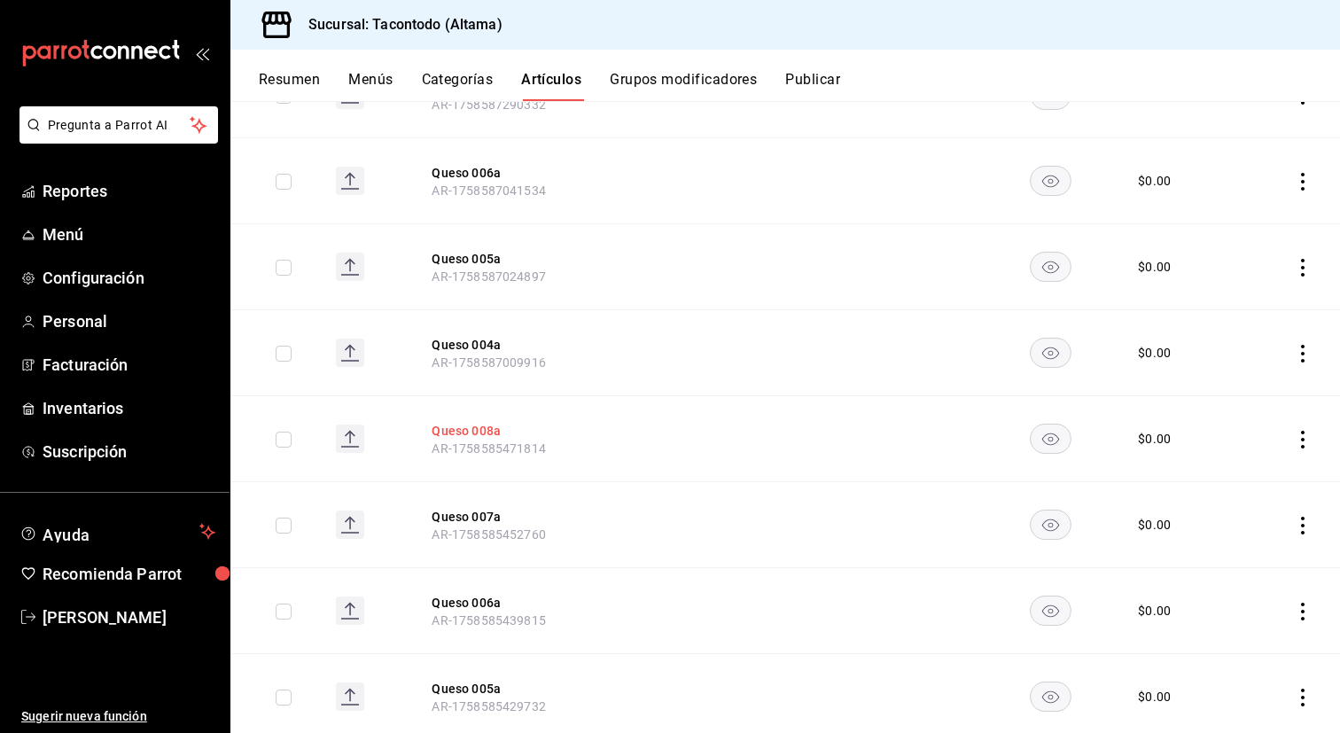
click at [475, 424] on button "Queso 008a" at bounding box center [503, 431] width 142 height 18
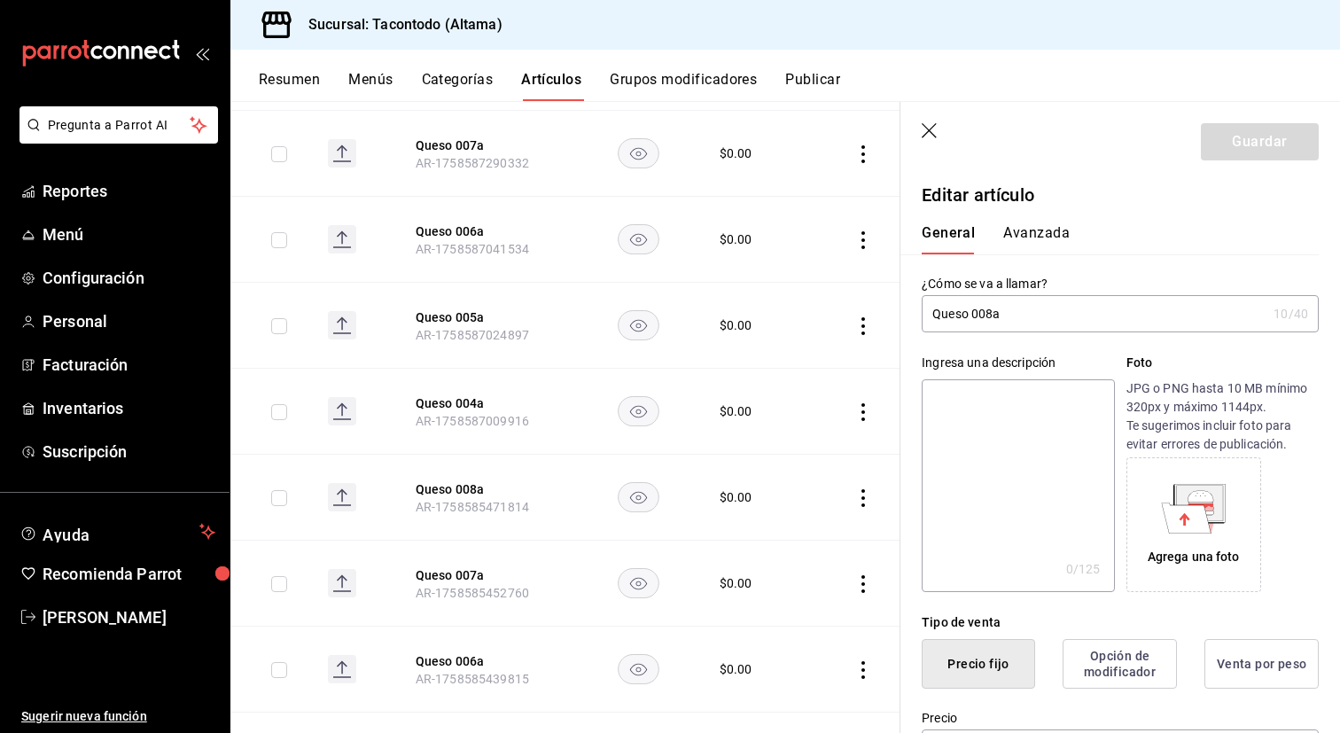
type input "$0.00"
click at [992, 312] on input "Queso 008a" at bounding box center [1094, 313] width 345 height 35
type input "Queso 003a"
click at [1248, 152] on button "Guardar" at bounding box center [1260, 141] width 118 height 37
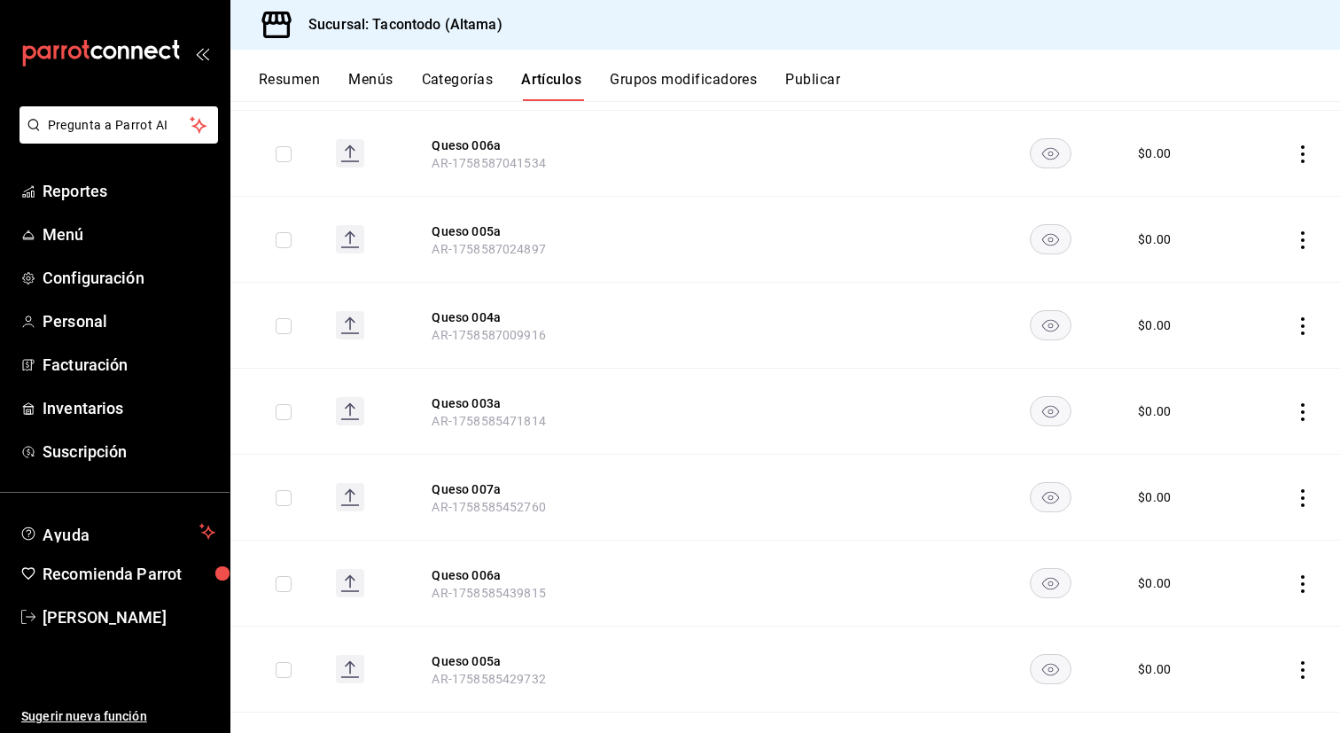
scroll to position [590, 0]
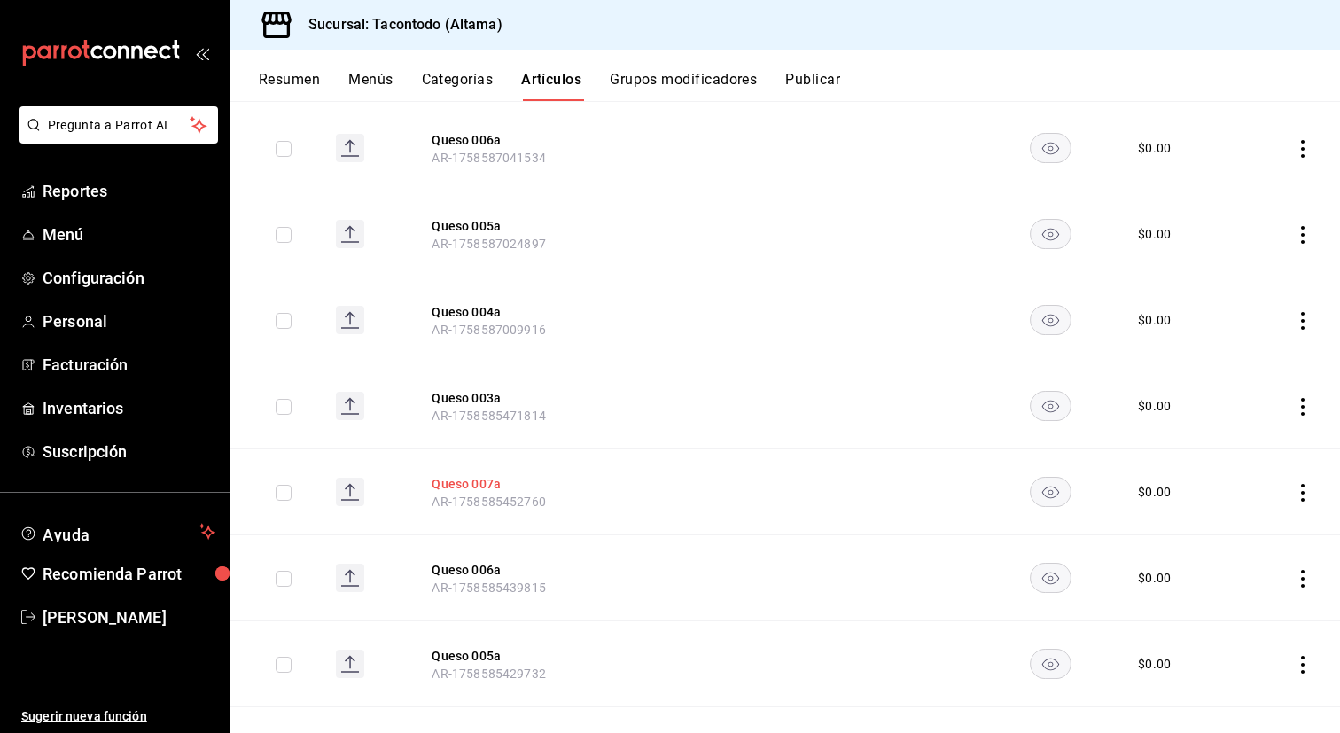
click at [495, 477] on button "Queso 007a" at bounding box center [503, 484] width 142 height 18
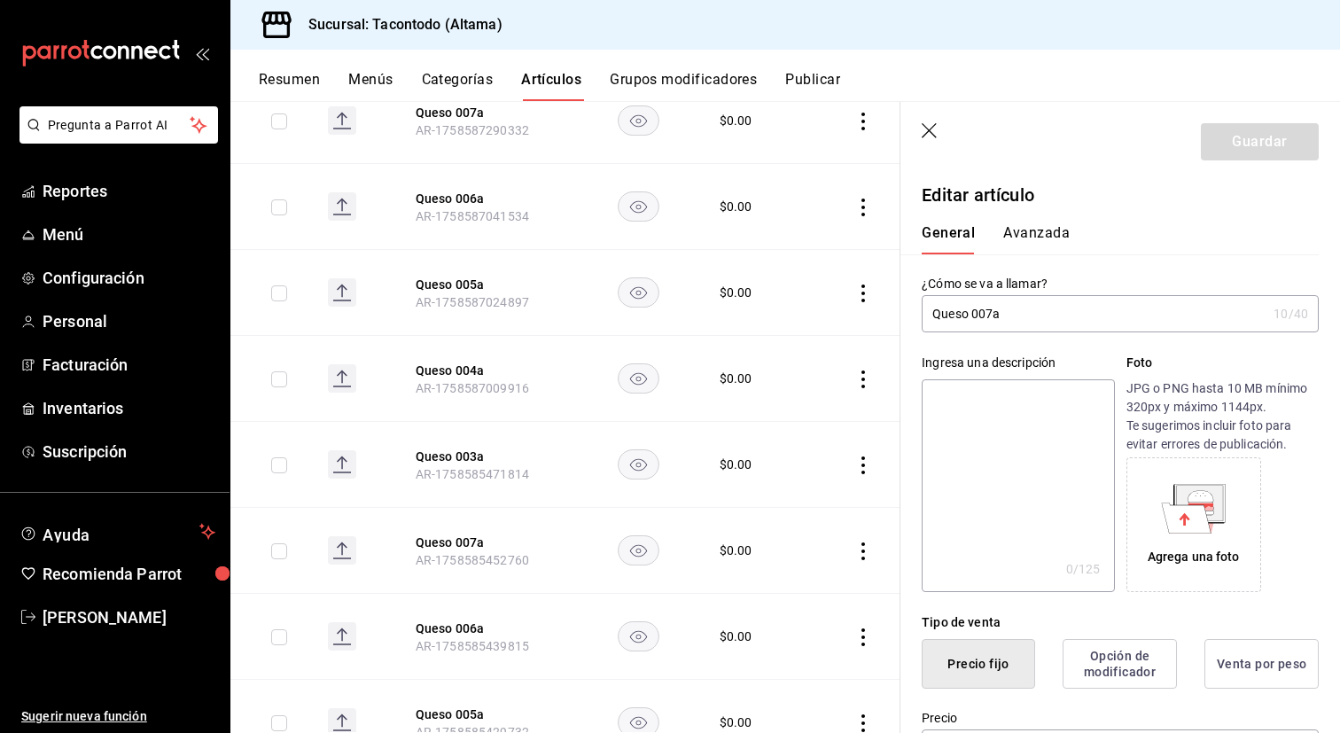
click at [991, 308] on input "Queso 007a" at bounding box center [1094, 313] width 345 height 35
type input "Queso 002a"
click at [1281, 144] on button "Guardar" at bounding box center [1260, 141] width 118 height 37
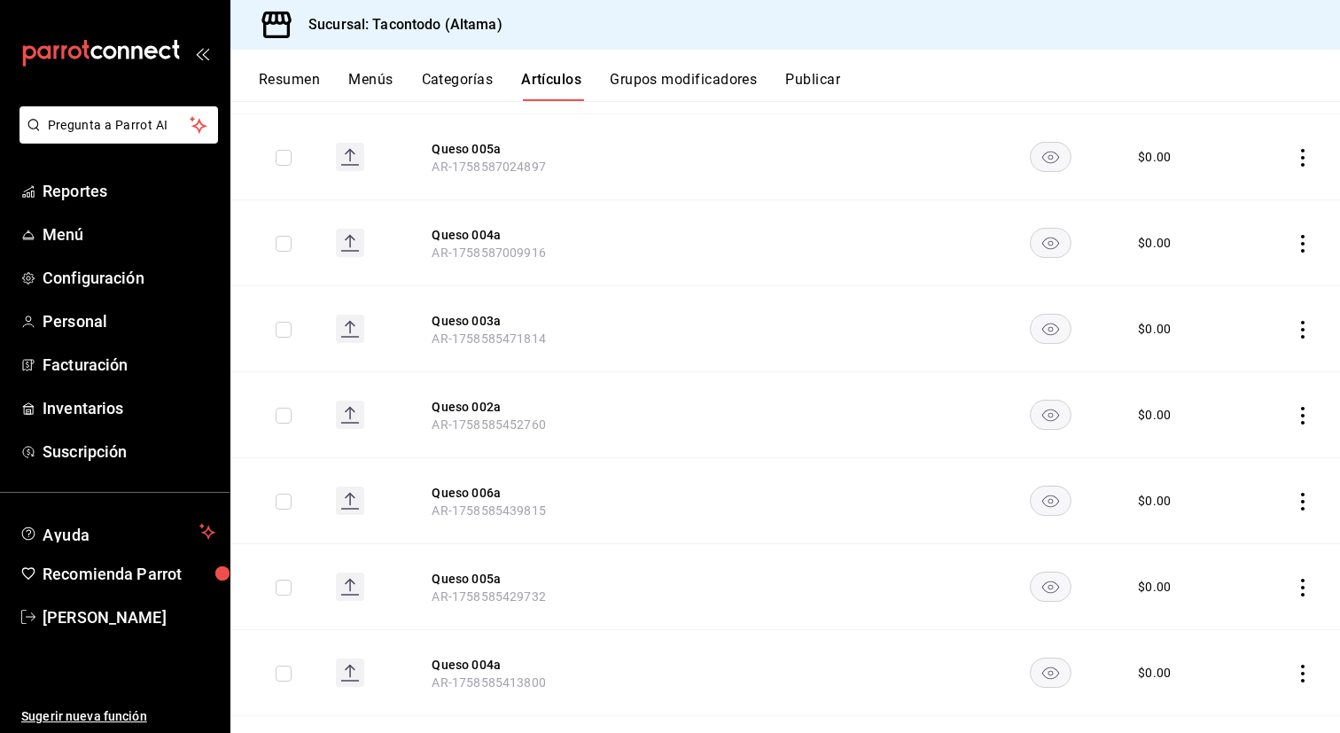
scroll to position [687, 0]
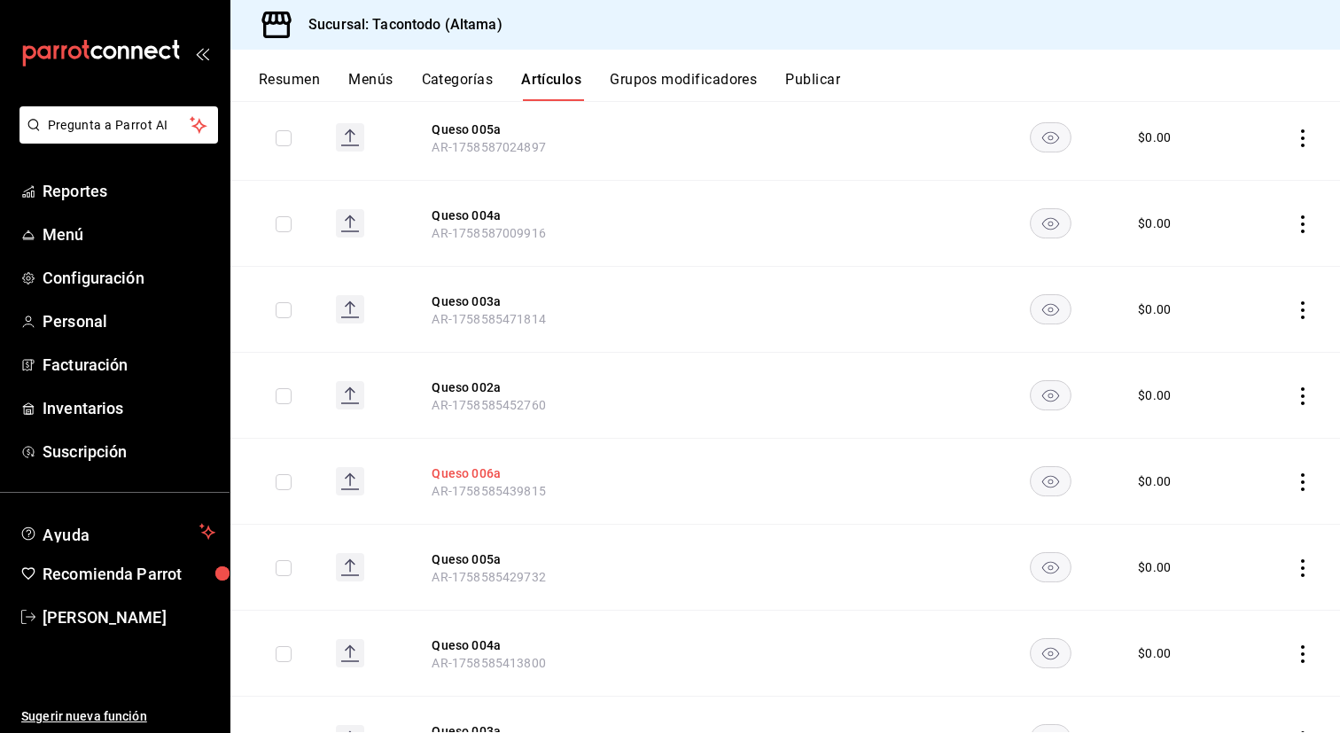
click at [489, 478] on button "Queso 006a" at bounding box center [503, 473] width 142 height 18
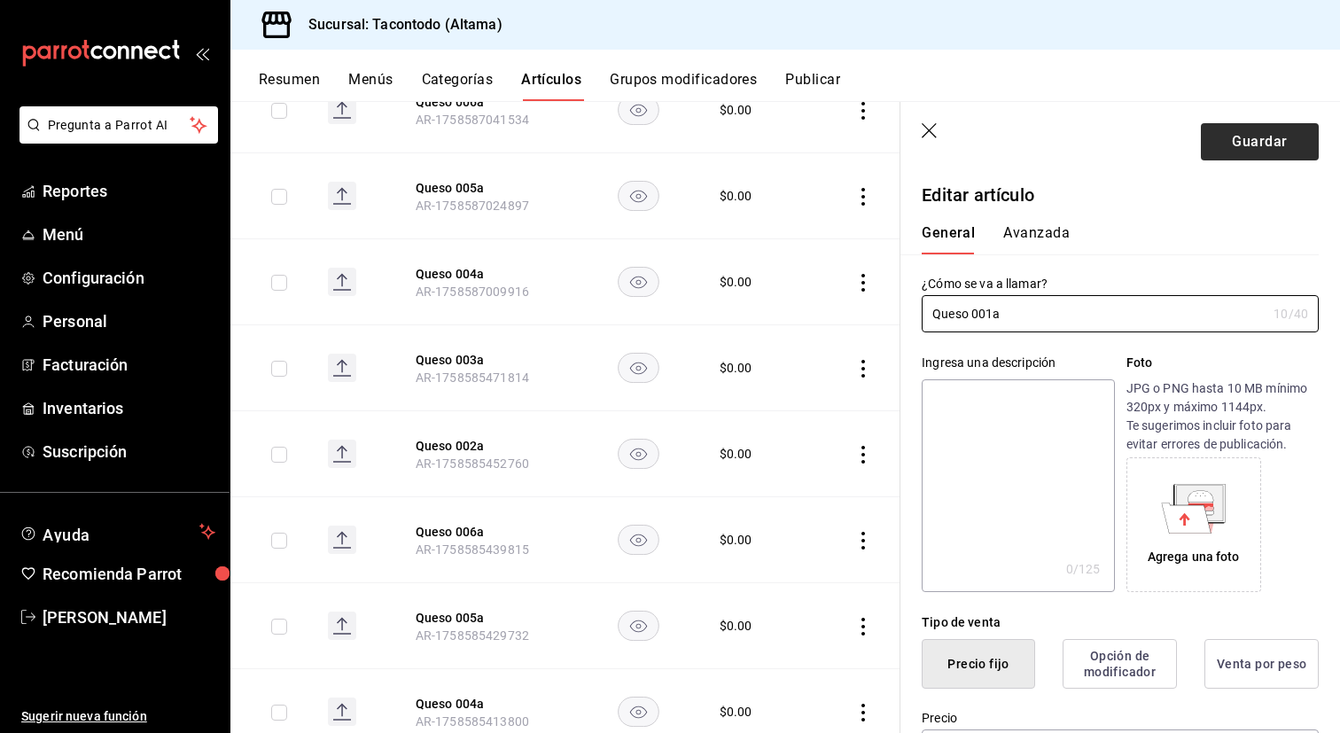
type input "Queso 001a"
click at [1257, 152] on button "Guardar" at bounding box center [1260, 141] width 118 height 37
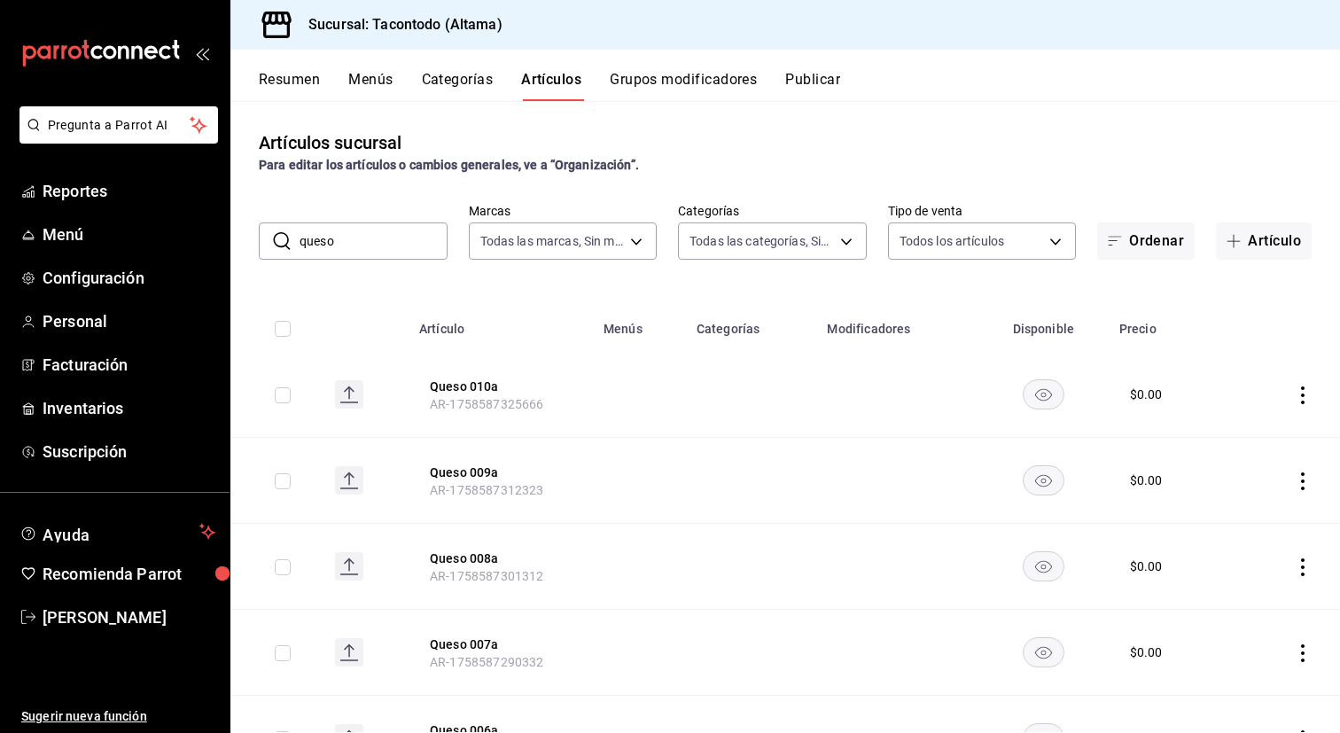
click at [323, 239] on input "queso" at bounding box center [374, 240] width 148 height 35
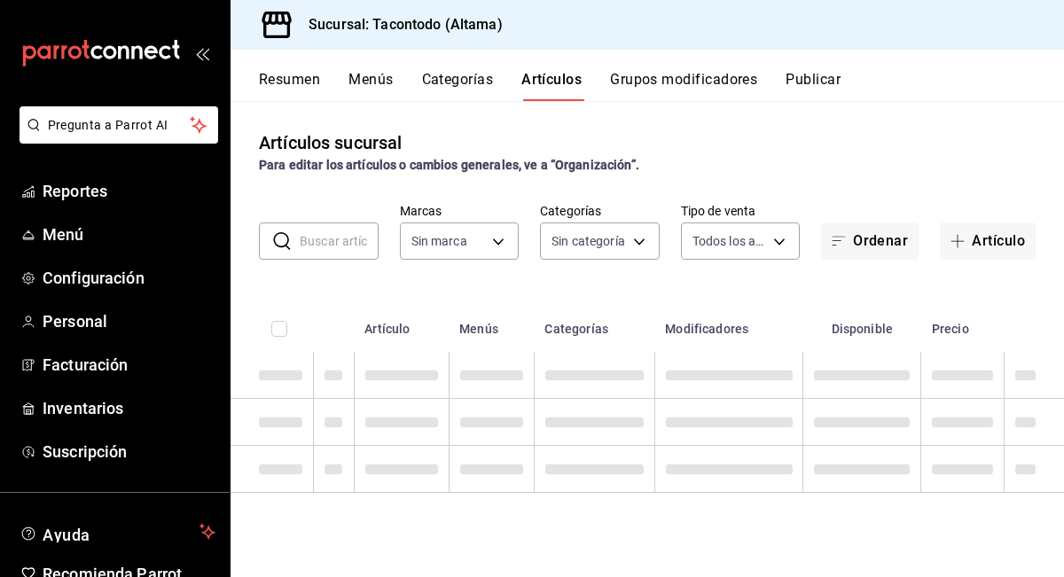
type input "ea7f118b-53d1-4281-a9de-b1bc2d85afad,d6f6d3a0-bfff-472c-8696-873cdd87f005,46ab6…"
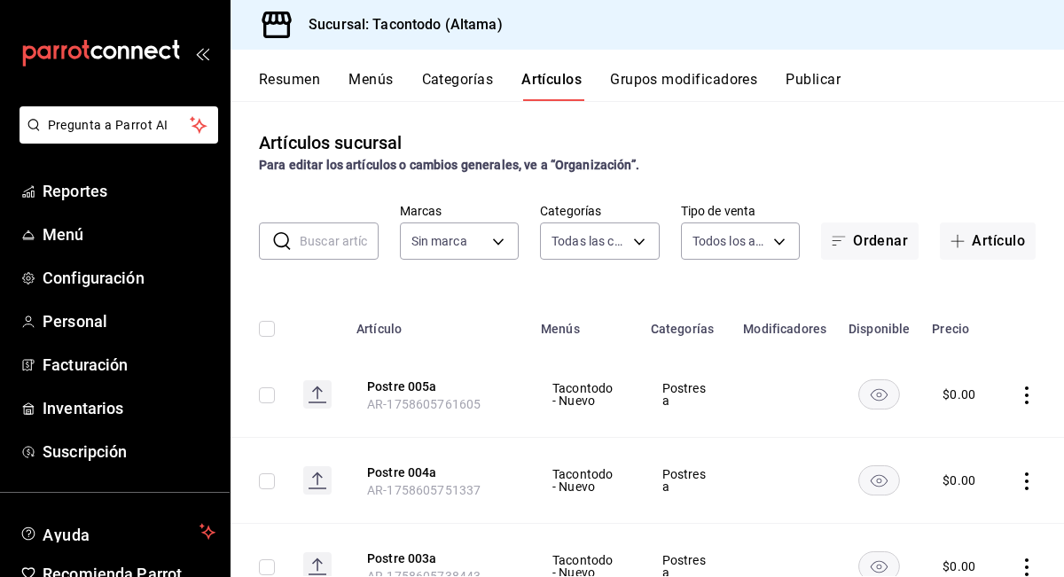
type input "56f755ab-7396-4f10-bb3c-049bffdbebb5"
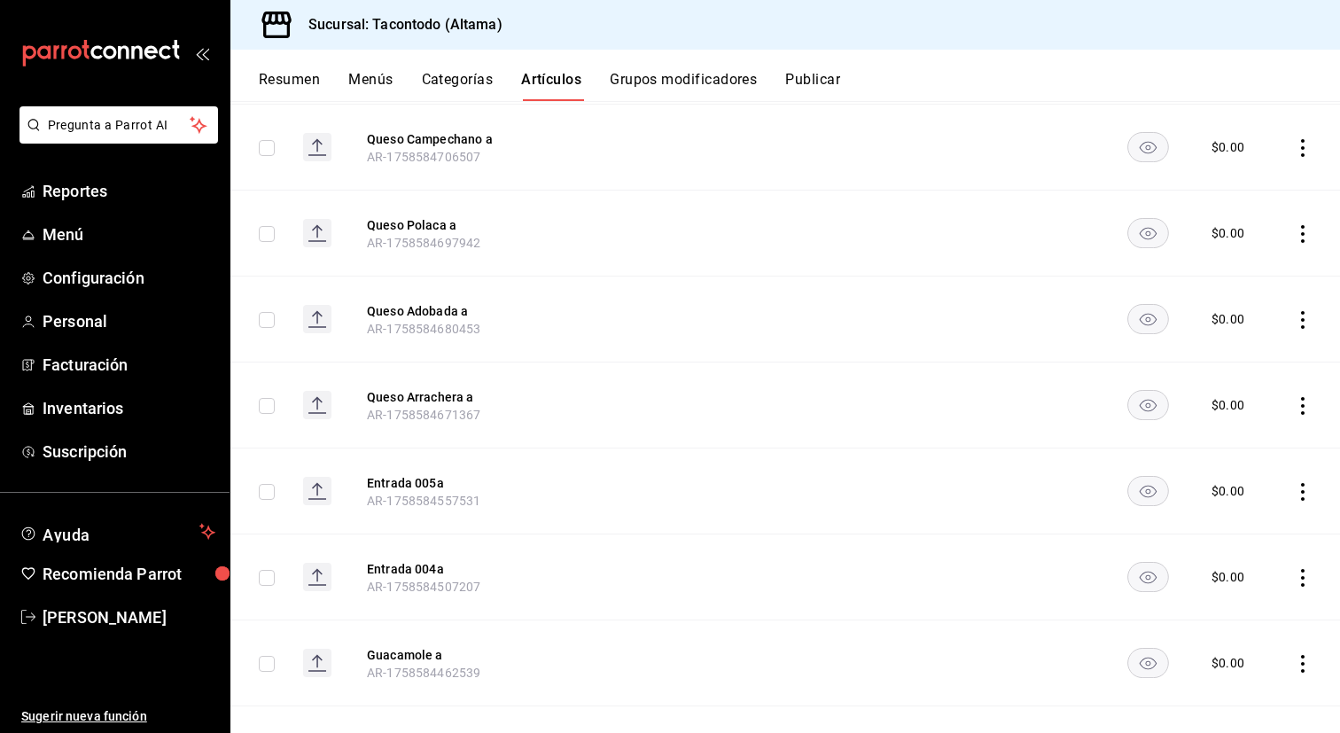
scroll to position [12356, 0]
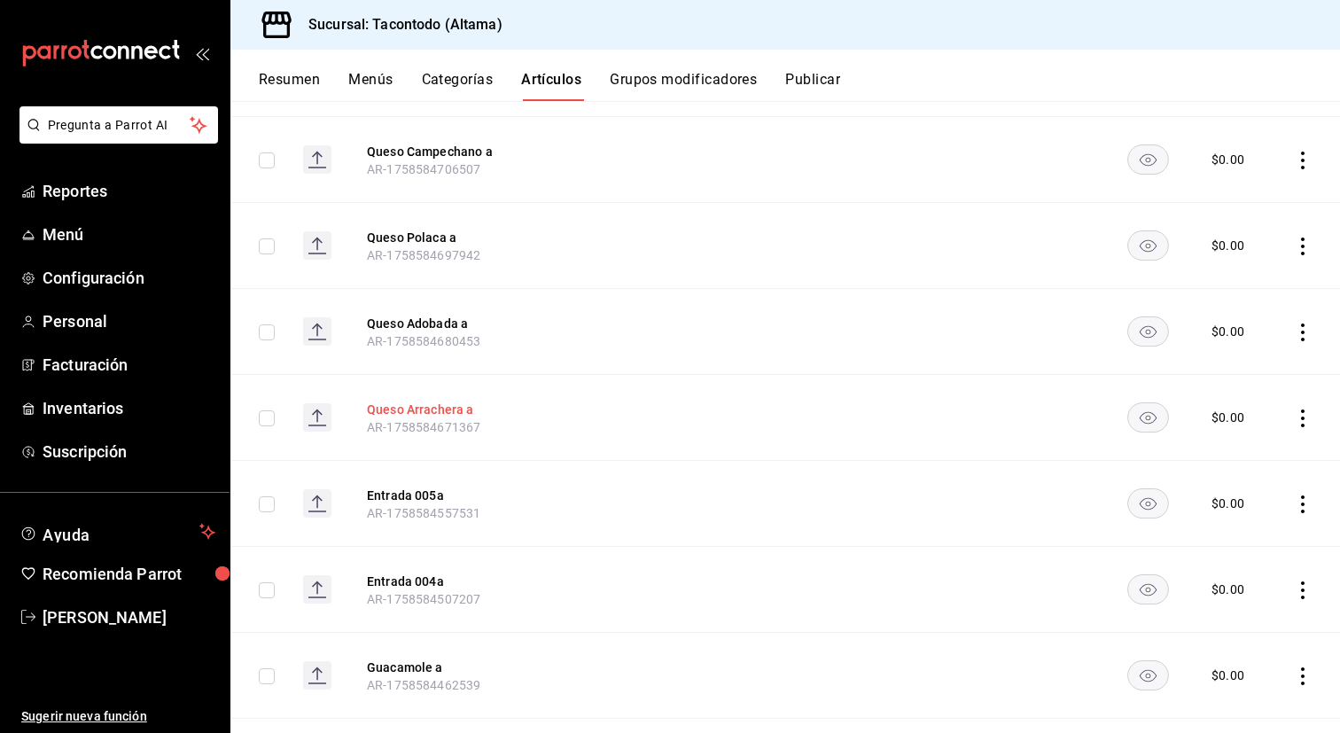
click at [446, 418] on button "Queso Arrachera a" at bounding box center [438, 410] width 142 height 18
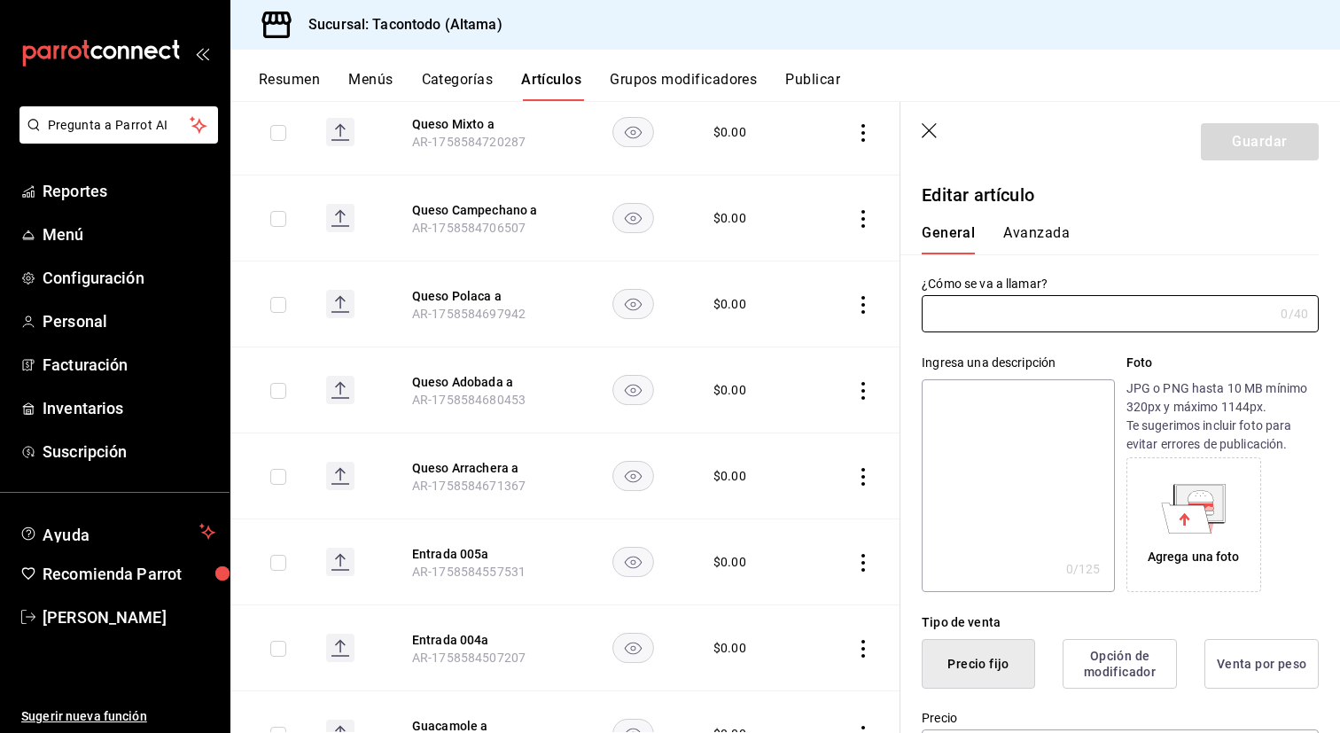
type input "Queso Arrachera a"
type input "AR-1758584671367"
type input "$0.00"
click at [461, 558] on button "Entrada 005a" at bounding box center [483, 554] width 142 height 18
type input "$0.00"
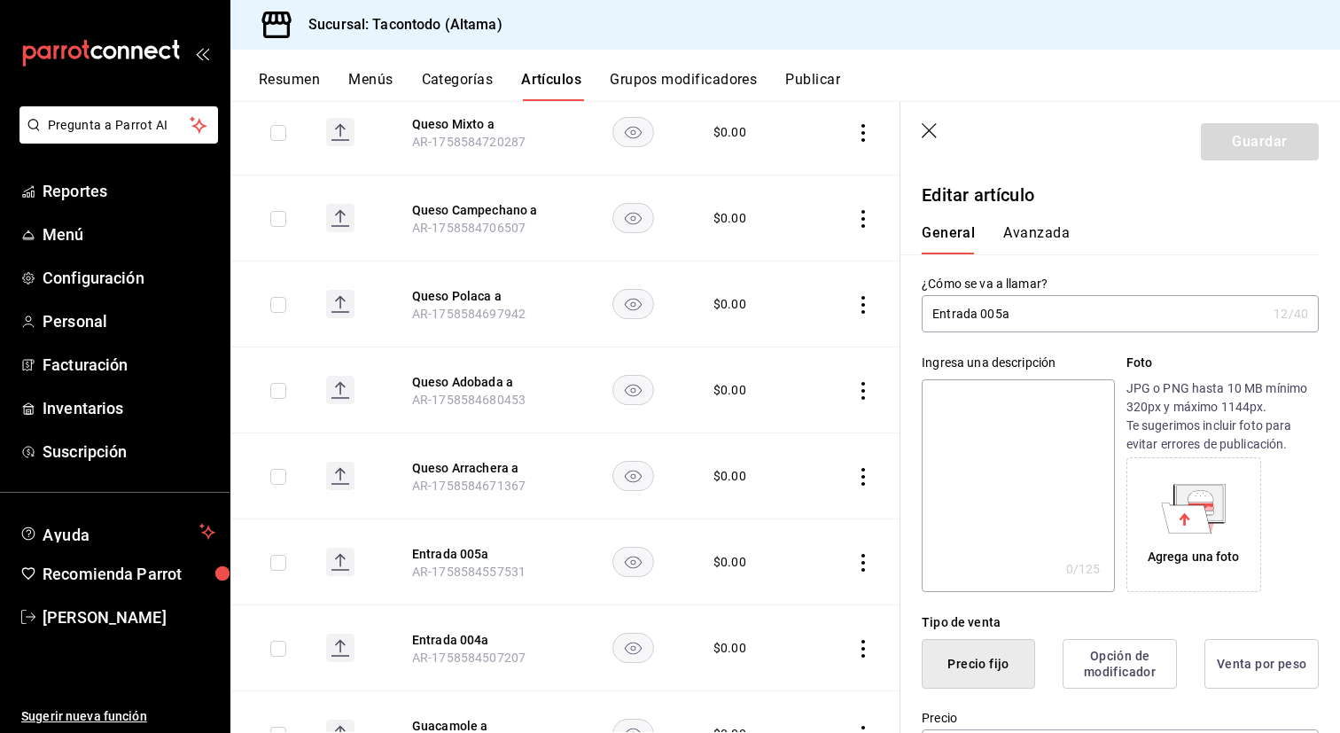
click at [968, 321] on input "Entrada 005a" at bounding box center [1094, 313] width 345 height 35
click at [465, 477] on button "Queso Arrachera a" at bounding box center [483, 468] width 142 height 18
type input "$0.00"
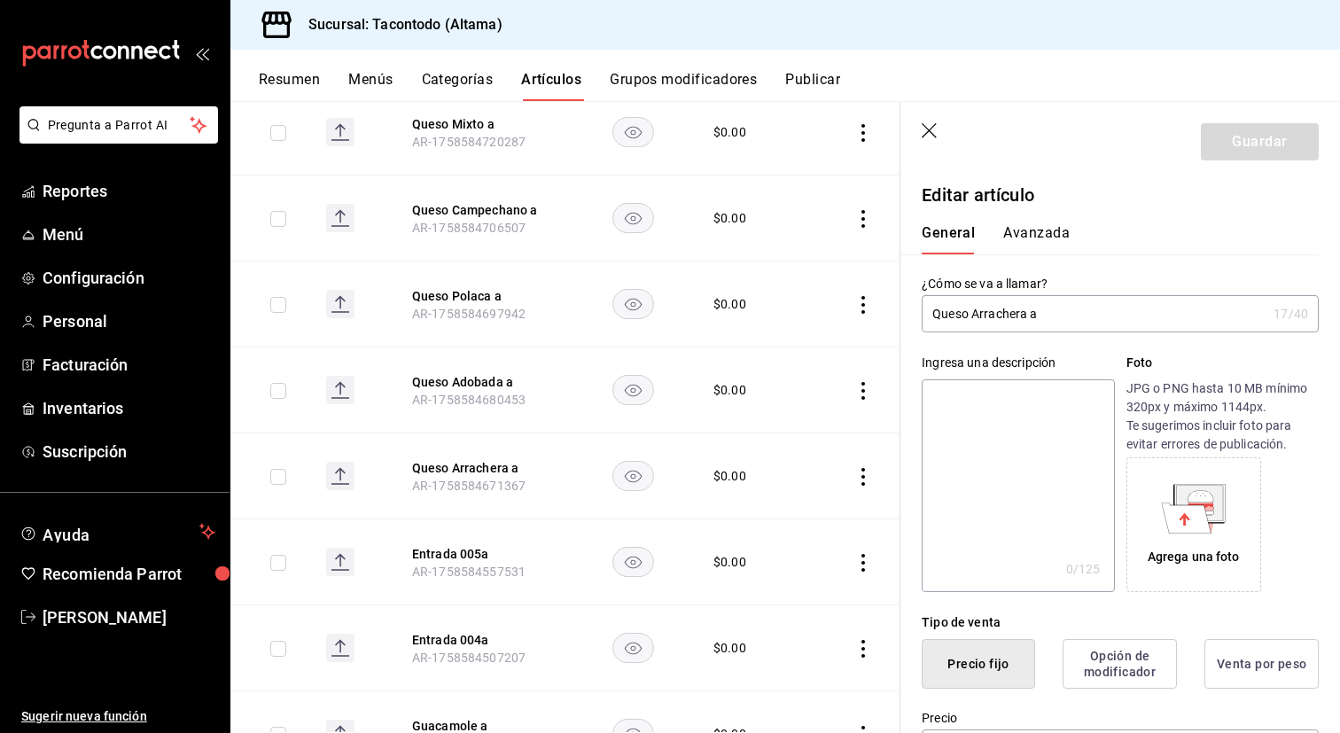
click at [993, 323] on input "Queso Arrachera a" at bounding box center [1094, 313] width 345 height 35
type input "Entrada 006a"
click at [1063, 137] on button "Guardar" at bounding box center [1260, 141] width 118 height 37
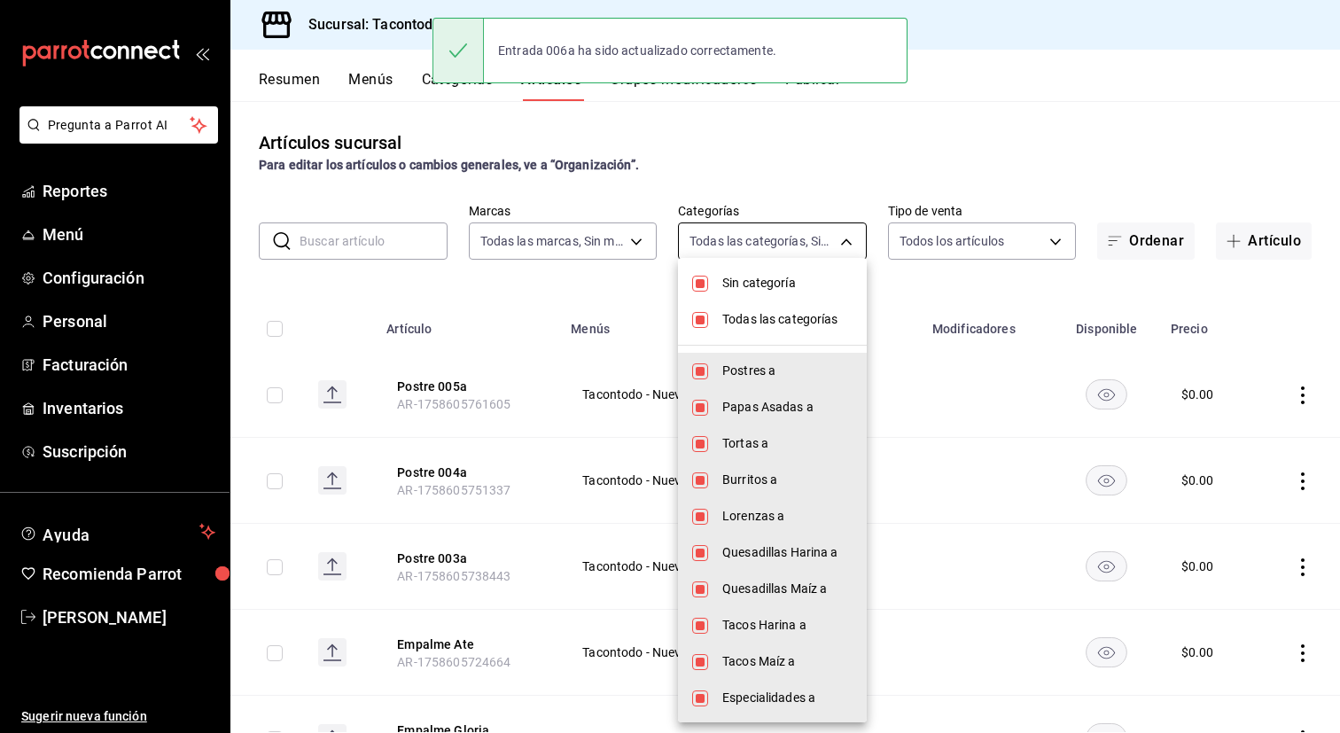
click at [801, 244] on body "Pregunta a Parrot AI Reportes Menú Configuración Personal Facturación Inventari…" at bounding box center [670, 366] width 1340 height 733
click at [775, 310] on span "Todas las categorías" at bounding box center [787, 319] width 130 height 19
checkbox input "false"
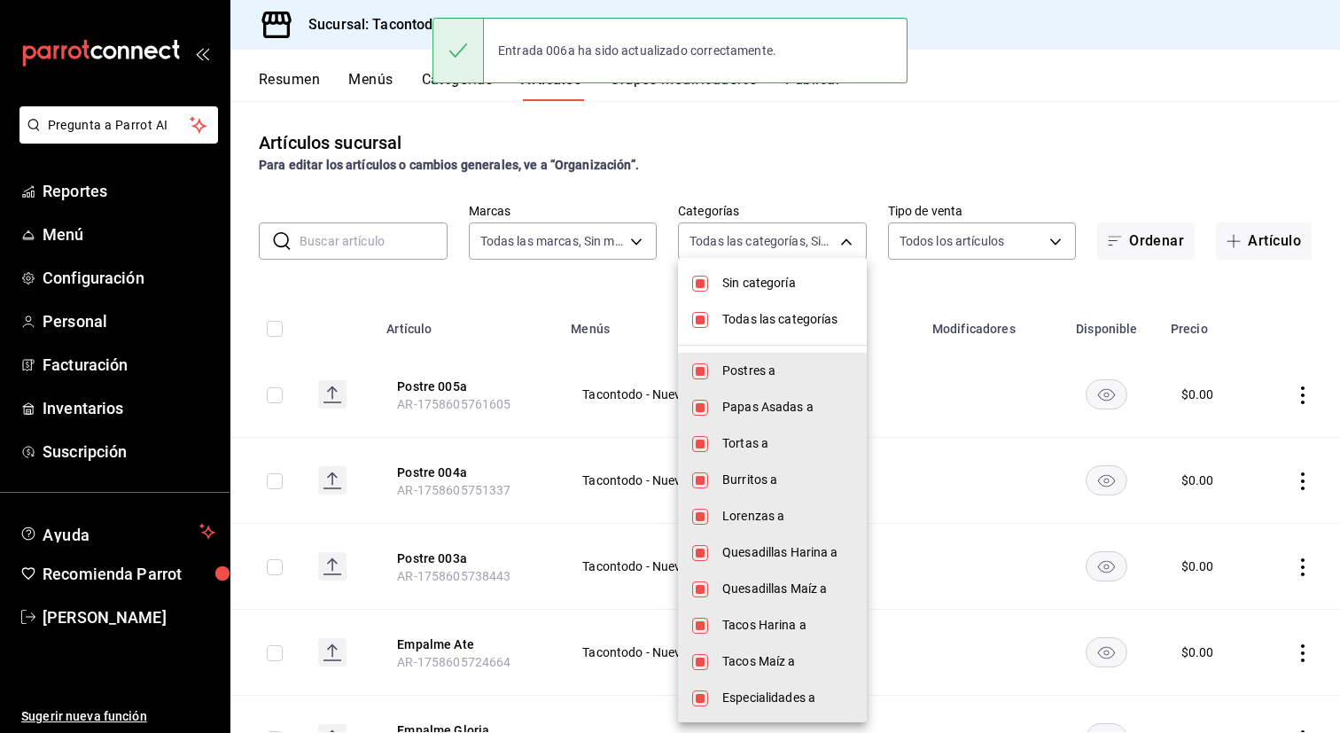
checkbox input "false"
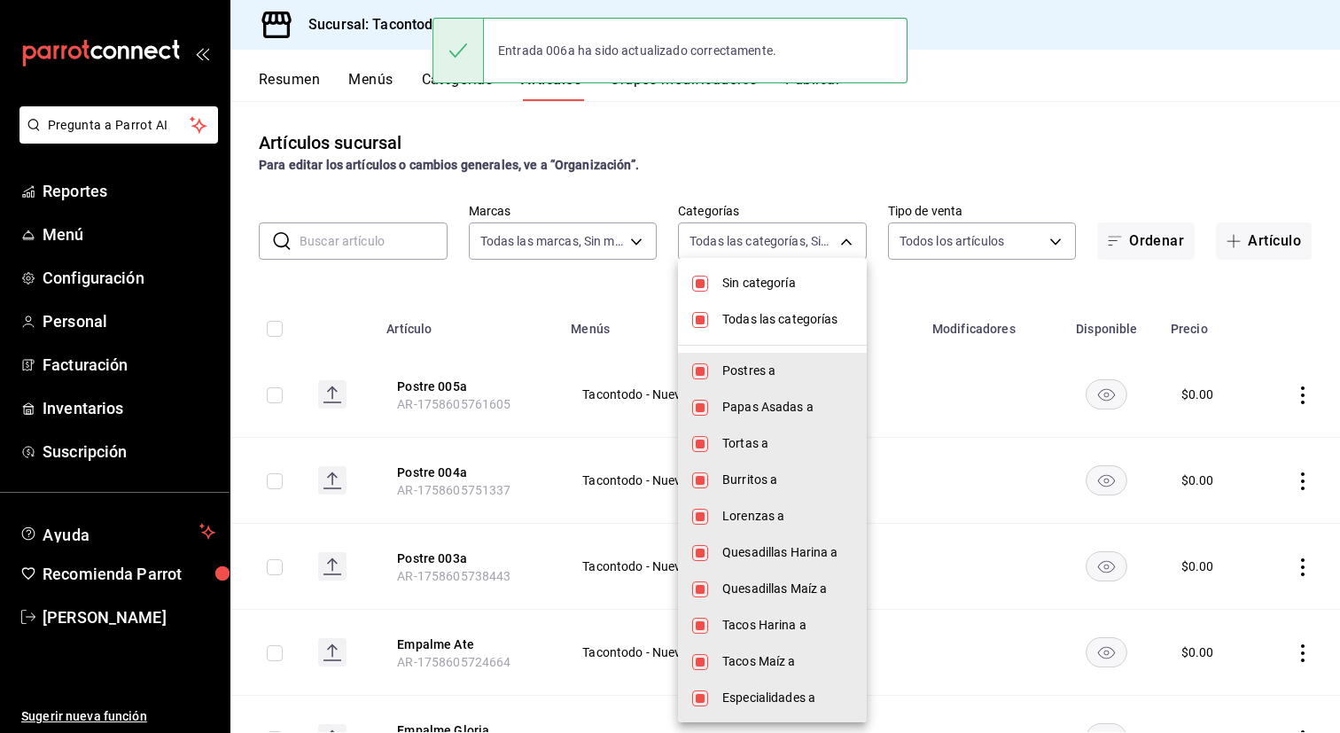
checkbox input "false"
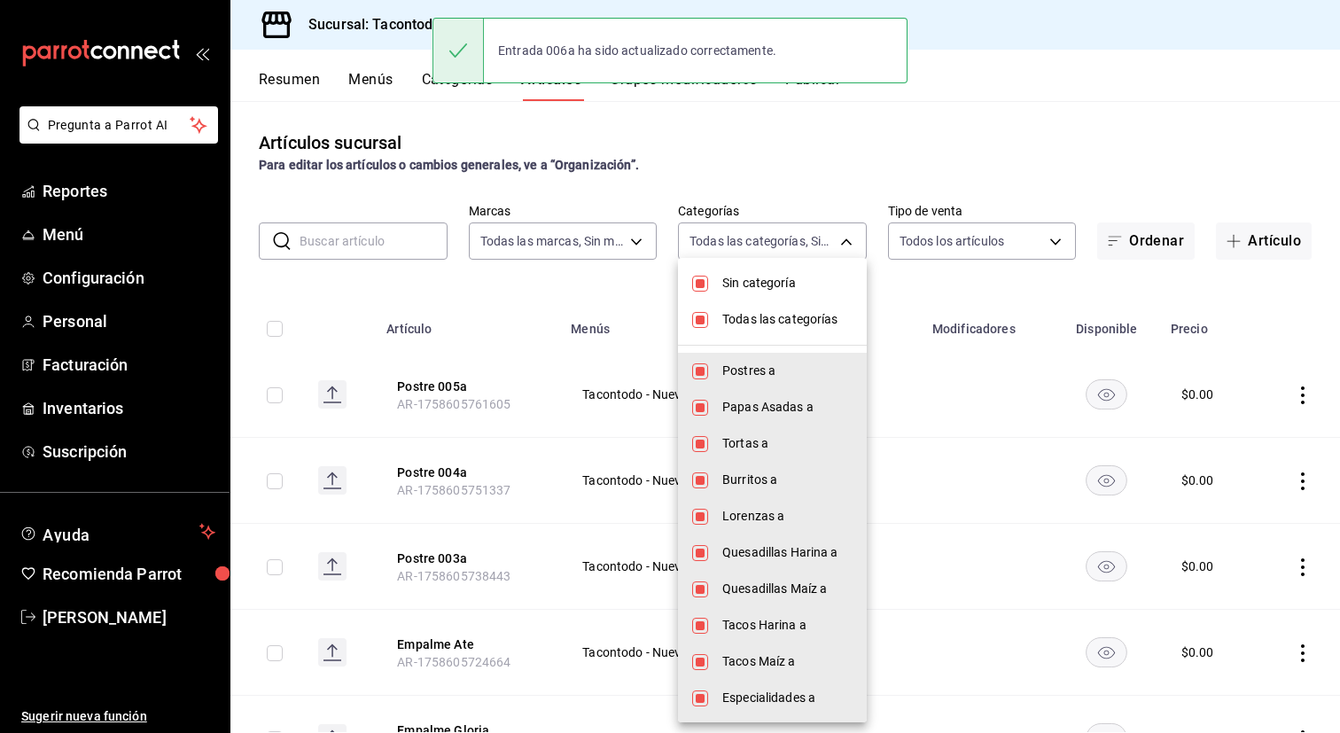
checkbox input "false"
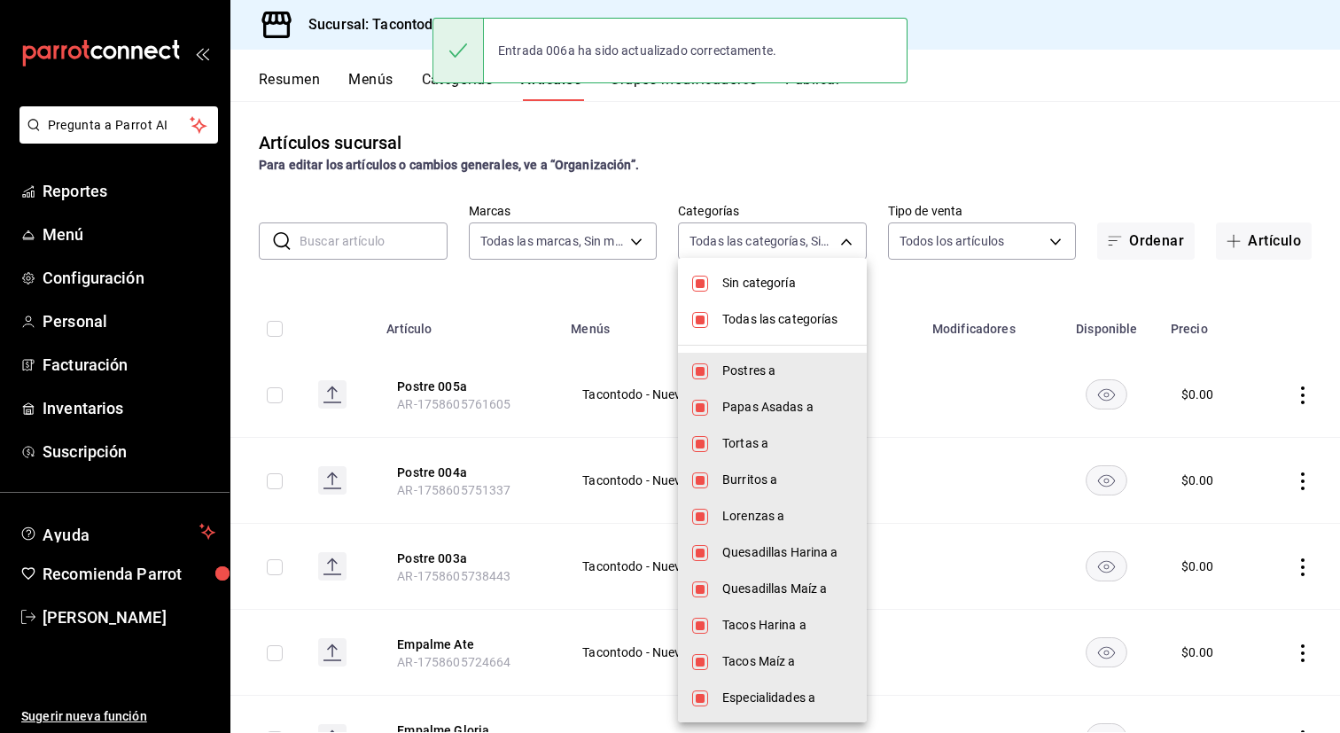
checkbox input "false"
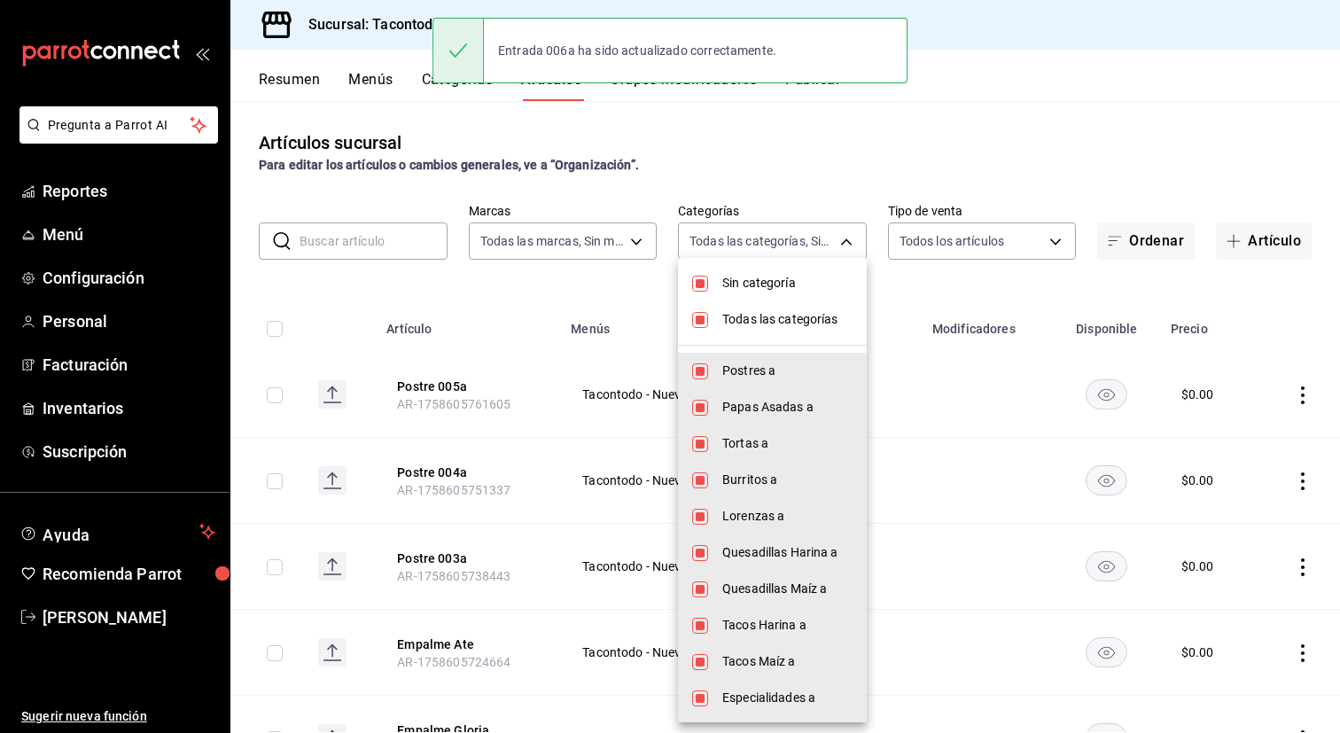
checkbox input "false"
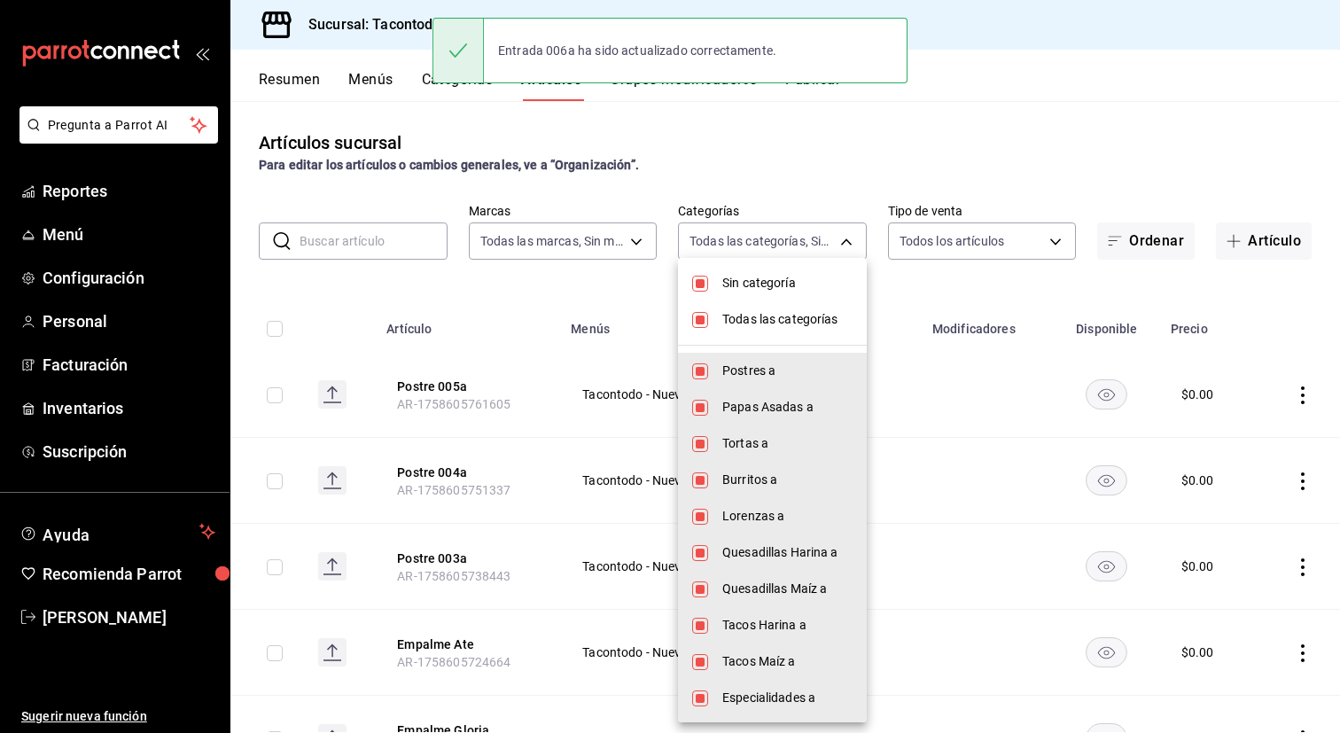
checkbox input "false"
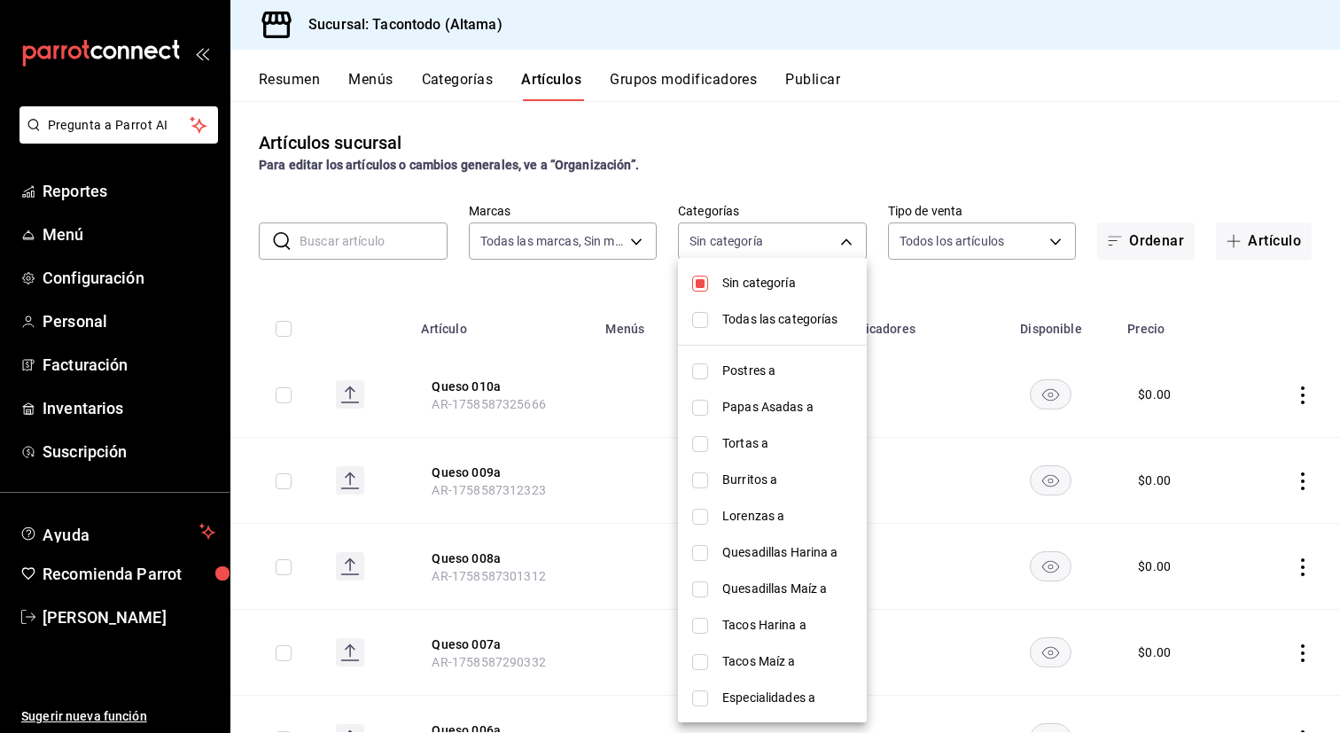
click at [560, 329] on div at bounding box center [670, 366] width 1340 height 733
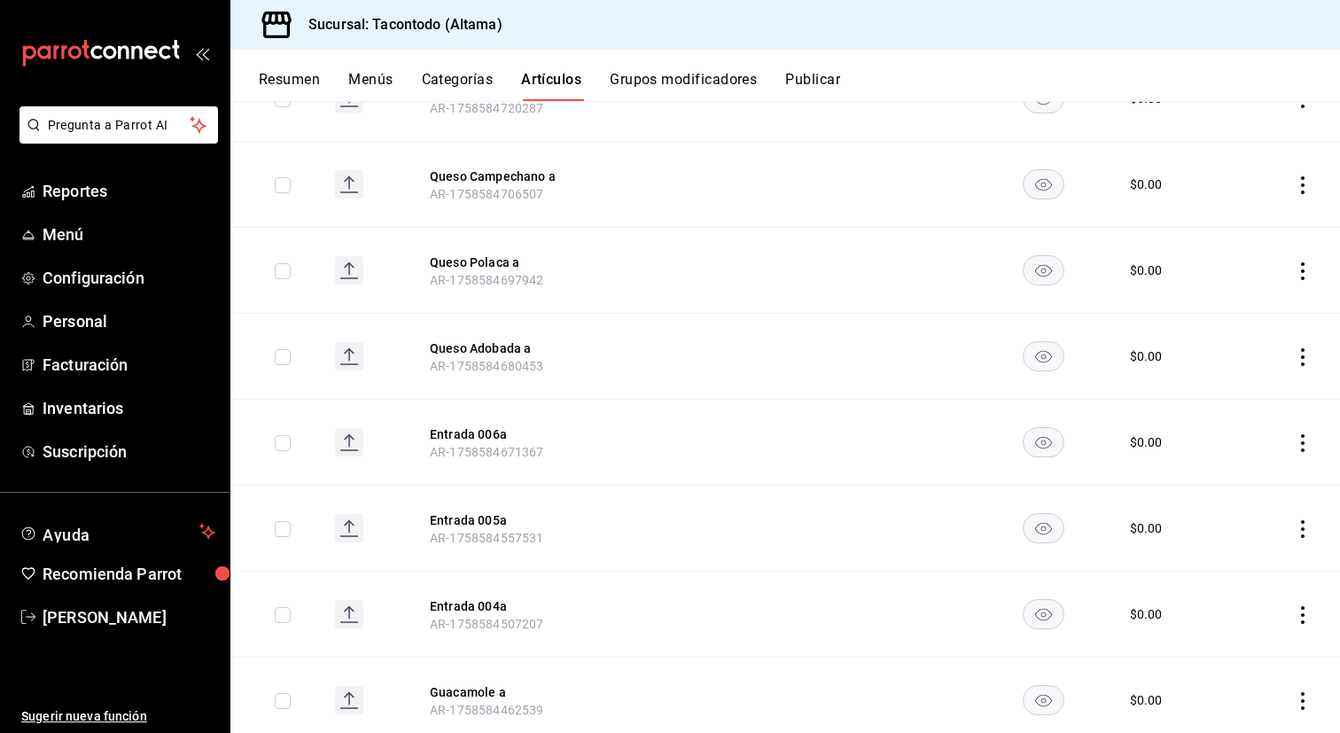
scroll to position [1581, 0]
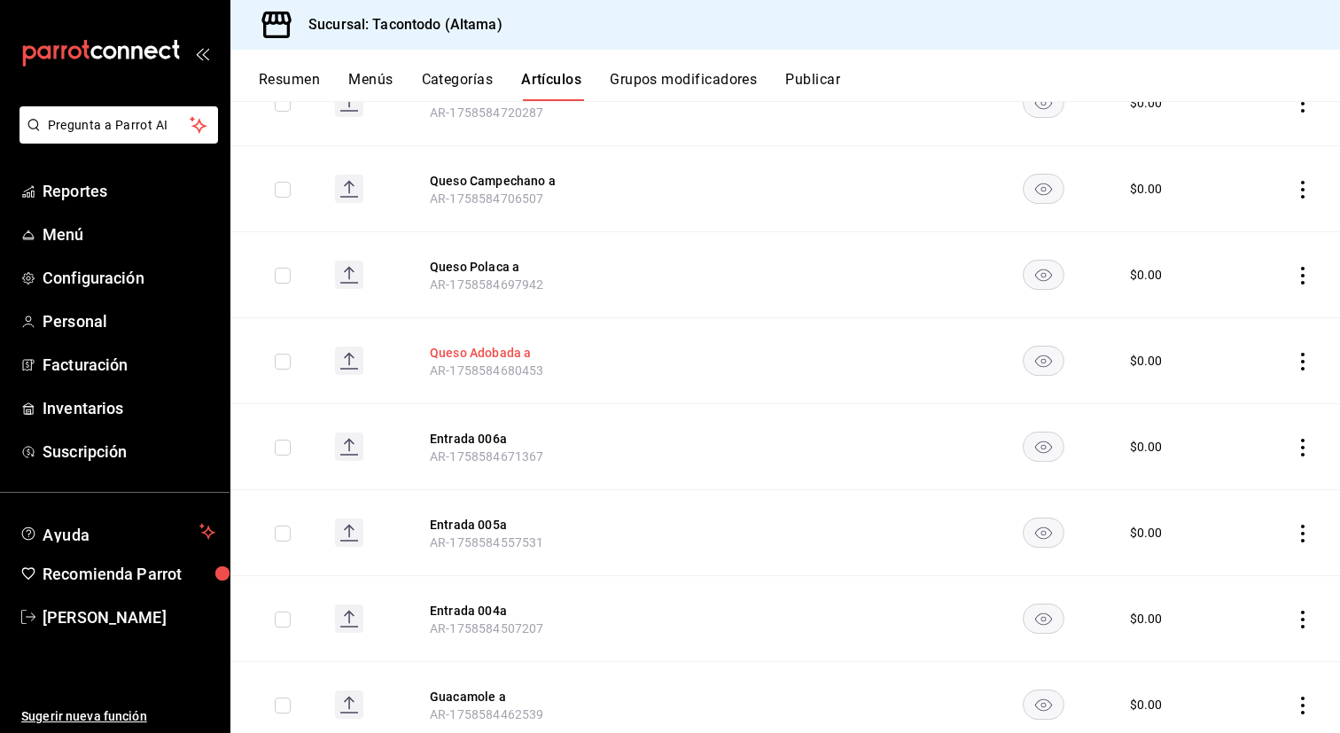
click at [498, 351] on button "Queso Adobada a" at bounding box center [501, 353] width 142 height 18
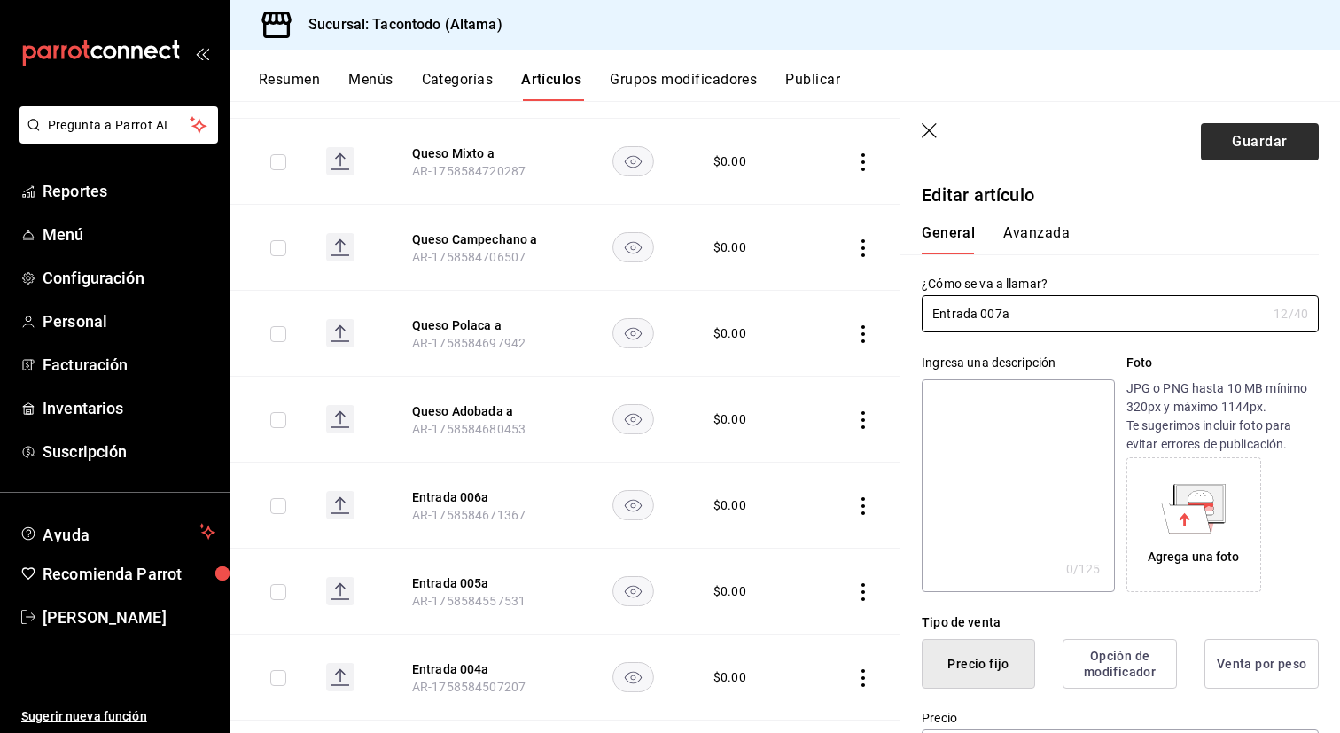
type input "Entrada 007a"
click at [1063, 152] on button "Guardar" at bounding box center [1260, 141] width 118 height 37
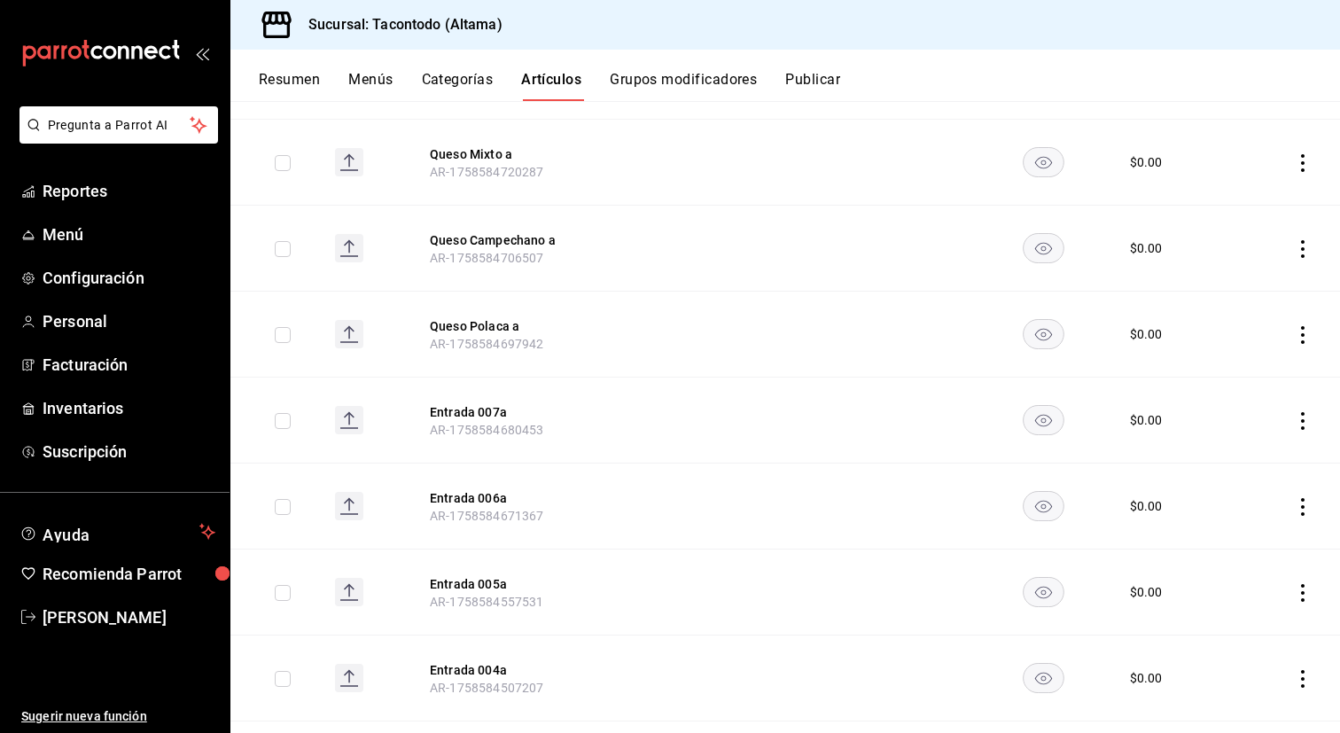
scroll to position [1526, 0]
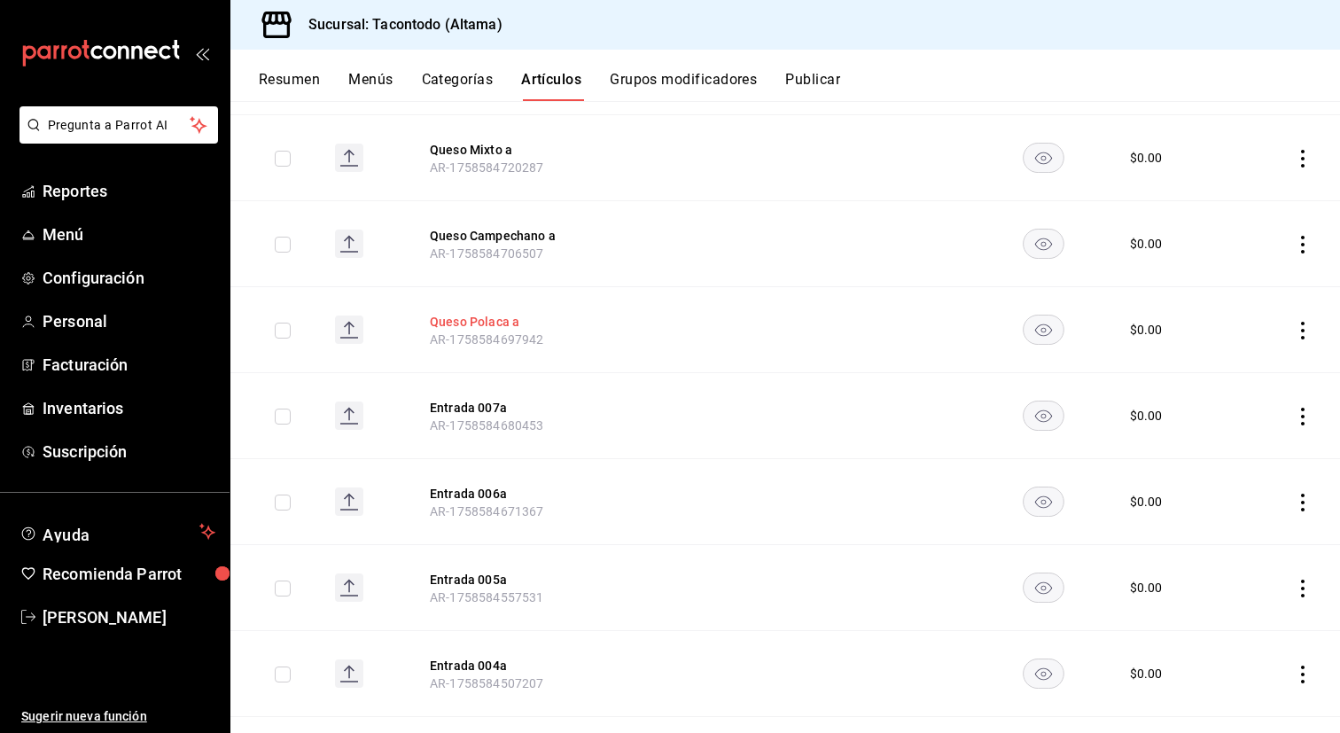
click at [487, 313] on button "Queso Polaca a" at bounding box center [501, 322] width 142 height 18
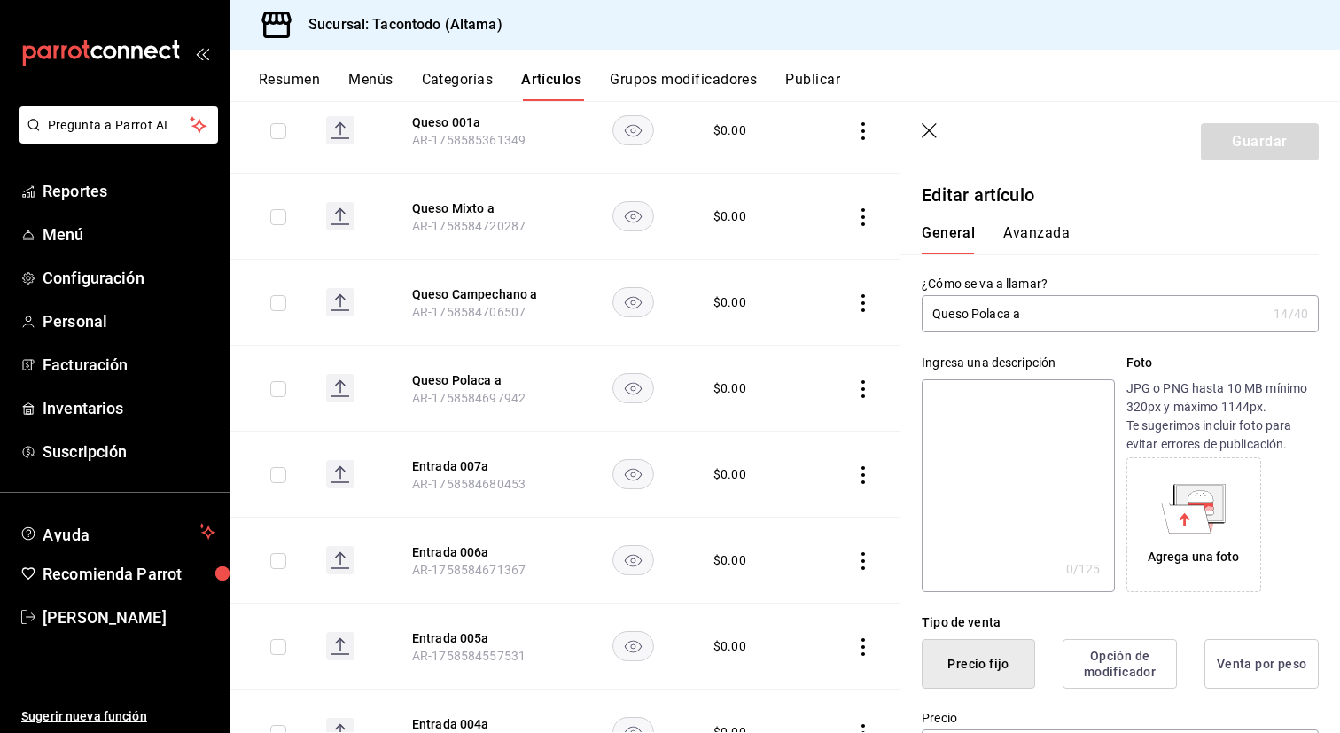
click at [993, 317] on input "Queso Polaca a" at bounding box center [1094, 313] width 345 height 35
type input "Entrada 008a"
click at [1063, 160] on button "Guardar" at bounding box center [1260, 141] width 118 height 37
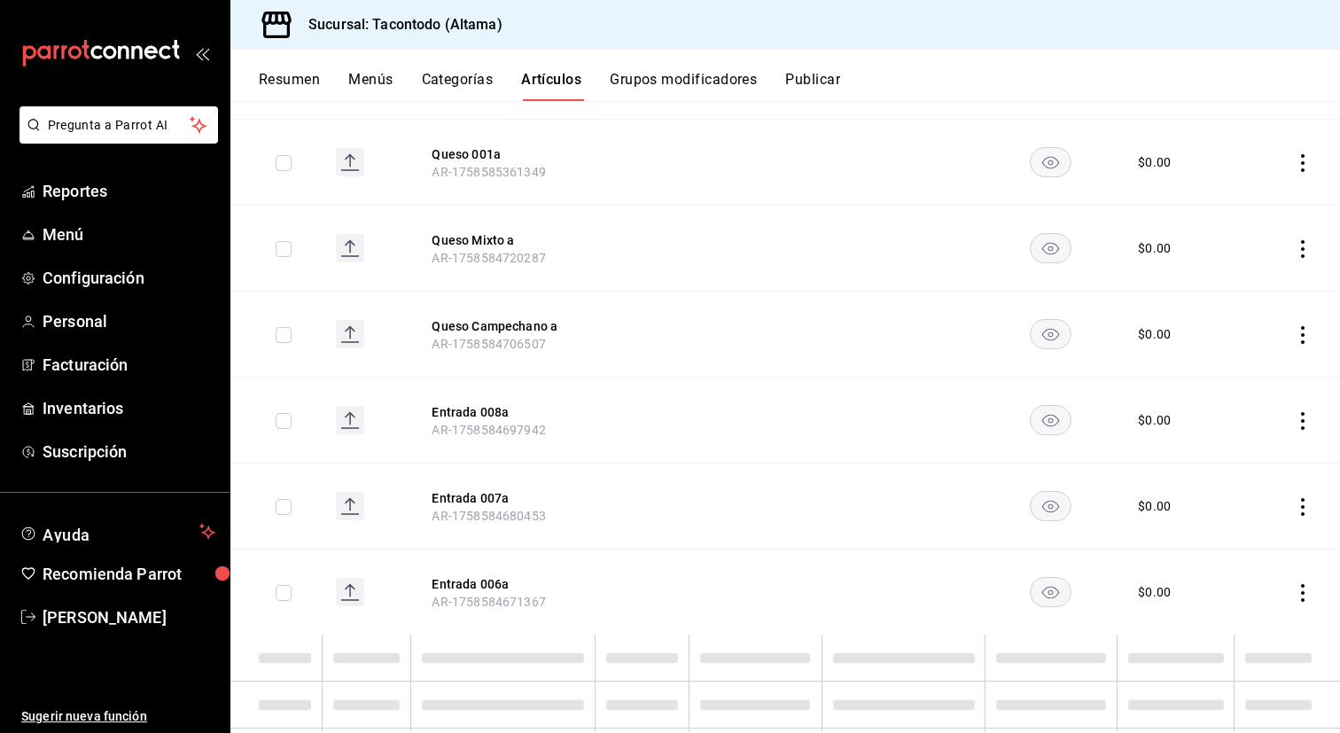
scroll to position [1522, 0]
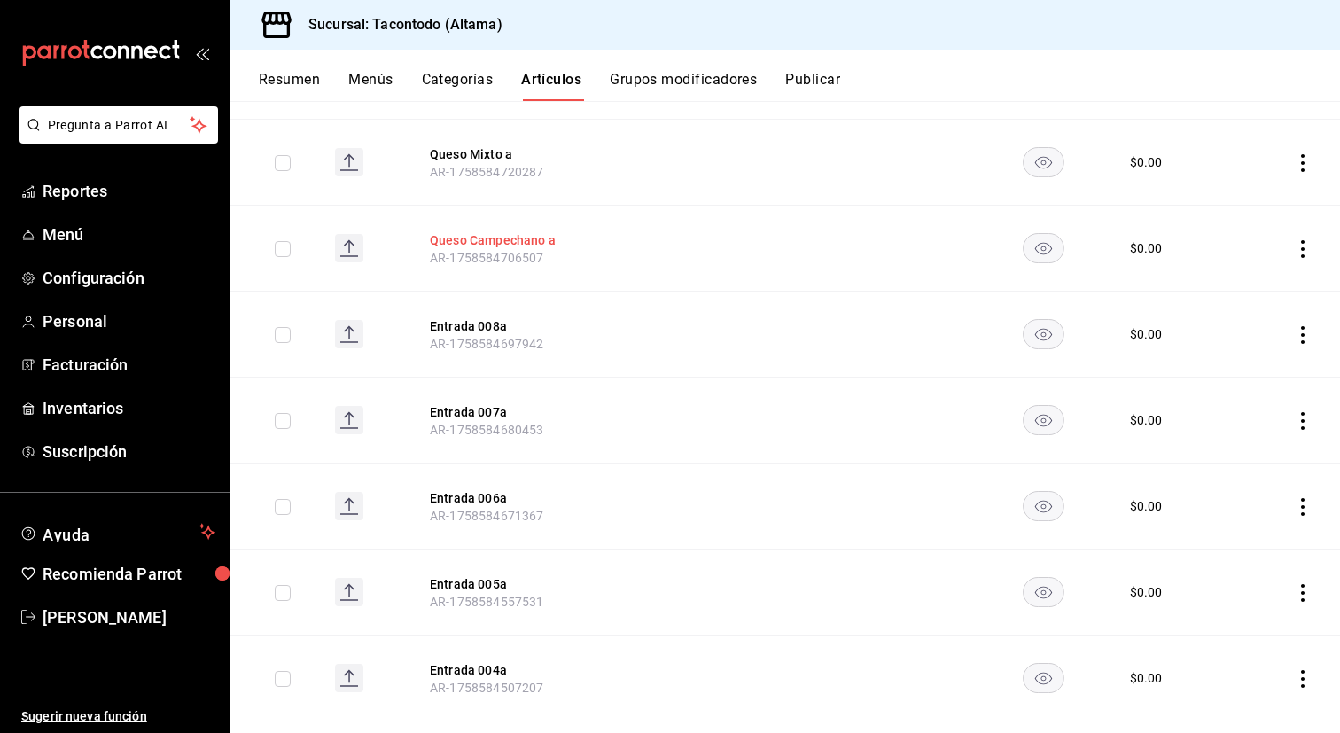
click at [531, 239] on button "Queso Campechano a" at bounding box center [501, 240] width 142 height 18
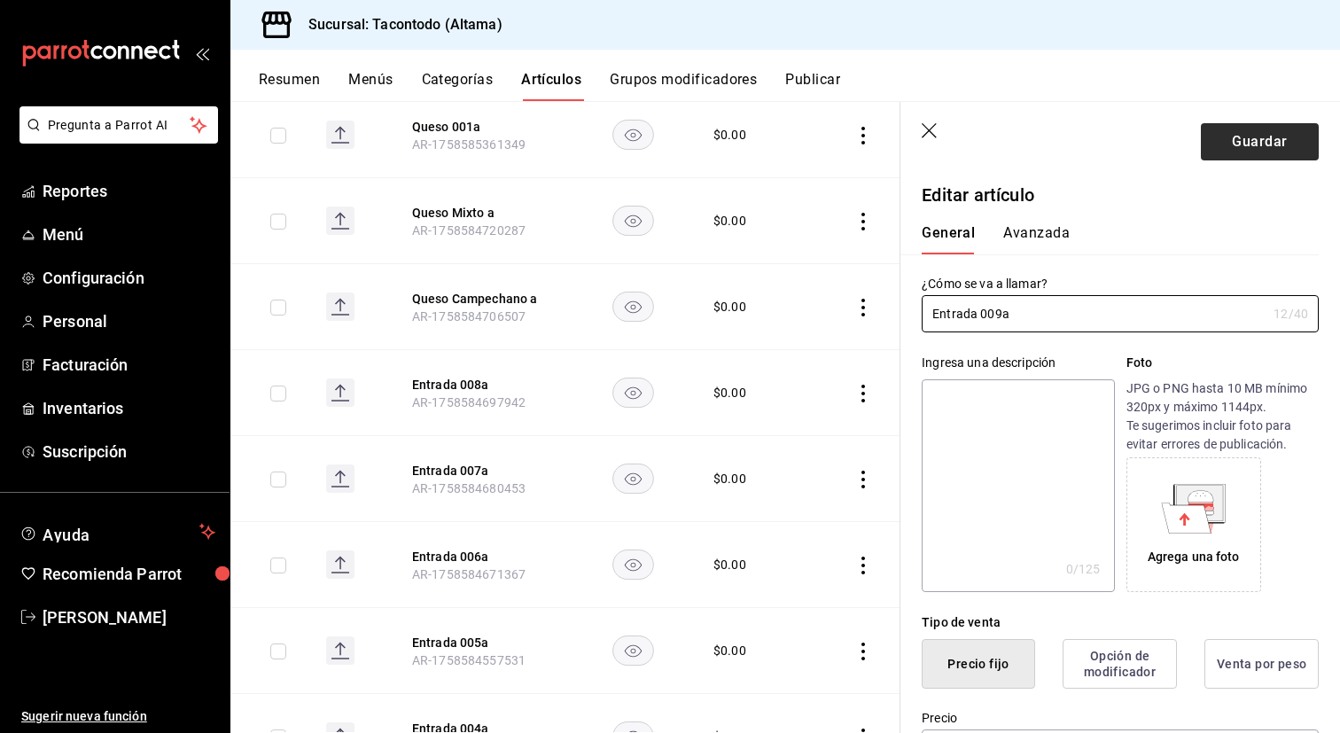
type input "Entrada 009a"
click at [1063, 134] on button "Guardar" at bounding box center [1260, 141] width 118 height 37
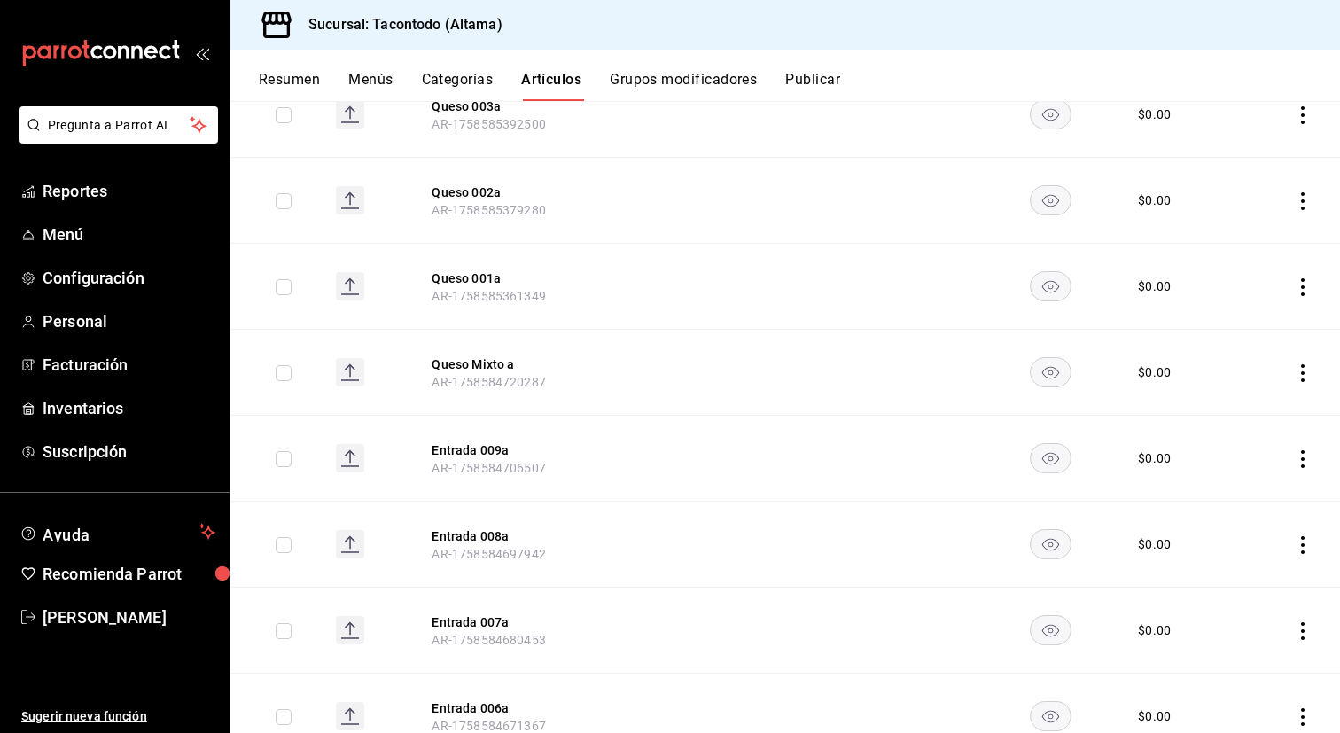
scroll to position [1313, 0]
click at [484, 355] on button "Queso Mixto a" at bounding box center [503, 363] width 142 height 18
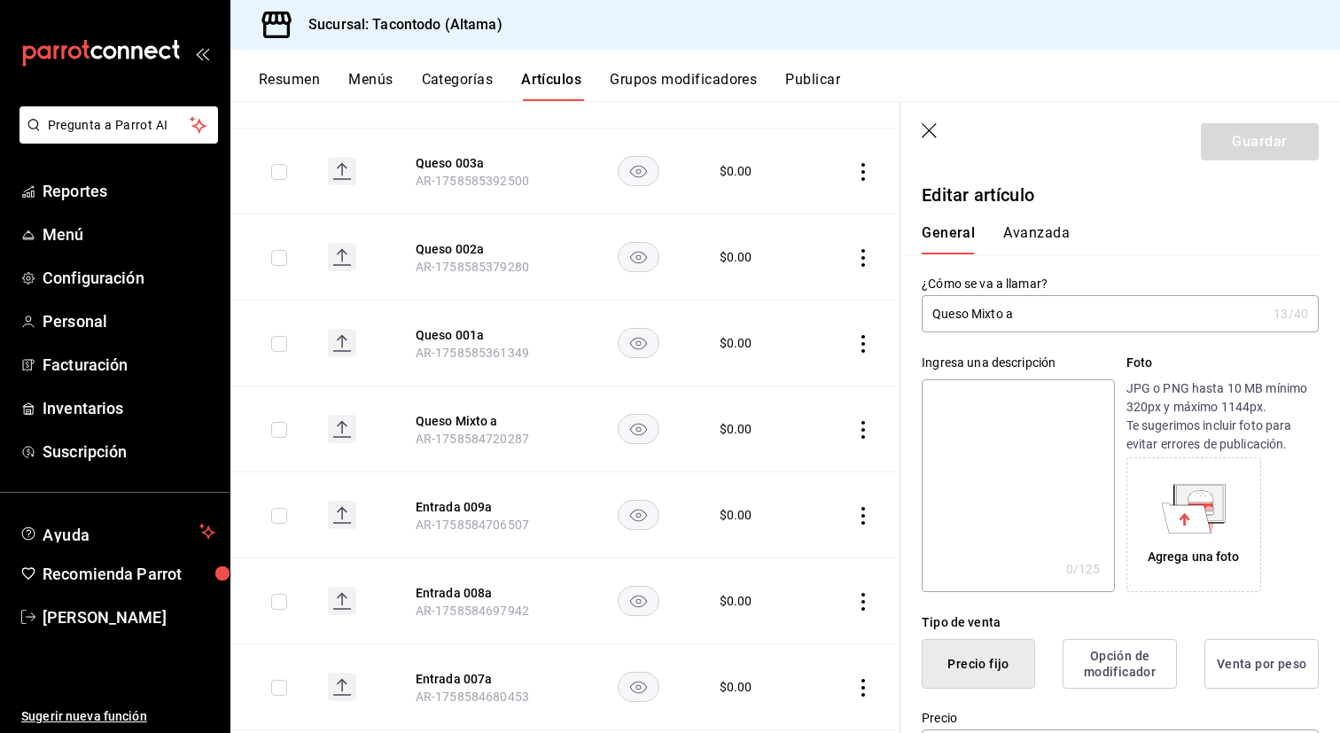
click at [1037, 324] on input "Queso Mixto a" at bounding box center [1094, 313] width 345 height 35
type input "Entrada 010a"
click at [1063, 148] on button "Guardar" at bounding box center [1260, 141] width 118 height 37
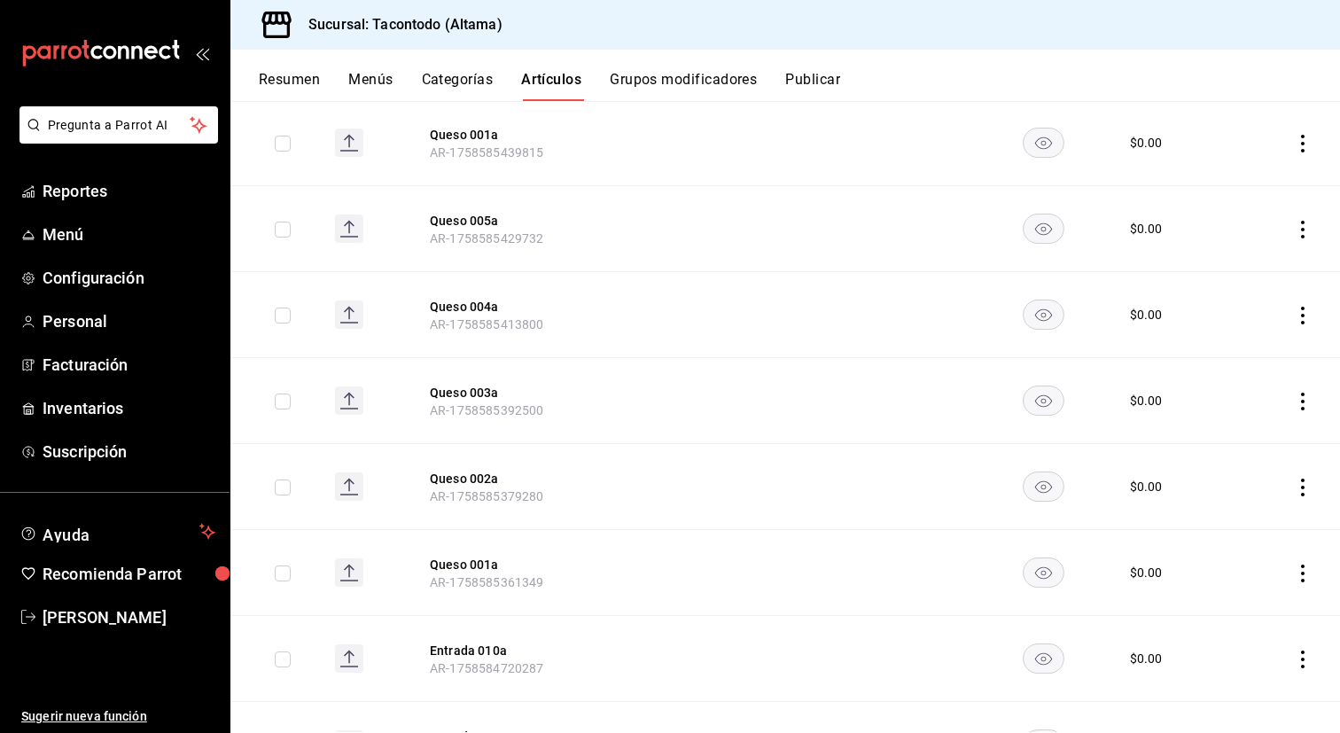
scroll to position [1026, 0]
click at [493, 297] on button "Queso 004a" at bounding box center [501, 306] width 142 height 18
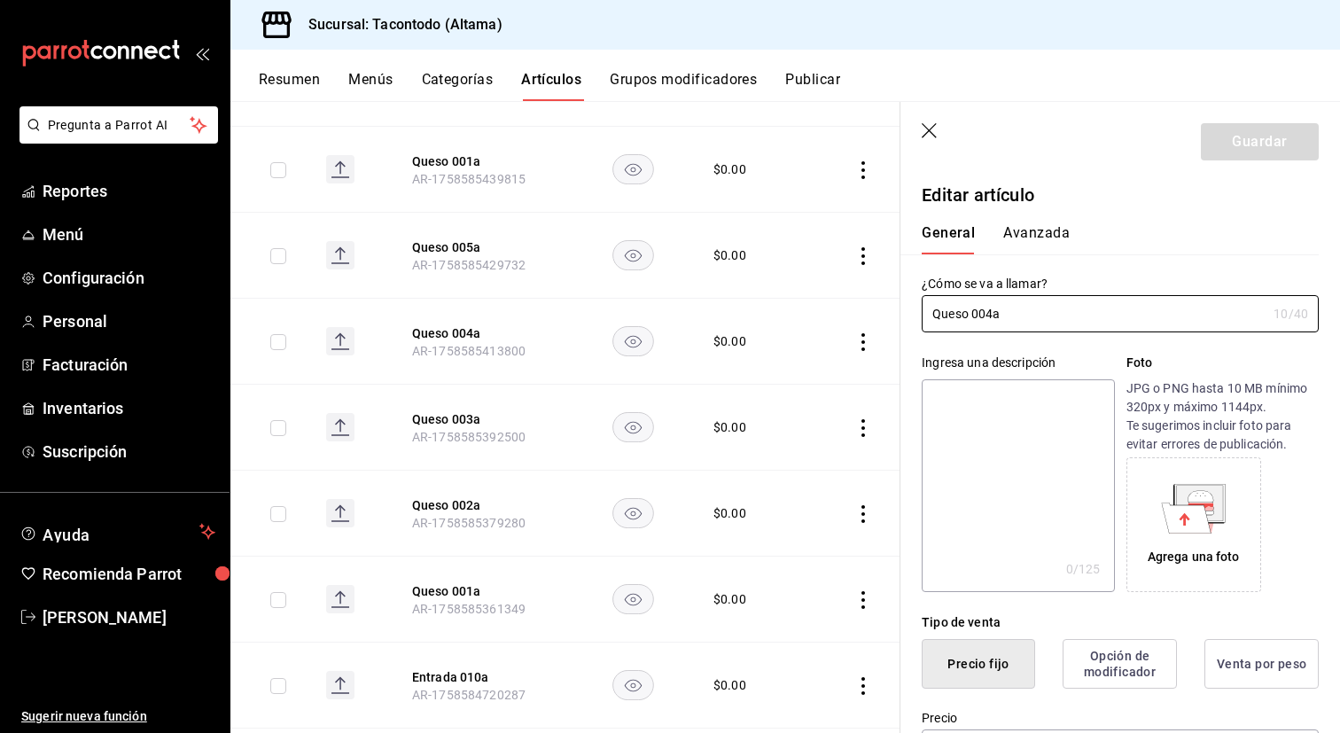
type input "$0.00"
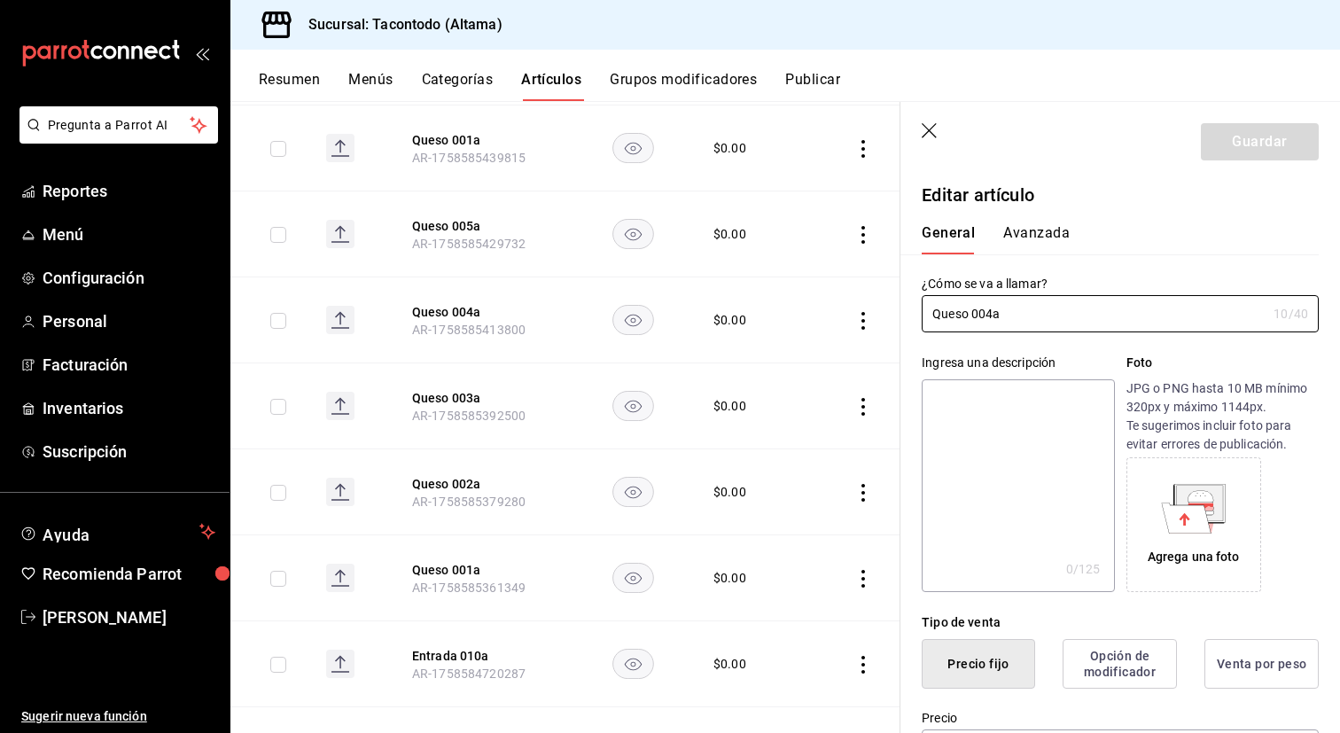
click at [921, 133] on header "Guardar" at bounding box center [1120, 138] width 440 height 73
click at [933, 133] on icon "button" at bounding box center [931, 132] width 18 height 18
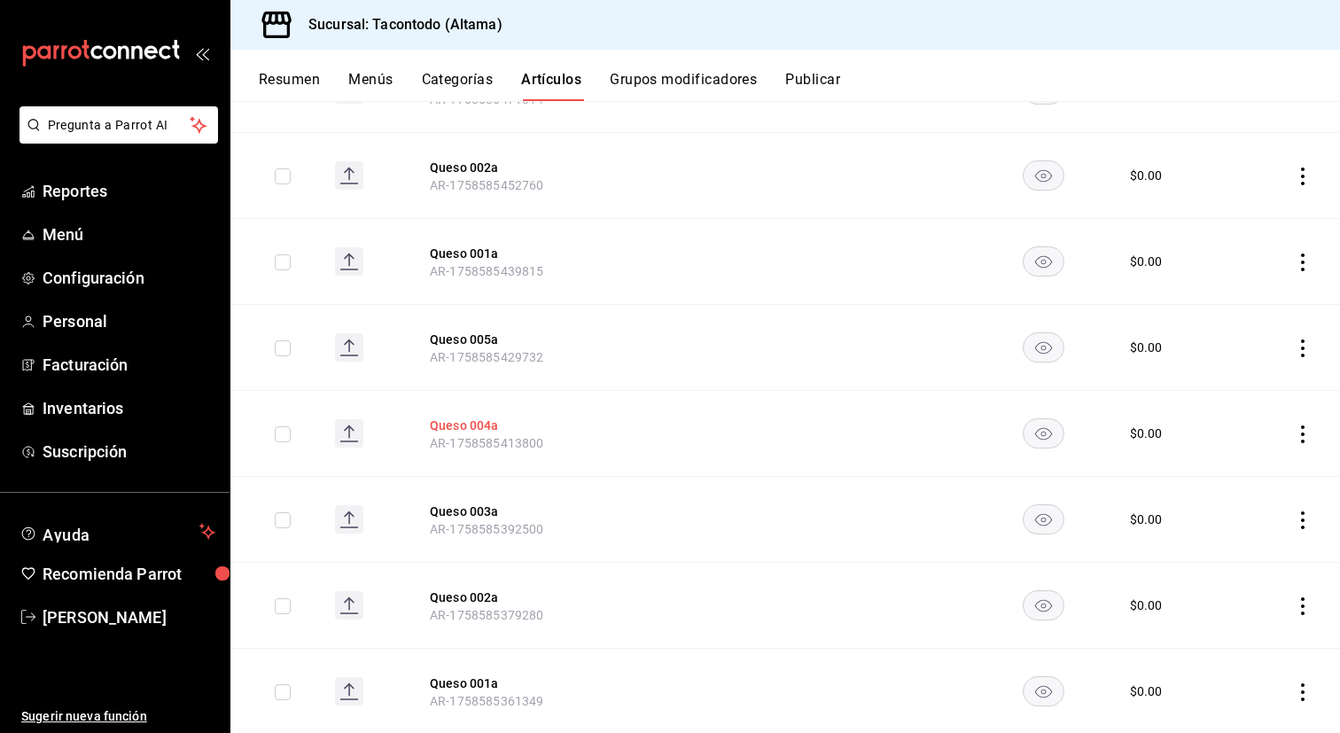
scroll to position [894, 0]
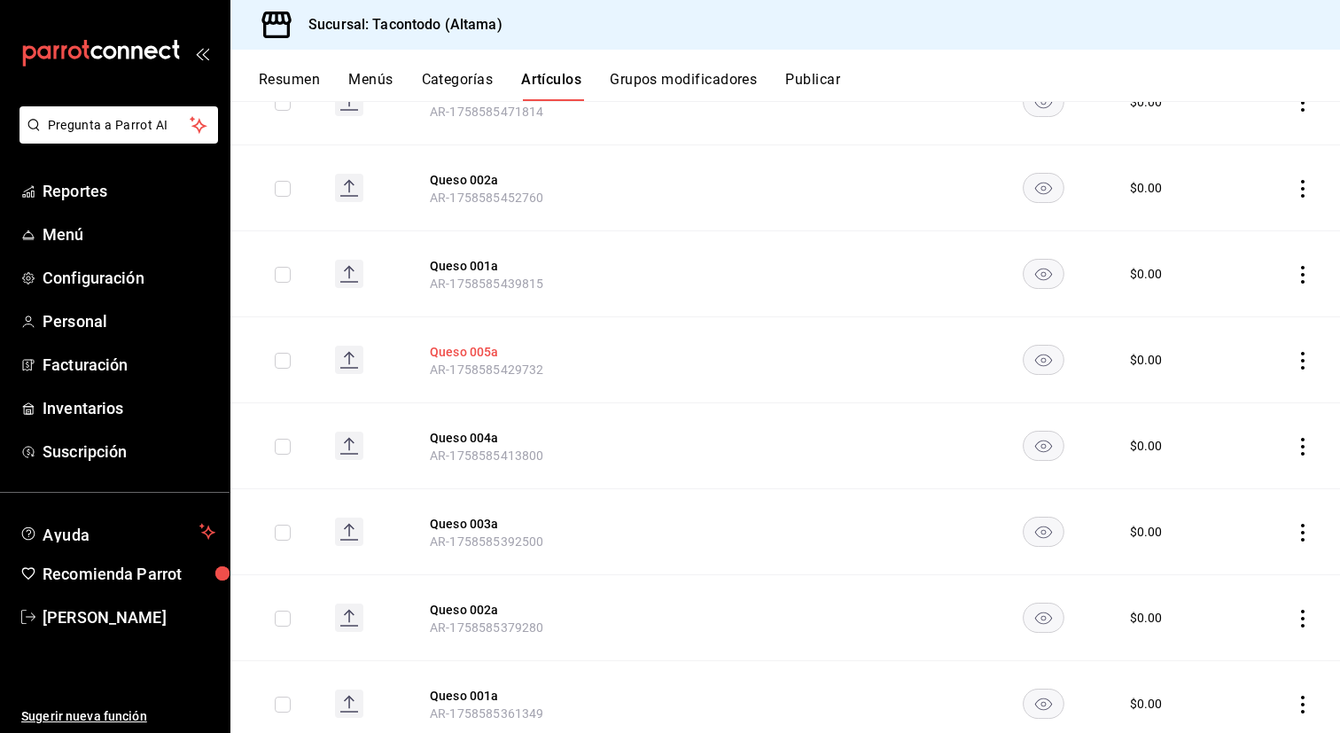
click at [471, 353] on button "Queso 005a" at bounding box center [501, 352] width 142 height 18
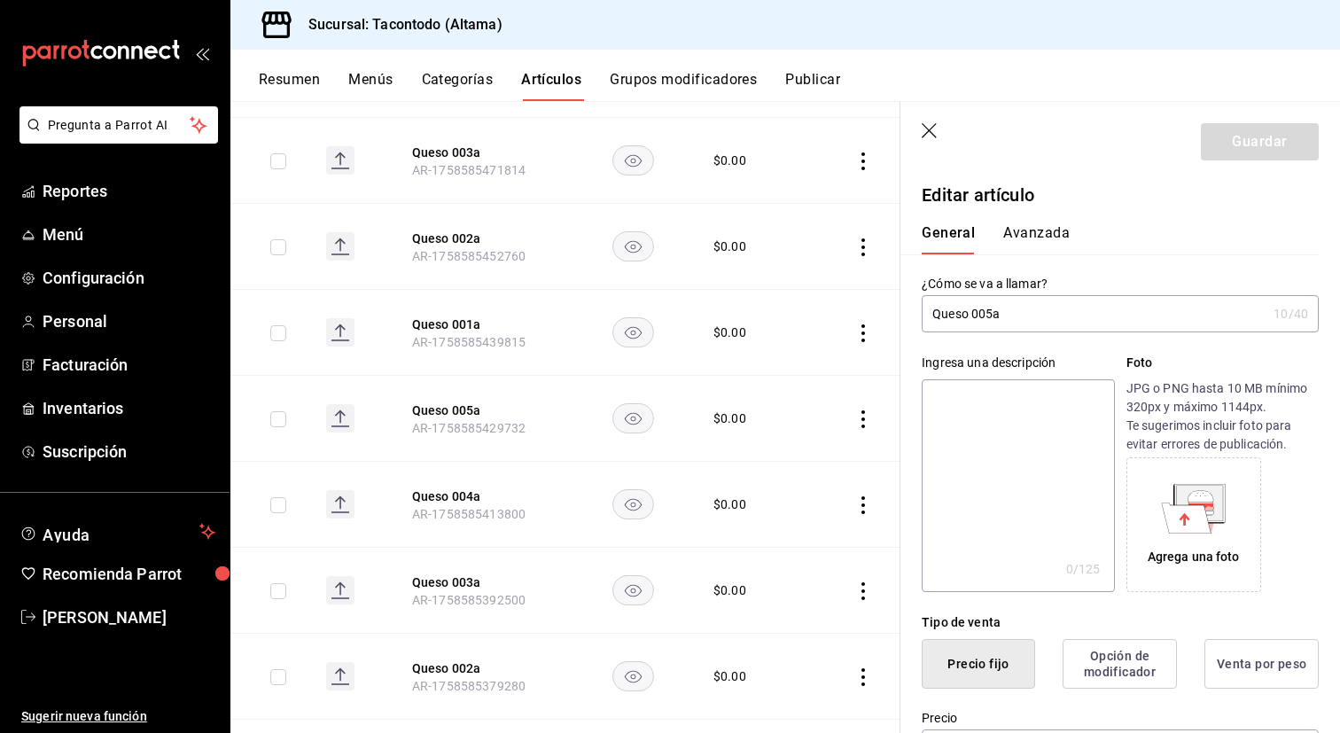
click at [1033, 318] on input "Queso 005a" at bounding box center [1094, 313] width 345 height 35
click at [458, 320] on button "Queso 001a" at bounding box center [483, 325] width 142 height 18
click at [1040, 318] on input "Queso 001a" at bounding box center [1094, 313] width 345 height 35
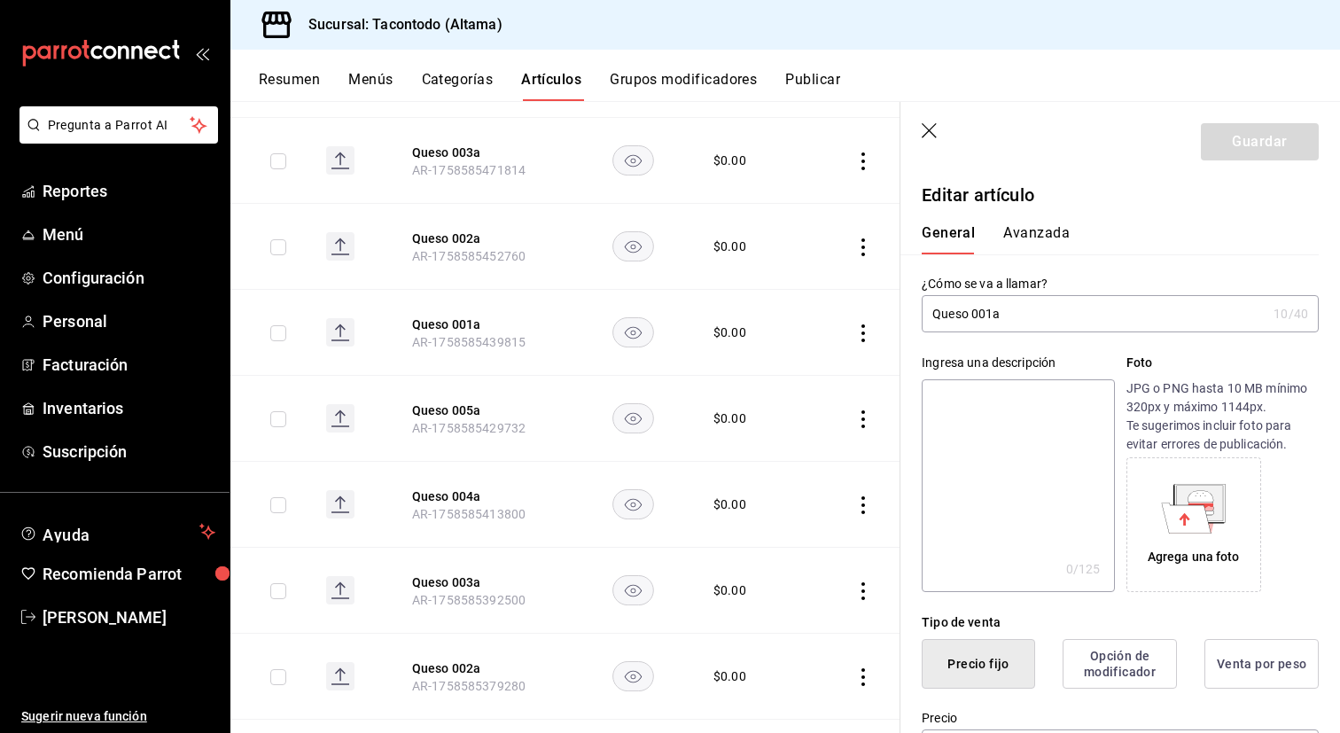
click at [1040, 318] on input "Queso 001a" at bounding box center [1094, 313] width 345 height 35
type input "Queso 006a"
click at [1063, 138] on button "Guardar" at bounding box center [1260, 141] width 118 height 37
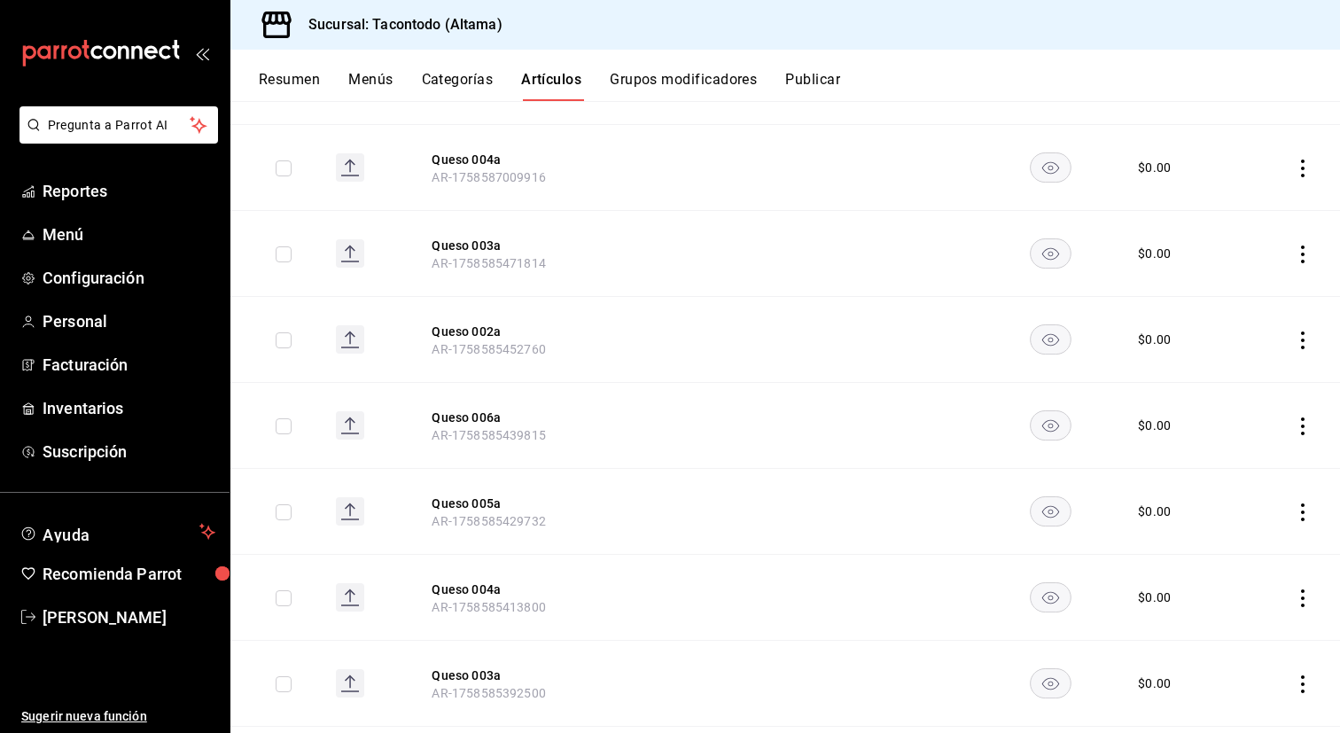
scroll to position [752, 0]
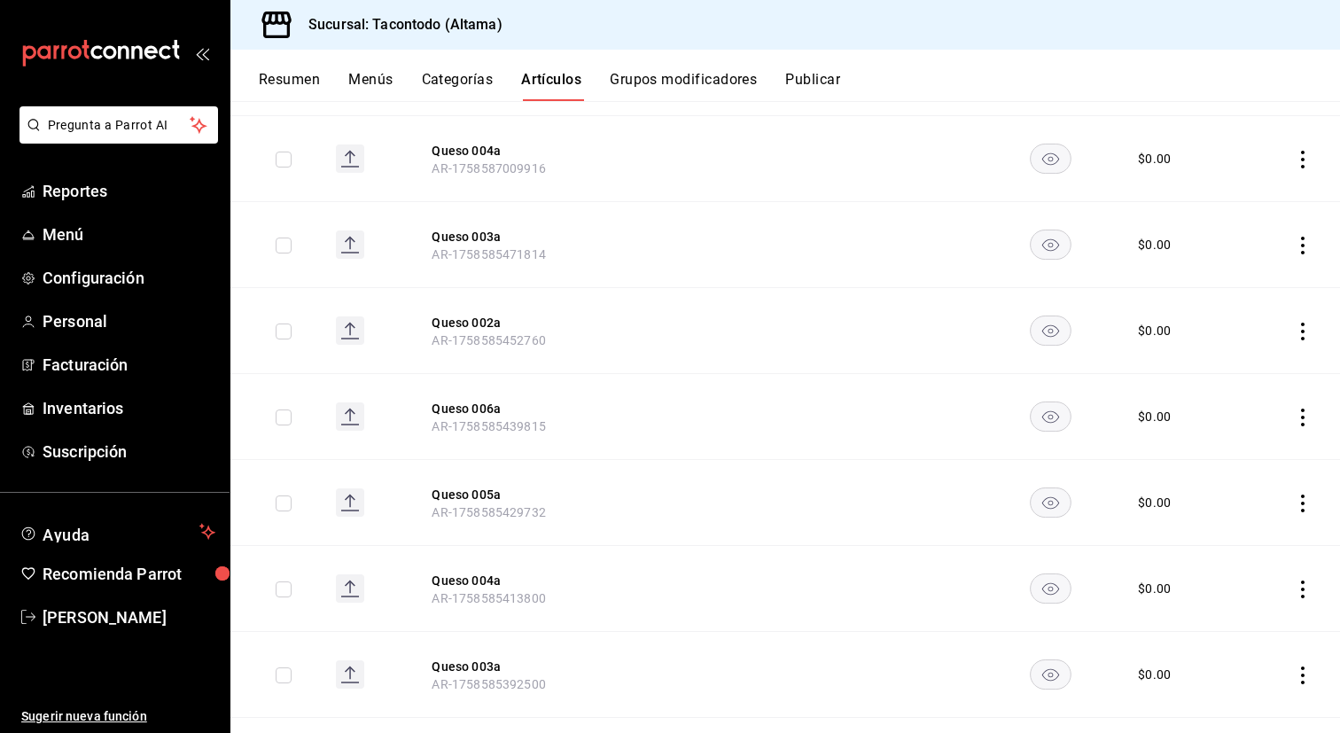
click at [461, 311] on th "Queso 002a AR-1758585452760" at bounding box center [502, 331] width 184 height 86
click at [461, 315] on button "Queso 002a" at bounding box center [503, 323] width 142 height 18
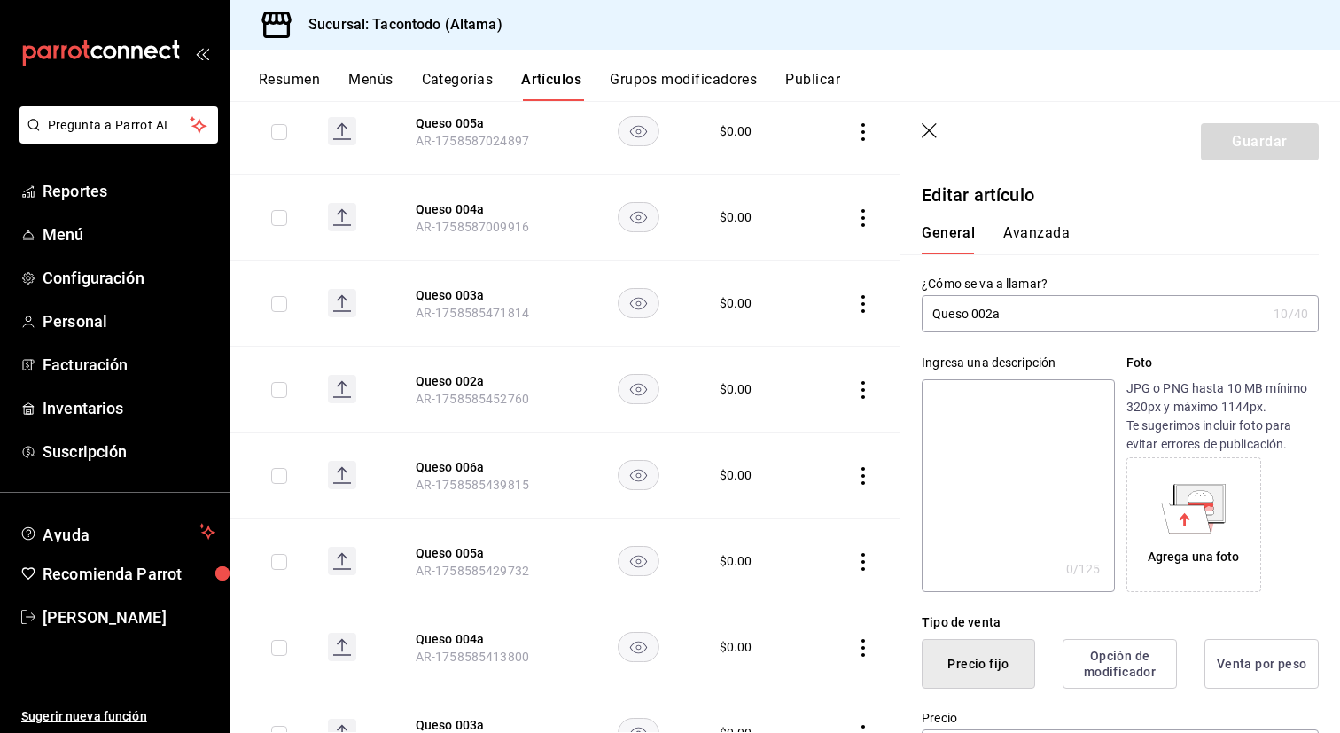
click at [968, 310] on input "Queso 002a" at bounding box center [1094, 313] width 345 height 35
type input "Queso 007a"
click at [1063, 146] on button "Guardar" at bounding box center [1260, 141] width 118 height 37
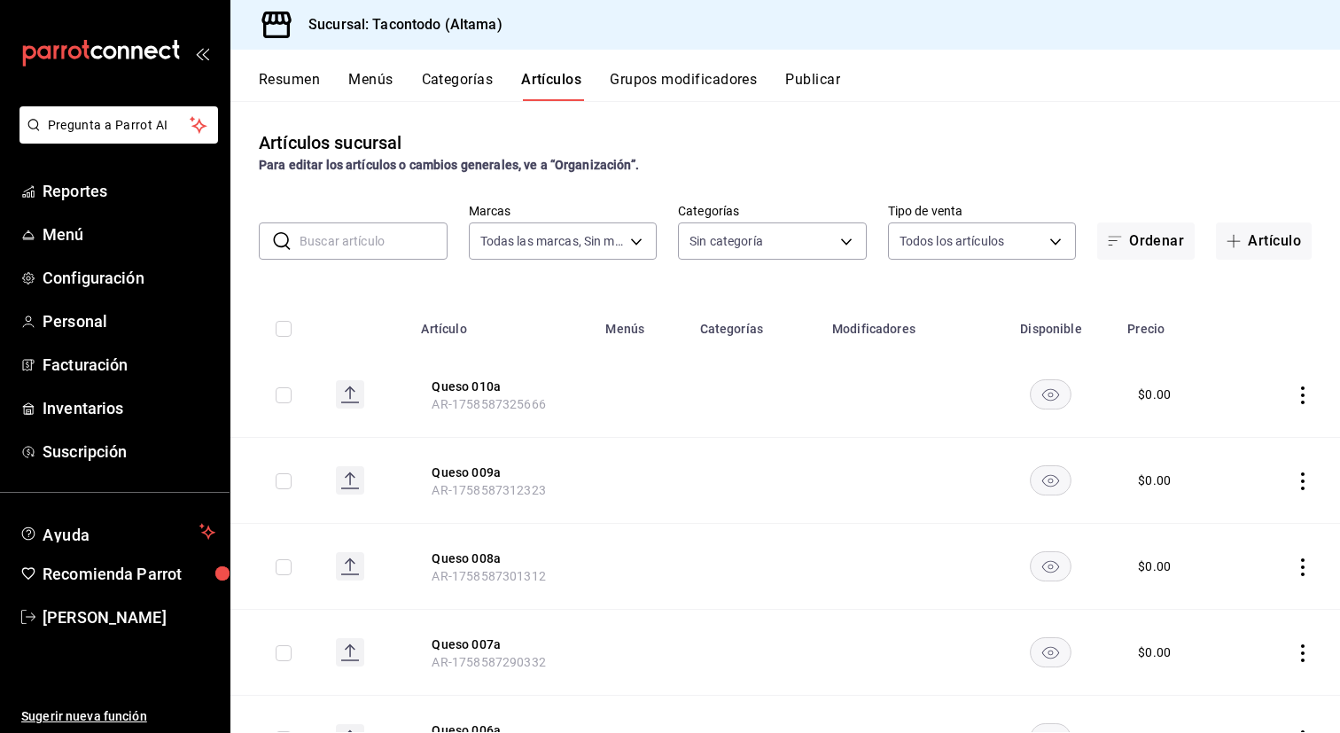
click at [1063, 146] on div "Artículos sucursal Para editar los artículos o cambios generales, ve a “Organiz…" at bounding box center [785, 151] width 1110 height 45
